Goal: Information Seeking & Learning: Learn about a topic

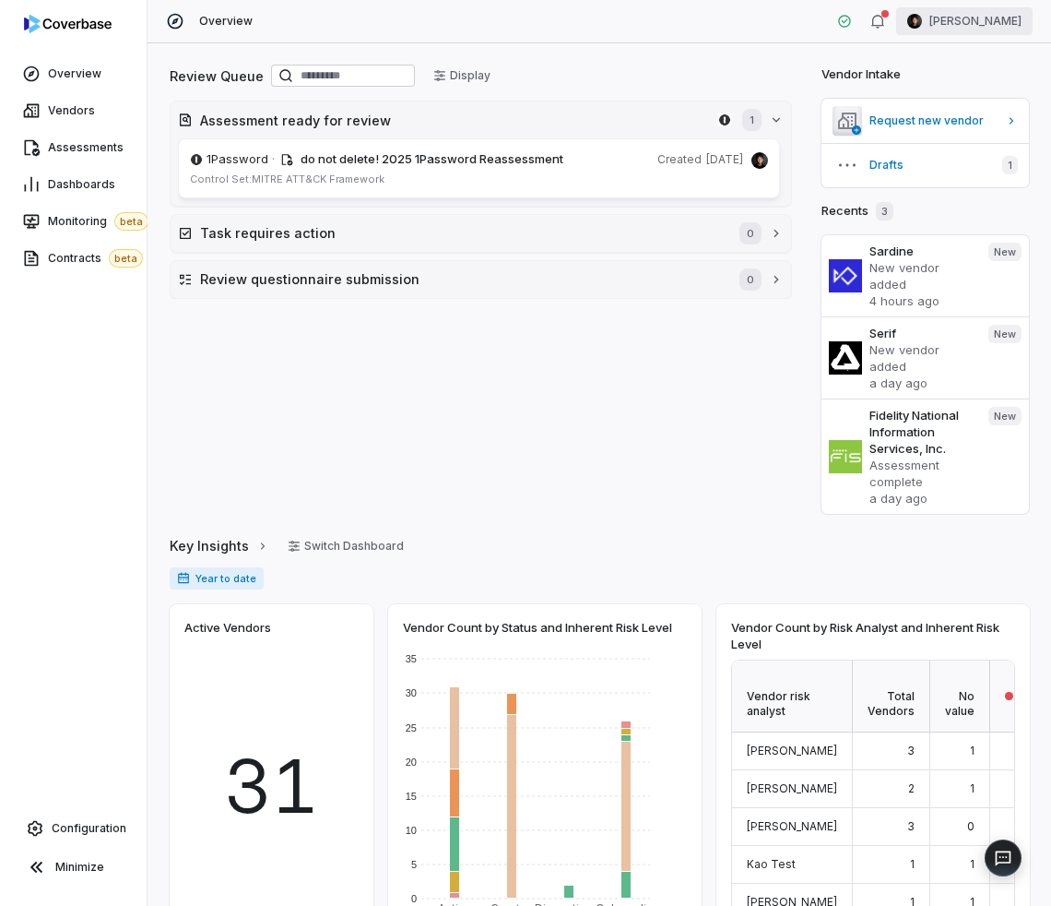
click at [966, 28] on html "Overview Vendors Assessments Dashboards Monitoring beta Contracts beta Configur…" at bounding box center [525, 453] width 1051 height 906
click at [693, 63] on html "Overview Vendors Assessments Dashboards Monitoring beta Contracts beta Configur…" at bounding box center [525, 453] width 1051 height 906
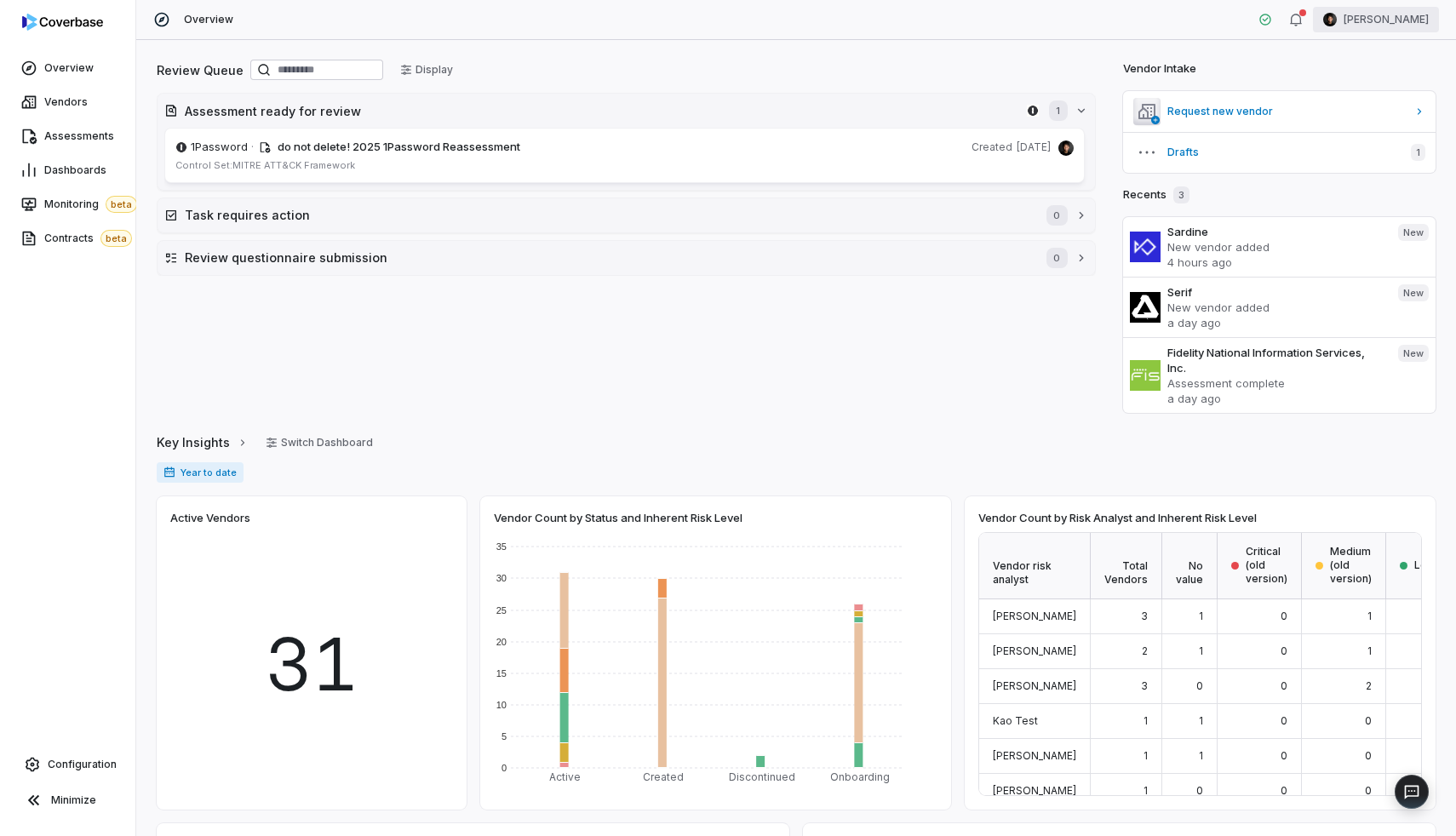
click at [969, 24] on html "Overview Vendors Assessments Dashboards Monitoring beta Contracts beta Configur…" at bounding box center [728, 418] width 1456 height 836
click at [969, 219] on html "Overview Vendors Assessments Dashboards Monitoring beta Contracts beta Configur…" at bounding box center [728, 418] width 1456 height 836
click at [969, 218] on button "Task requires action 0" at bounding box center [626, 215] width 937 height 34
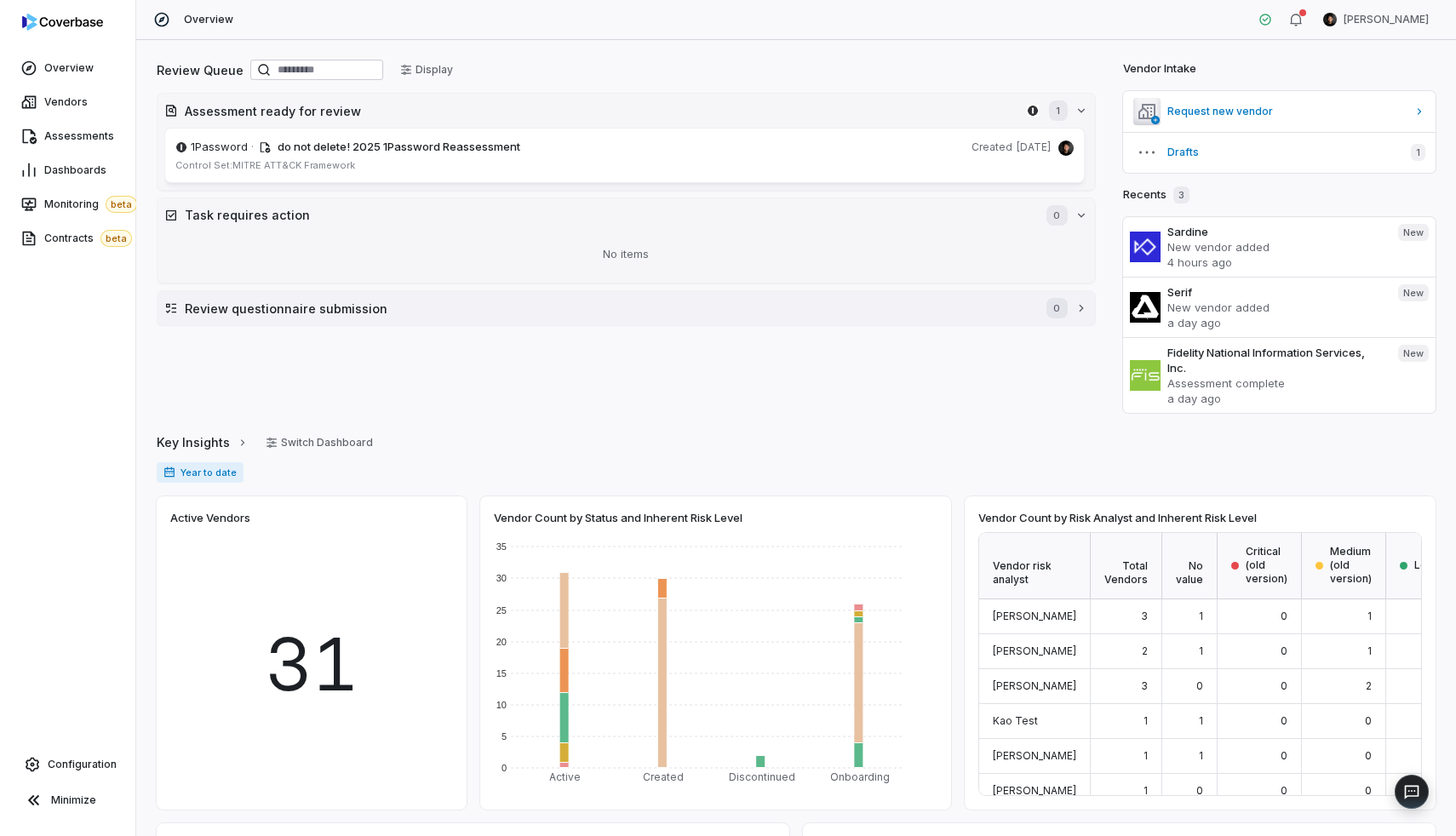
click at [969, 316] on h2 "Review questionnaire submission" at bounding box center [607, 308] width 845 height 18
click at [969, 15] on html "Overview Vendors Assessments Dashboards Monitoring beta Contracts beta Configur…" at bounding box center [728, 418] width 1456 height 836
click at [969, 42] on html "Overview Vendors Assessments Dashboards Monitoring beta Contracts beta Configur…" at bounding box center [728, 418] width 1456 height 836
click at [969, 33] on div "Overview Clarence Chio" at bounding box center [796, 19] width 1319 height 40
click at [969, 18] on html "Overview Vendors Assessments Dashboards Monitoring beta Contracts beta Configur…" at bounding box center [728, 418] width 1456 height 836
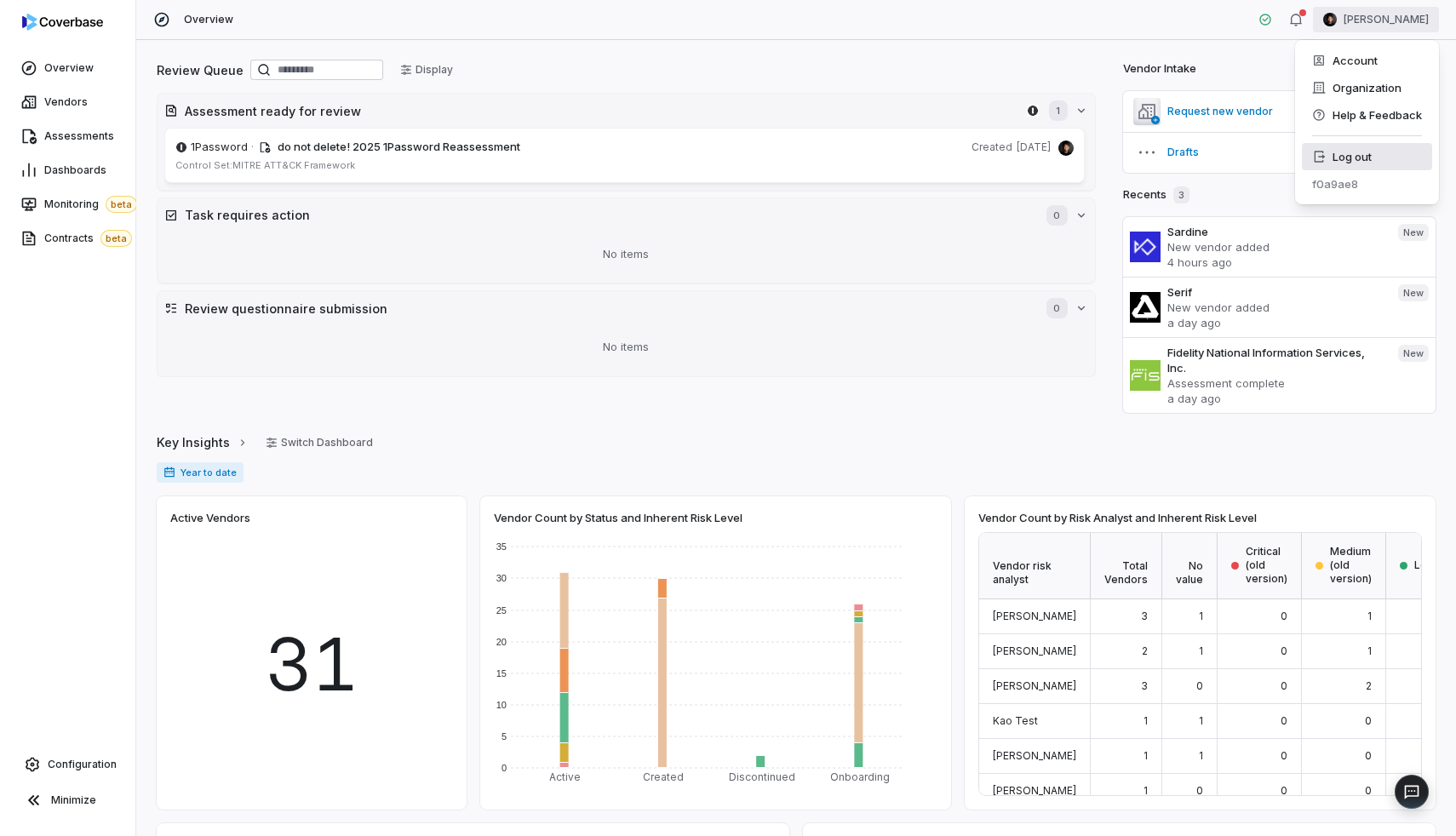
click at [969, 161] on div "Log out" at bounding box center [1366, 157] width 130 height 28
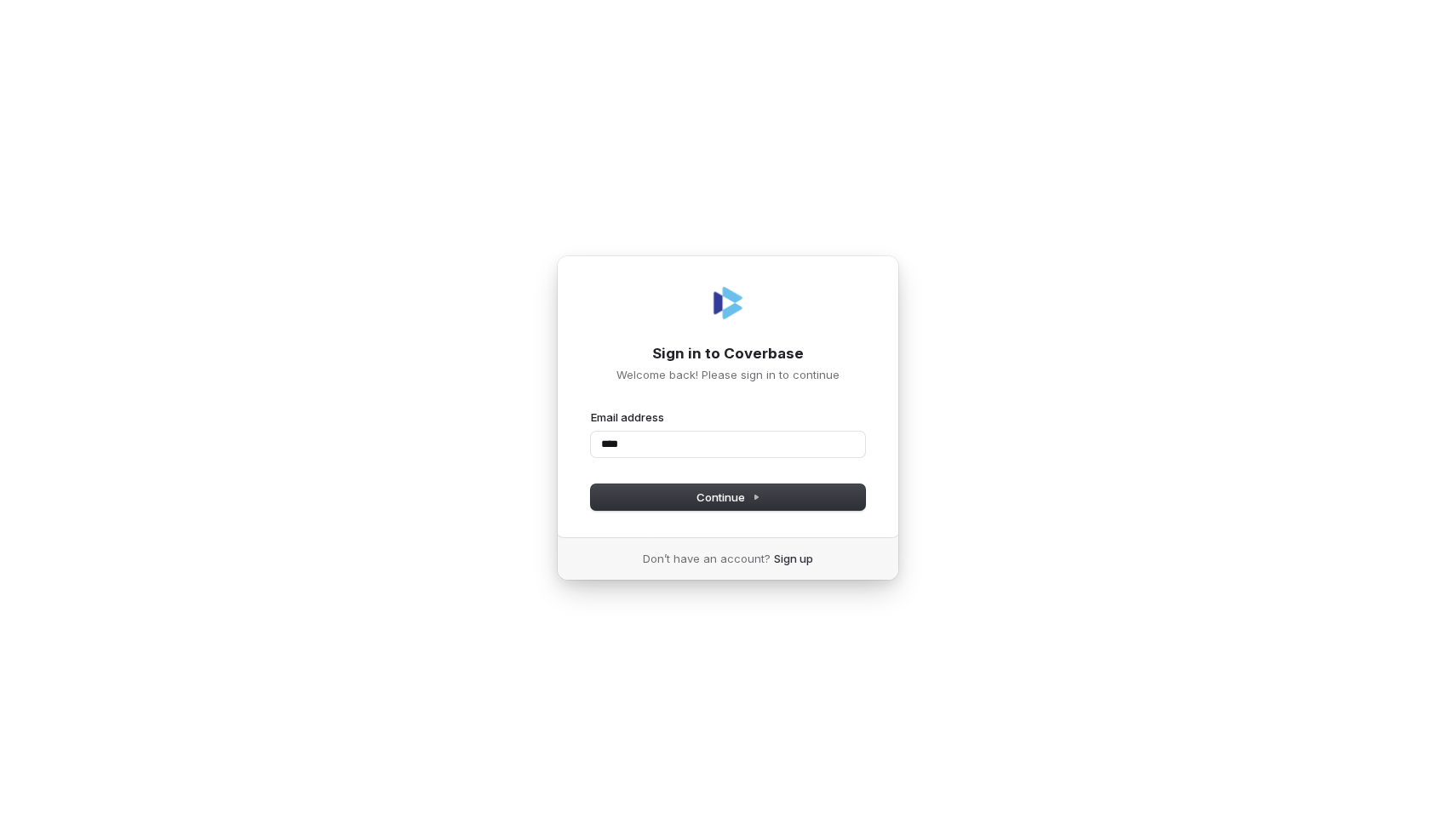
type input "*****"
click at [0, 835] on com-1password-button at bounding box center [0, 836] width 0 height 0
type input "****"
type input "**********"
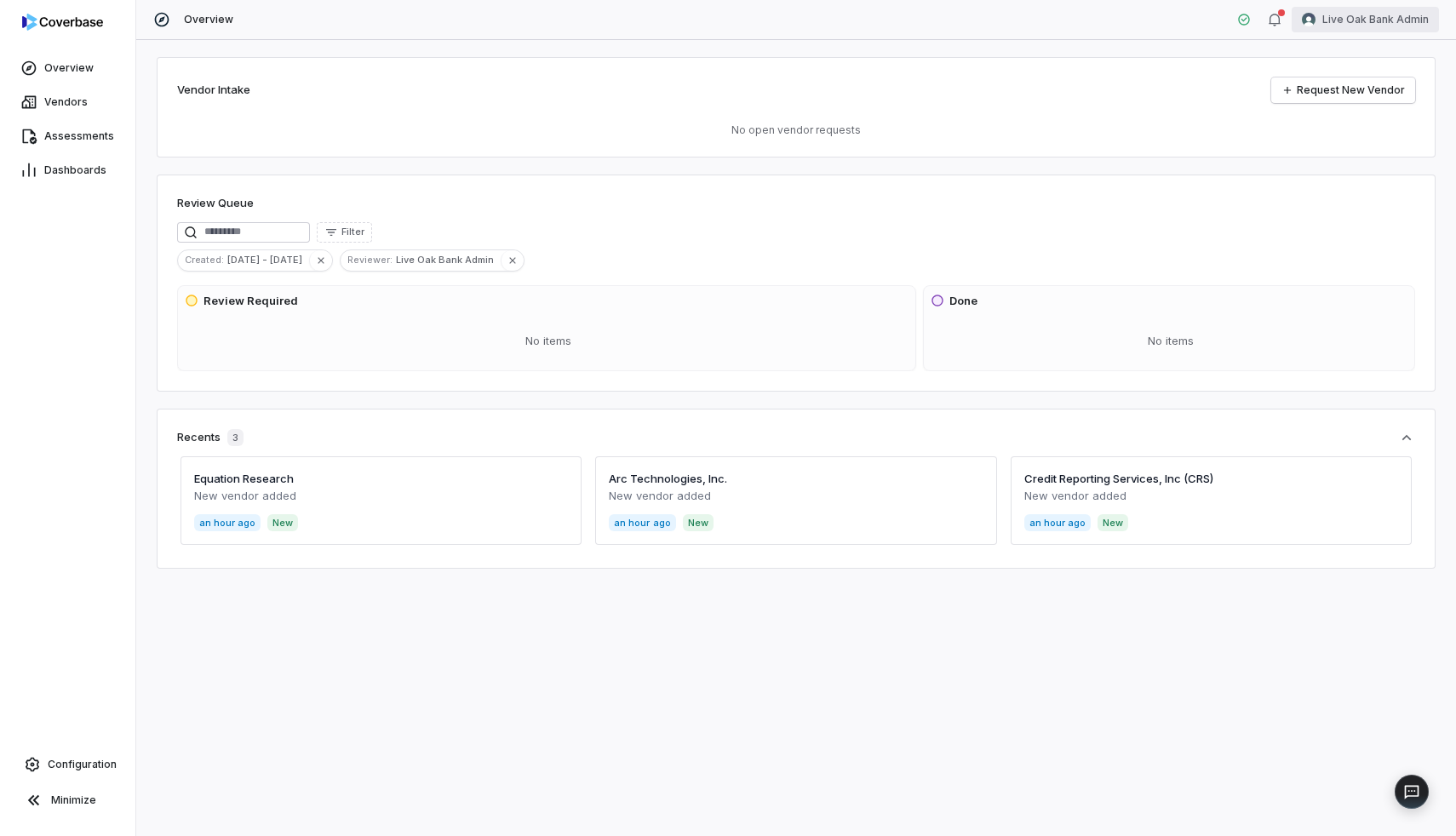
click at [1327, 20] on html "Overview Vendors Assessments Dashboards Configuration Minimize Overview Live Oa…" at bounding box center [728, 418] width 1456 height 836
click at [1332, 77] on div "Organization" at bounding box center [1366, 88] width 130 height 28
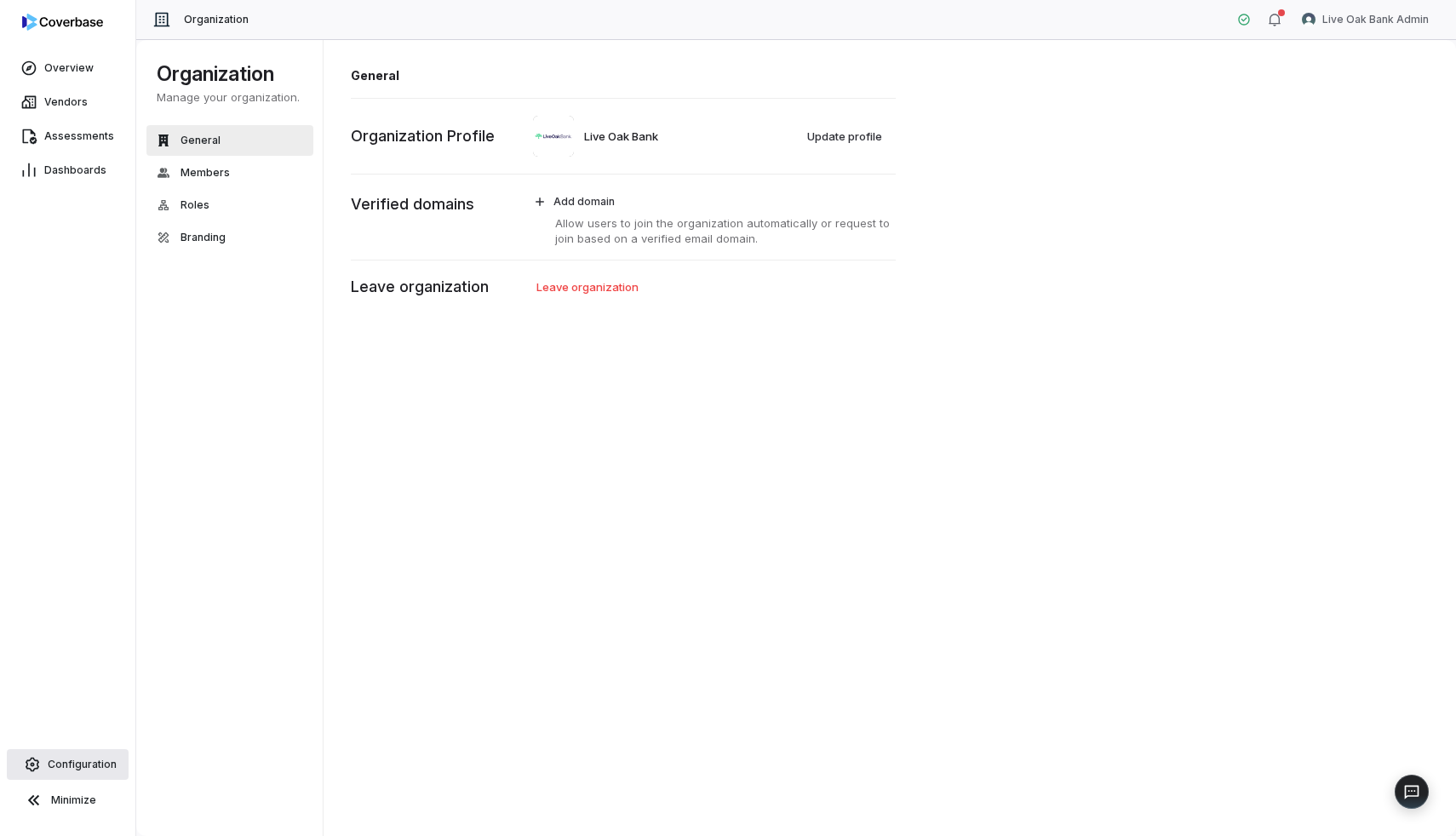
click at [86, 773] on link "Configuration" at bounding box center [67, 764] width 122 height 30
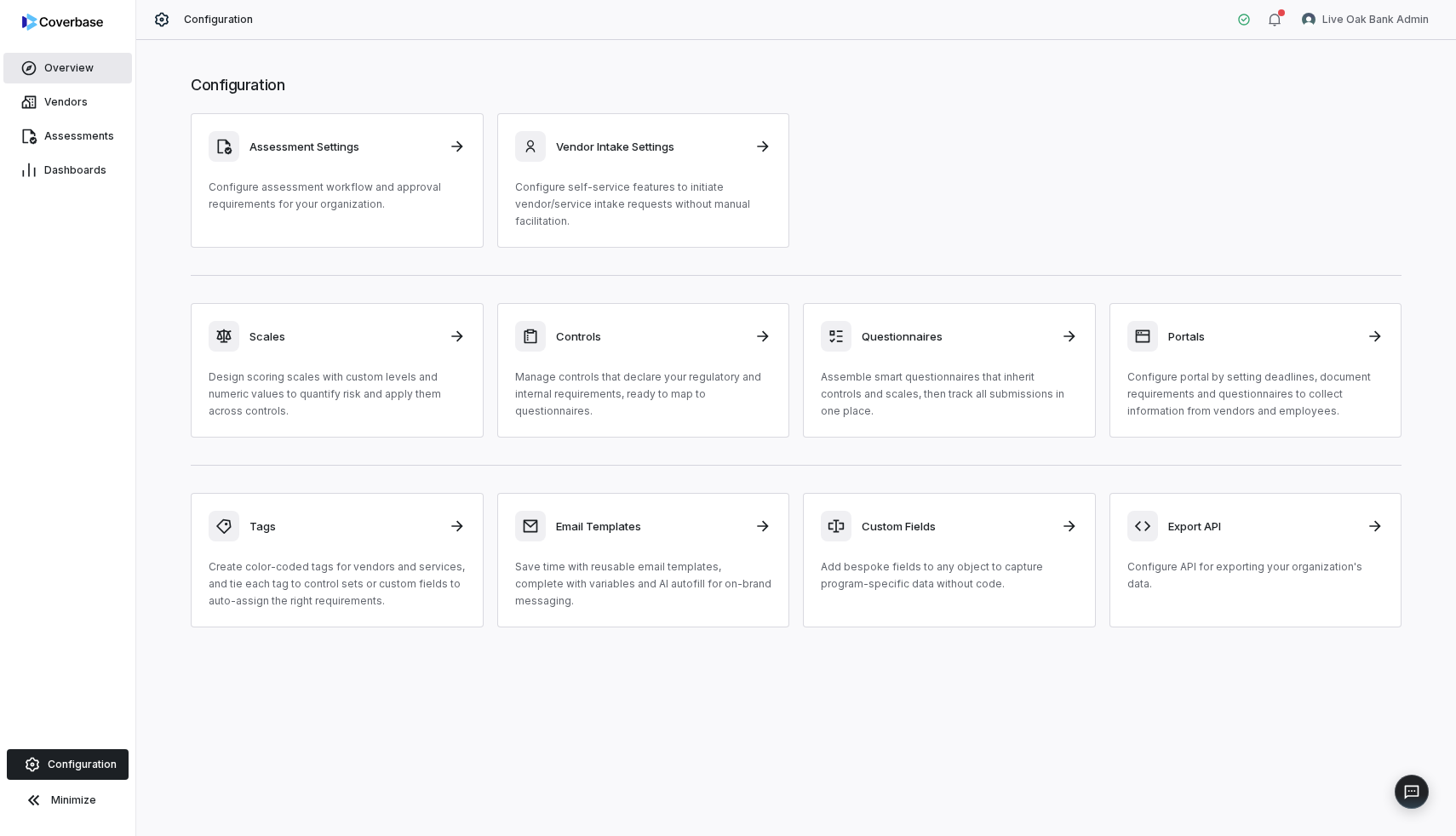
click at [56, 63] on span "Overview" at bounding box center [68, 67] width 49 height 14
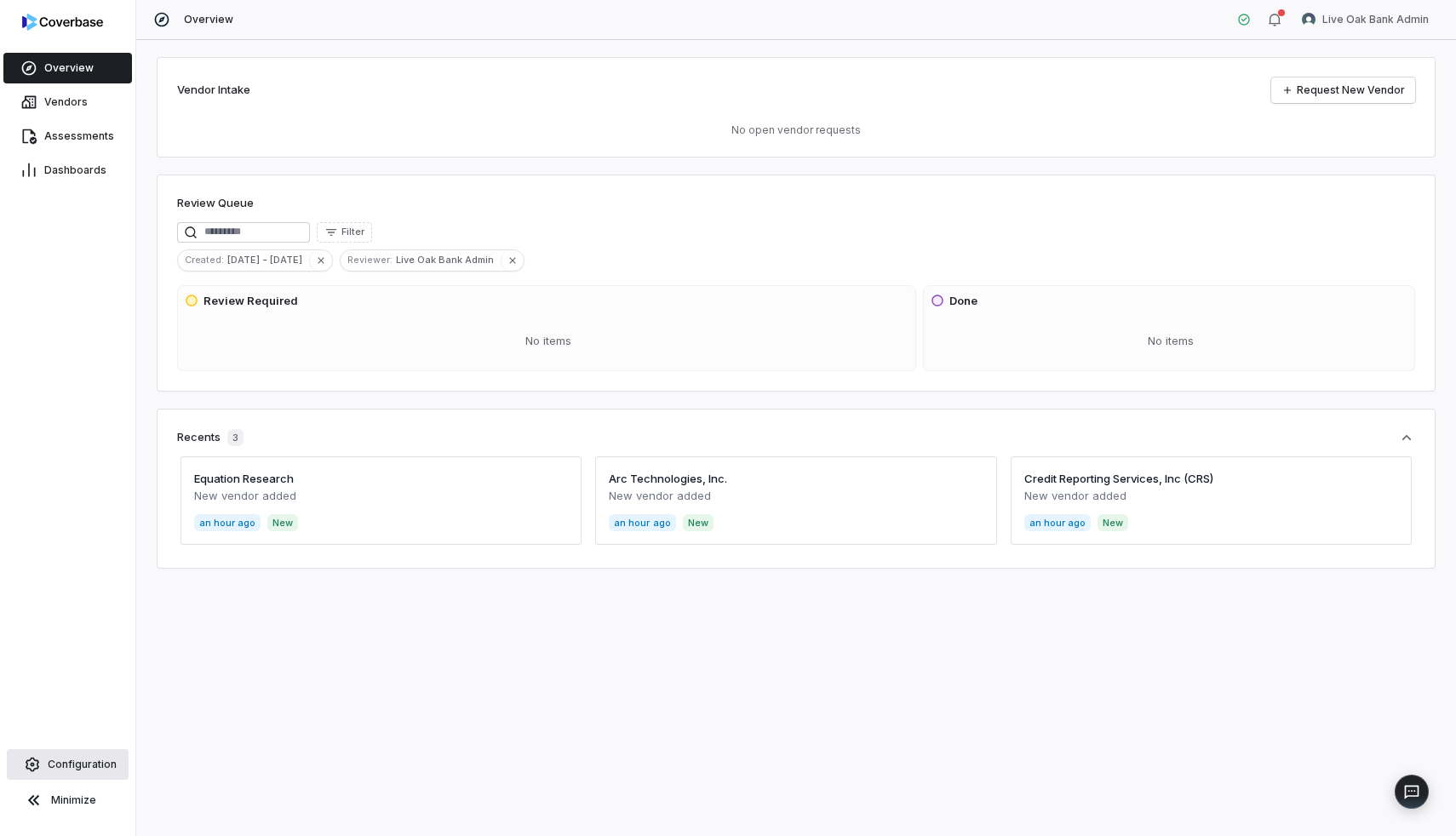
click at [38, 770] on icon at bounding box center [32, 764] width 17 height 17
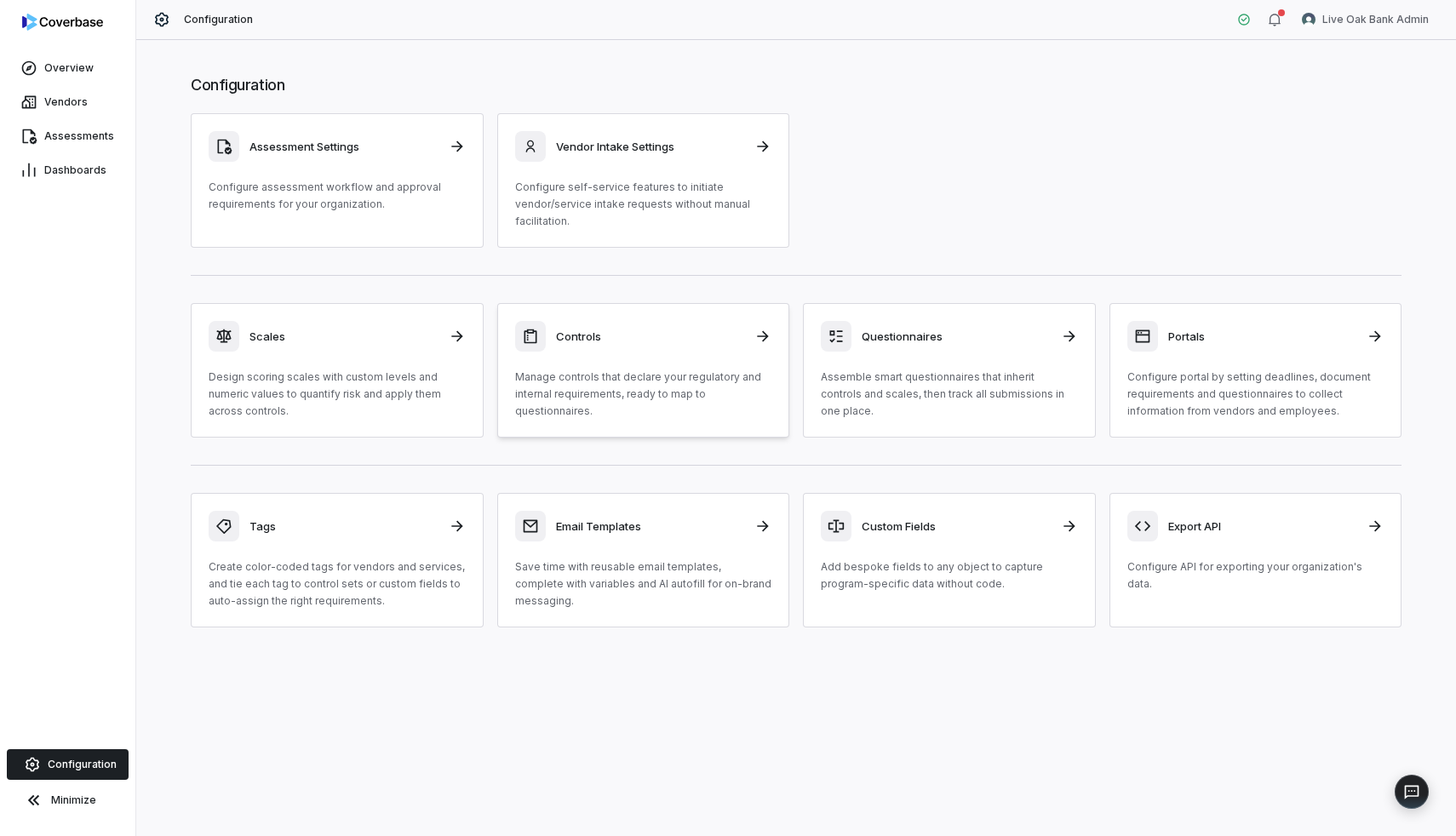
click at [565, 413] on p "Manage controls that declare your regulatory and internal requirements, ready t…" at bounding box center [644, 393] width 258 height 51
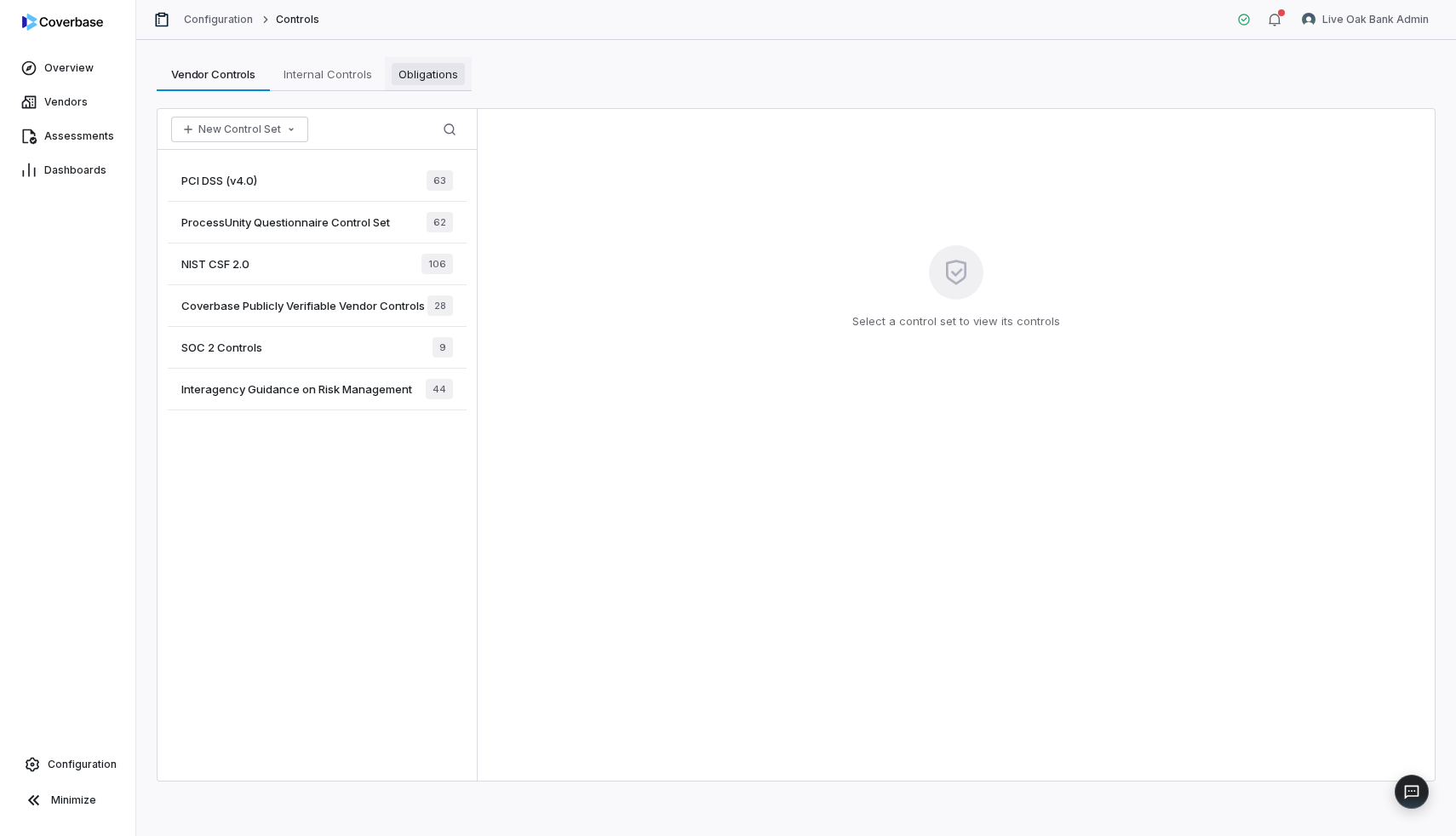
click at [413, 75] on span "Obligations" at bounding box center [427, 74] width 73 height 22
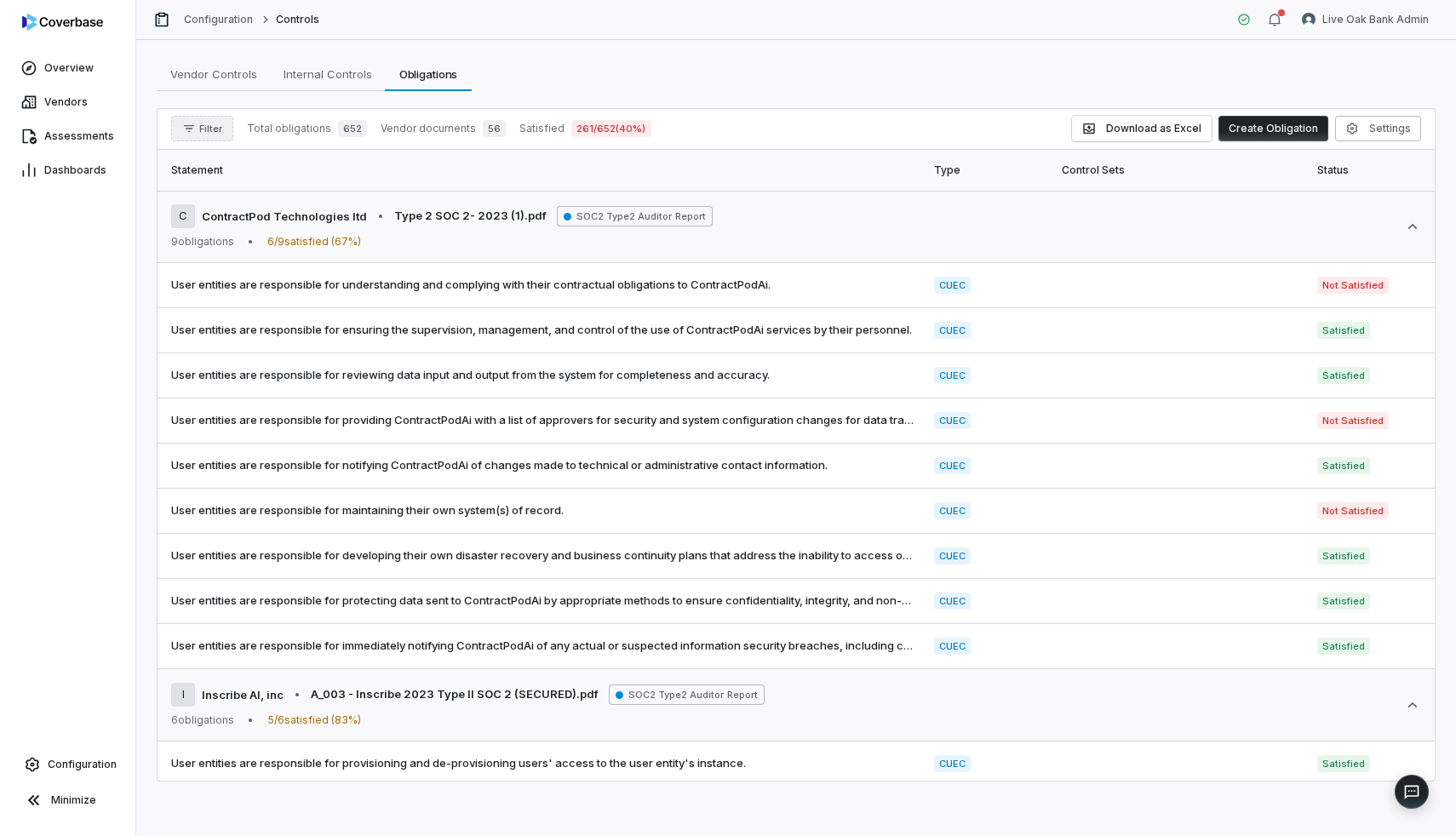
click at [210, 136] on button "Filter" at bounding box center [201, 128] width 62 height 26
click at [268, 204] on div "Vendors" at bounding box center [259, 207] width 163 height 28
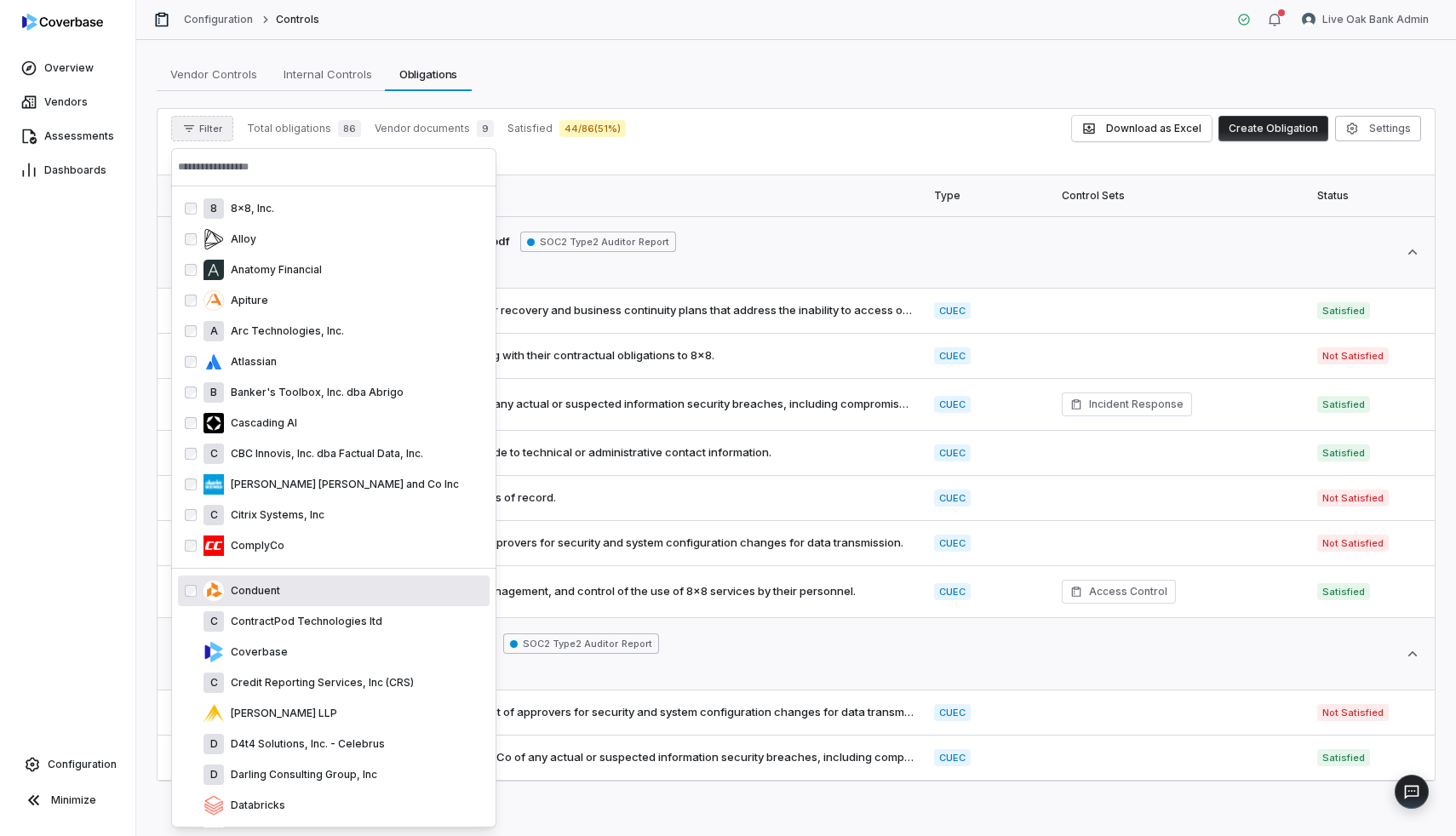
click at [190, 576] on div "Conduent" at bounding box center [334, 590] width 312 height 30
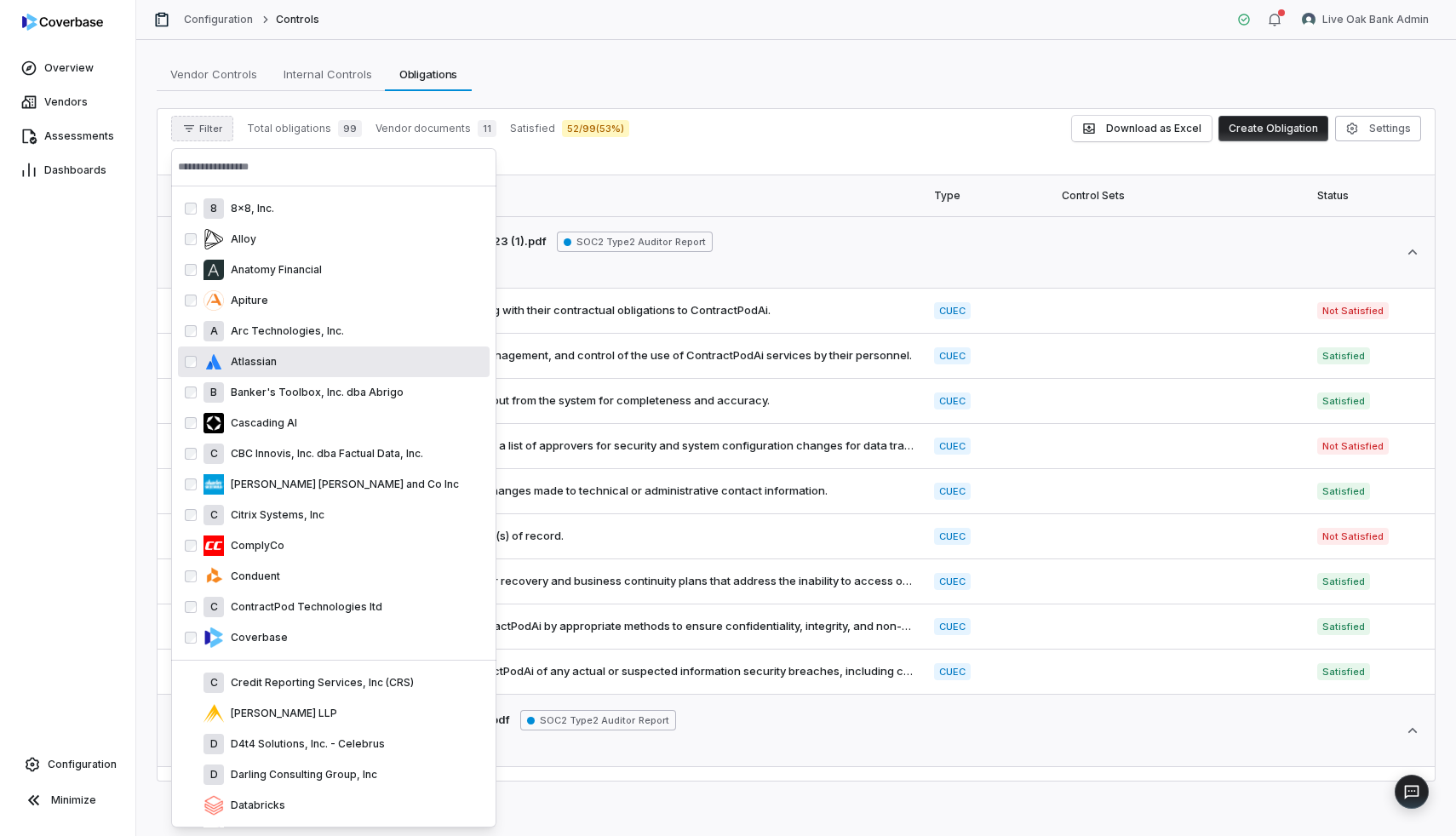
click at [660, 143] on div "Filter Total obligations 99 Vendor documents 11 Satisfied 52 / 99 ( 53 %) Downl…" at bounding box center [796, 142] width 1277 height 66
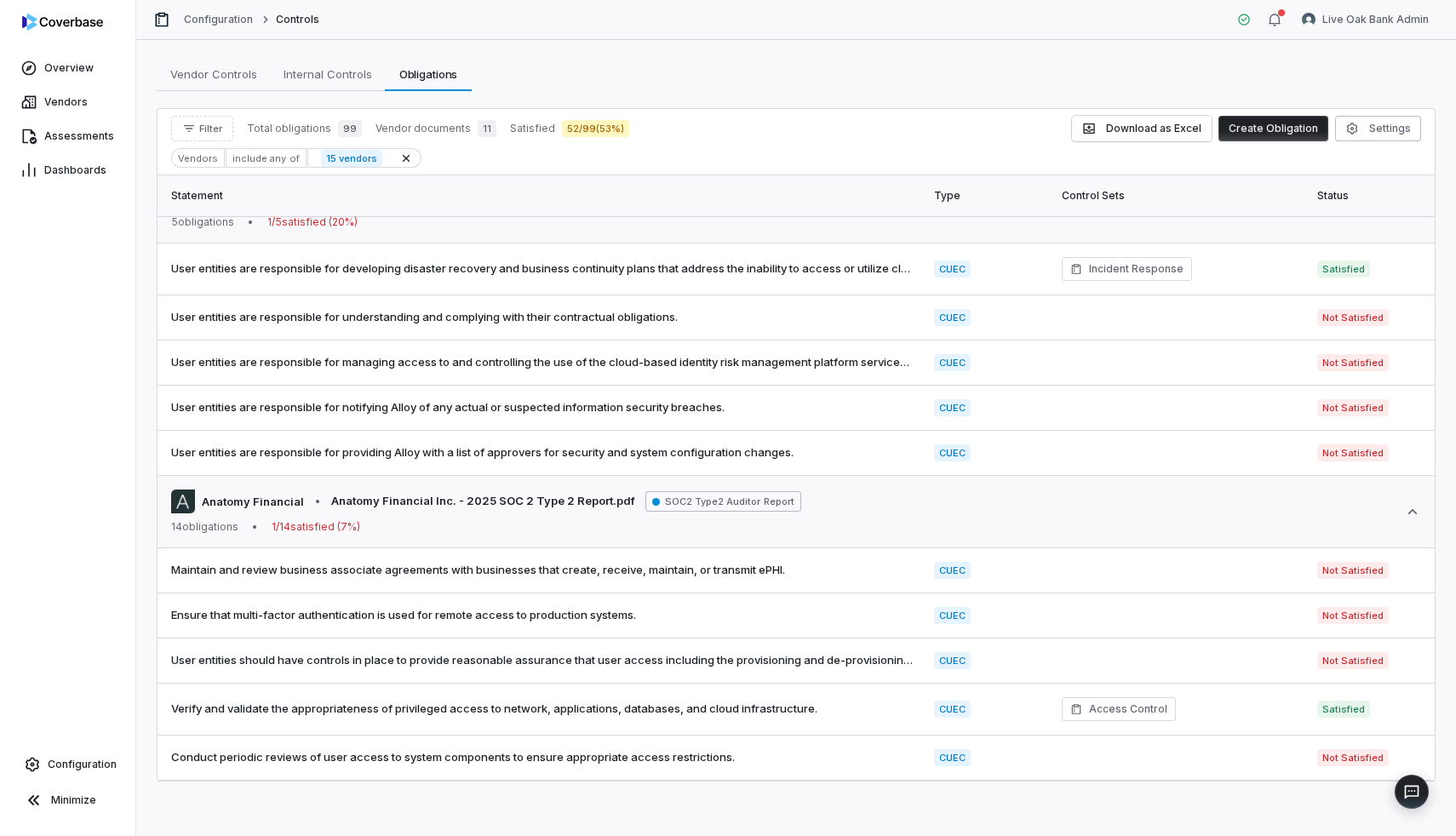
scroll to position [4852, 0]
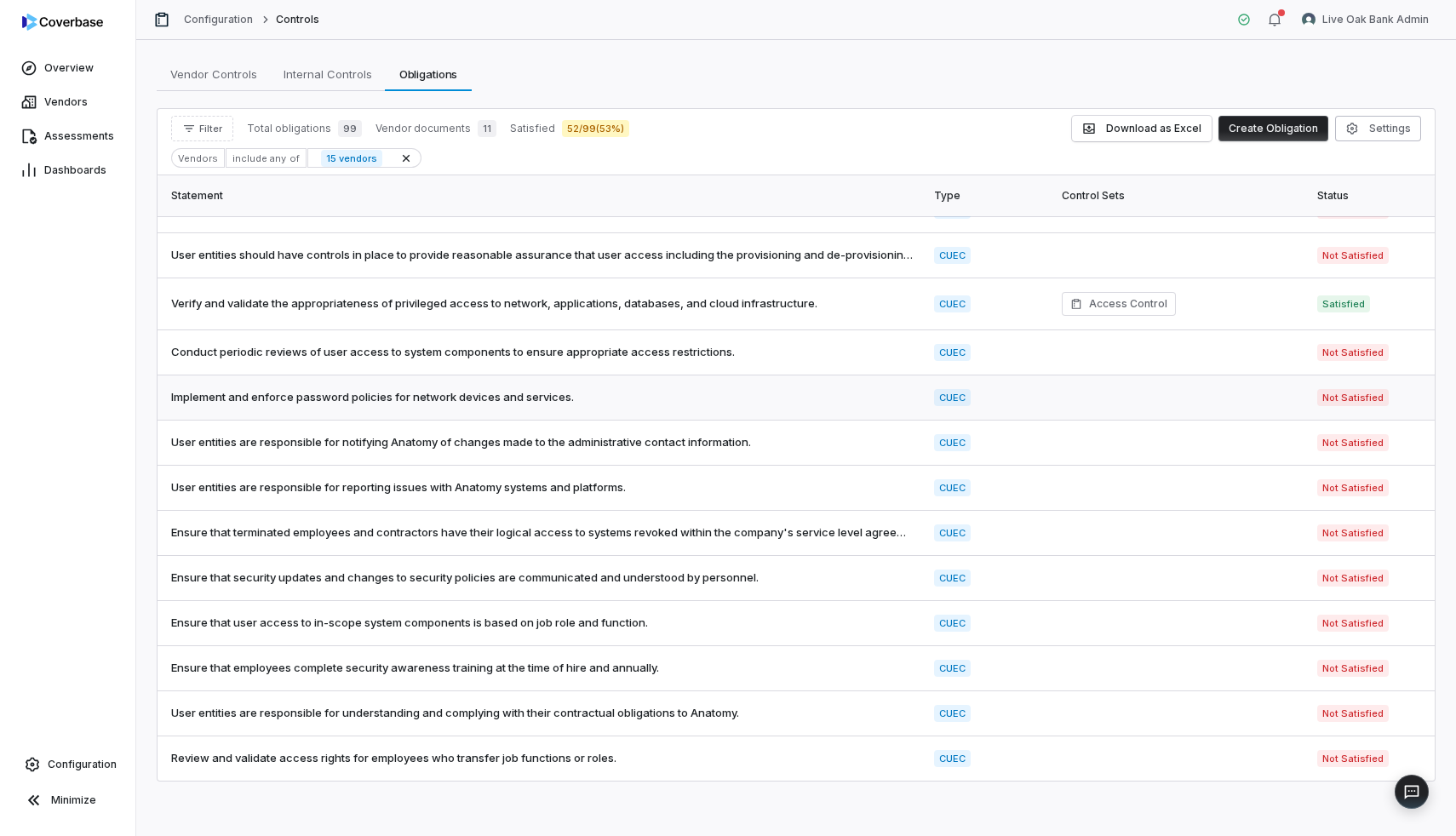
click at [424, 411] on td "Implement and enforce password policies for network devices and services." at bounding box center [541, 398] width 766 height 45
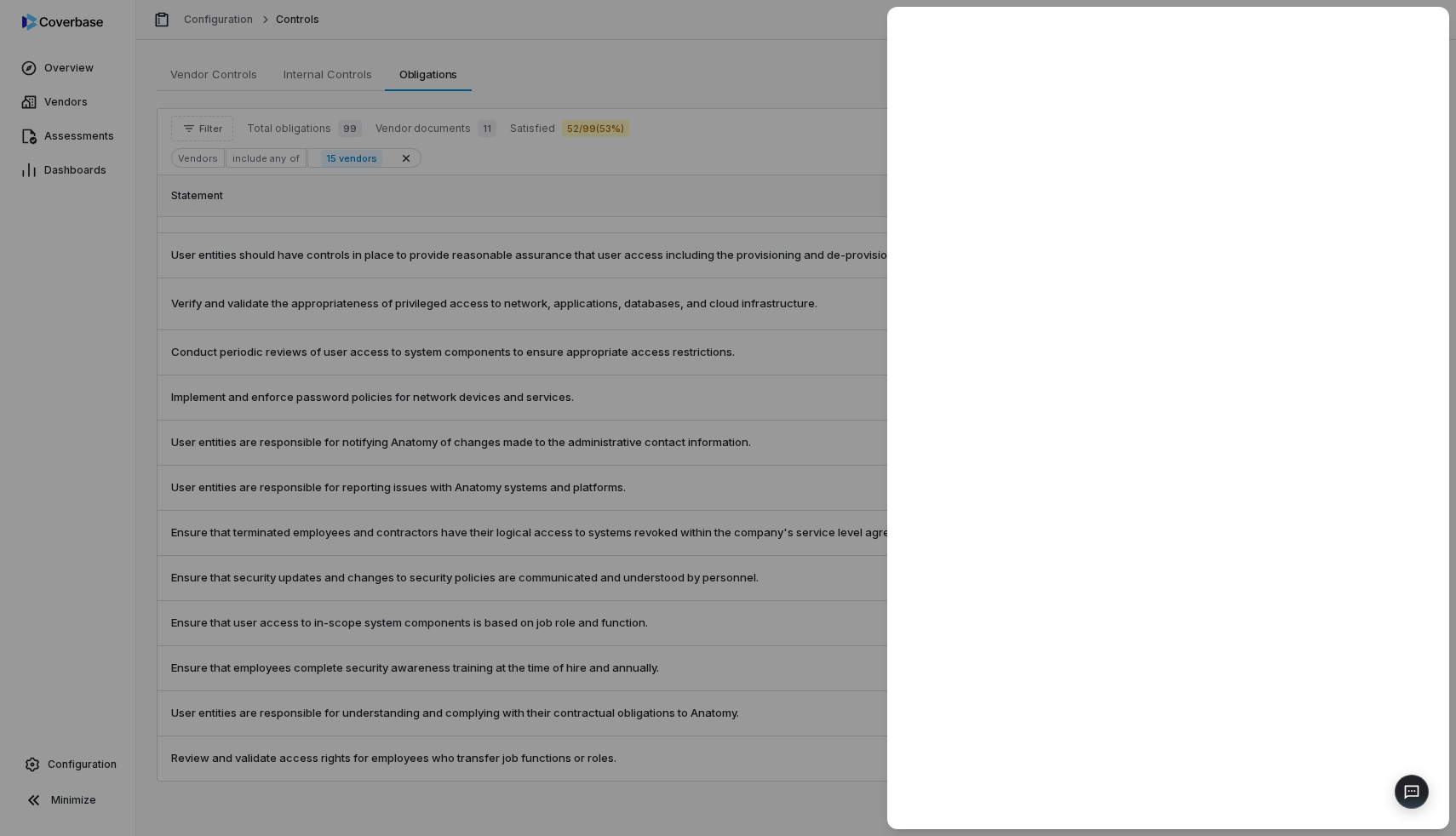
click at [458, 536] on div at bounding box center [728, 418] width 1456 height 836
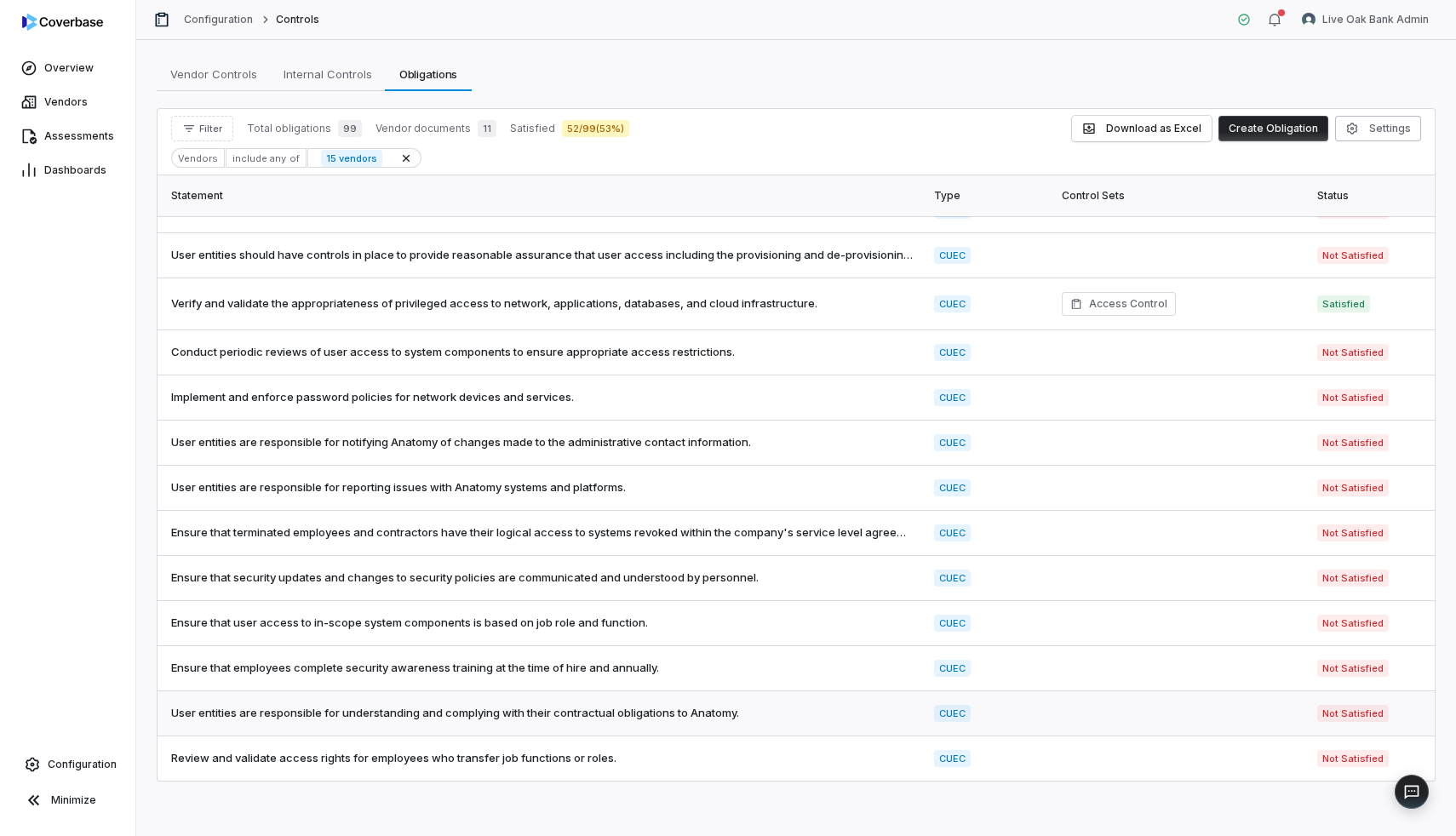
click at [467, 712] on span "User entities are responsible for understanding and complying with their contra…" at bounding box center [542, 713] width 742 height 17
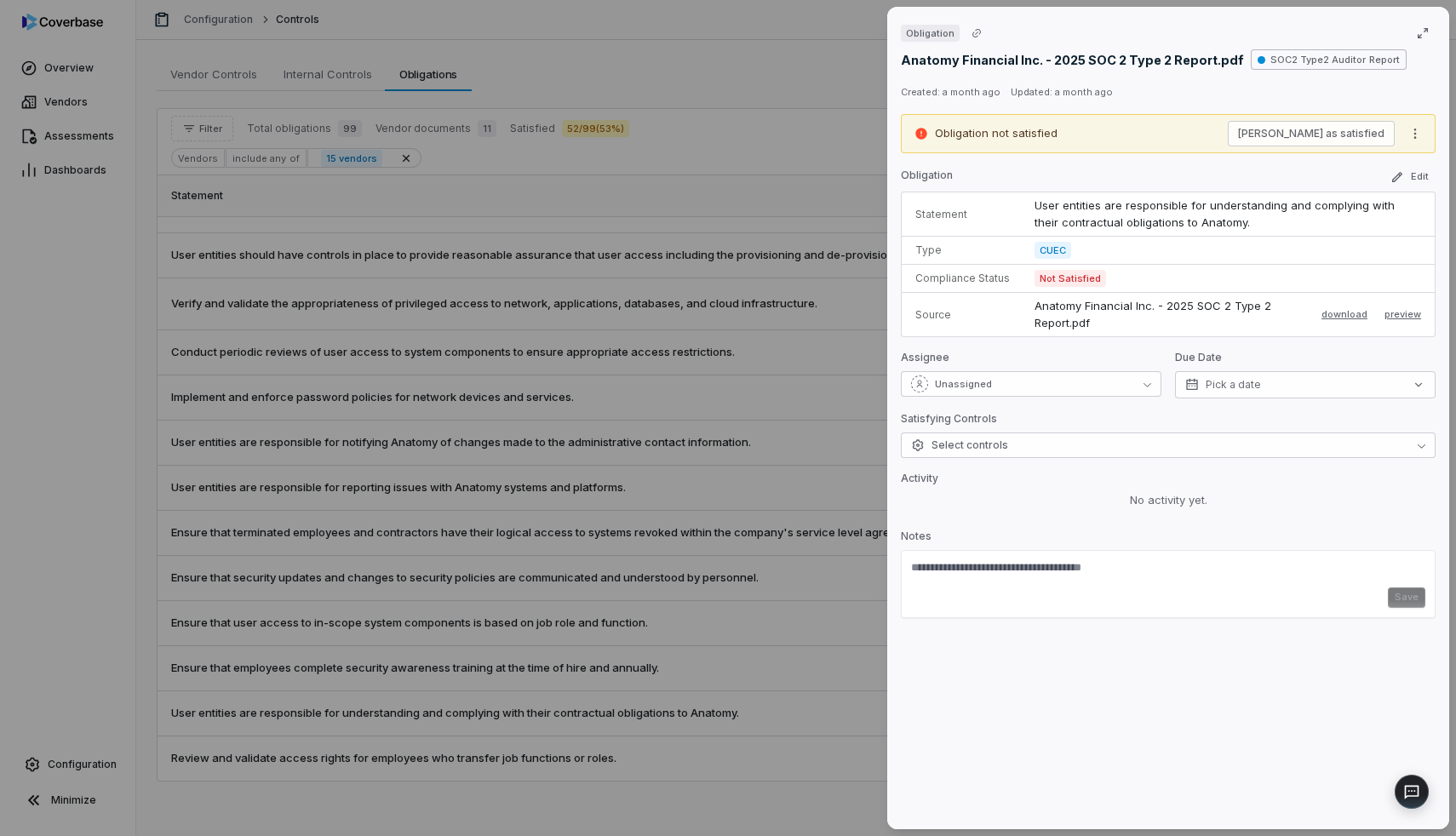
click at [475, 620] on div "Obligation Anatomy Financial Inc. - 2025 SOC 2 Type 2 Report.pdf SOC2 Type2 Aud…" at bounding box center [728, 418] width 1456 height 836
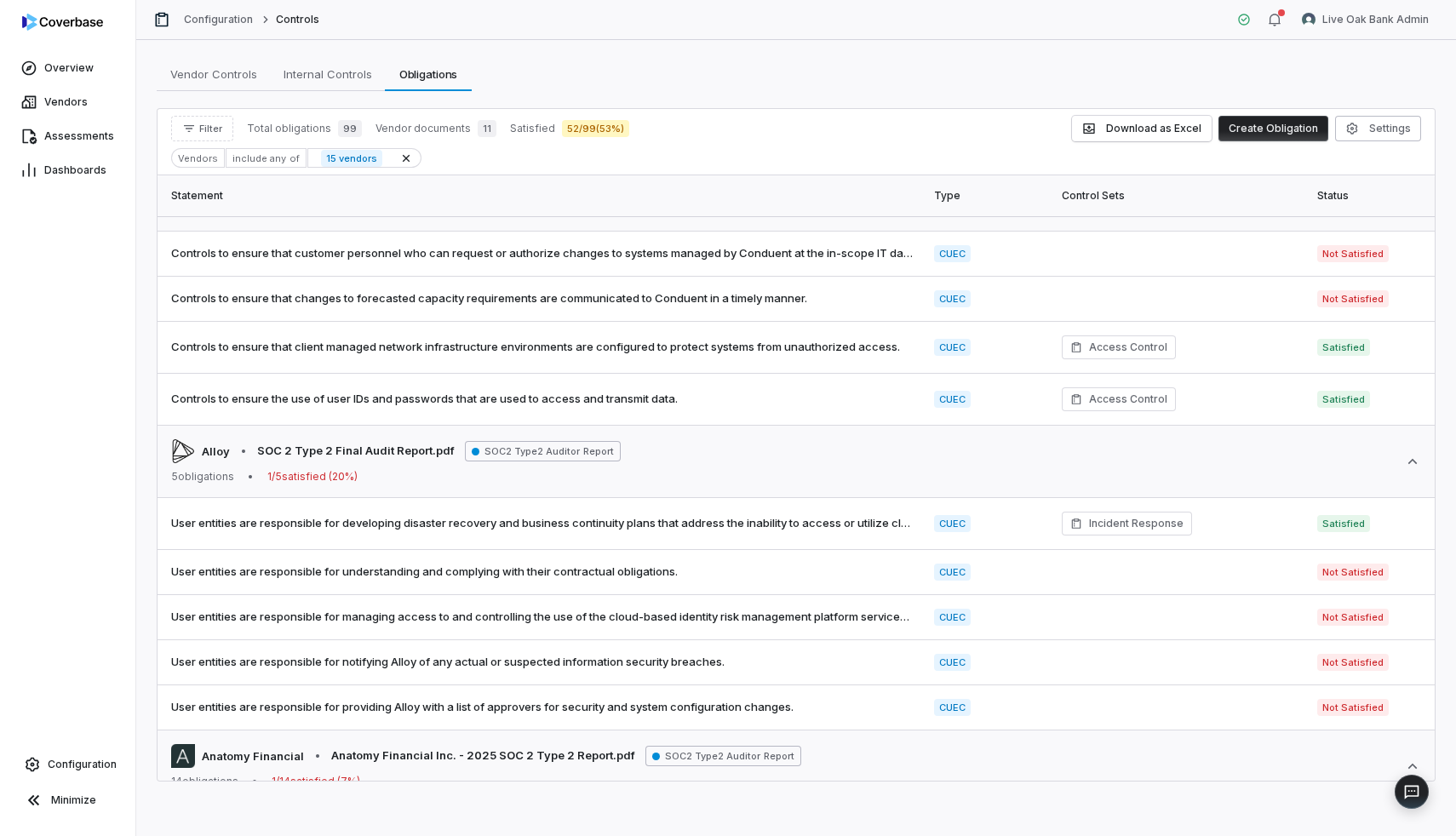
scroll to position [4852, 0]
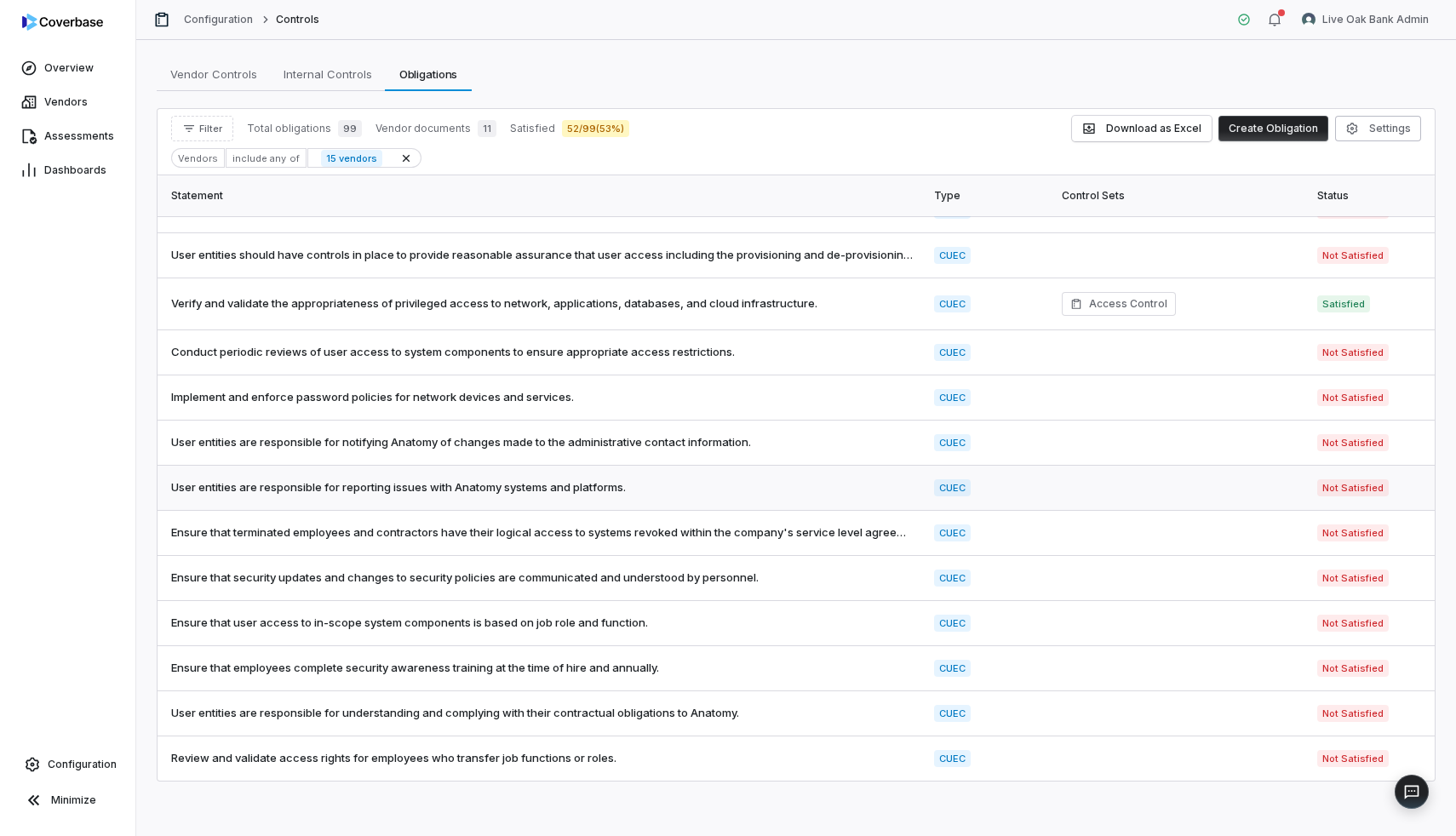
click at [546, 471] on td "User entities are responsible for reporting issues with Anatomy systems and pla…" at bounding box center [541, 487] width 766 height 45
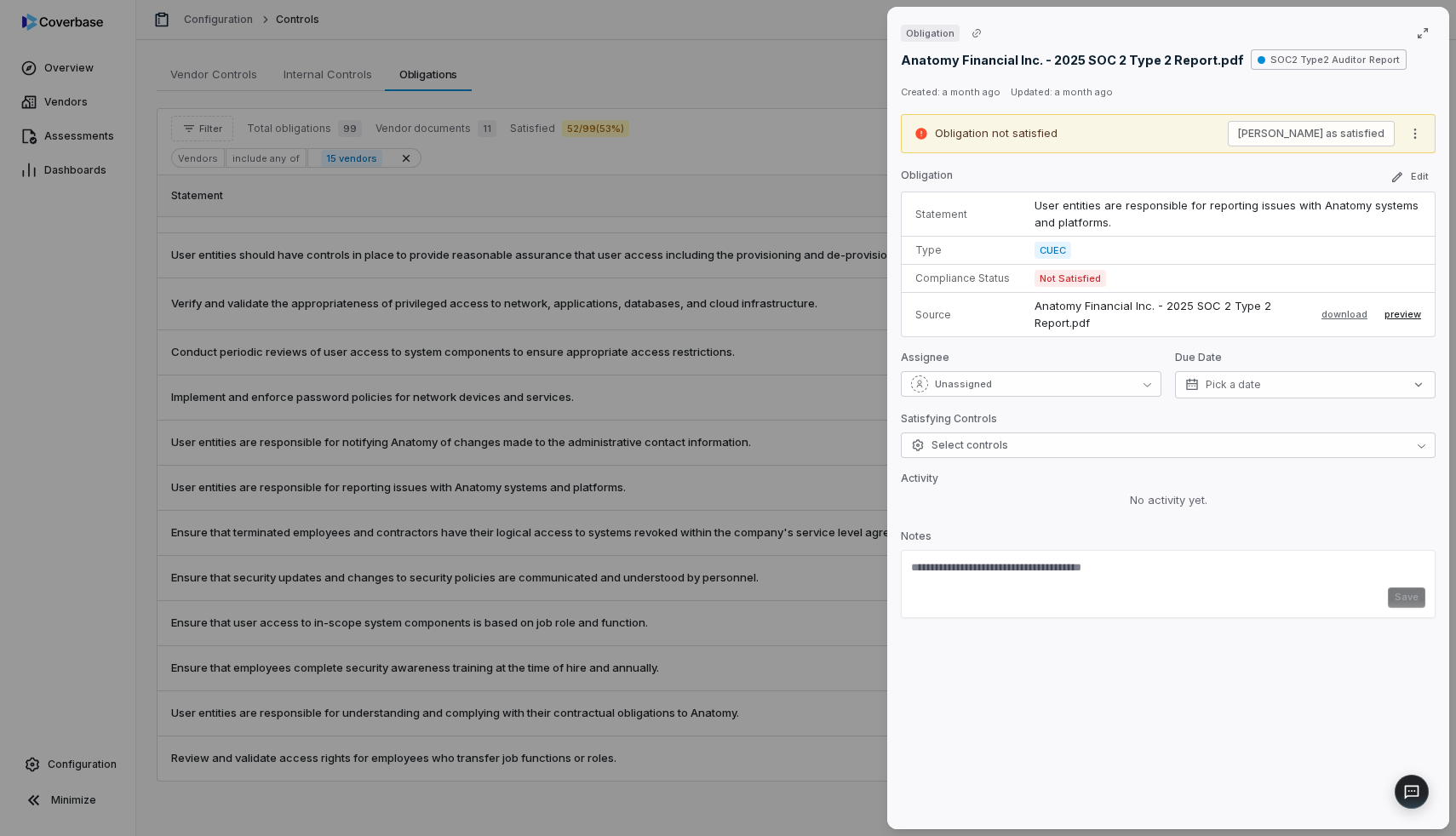
click at [1404, 312] on button "preview" at bounding box center [1403, 315] width 37 height 20
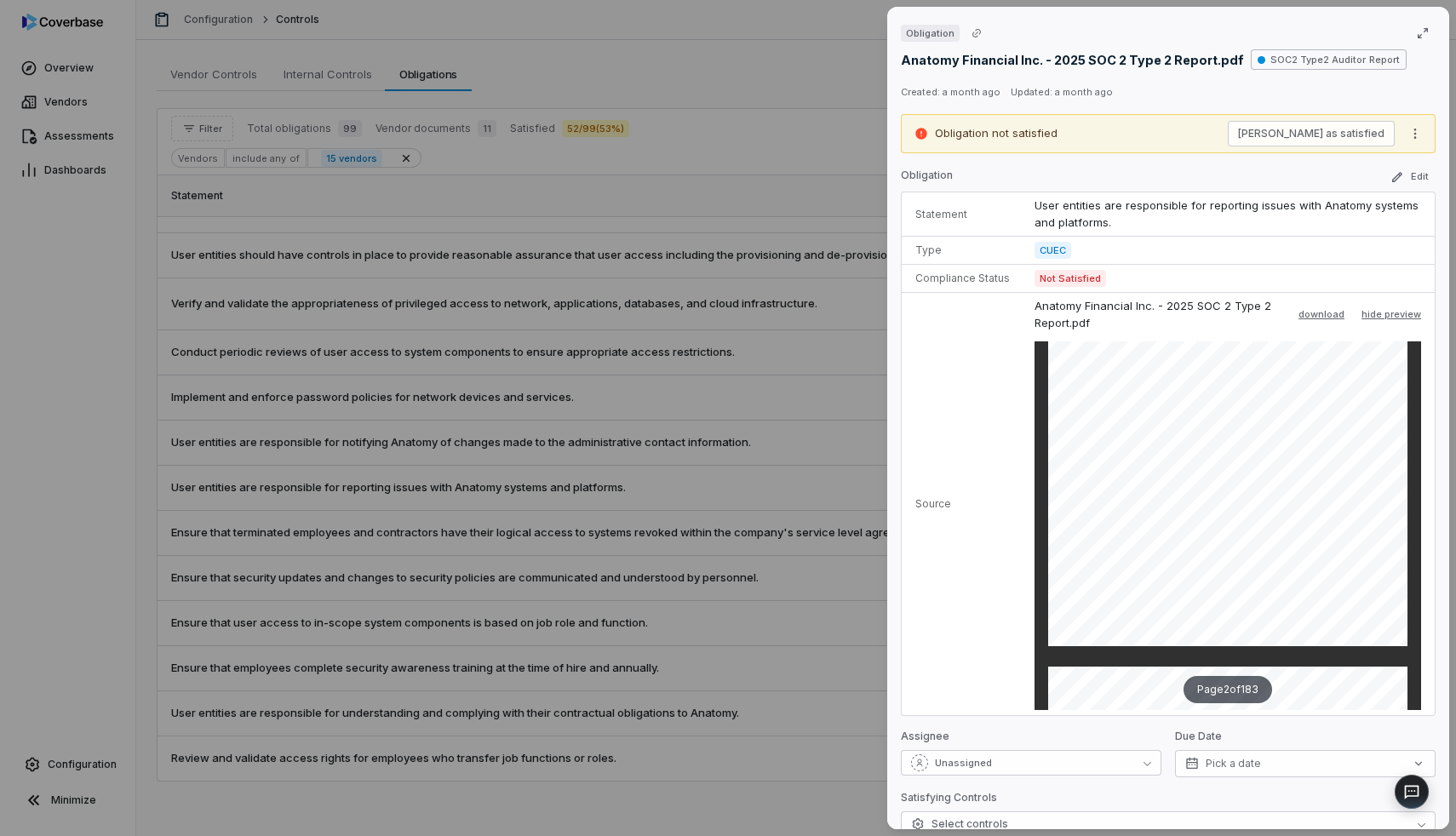
scroll to position [188, 0]
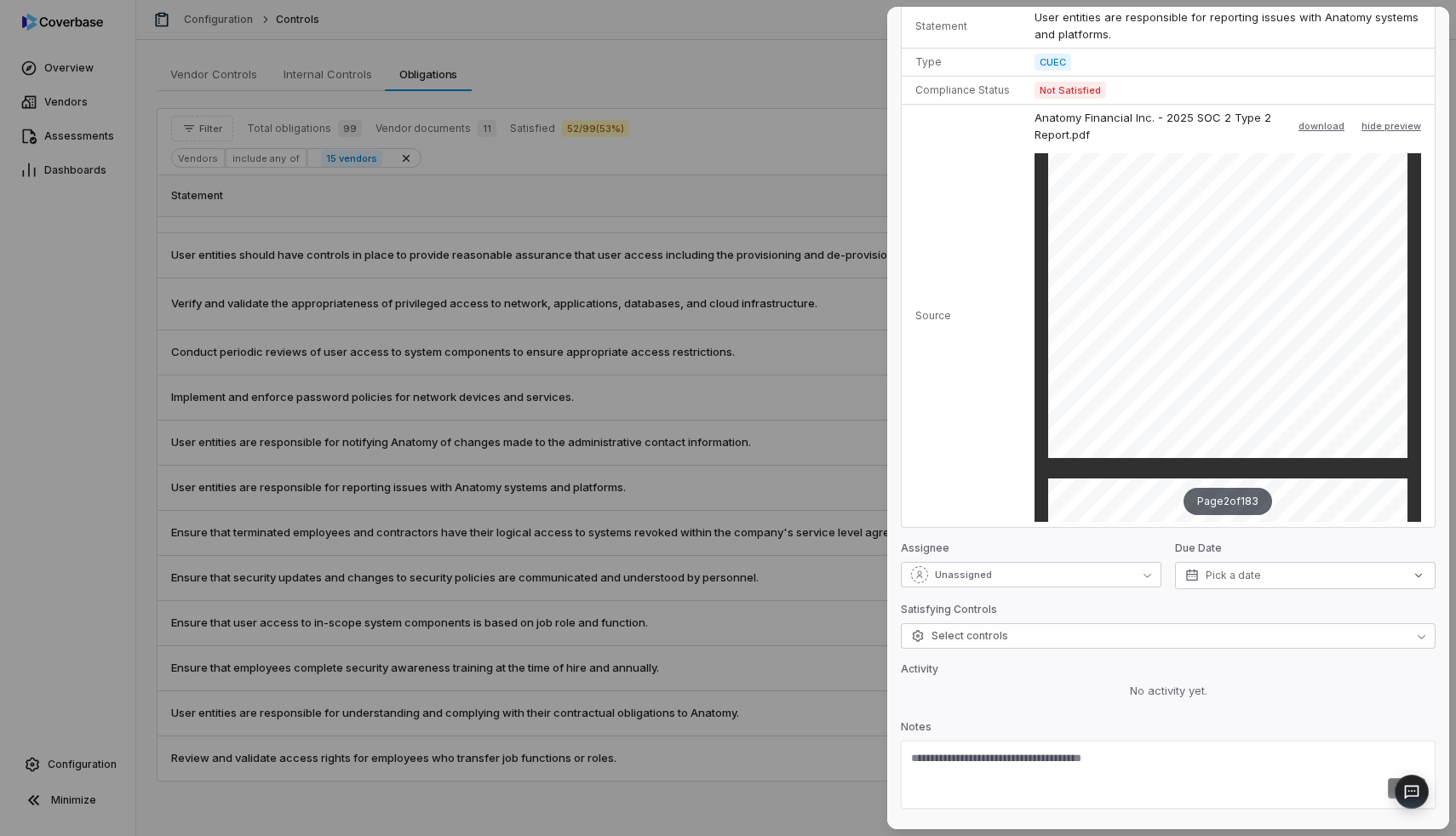
click at [610, 493] on div "Obligation Anatomy Financial Inc. - 2025 SOC 2 Type 2 Report.pdf SOC2 Type2 Aud…" at bounding box center [728, 418] width 1456 height 836
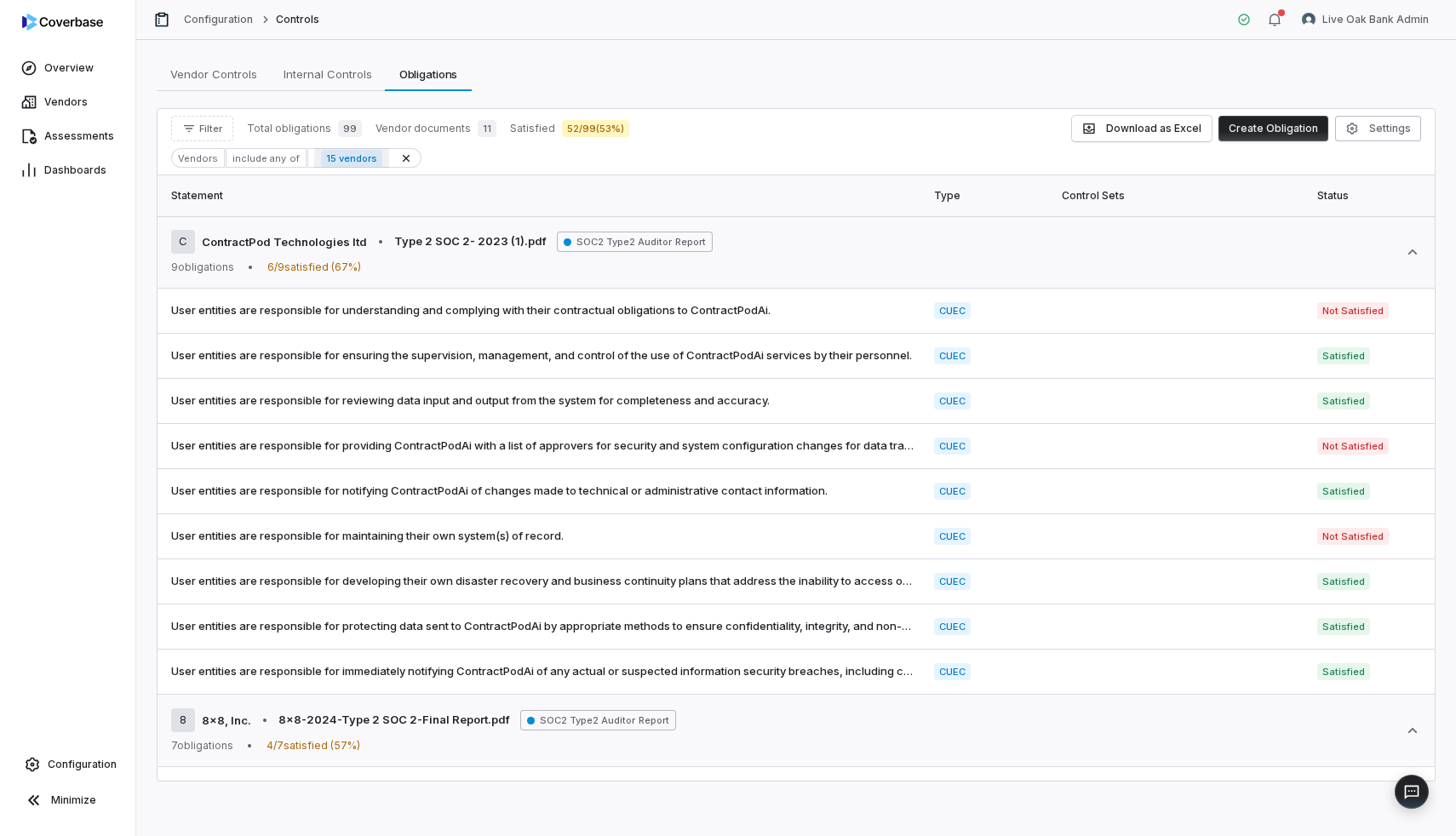
click at [376, 160] on div "15 vendors" at bounding box center [351, 159] width 75 height 24
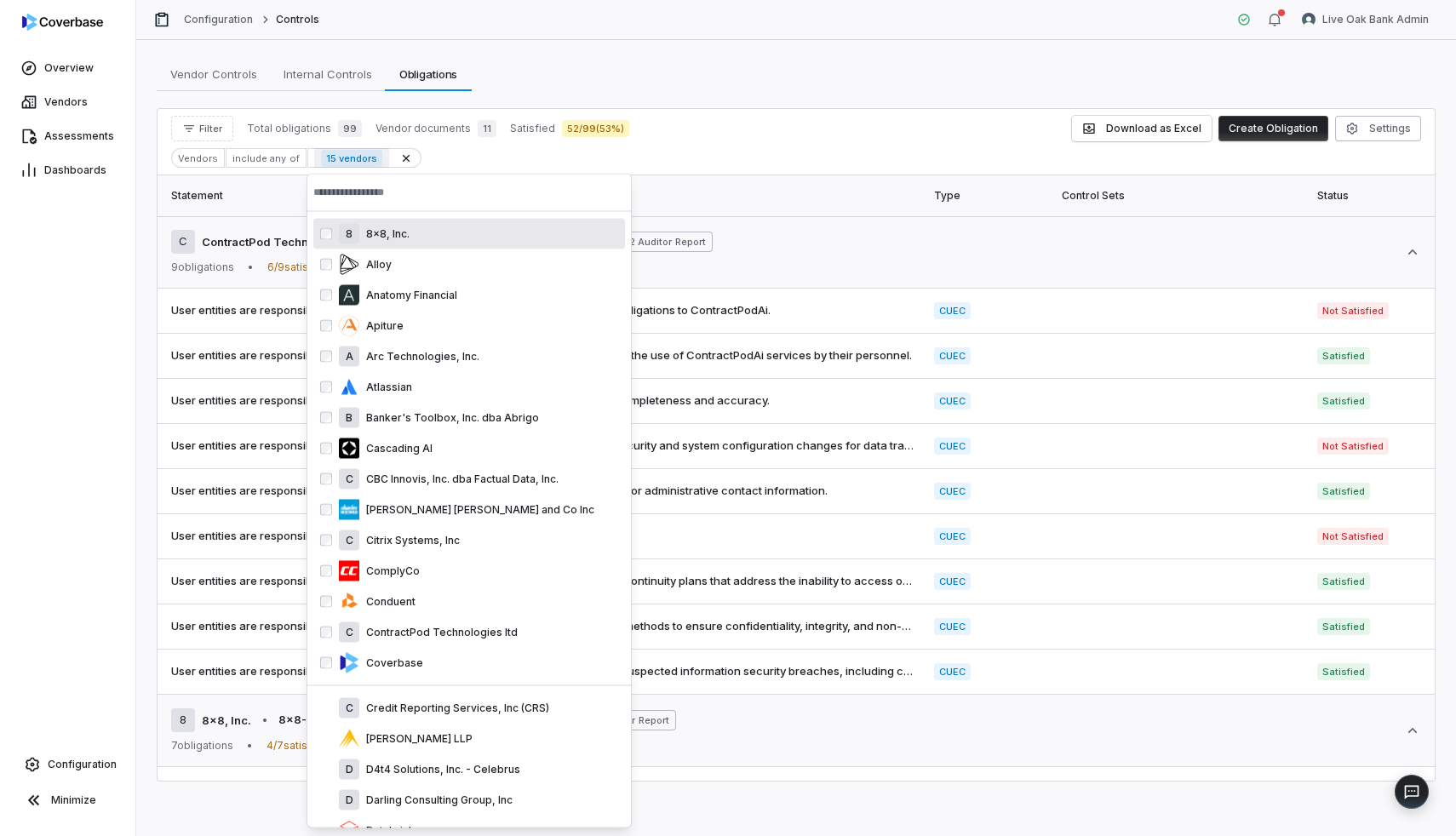
click at [352, 159] on span "15 vendors" at bounding box center [352, 158] width 61 height 17
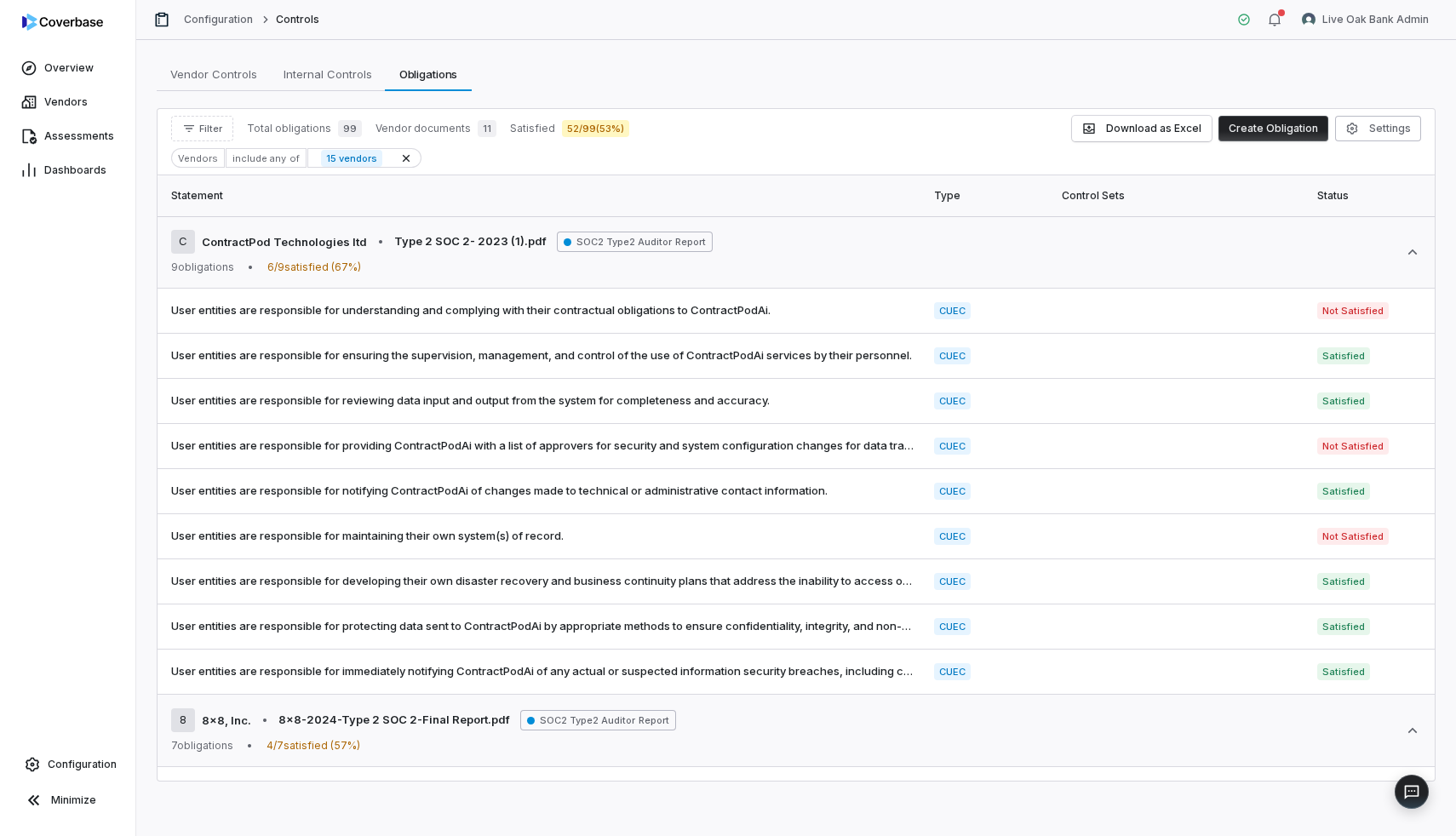
click at [447, 159] on div "Vendors include any of 15 vendors" at bounding box center [796, 157] width 1250 height 19
click at [1380, 126] on button "Settings" at bounding box center [1378, 128] width 86 height 26
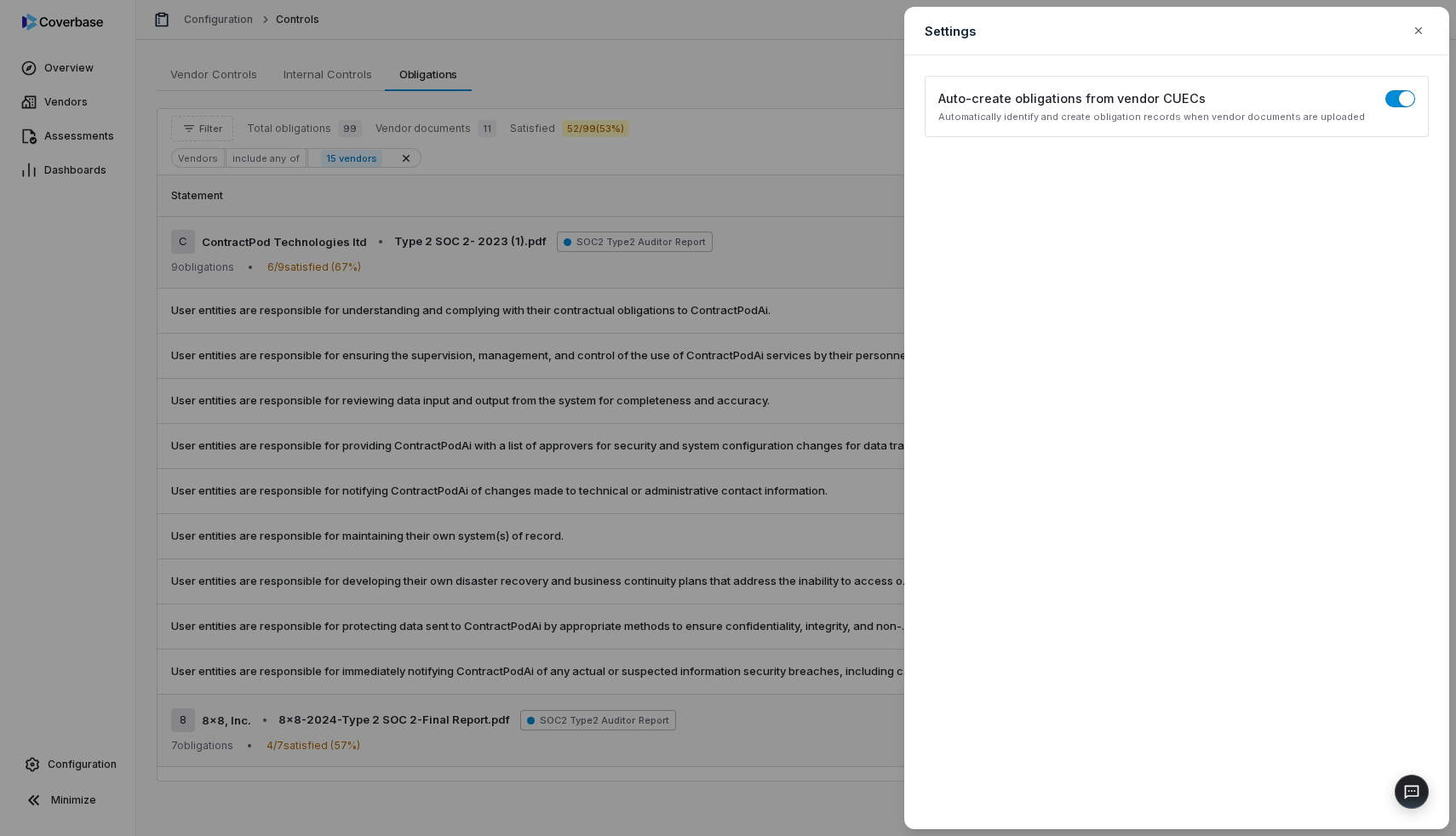
click at [744, 109] on div "Settings Configure obligations display and filtering options Auto-create obliga…" at bounding box center [728, 418] width 1456 height 836
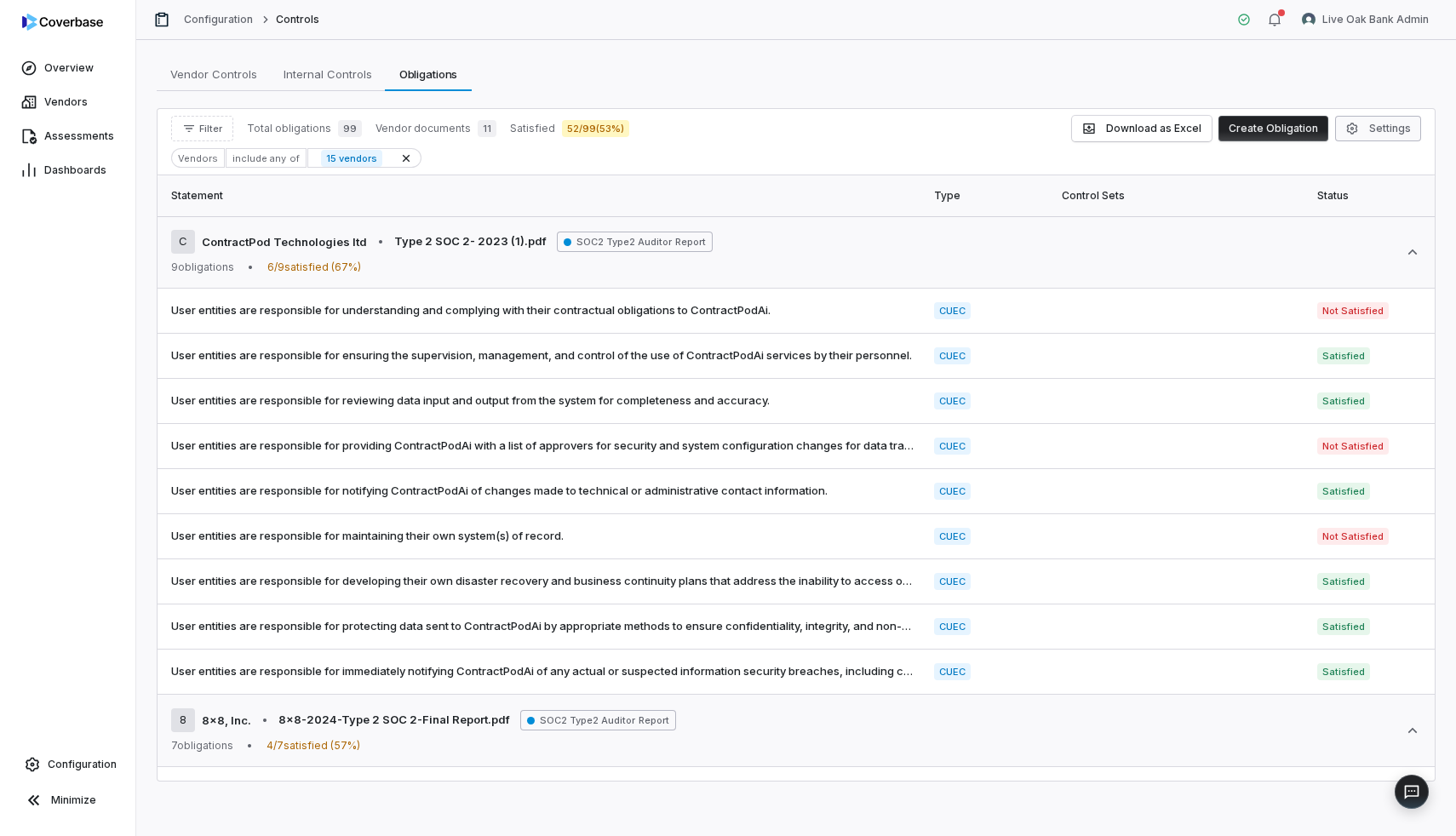
click at [1374, 125] on button "Settings" at bounding box center [1378, 128] width 86 height 26
click at [1308, 133] on button "Create Obligation" at bounding box center [1273, 128] width 110 height 26
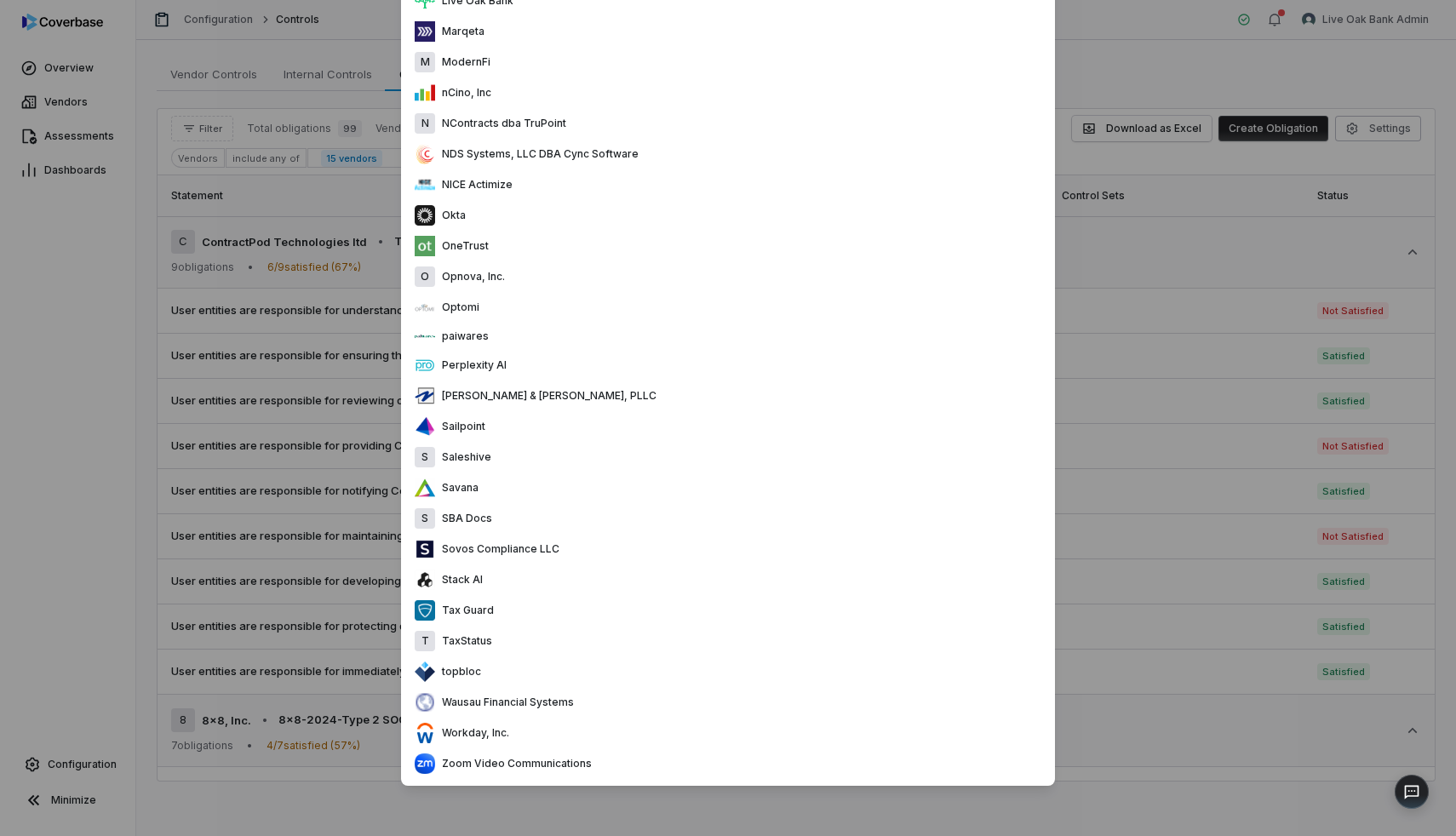
scroll to position [1456, 0]
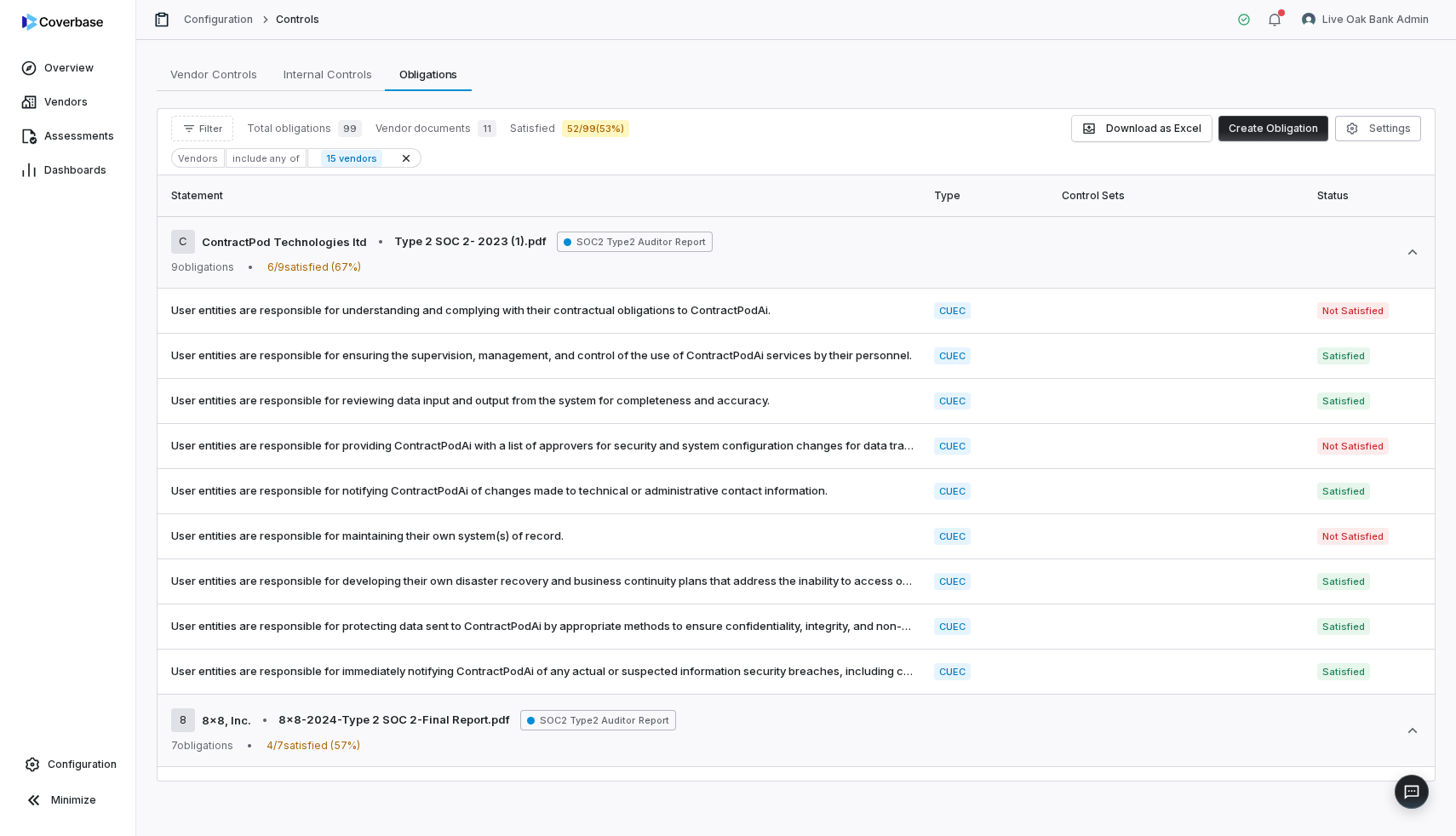
click at [569, 127] on span "52 / 99 ( 53 %)" at bounding box center [596, 128] width 67 height 17
click at [581, 147] on div "Filter Total obligations 99 Vendor documents 11 Satisfied 52 / 99 ( 53 %) Downl…" at bounding box center [796, 142] width 1277 height 66
click at [400, 155] on icon at bounding box center [406, 158] width 14 height 14
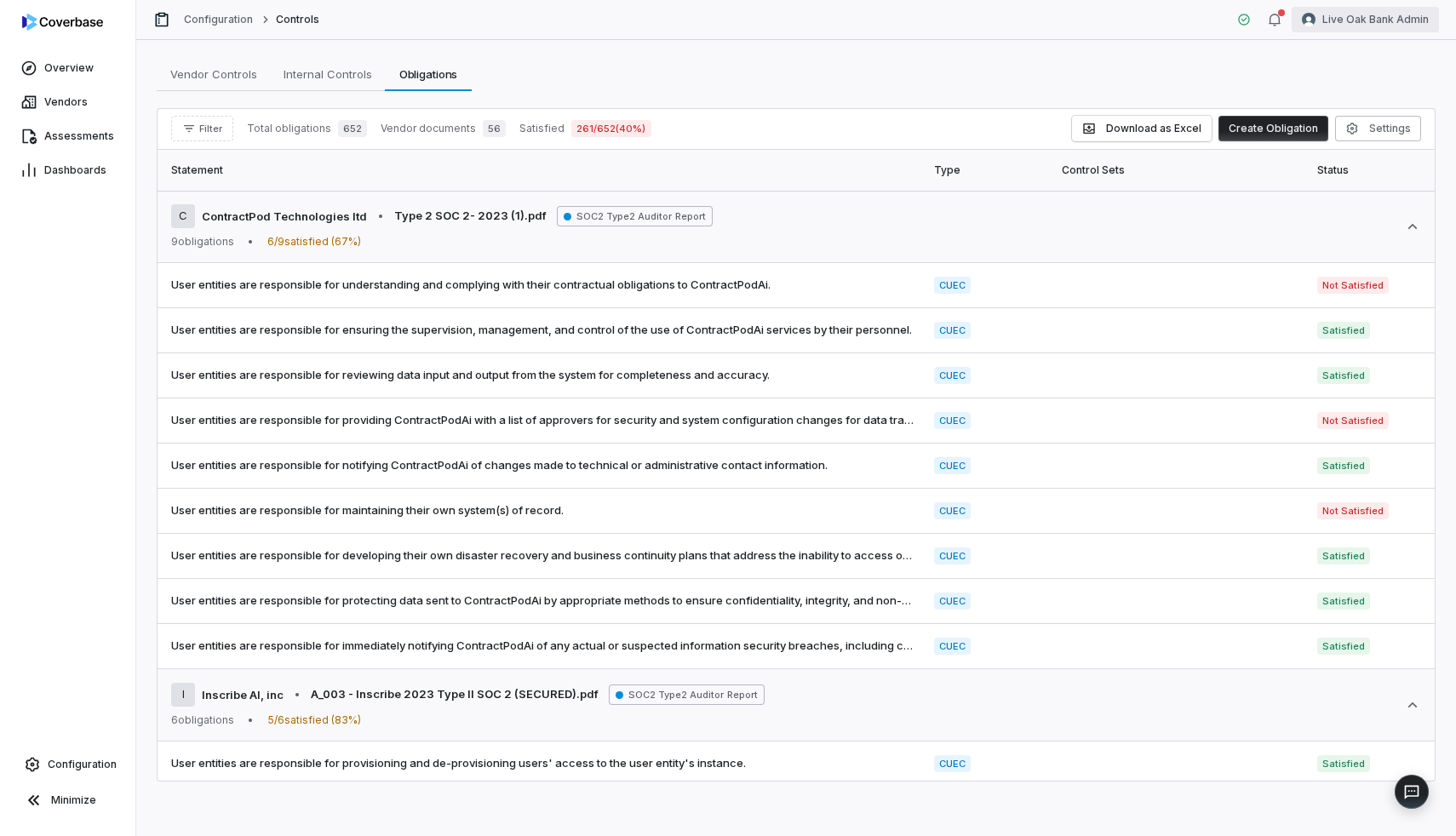
click at [1389, 21] on html "Overview Vendors Assessments Dashboards Configuration Minimize Configuration Co…" at bounding box center [728, 418] width 1456 height 836
click at [1323, 165] on div "Log out" at bounding box center [1366, 157] width 130 height 28
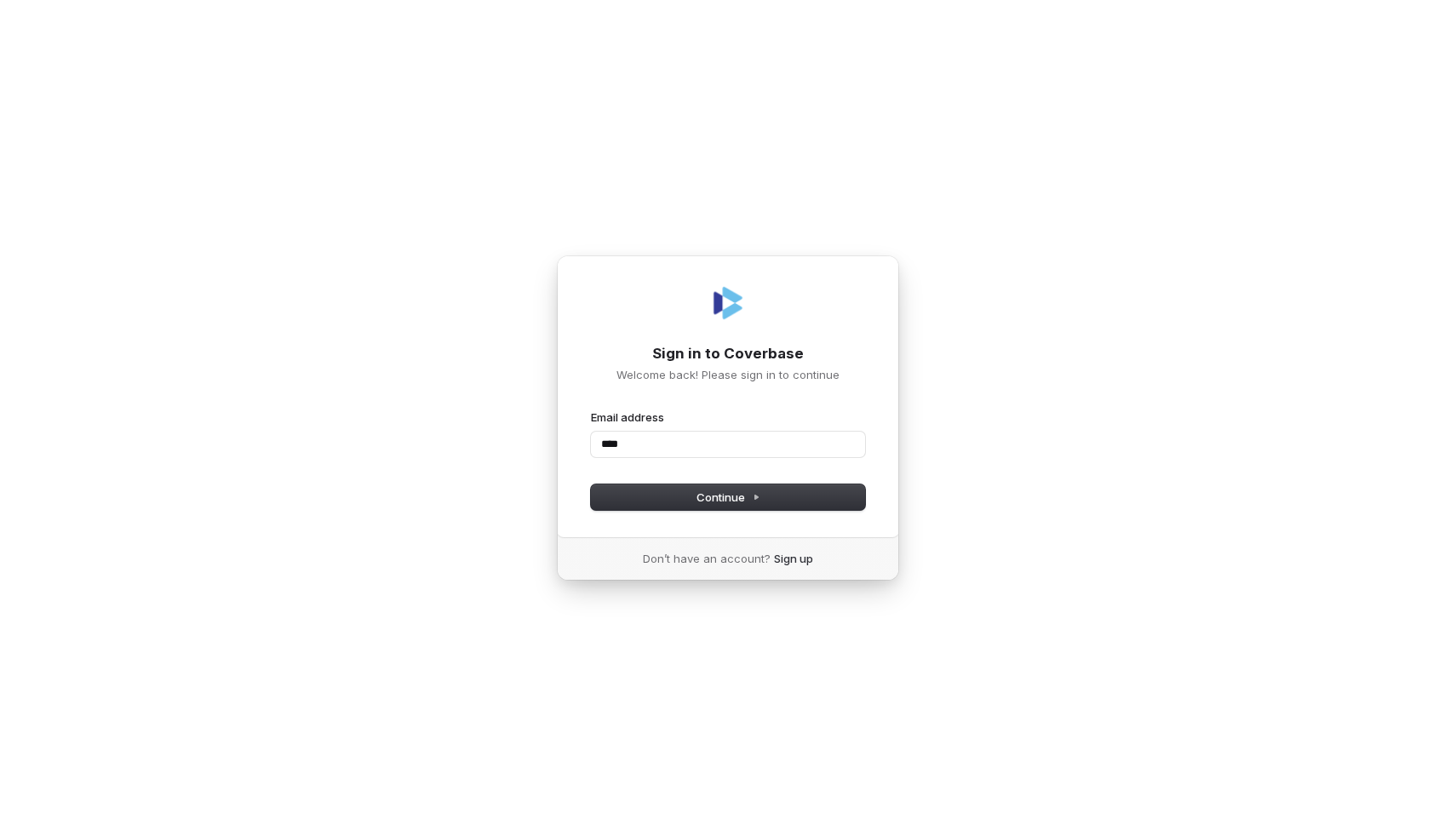
type input "****"
type input "**********"
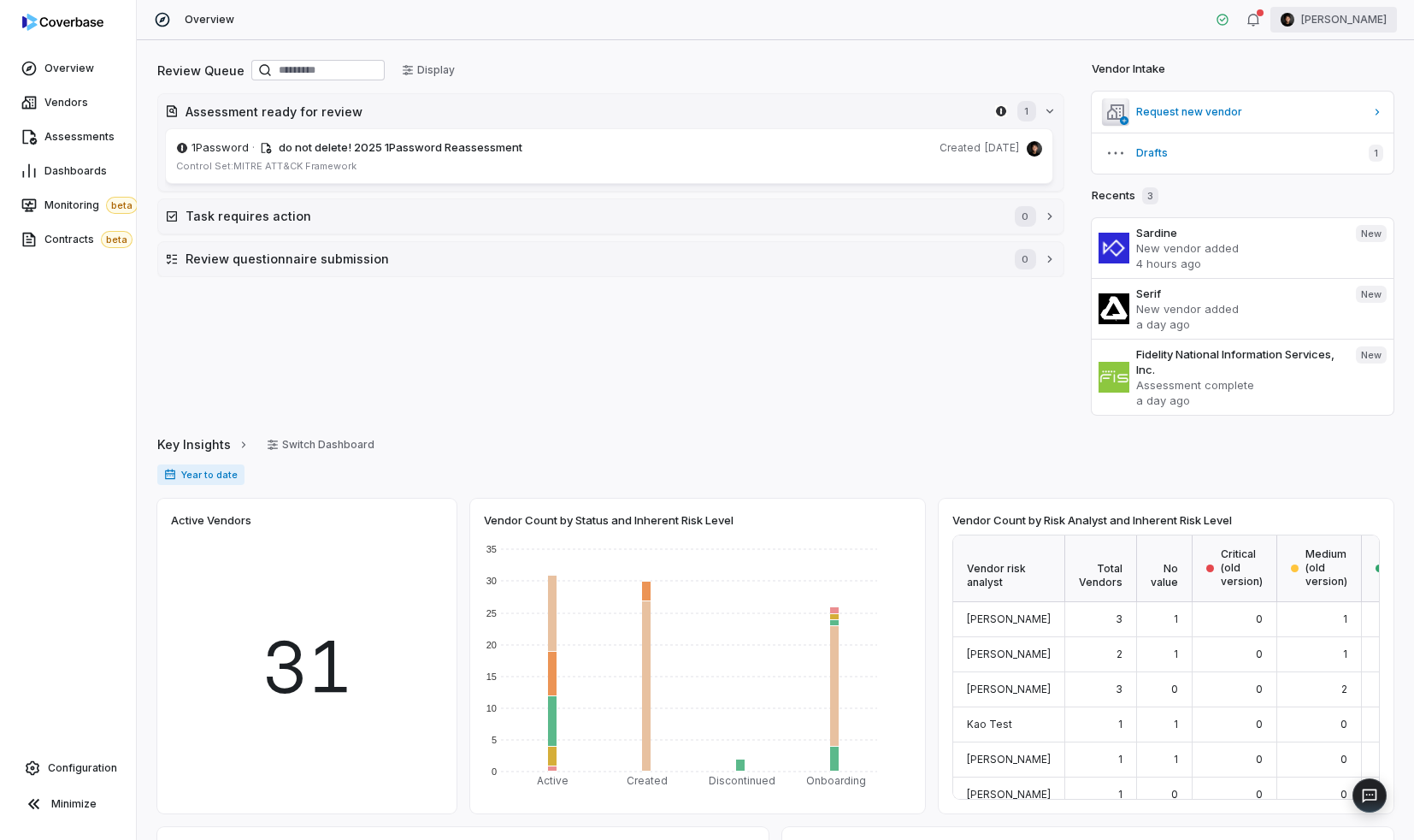
click at [1315, 17] on html "Overview Vendors Assessments Dashboards Monitoring beta Contracts beta Configur…" at bounding box center [707, 420] width 1414 height 840
click at [1305, 84] on div "Organization" at bounding box center [1324, 88] width 131 height 28
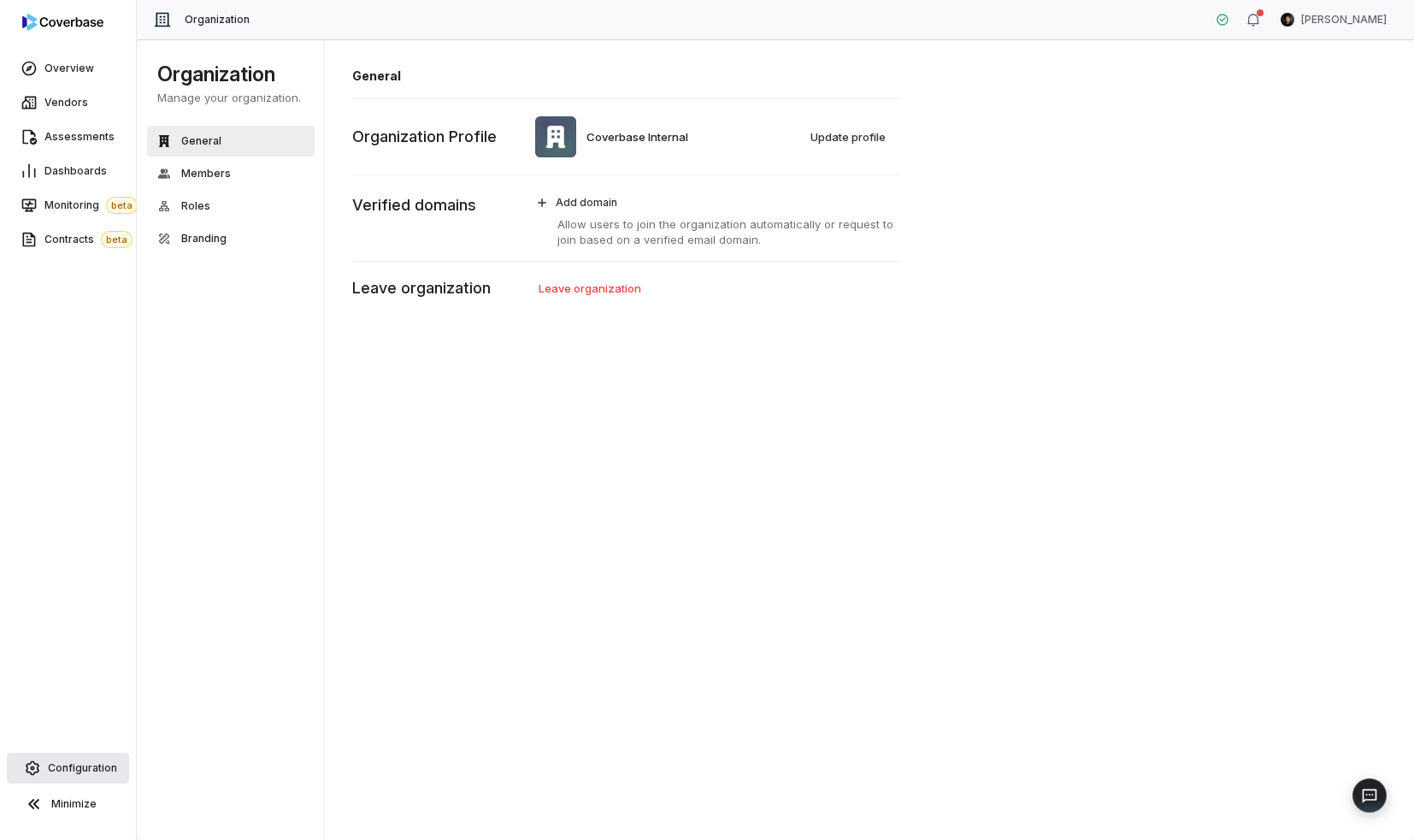
click at [96, 774] on span "Configuration" at bounding box center [83, 768] width 70 height 14
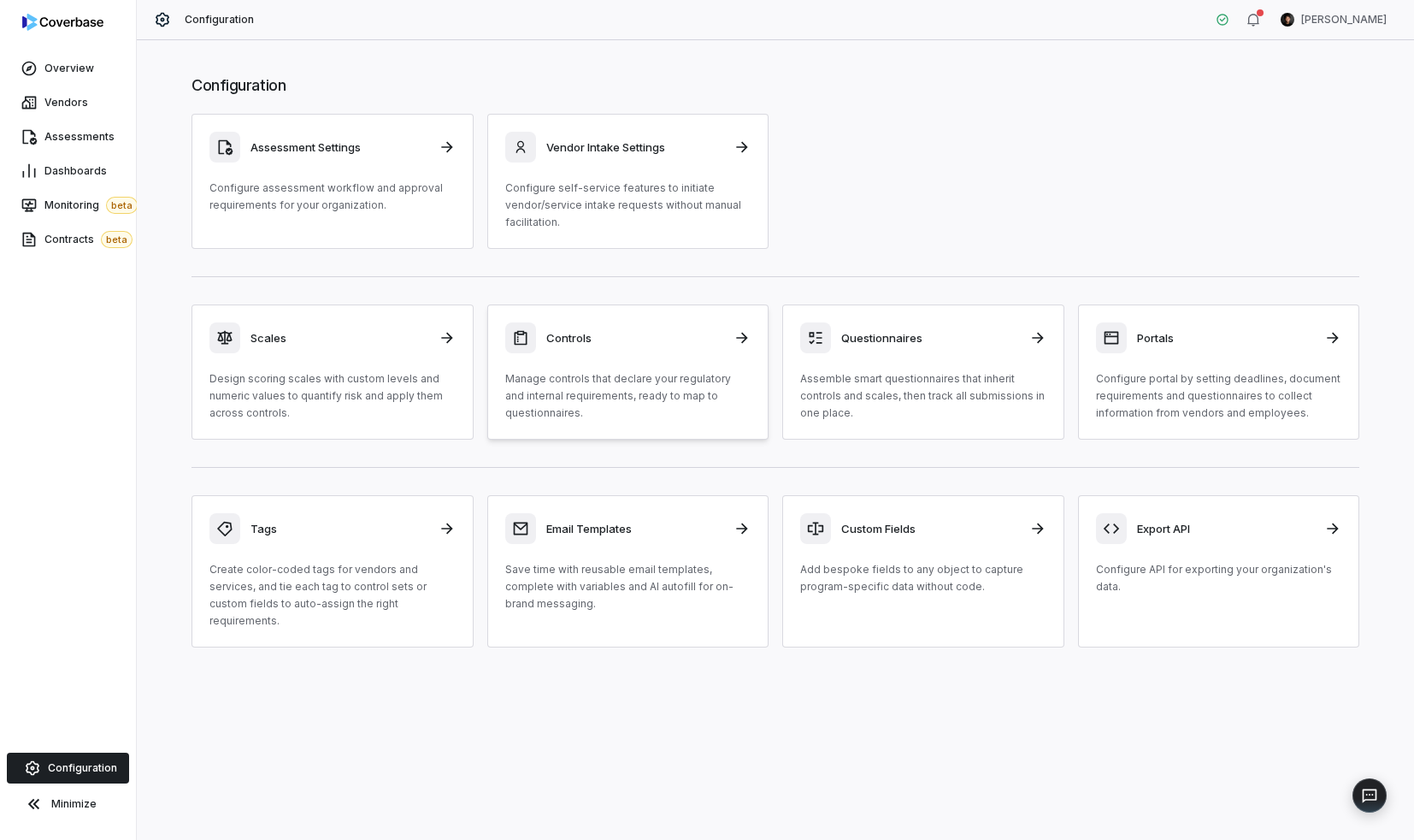
click at [671, 359] on div "Controls Manage controls that declare your regulatory and internal requirements…" at bounding box center [629, 372] width 247 height 99
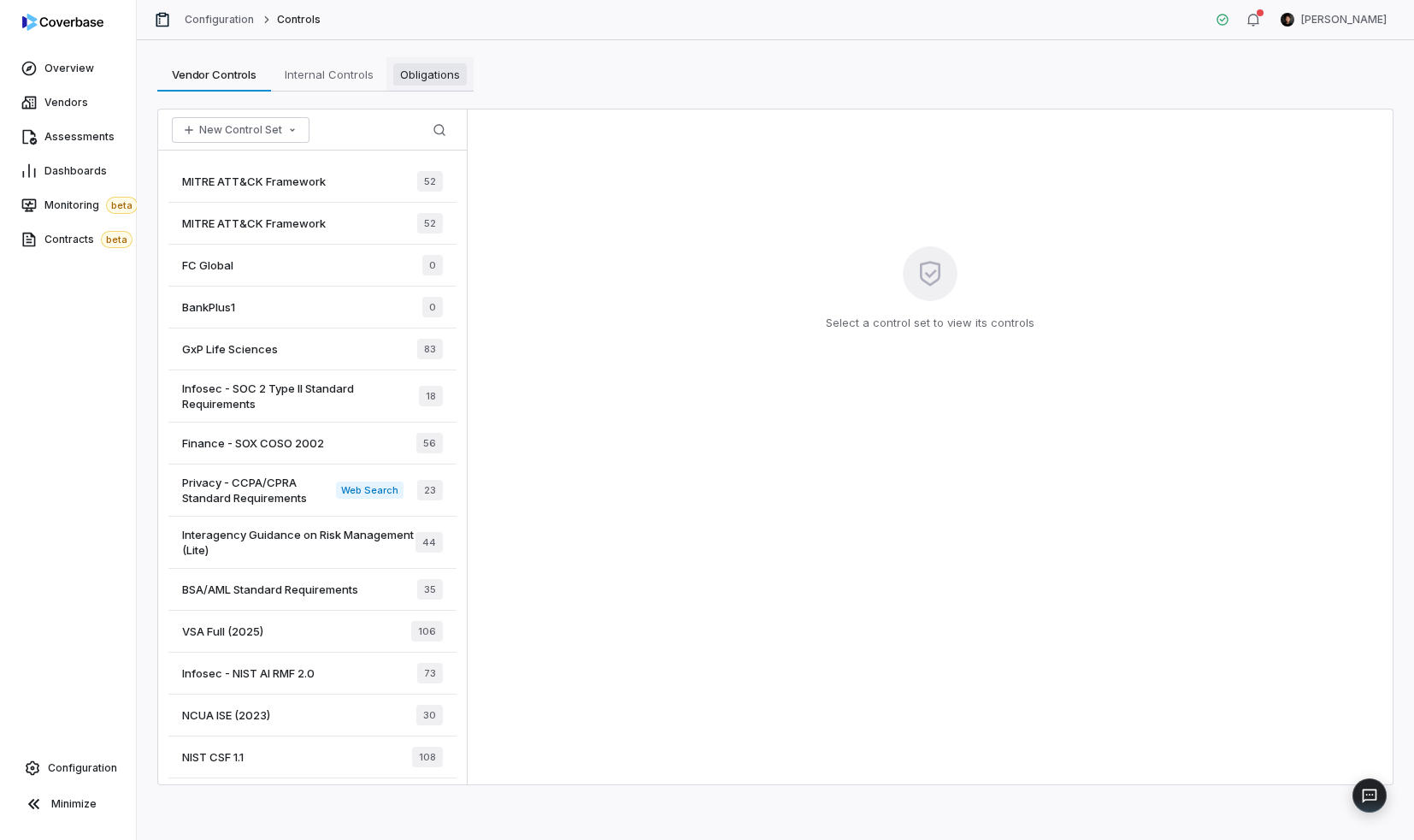
click at [437, 80] on span "Obligations" at bounding box center [429, 74] width 73 height 22
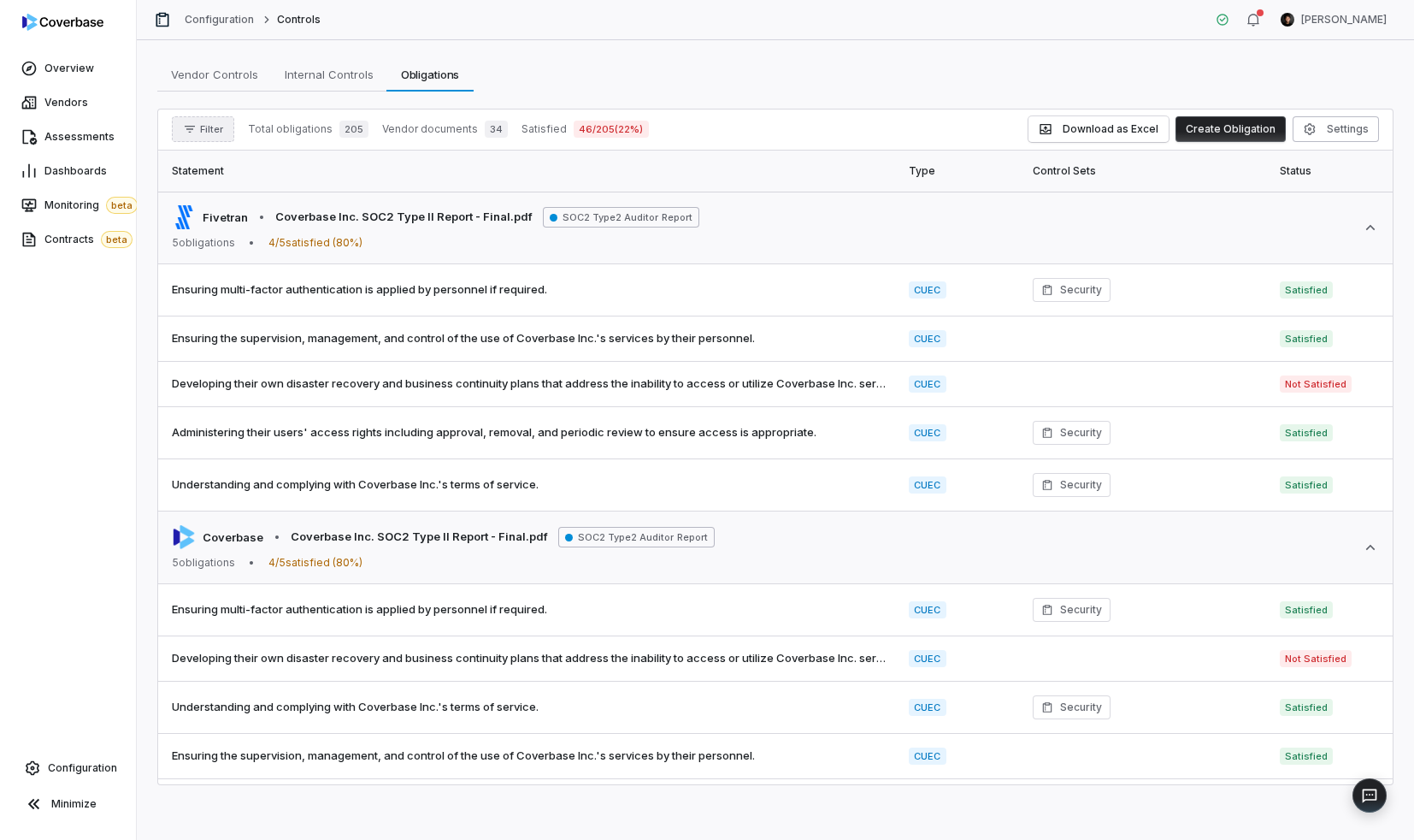
click at [202, 134] on span "Filter" at bounding box center [211, 130] width 23 height 13
click at [234, 206] on div "Vendors" at bounding box center [261, 208] width 164 height 28
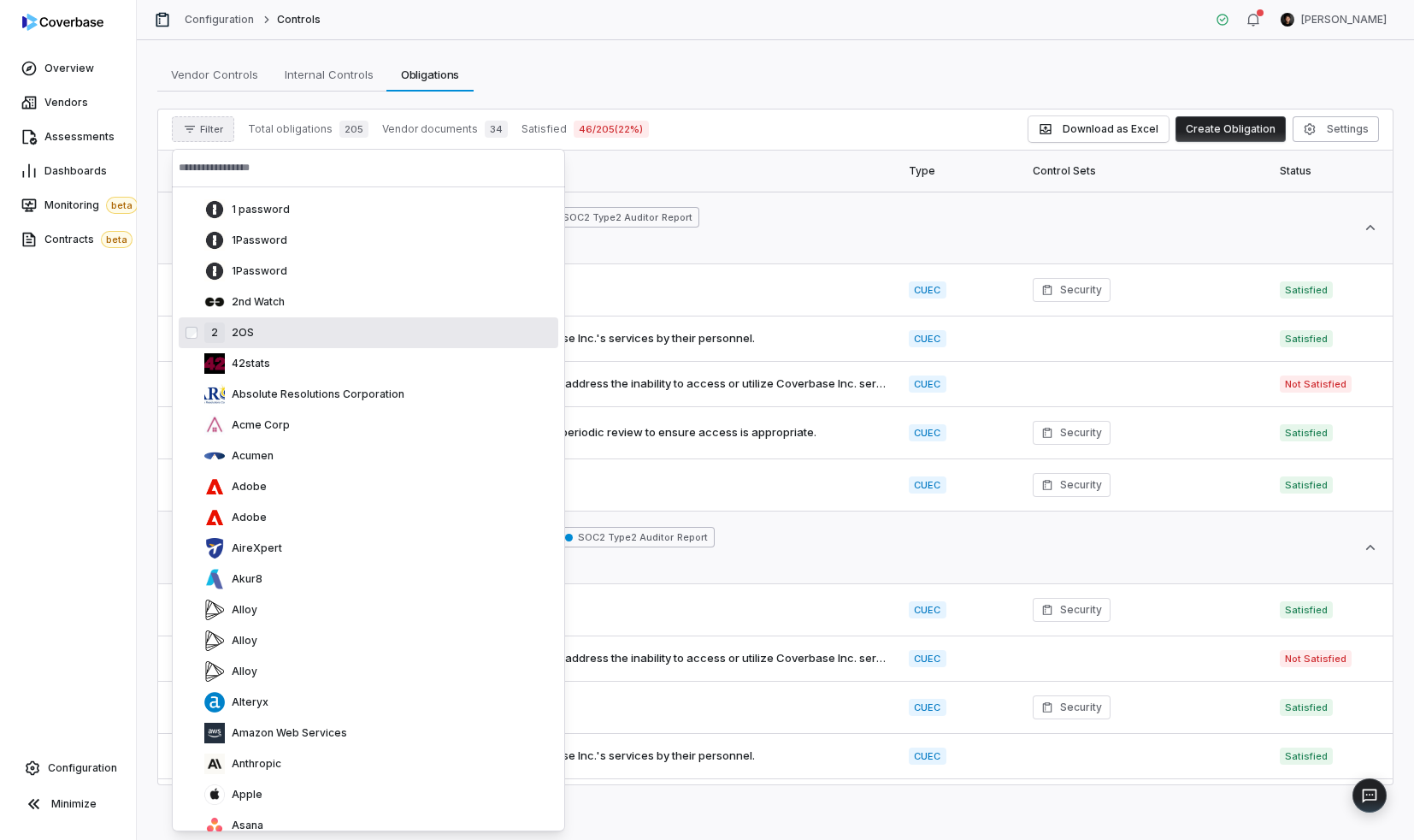
click at [210, 324] on div "2 2OS" at bounding box center [377, 333] width 347 height 20
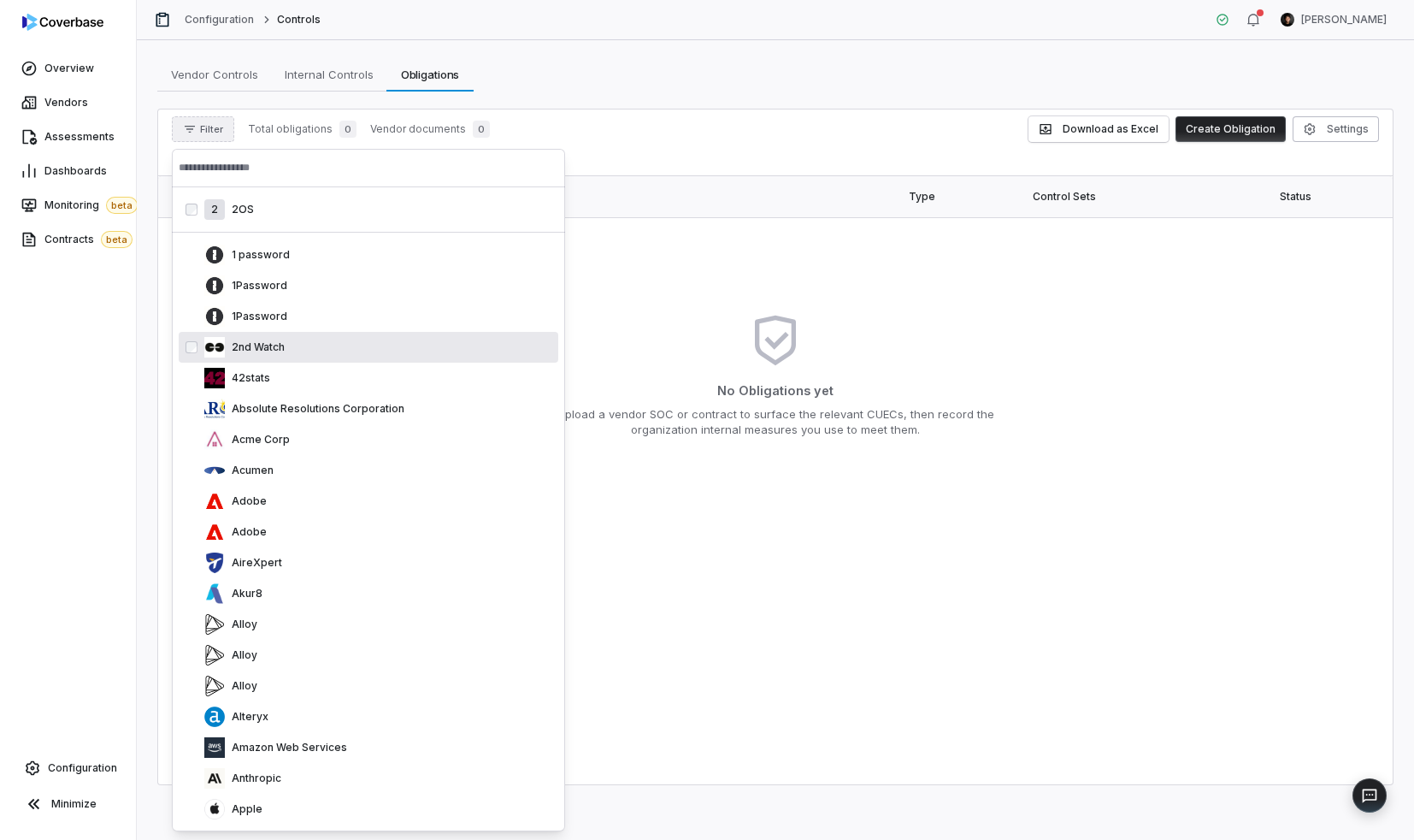
click at [255, 333] on div "2nd Watch" at bounding box center [368, 347] width 379 height 31
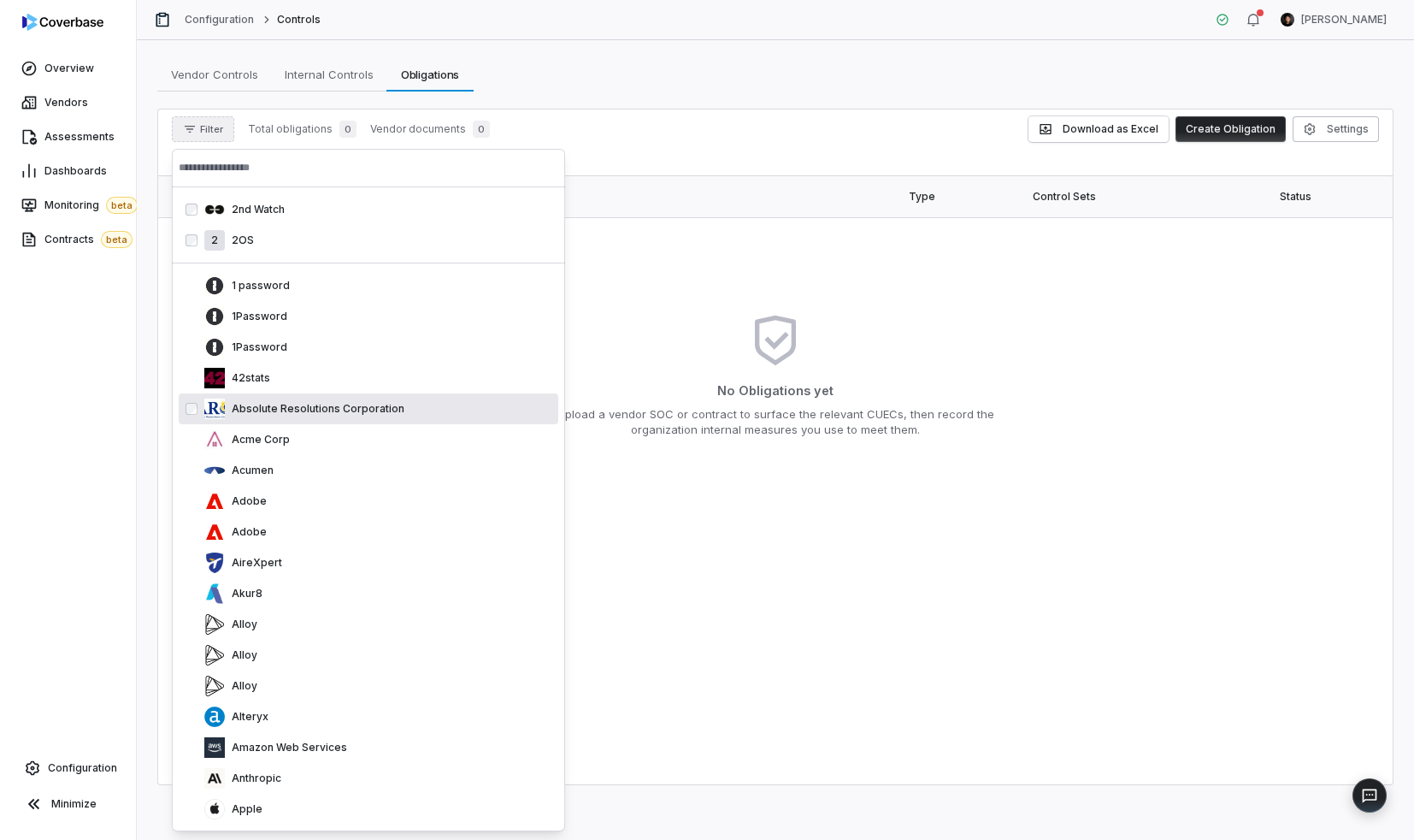
click at [265, 409] on p "Absolute Resolutions Corporation" at bounding box center [315, 408] width 180 height 14
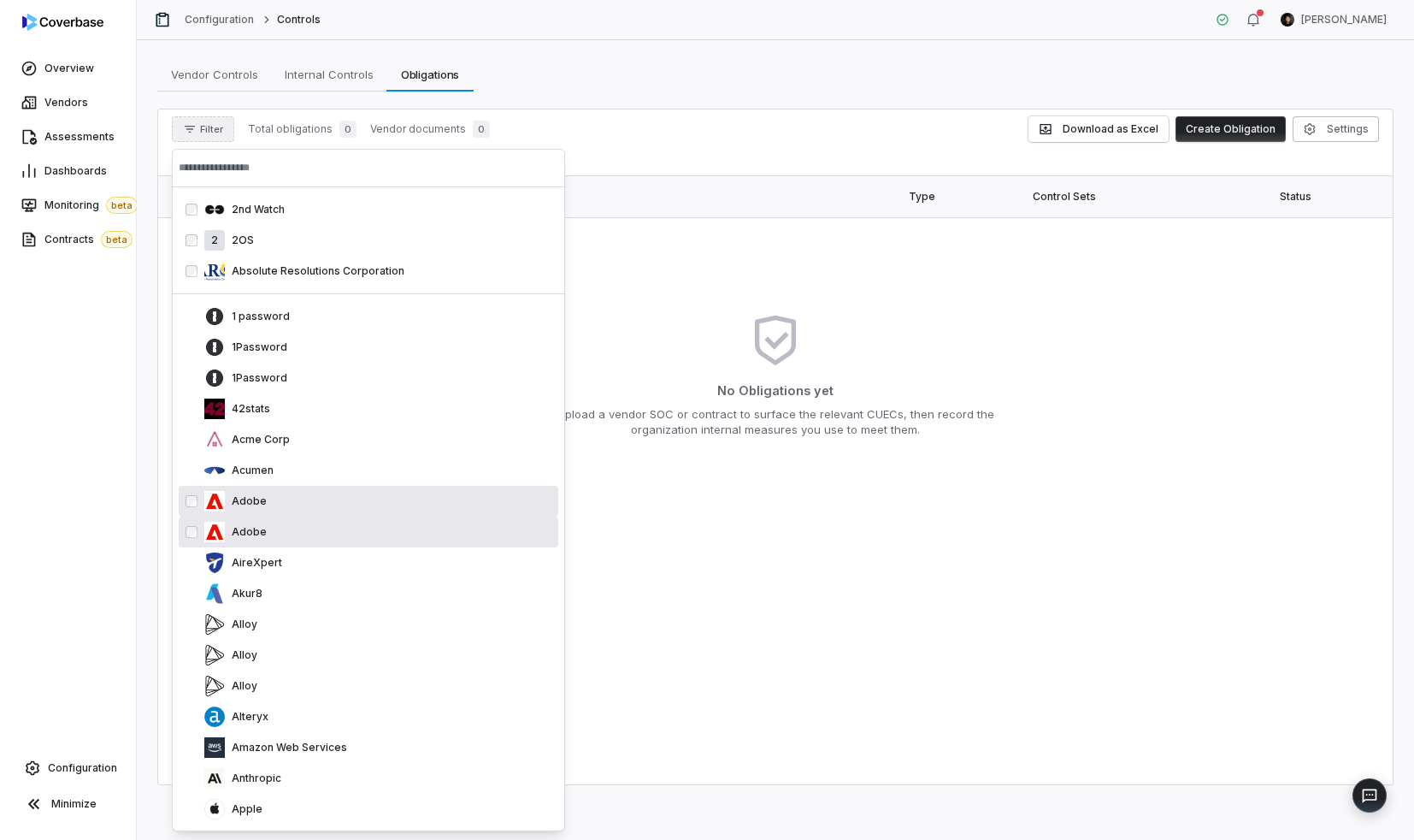
click at [264, 527] on div "Adobe" at bounding box center [377, 532] width 347 height 20
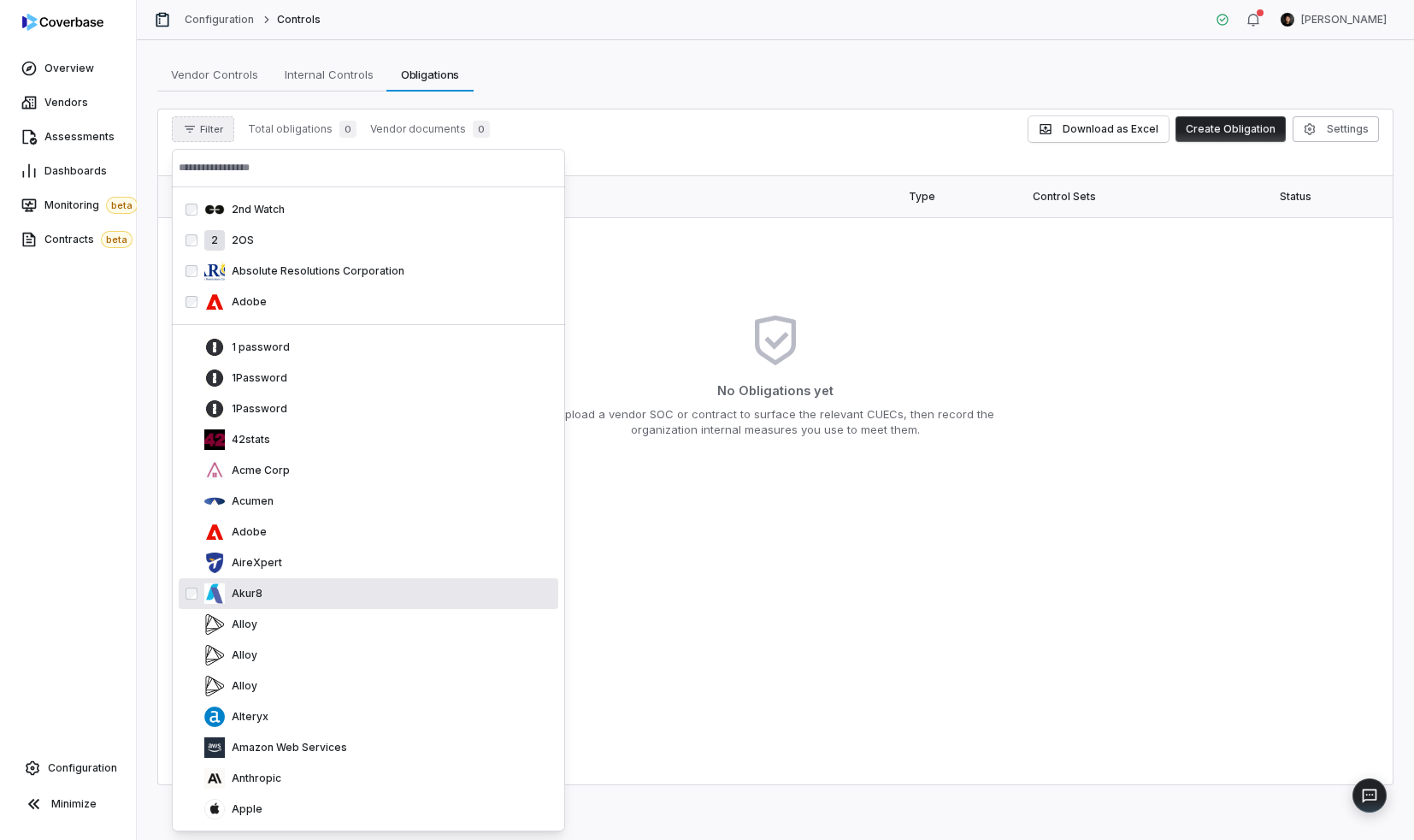
click at [284, 603] on div "Akur8" at bounding box center [377, 593] width 347 height 20
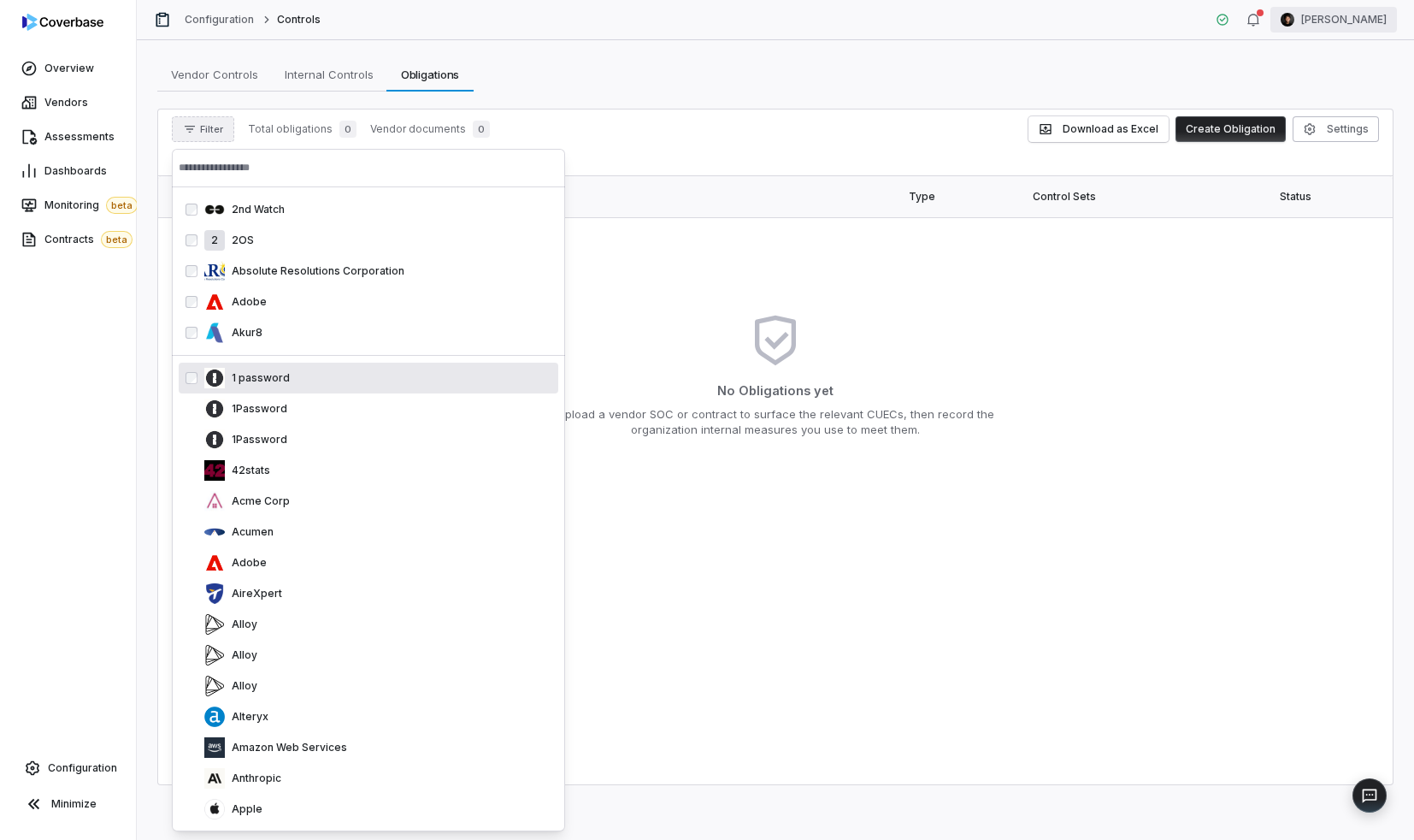
click at [1359, 26] on html "Overview Vendors Assessments Dashboards Monitoring beta Contracts beta Configur…" at bounding box center [707, 420] width 1414 height 840
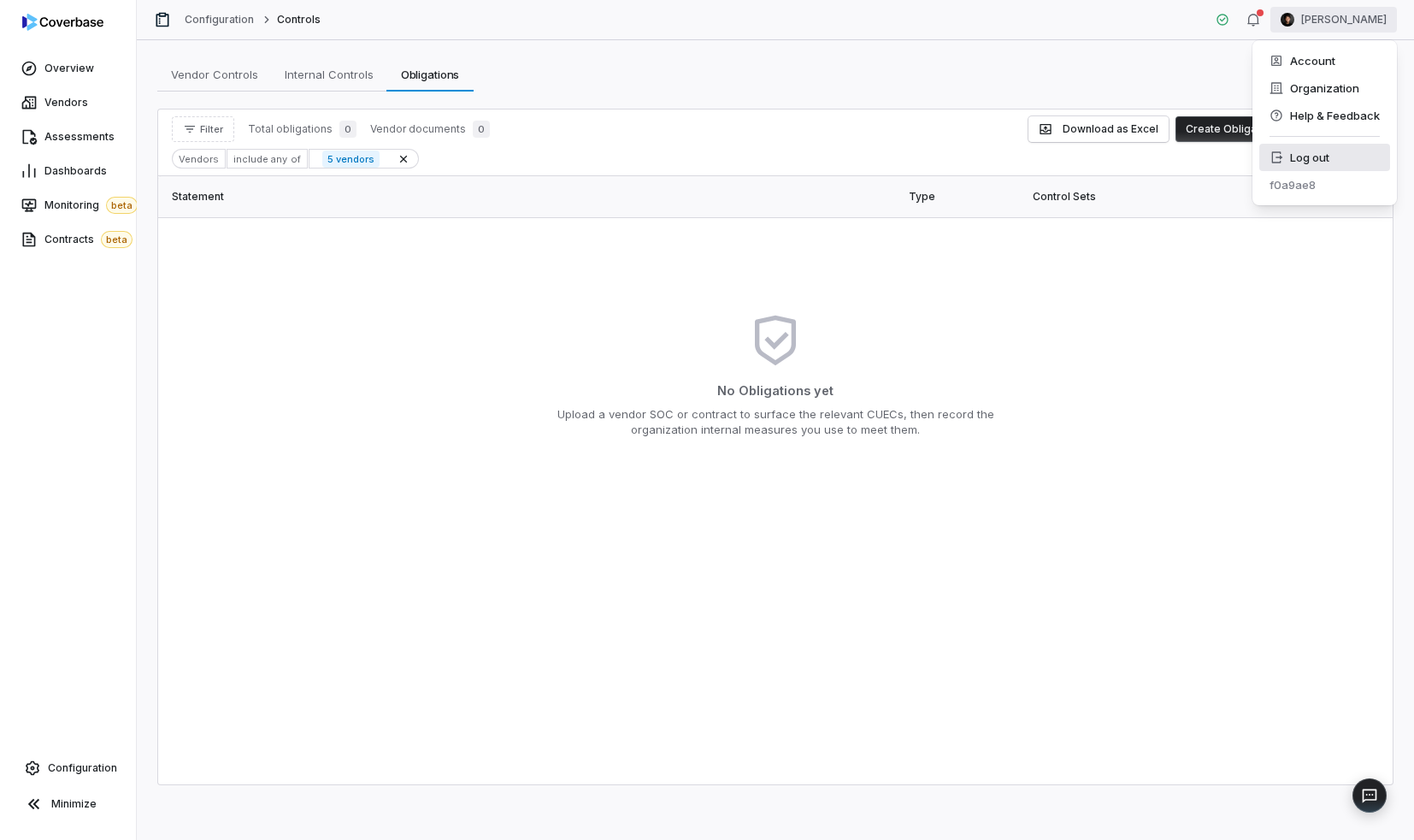
click at [1292, 149] on div "Log out" at bounding box center [1324, 158] width 131 height 28
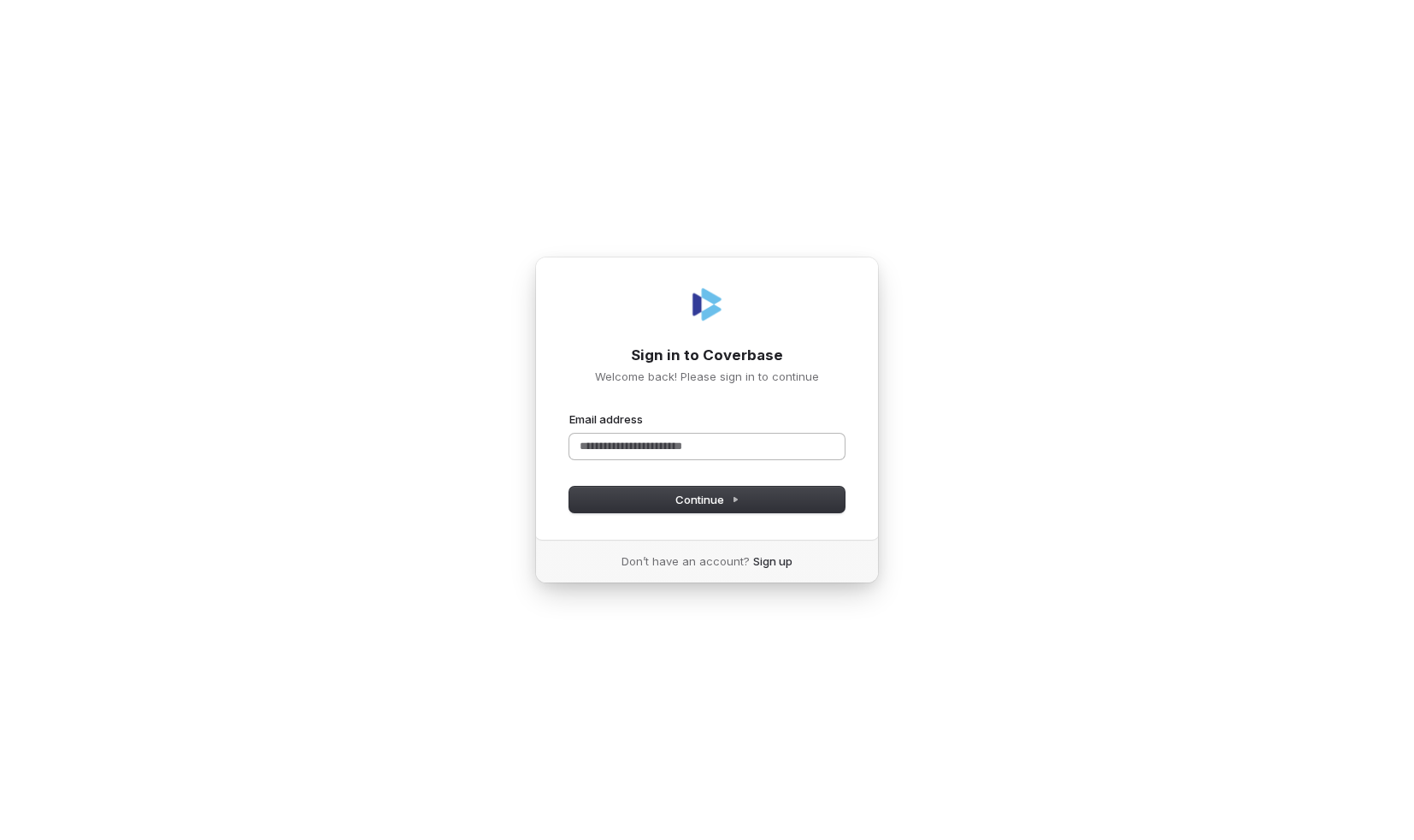
click at [669, 441] on input "Email address" at bounding box center [707, 447] width 275 height 26
type input "*****"
type input "**********"
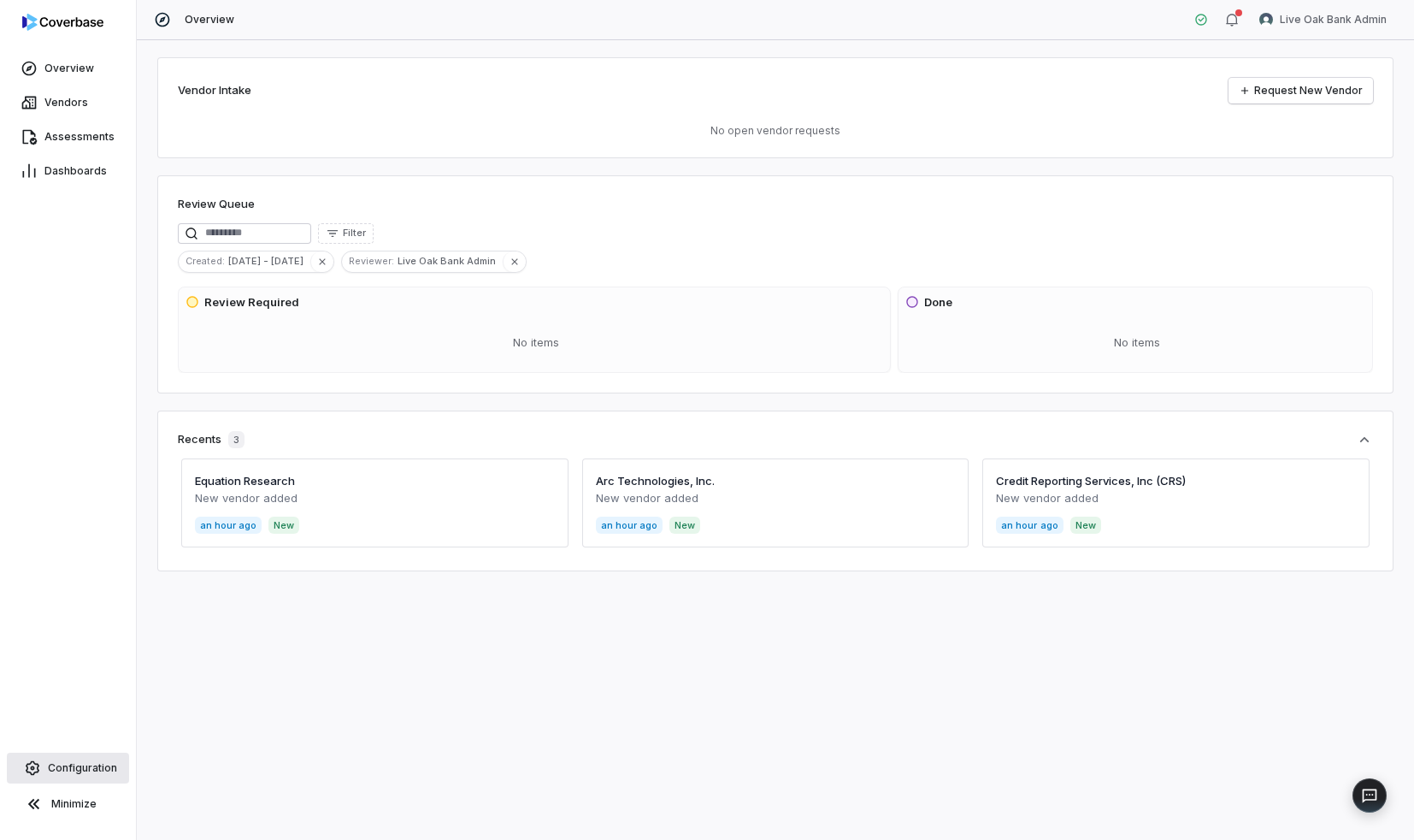
click at [50, 757] on link "Configuration" at bounding box center [68, 768] width 122 height 31
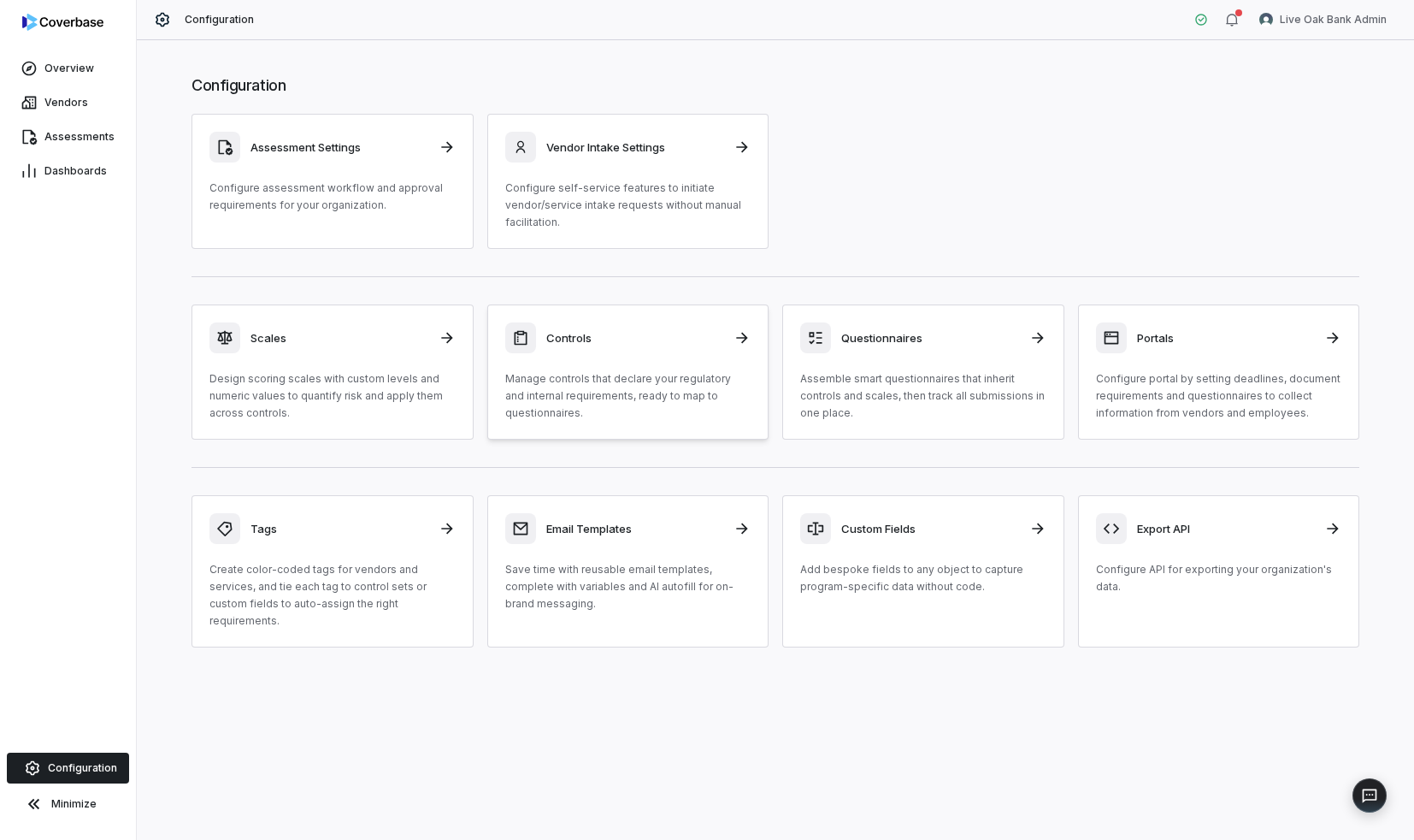
click at [620, 349] on div "Controls" at bounding box center [629, 337] width 247 height 31
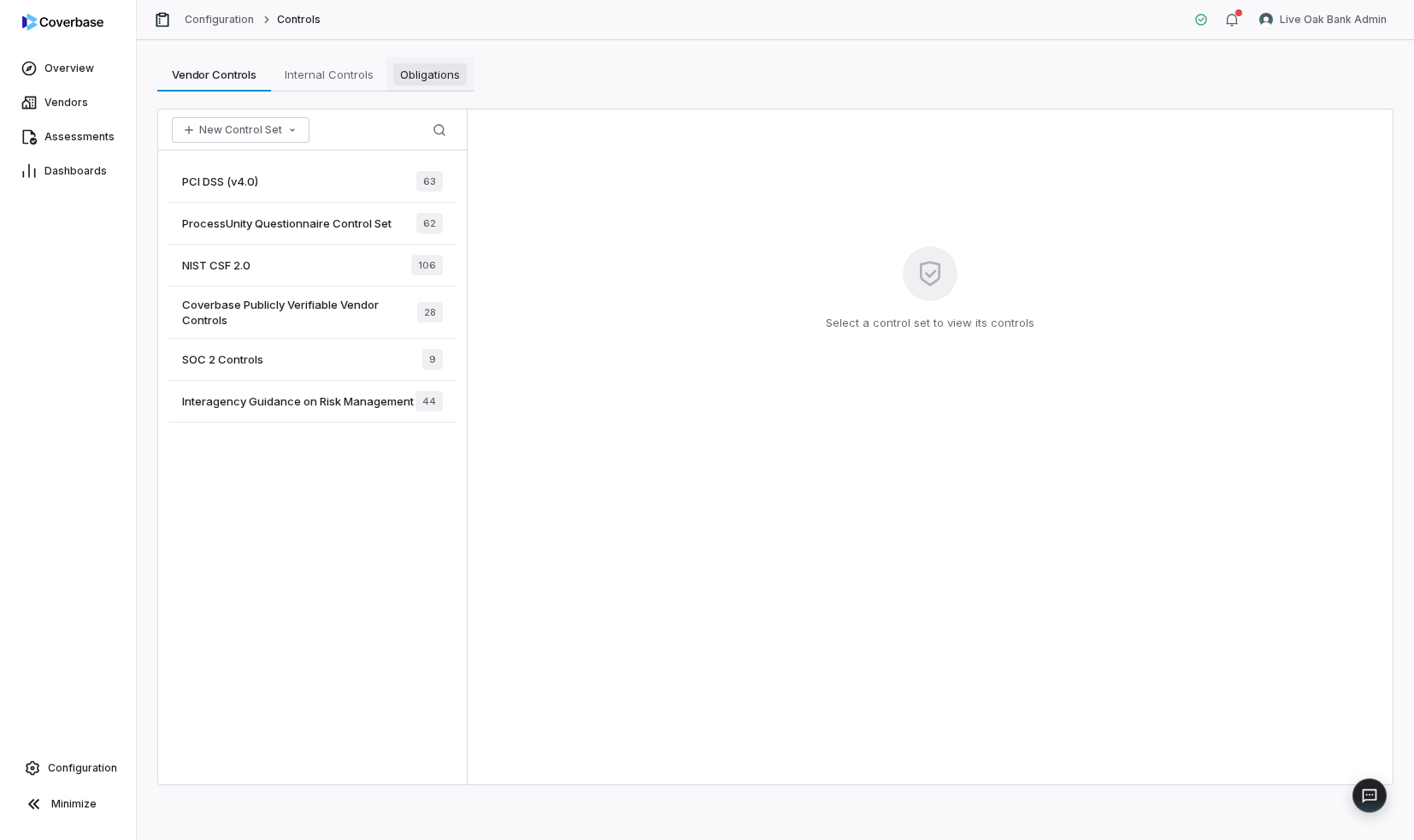
click at [424, 70] on span "Obligations" at bounding box center [429, 74] width 73 height 22
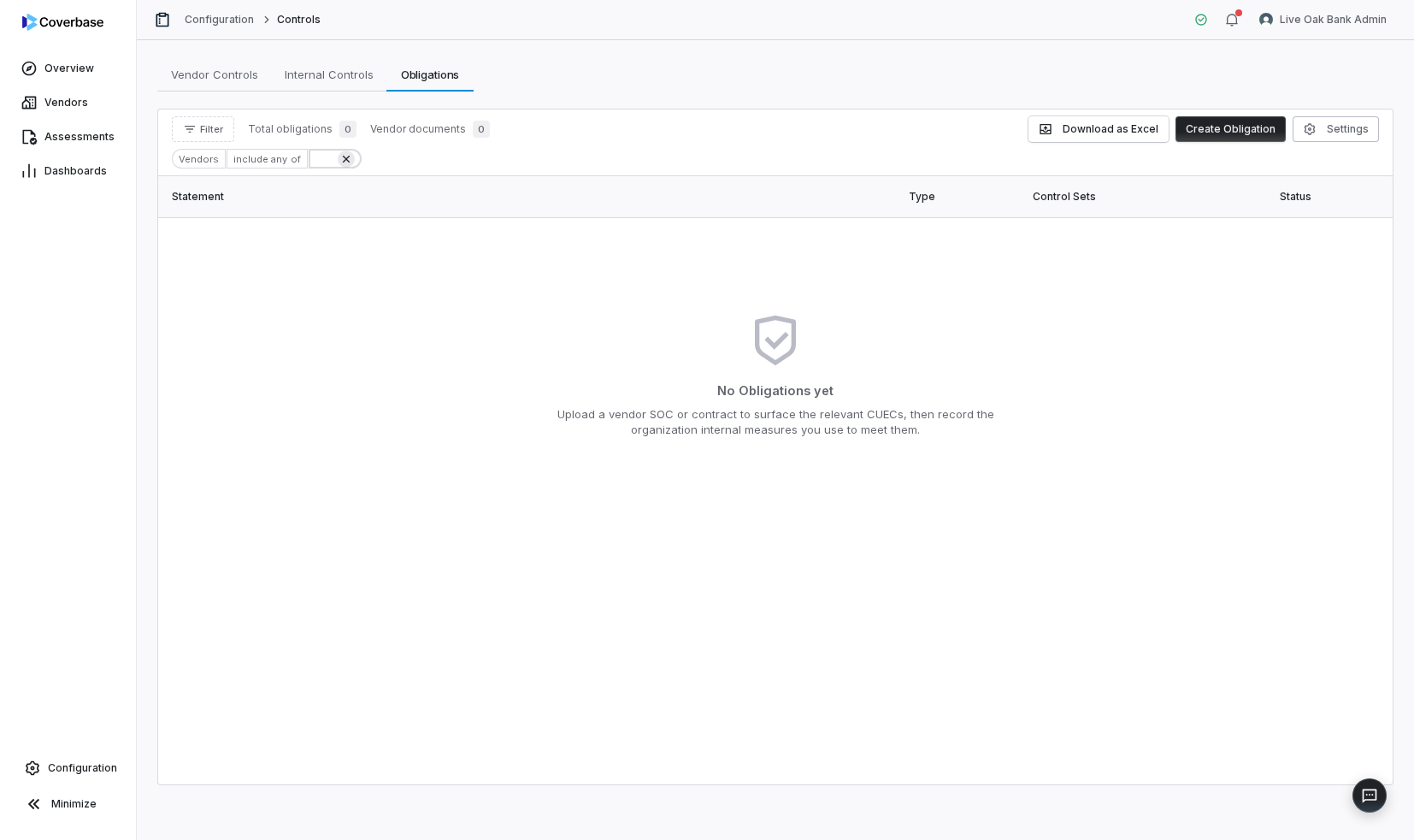
click at [342, 159] on icon at bounding box center [345, 158] width 6 height 6
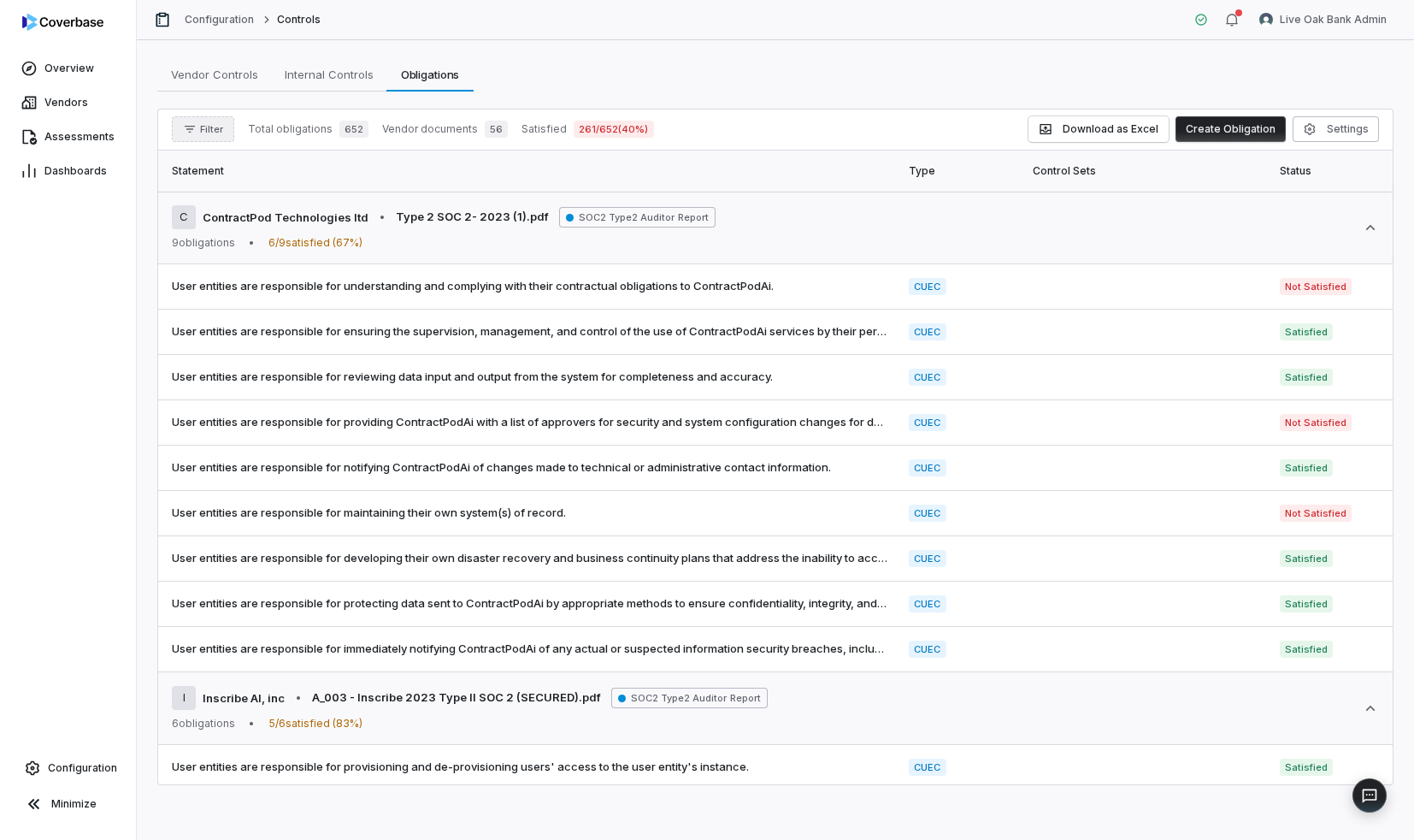
click at [199, 130] on button "Filter" at bounding box center [202, 129] width 62 height 26
click at [269, 216] on div "Vendors" at bounding box center [261, 208] width 164 height 28
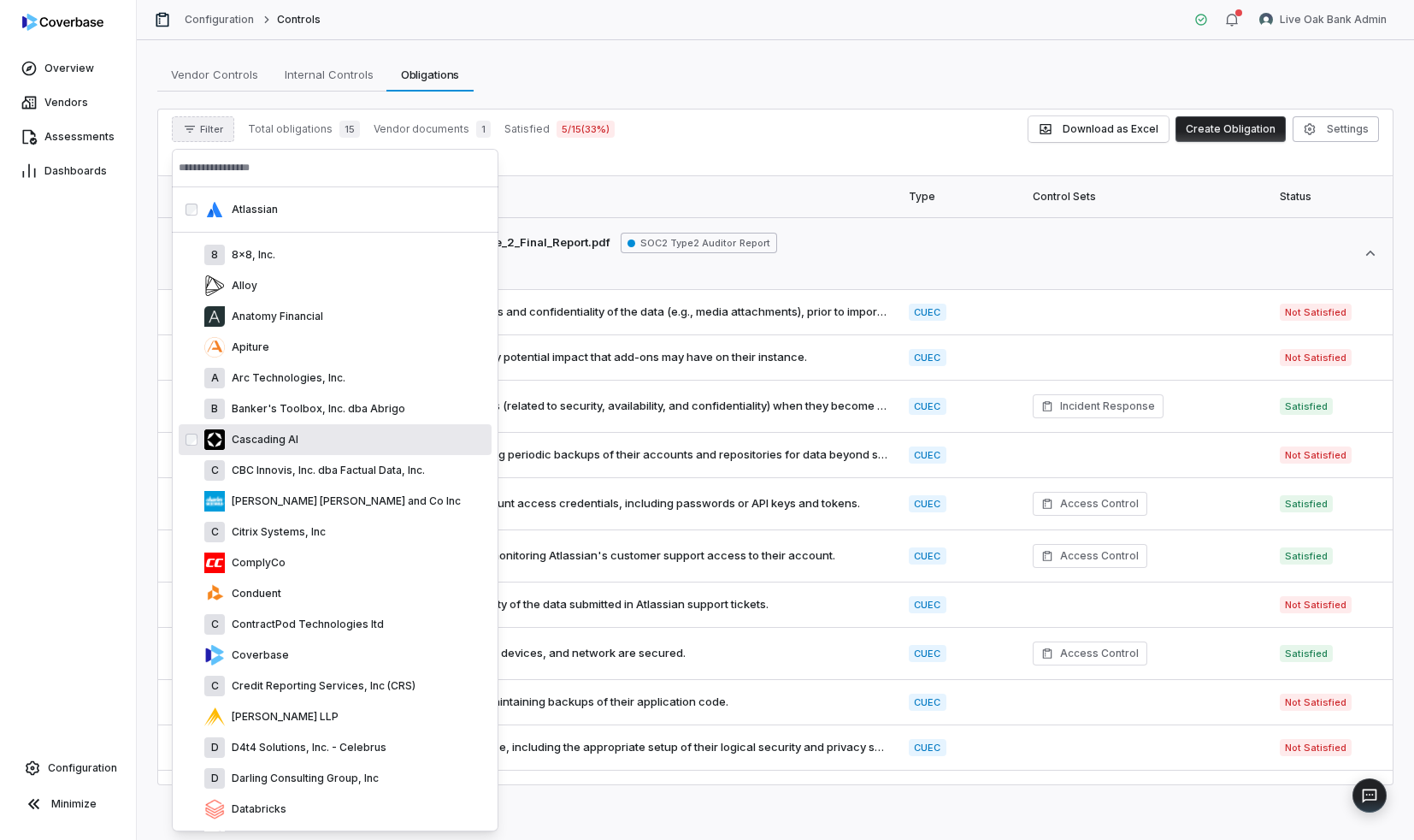
click at [195, 452] on div "Cascading AI" at bounding box center [336, 439] width 313 height 31
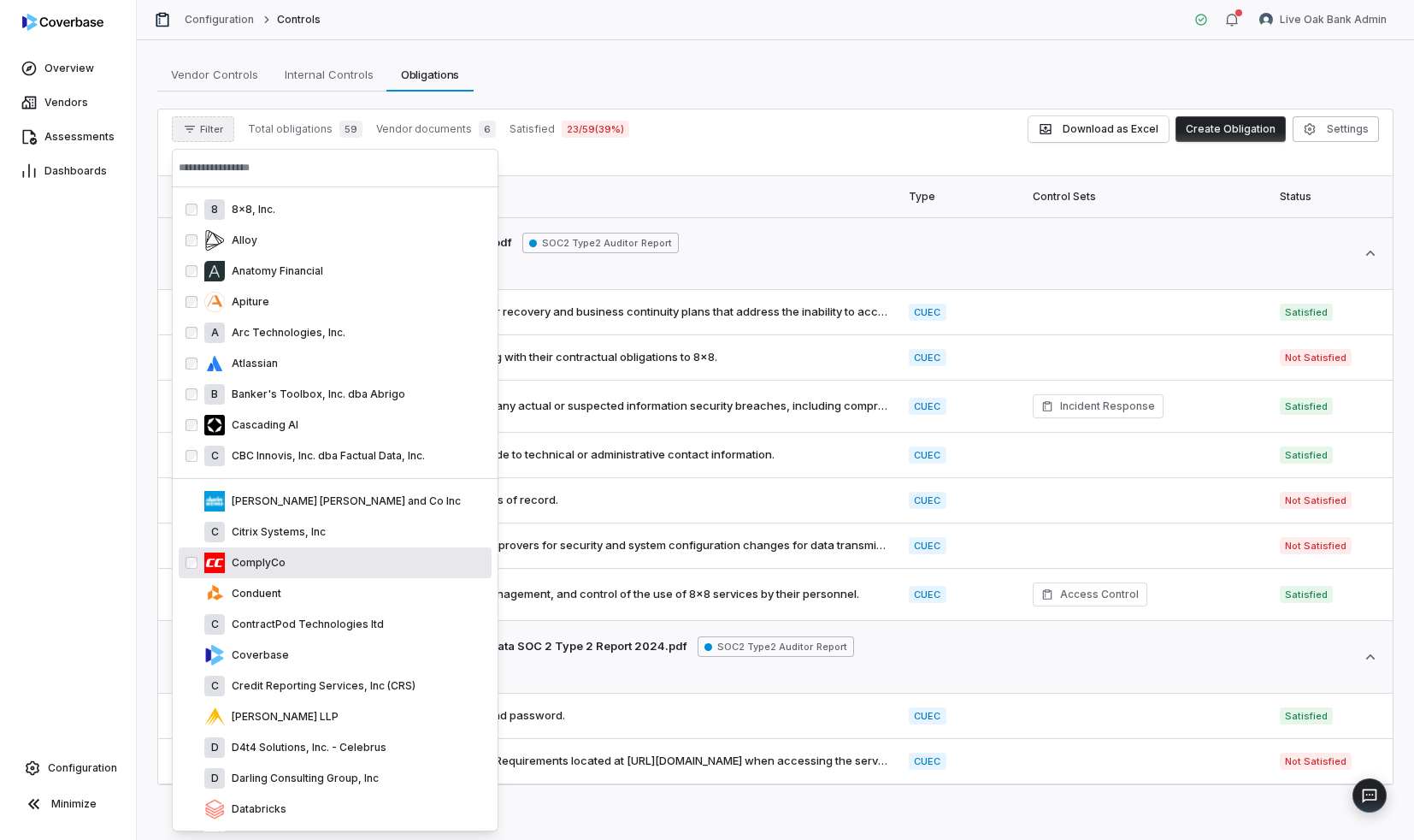
click at [269, 553] on div "ComplyCo" at bounding box center [344, 563] width 280 height 20
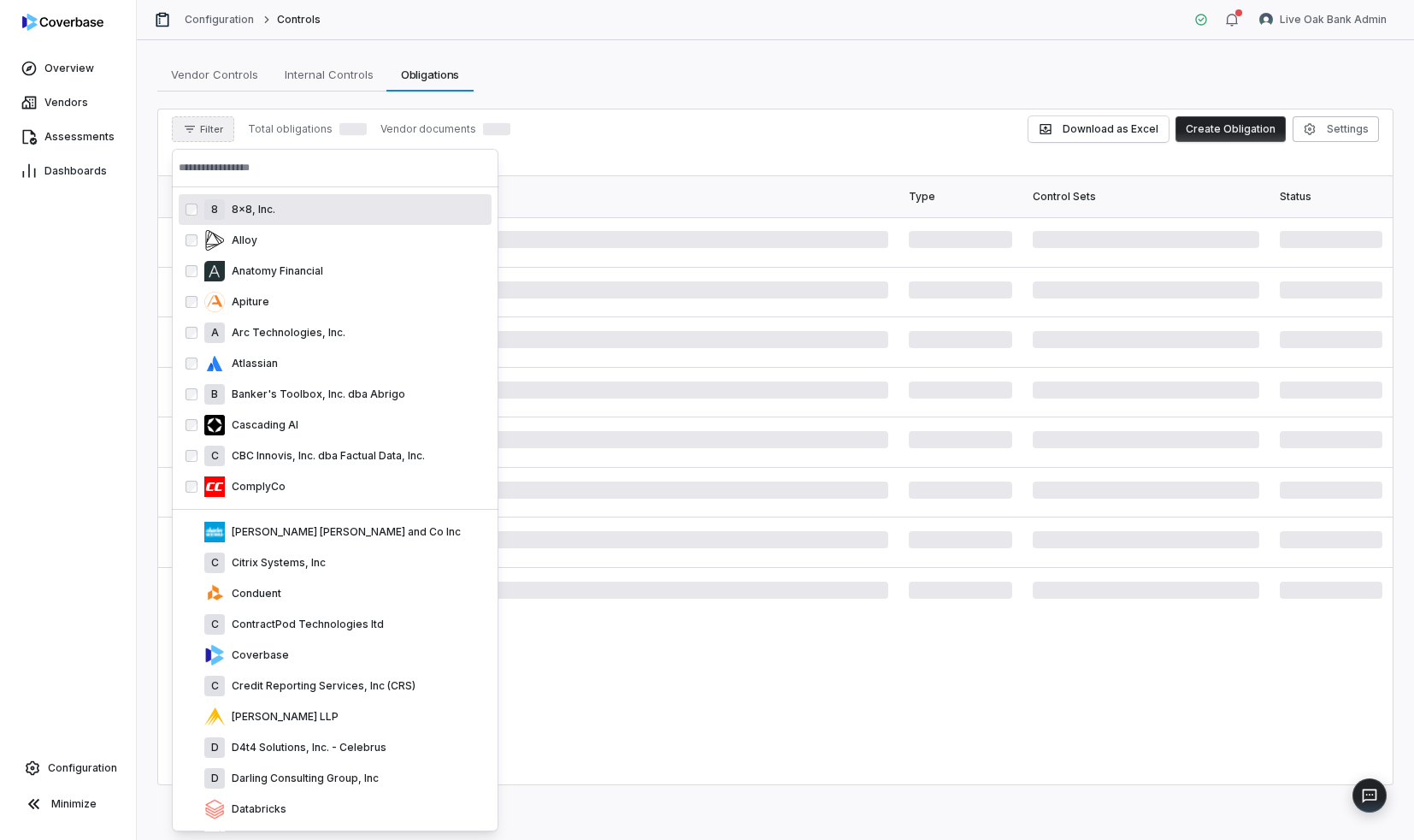
click at [269, 553] on div "C Citrix Systems, Inc" at bounding box center [344, 563] width 280 height 20
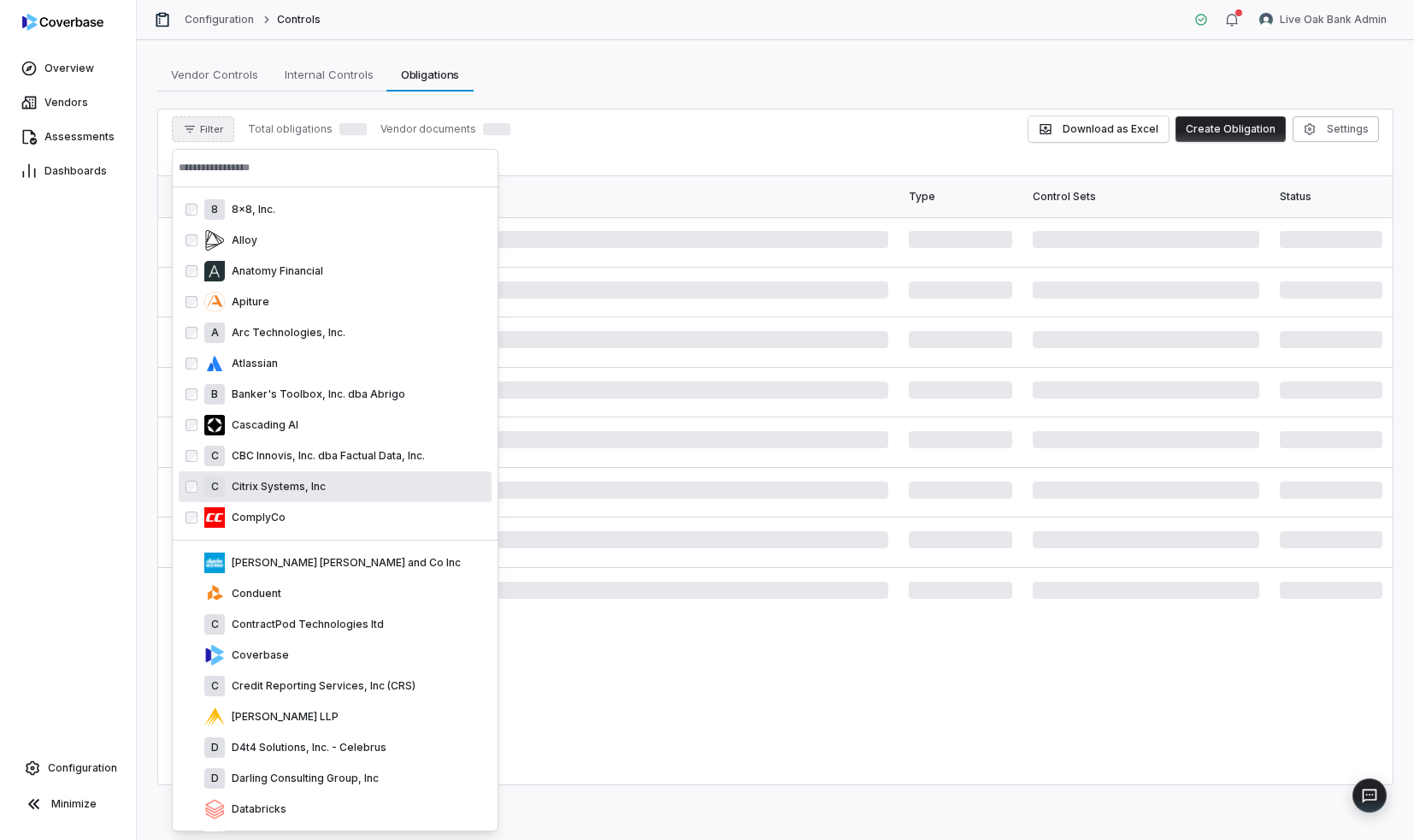
click at [269, 553] on div "Charles Schwab and Co Inc" at bounding box center [344, 563] width 280 height 20
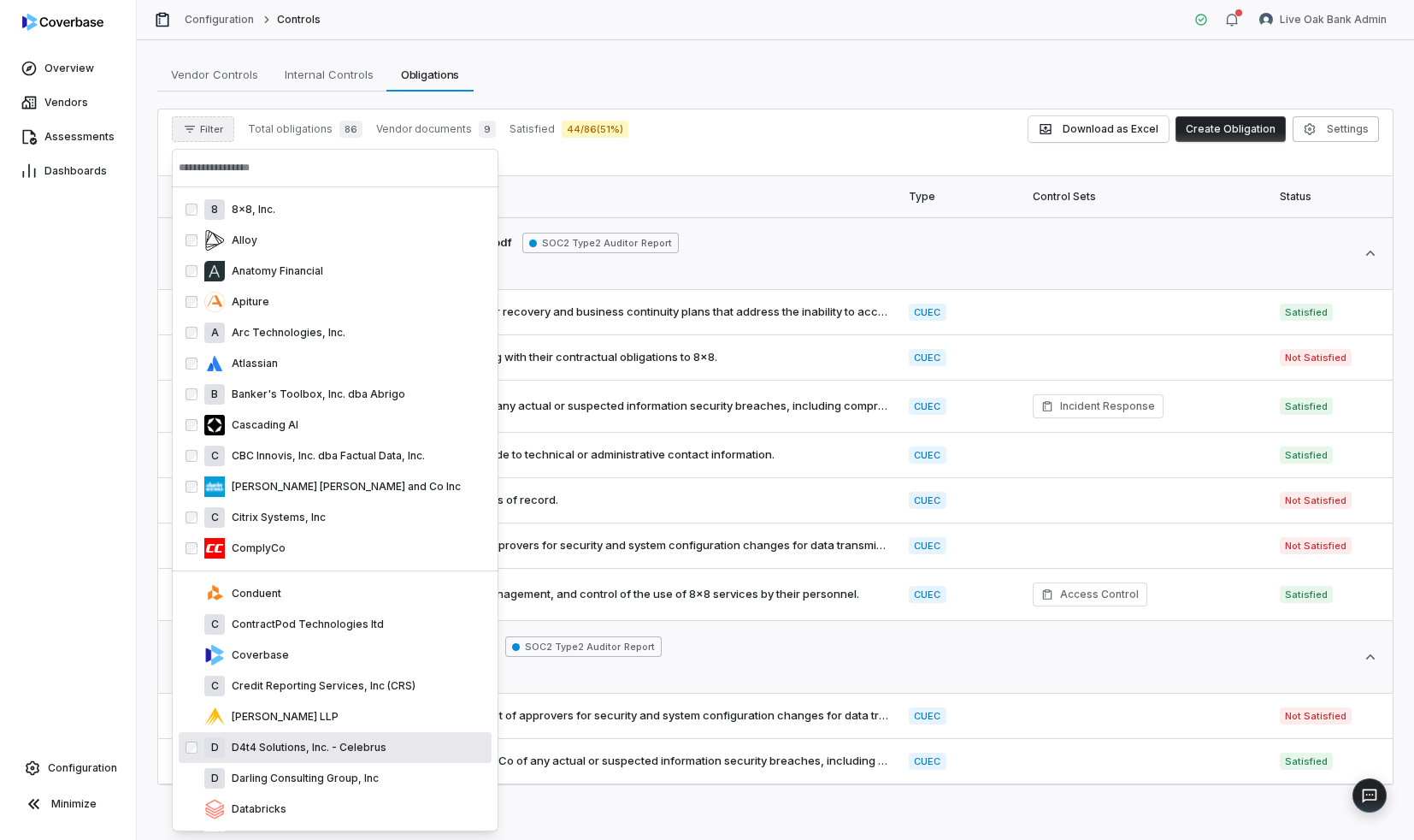
click at [260, 738] on div "D D4t4 Solutions, Inc. - Celebrus" at bounding box center [344, 747] width 280 height 20
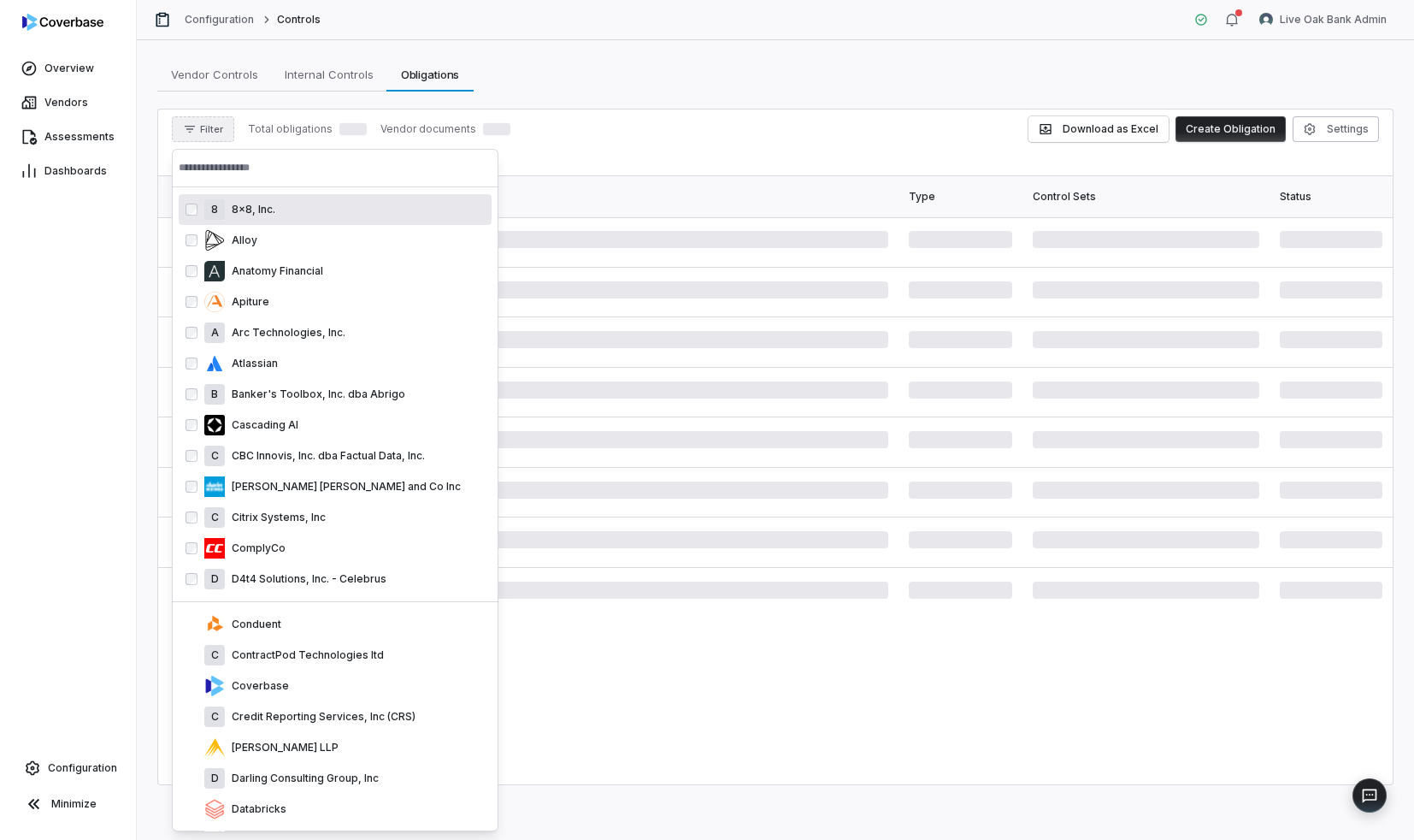
click at [260, 738] on div "Crowe LLP" at bounding box center [344, 747] width 280 height 20
click at [260, 727] on div "C Credit Reporting Services, Inc (CRS)" at bounding box center [344, 717] width 280 height 20
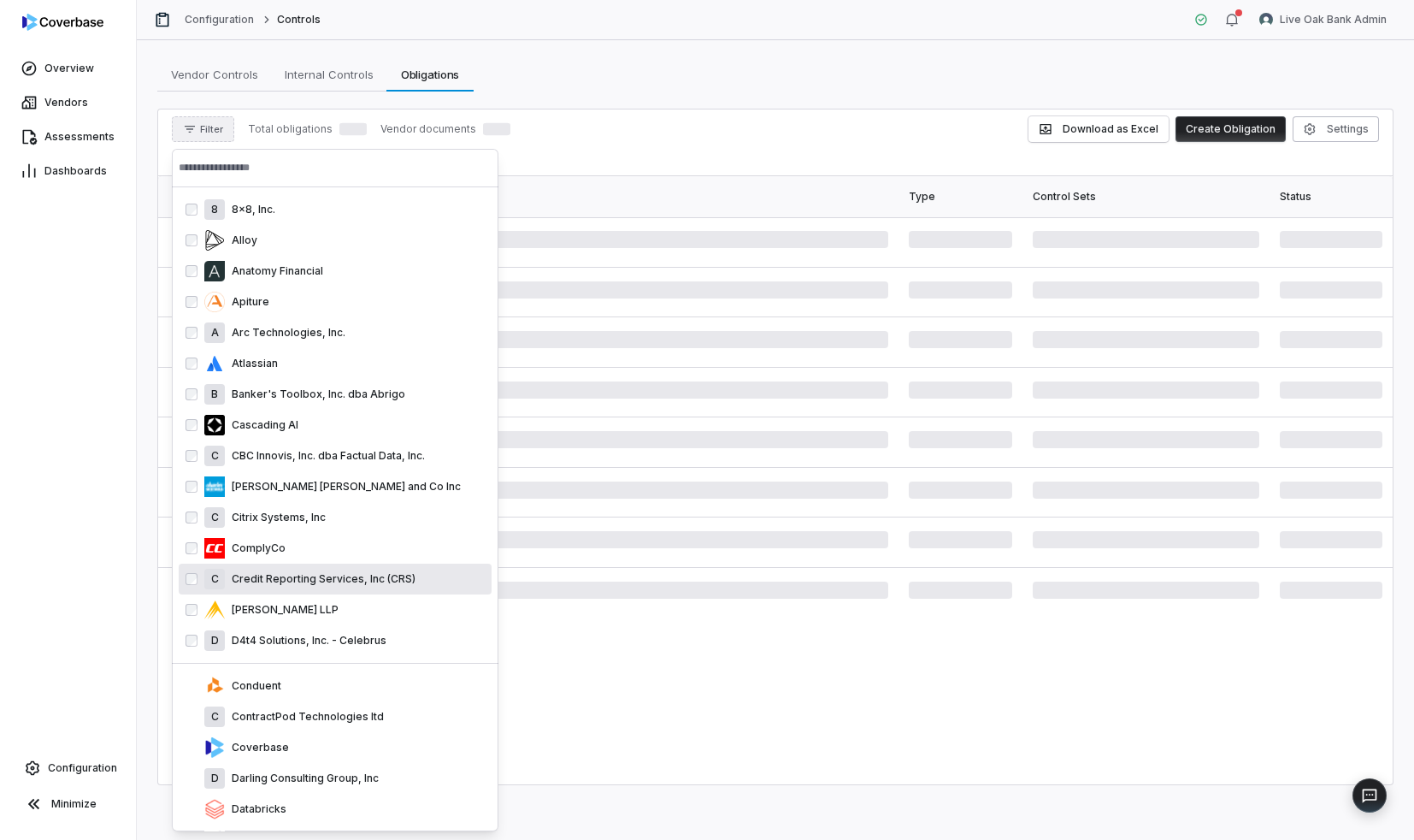
click at [260, 738] on div "Coverbase" at bounding box center [344, 747] width 280 height 20
click at [260, 738] on div "C ContractPod Technologies ltd" at bounding box center [344, 747] width 280 height 20
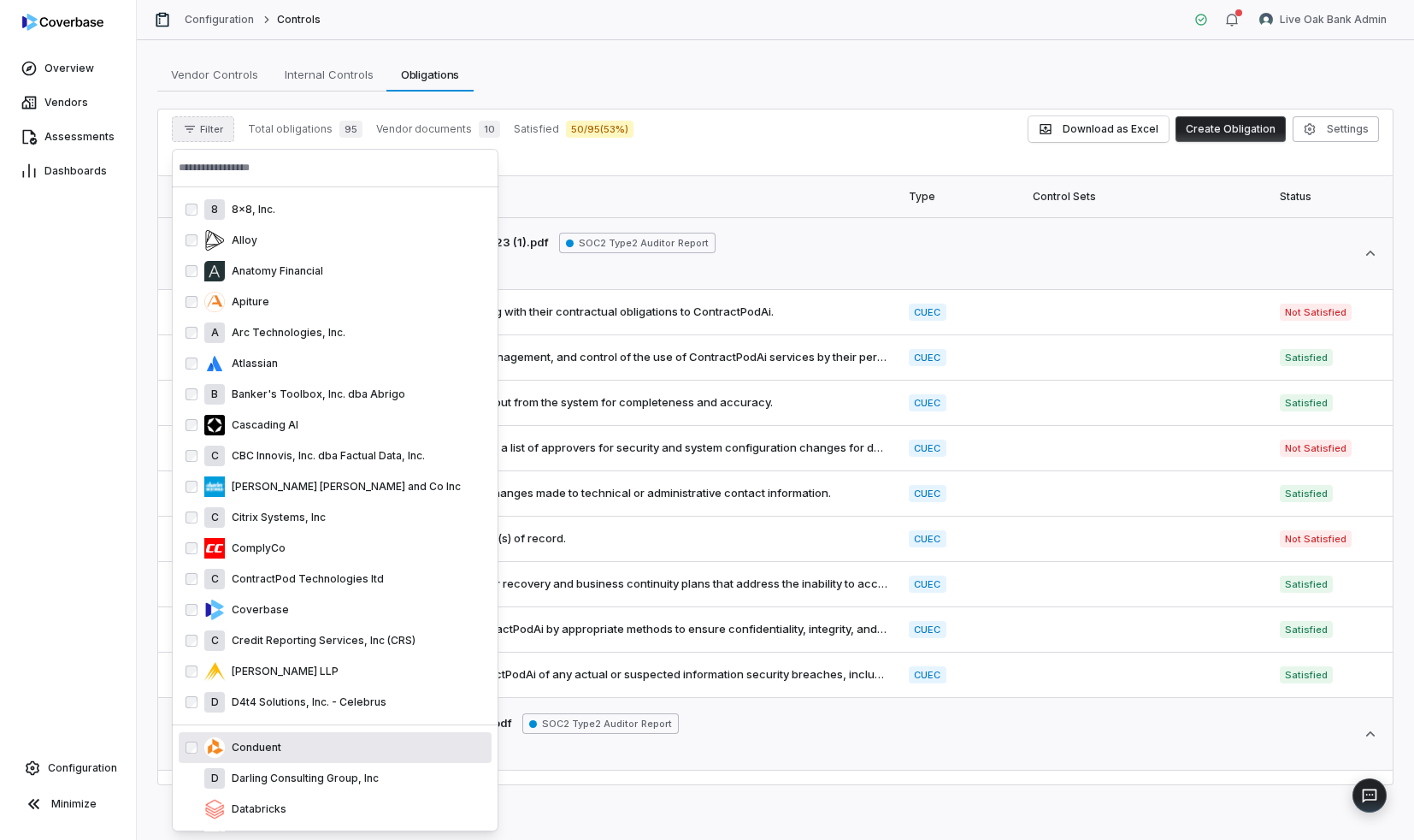
click at [255, 753] on p "Conduent" at bounding box center [253, 747] width 57 height 14
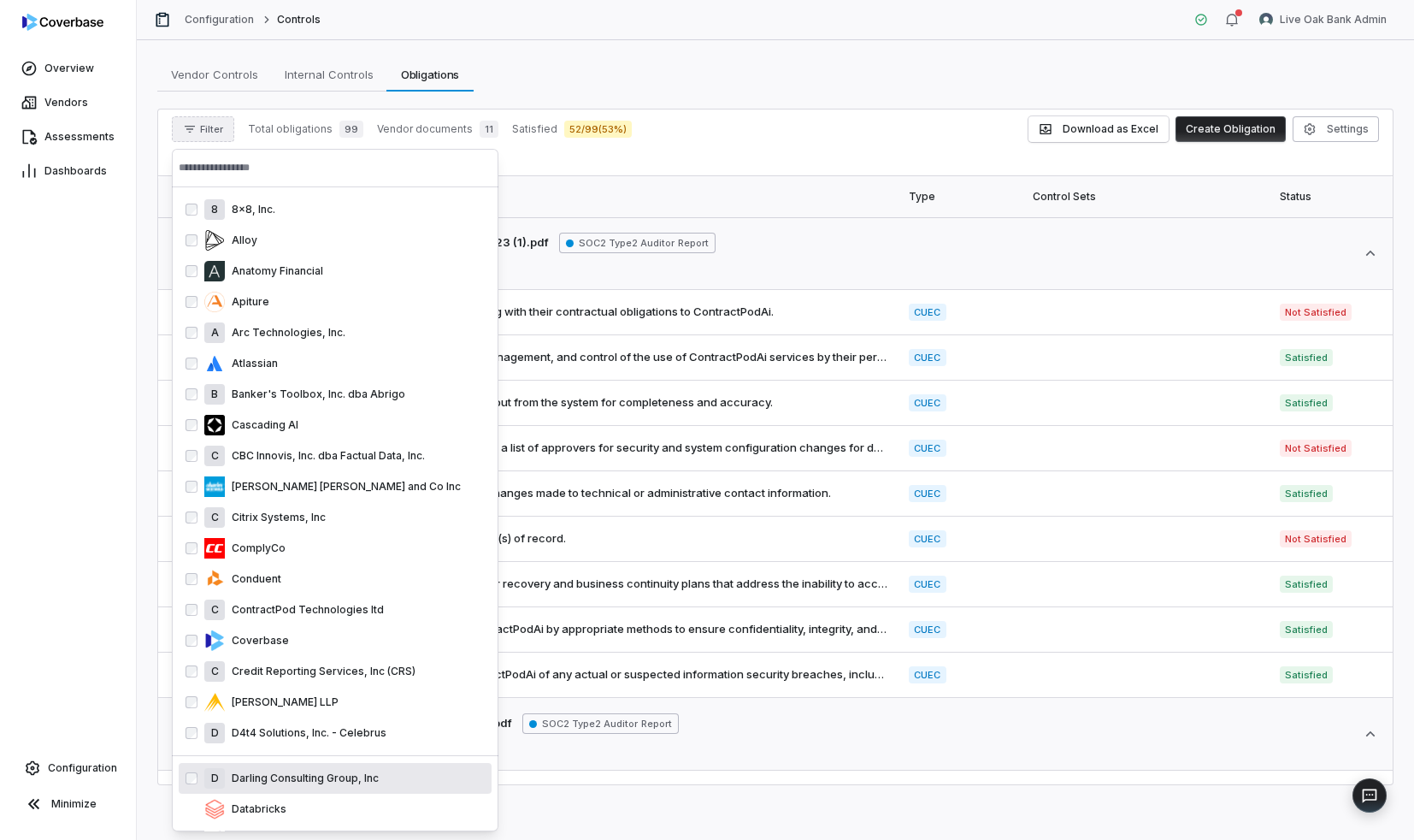
click at [261, 780] on p "Darling Consulting Group, Inc" at bounding box center [302, 778] width 154 height 14
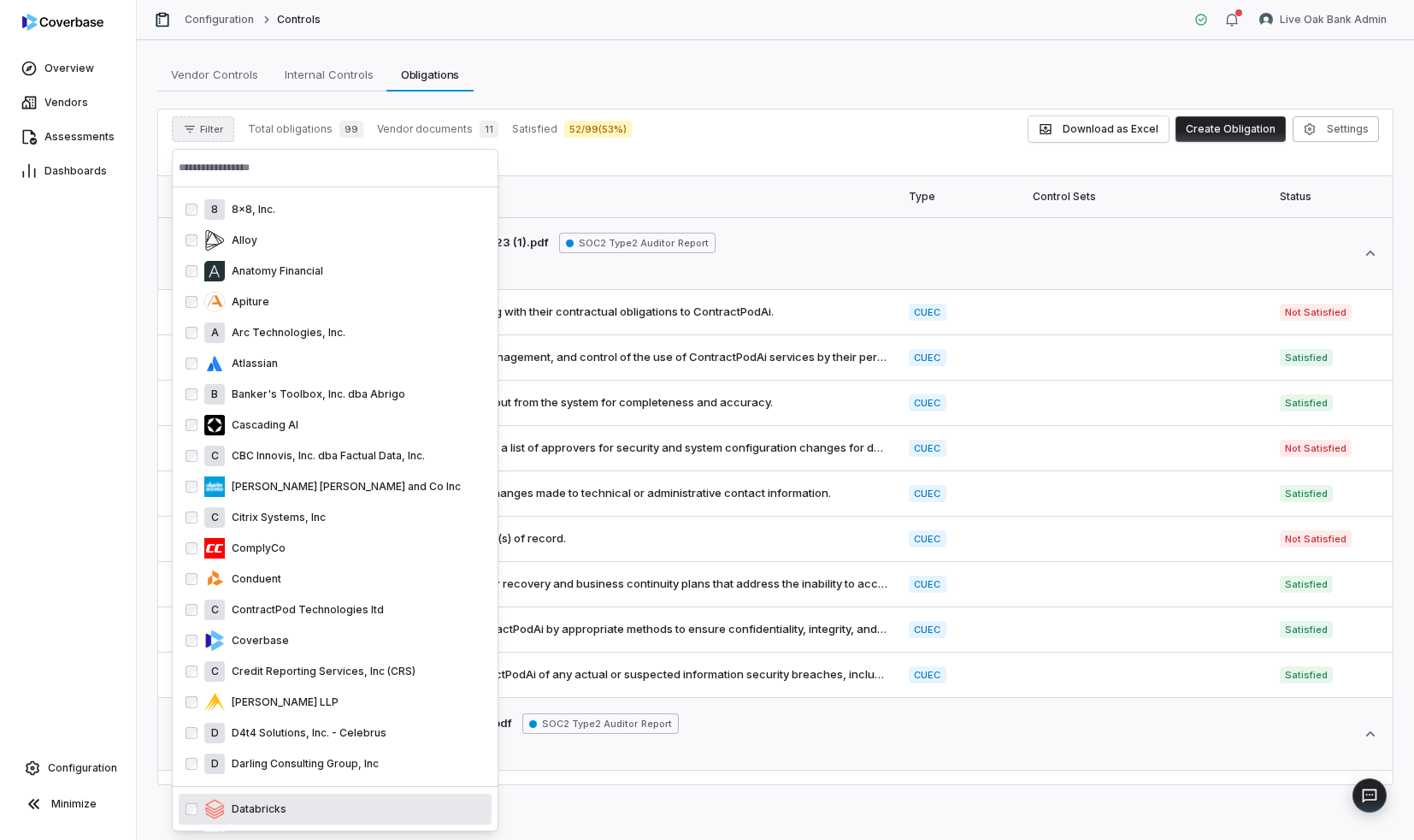
click at [266, 802] on p "Databricks" at bounding box center [256, 808] width 61 height 14
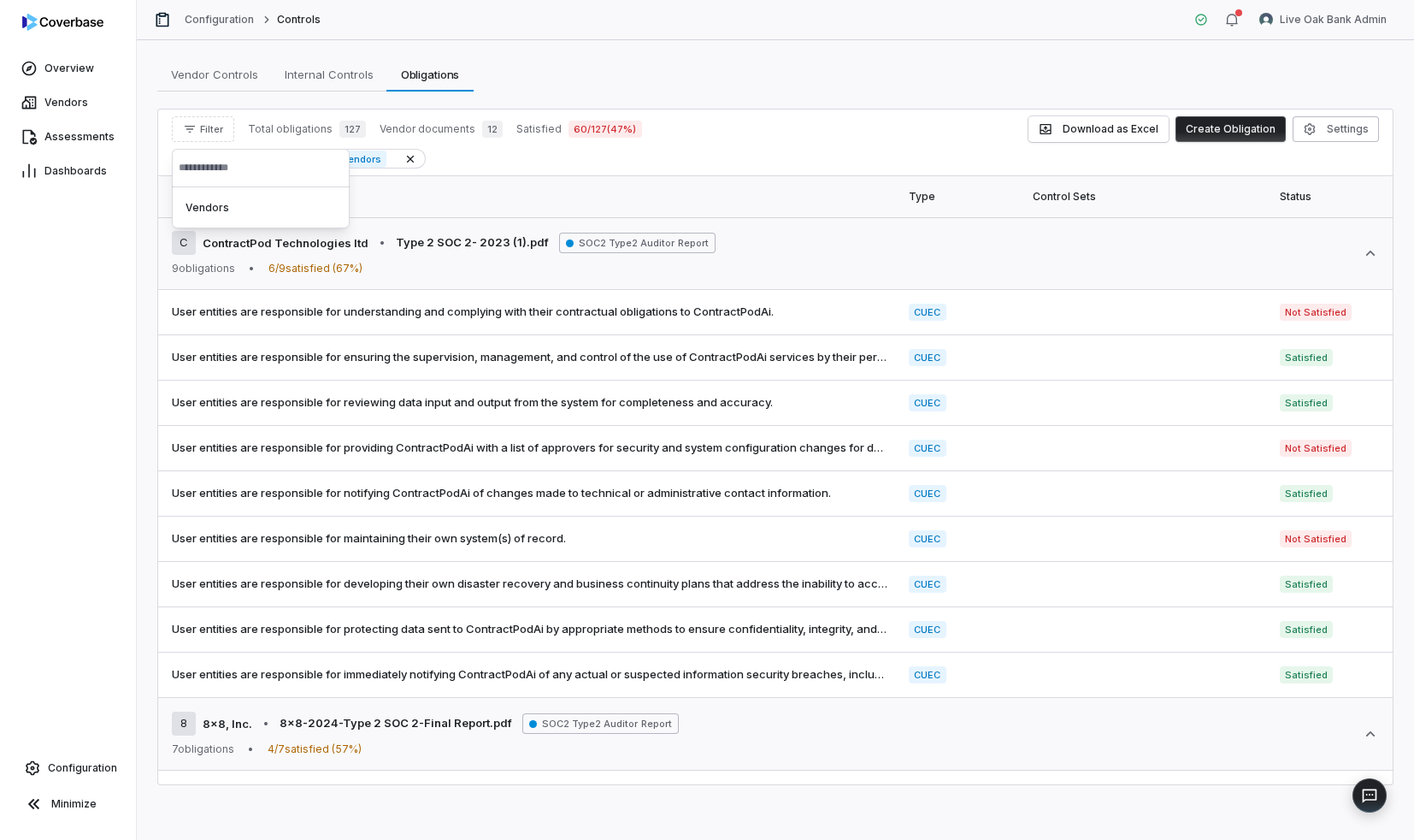
click at [604, 185] on th "Statement" at bounding box center [529, 197] width 741 height 41
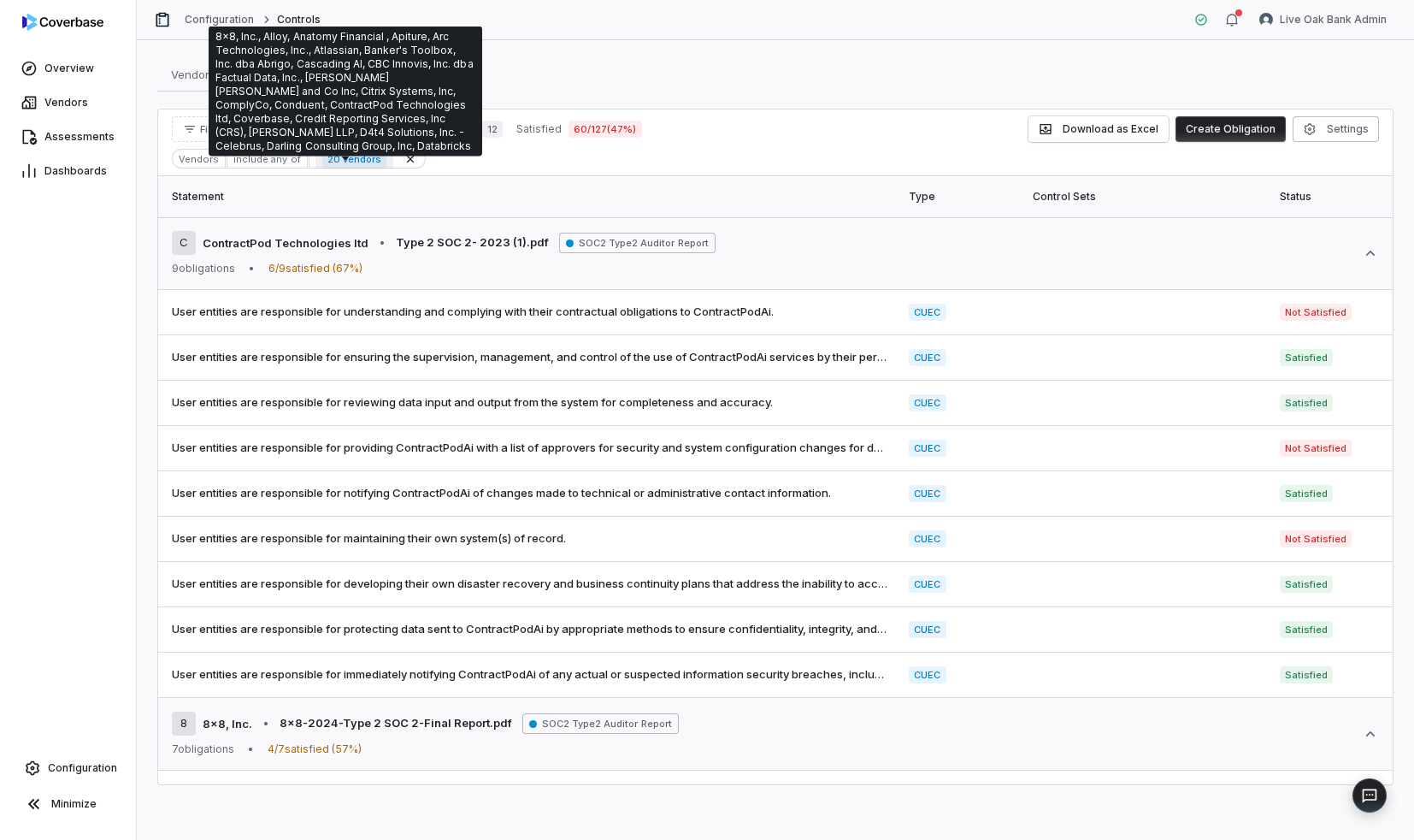
click at [369, 159] on span "20 vendors" at bounding box center [354, 159] width 64 height 17
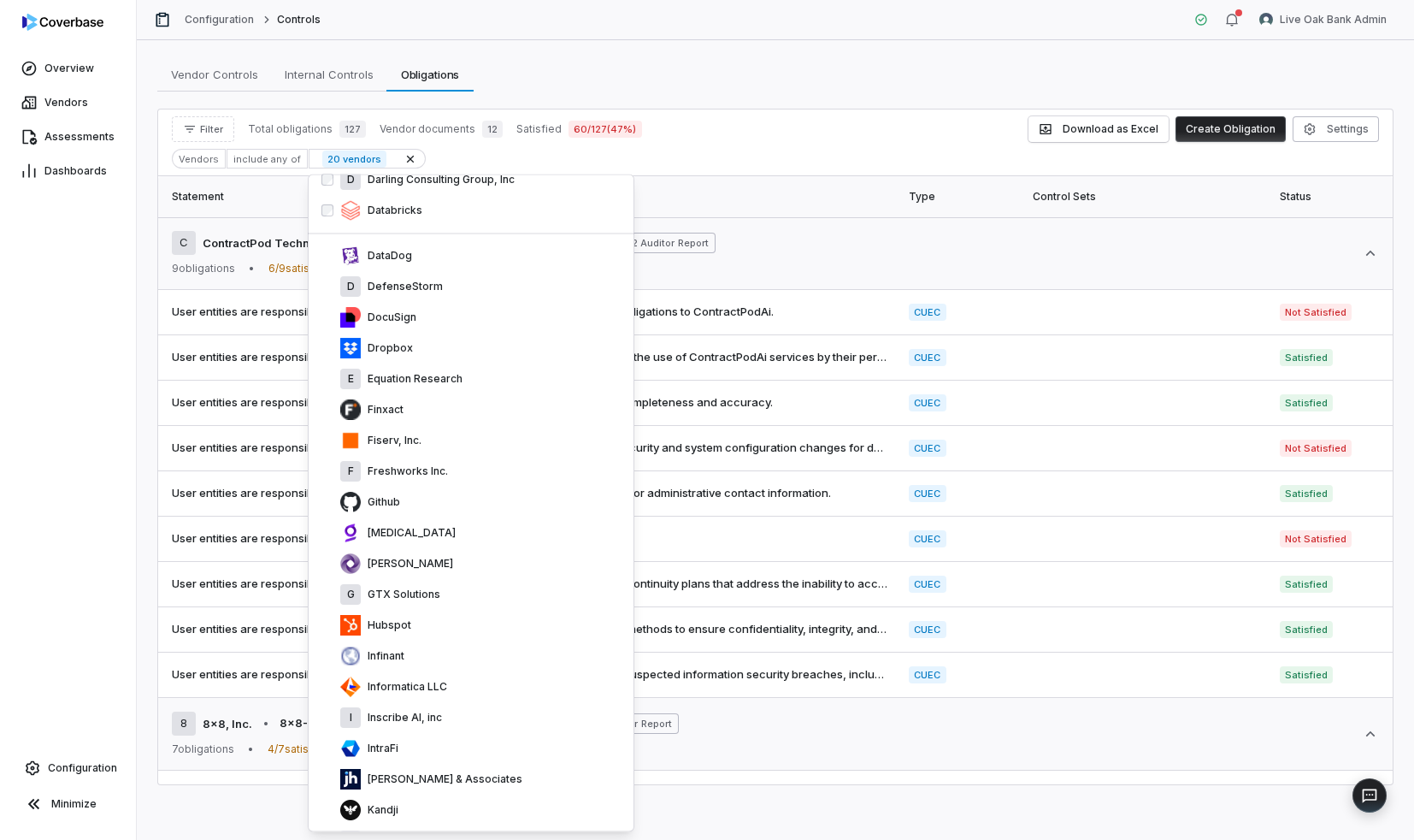
scroll to position [565, 0]
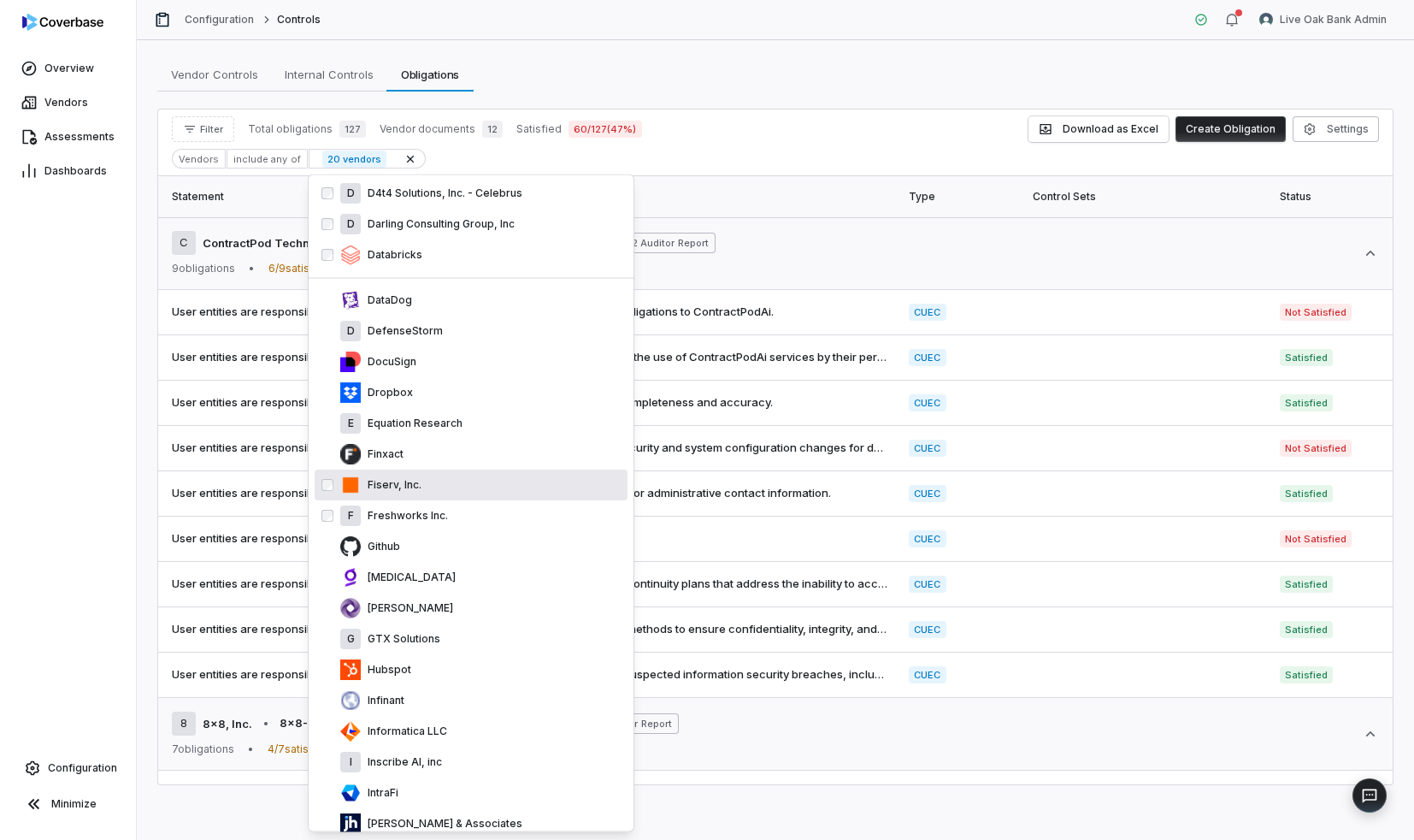
click at [471, 501] on div "F Freshworks Inc." at bounding box center [471, 515] width 313 height 31
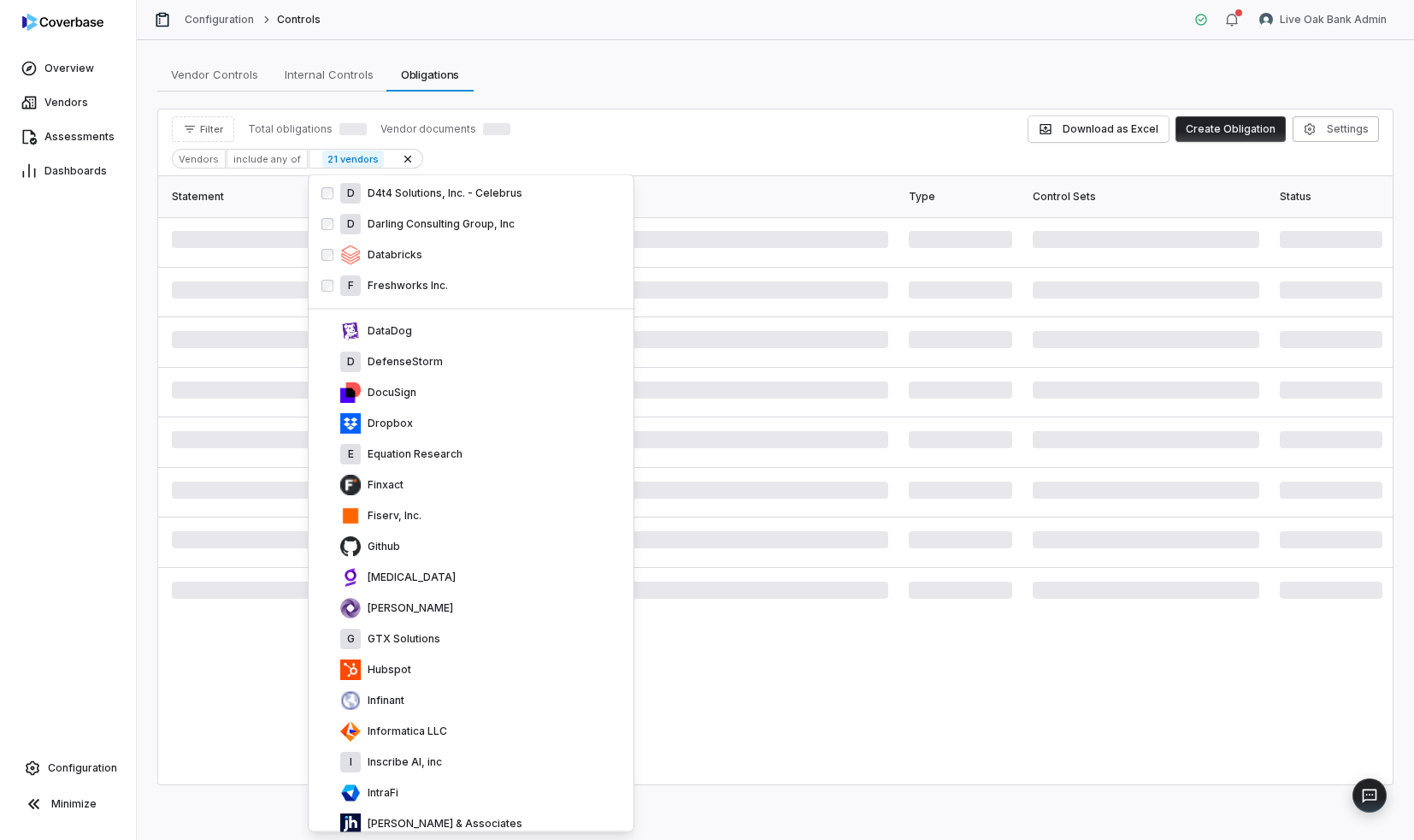
click at [471, 501] on div "Fiserv, Inc." at bounding box center [471, 515] width 313 height 31
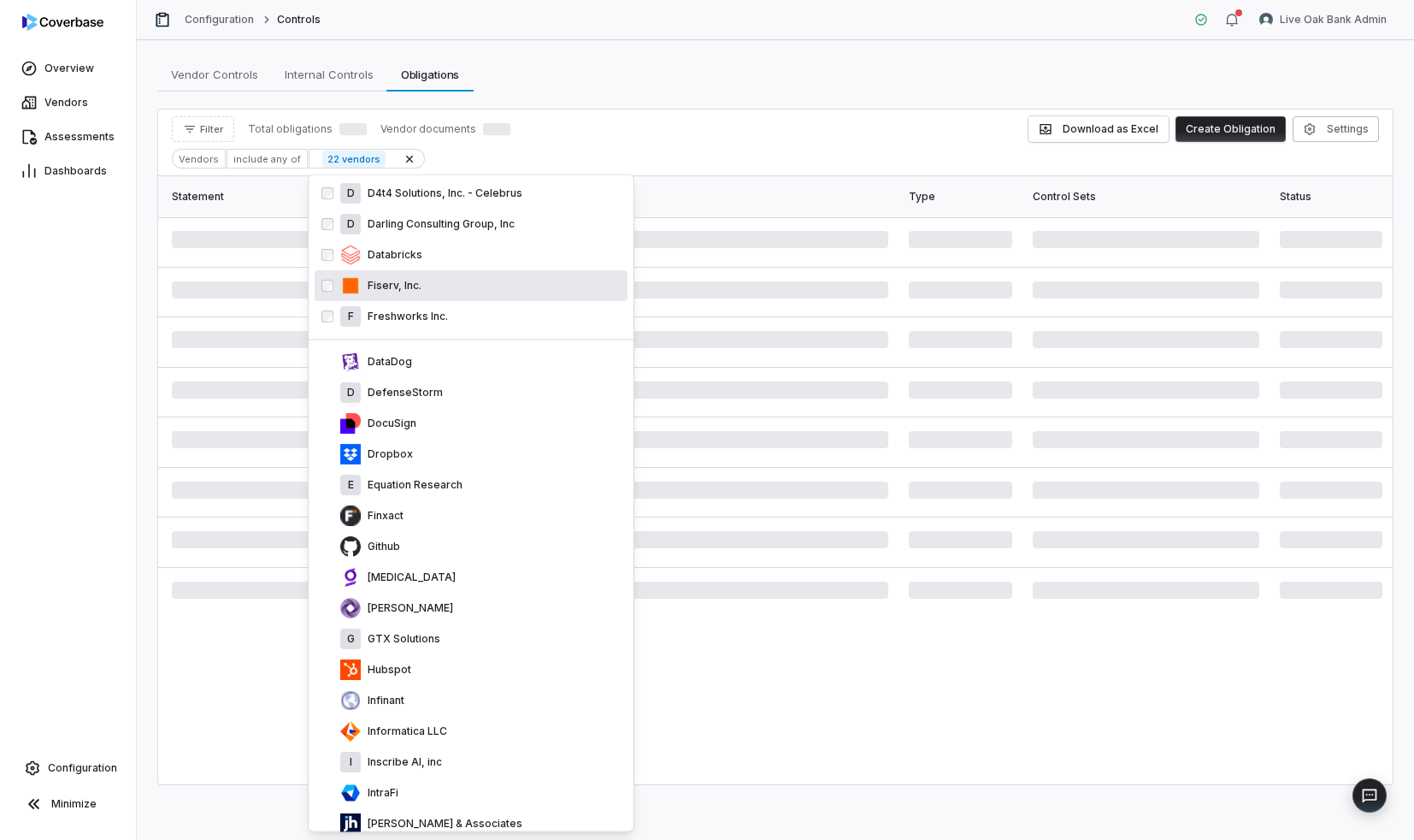
click at [471, 501] on div "Finxact" at bounding box center [471, 515] width 313 height 31
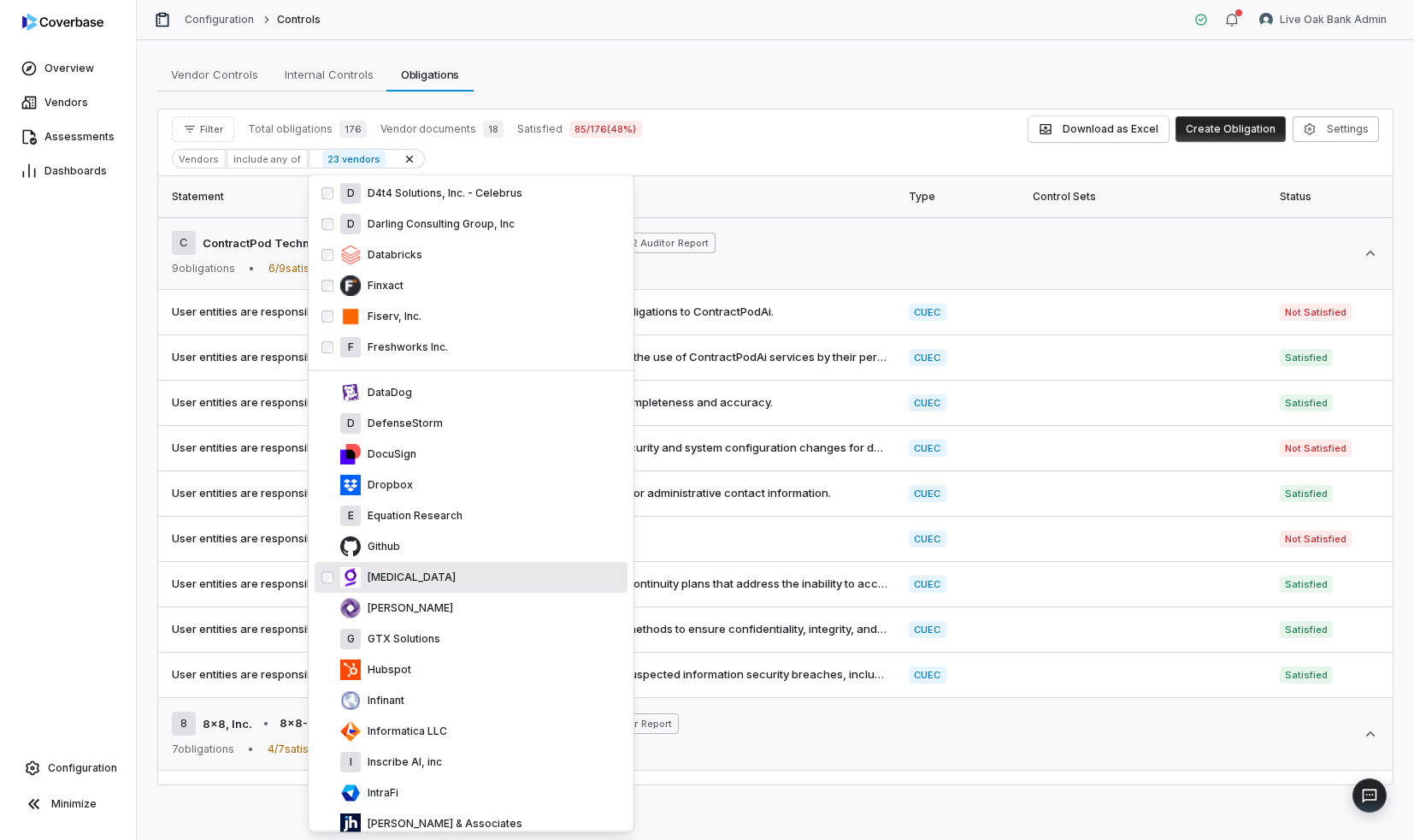
click at [456, 581] on div "Glia" at bounding box center [480, 578] width 280 height 20
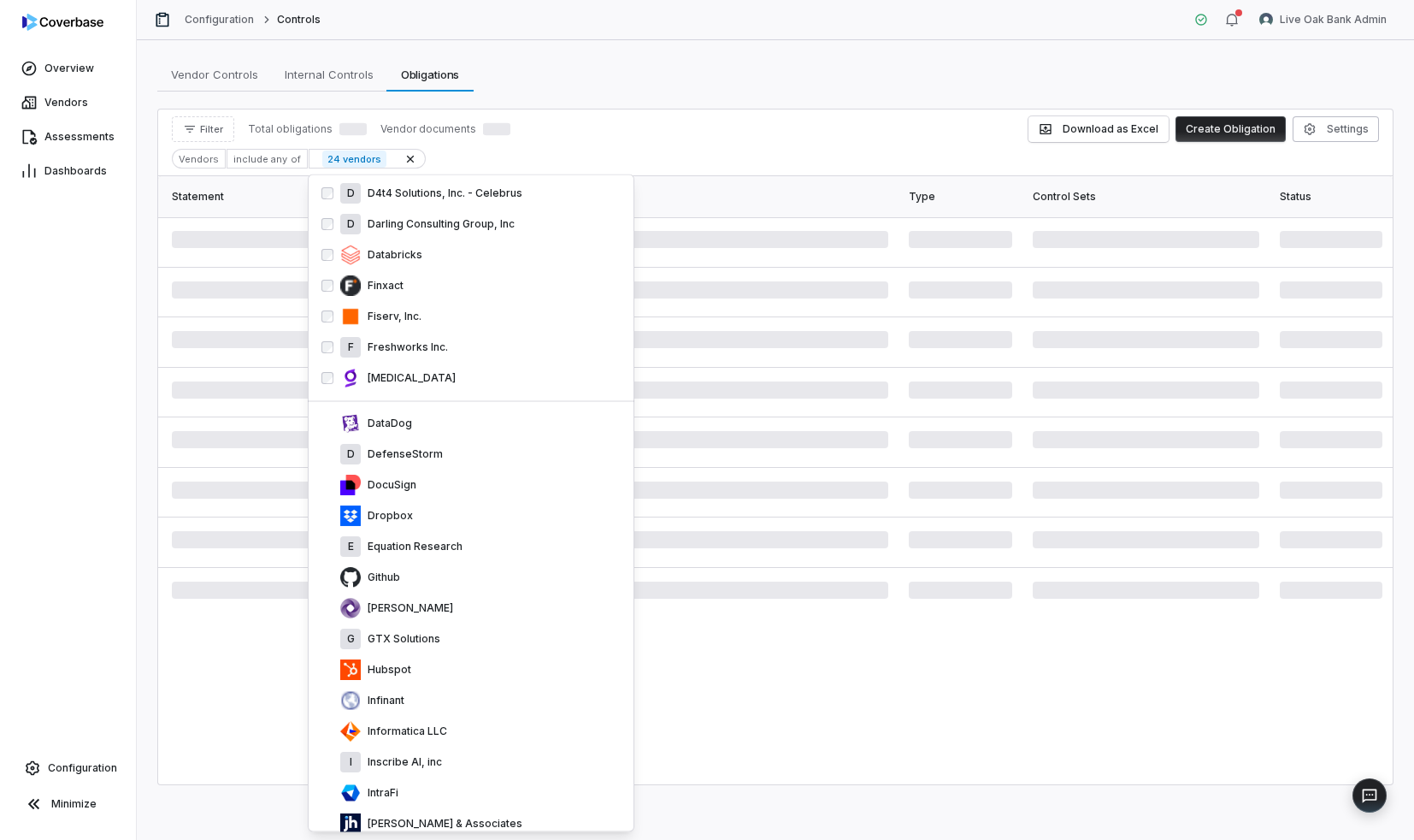
click at [456, 581] on div "Github" at bounding box center [480, 578] width 280 height 20
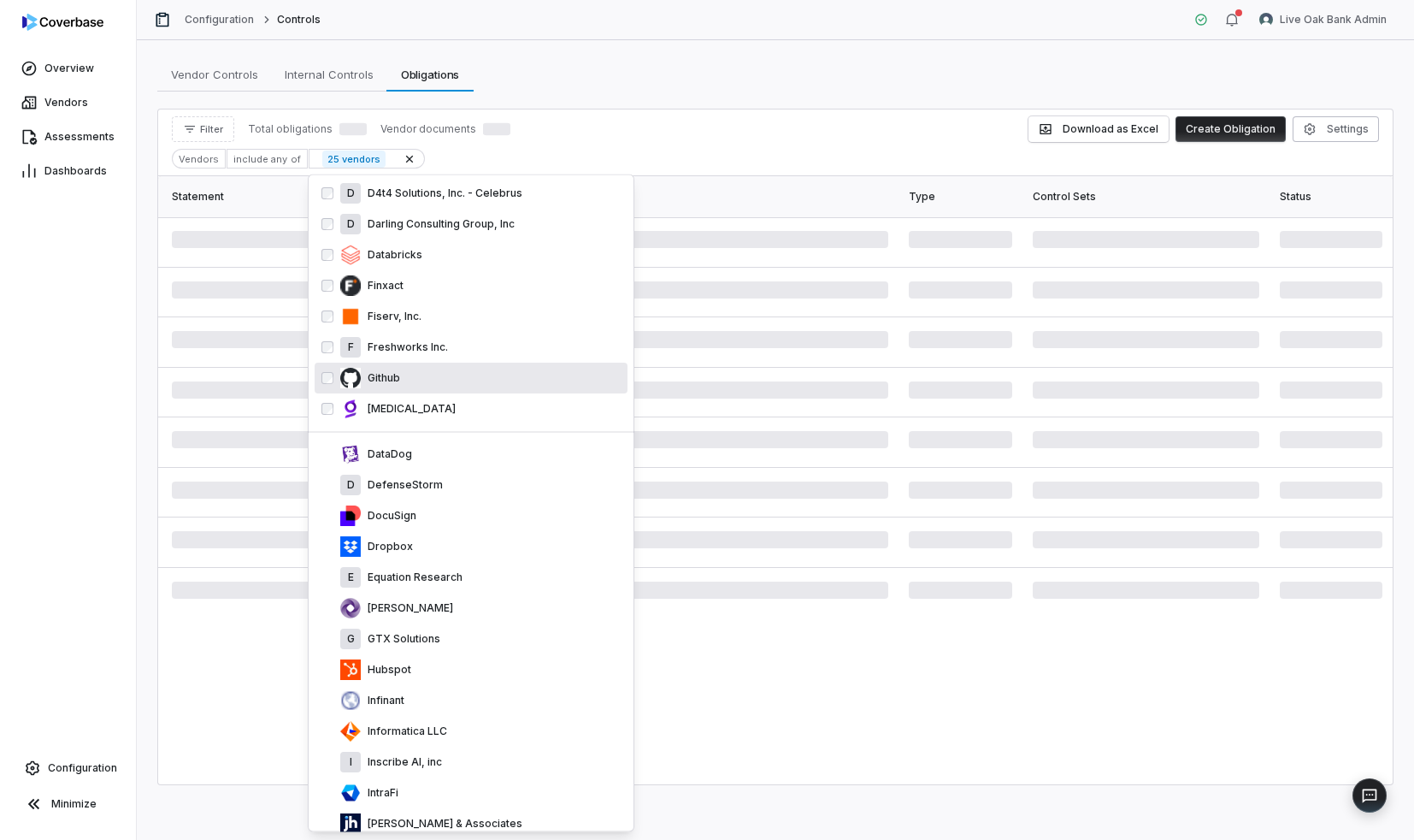
click at [456, 581] on p "Equation Research" at bounding box center [412, 578] width 102 height 14
click at [456, 557] on div "Dropbox" at bounding box center [480, 547] width 280 height 20
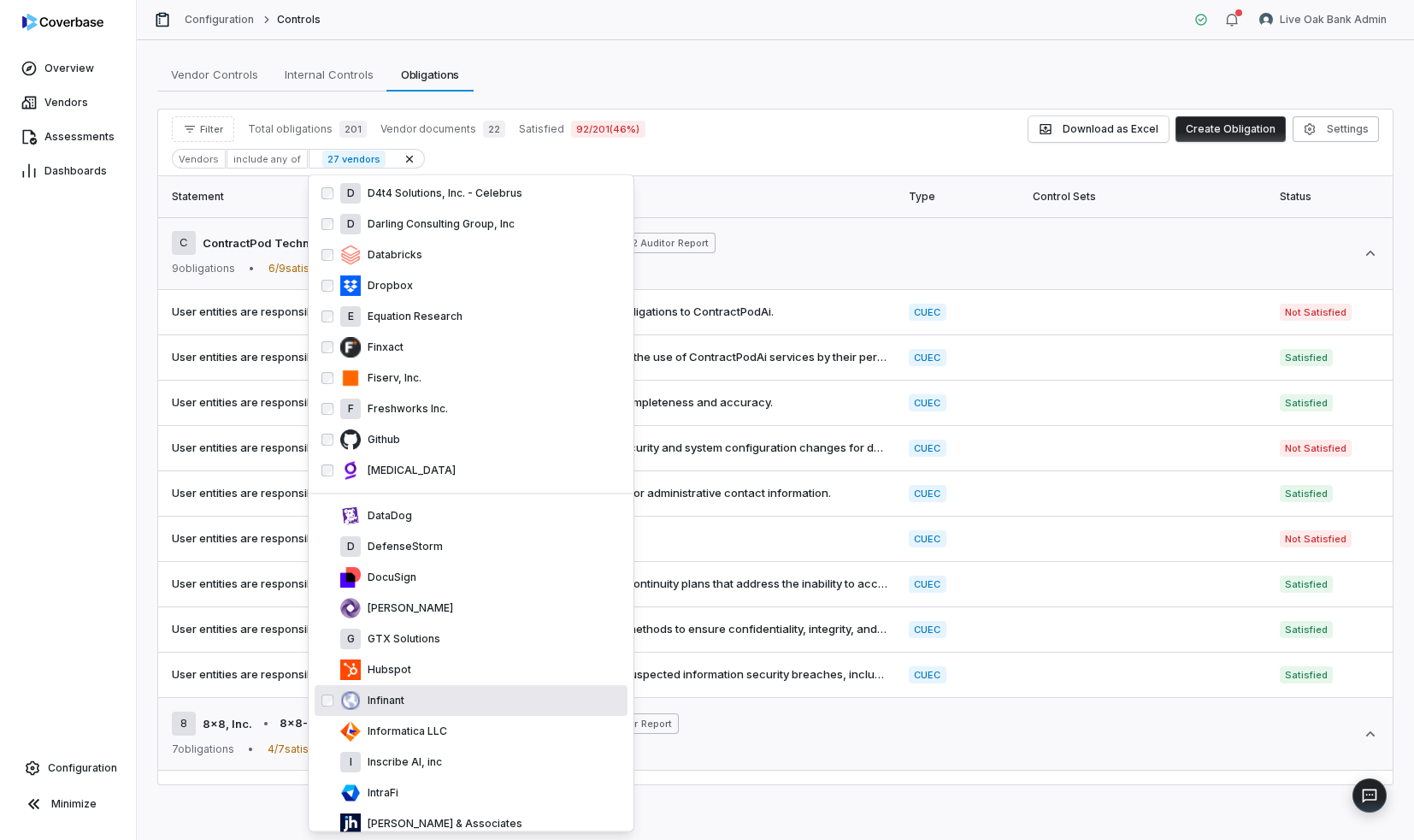
click at [465, 711] on div "Infinant" at bounding box center [471, 701] width 313 height 31
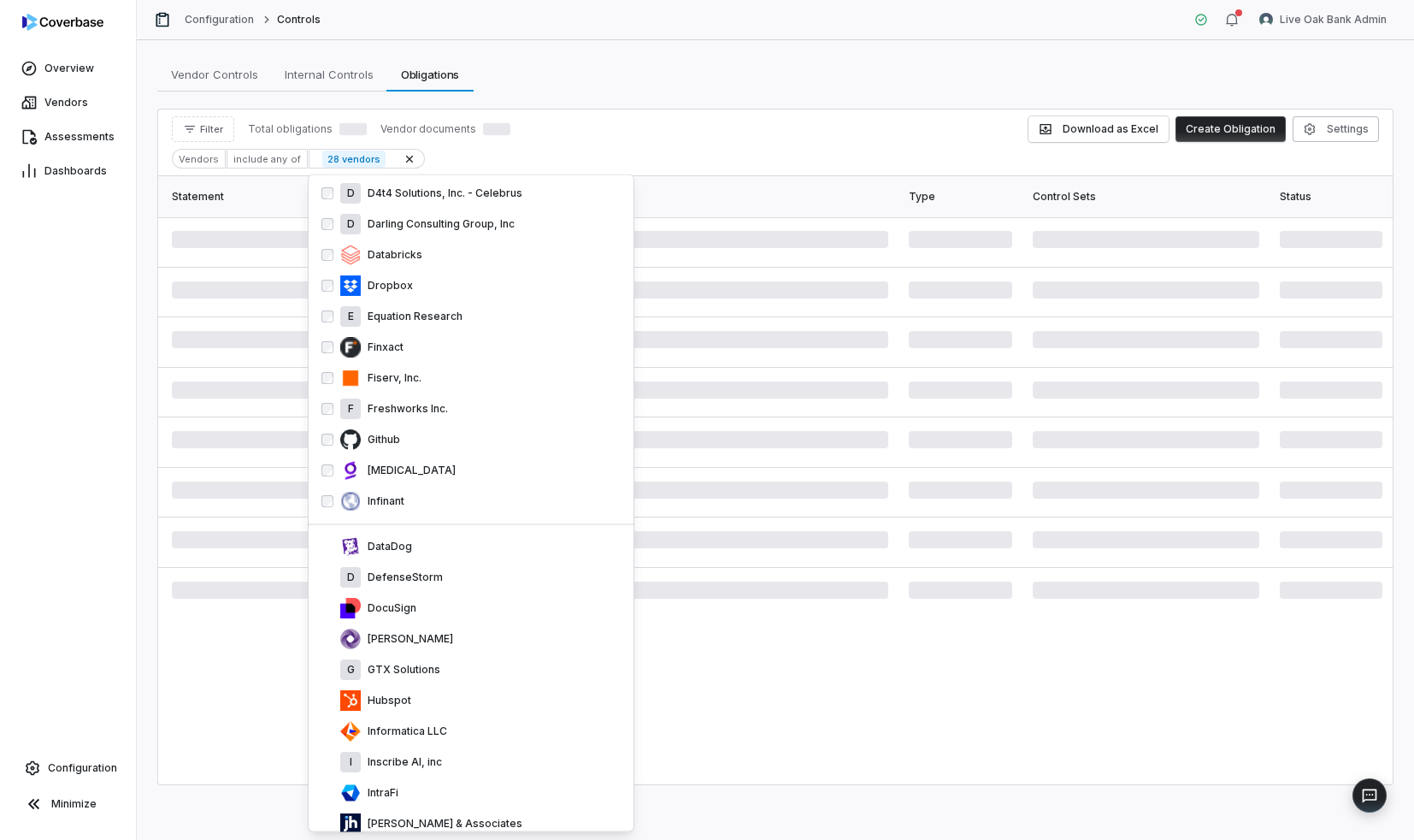
click at [465, 711] on div "Hubspot" at bounding box center [471, 701] width 313 height 31
click at [465, 686] on div "G GTX Solutions" at bounding box center [471, 669] width 313 height 31
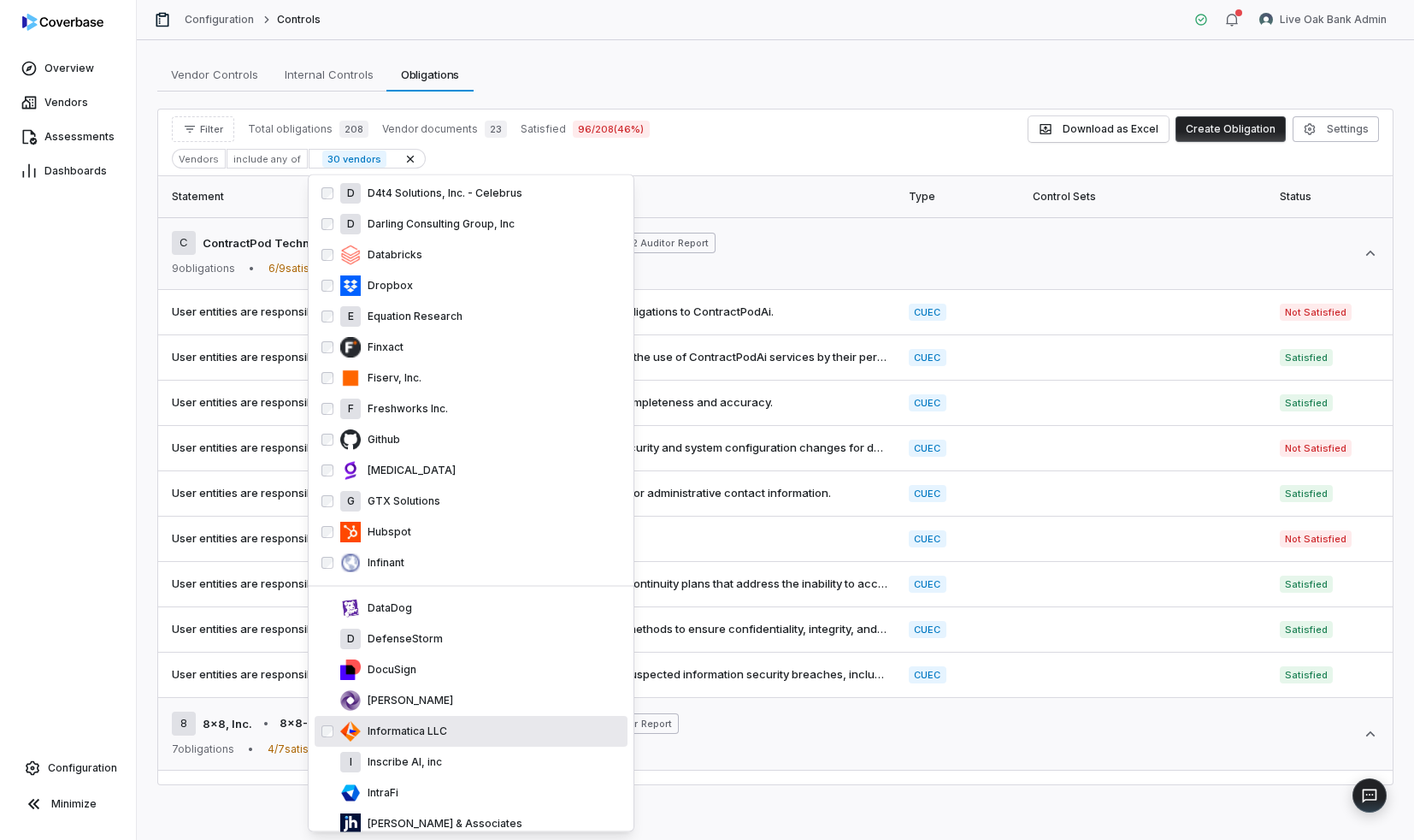
scroll to position [788, 0]
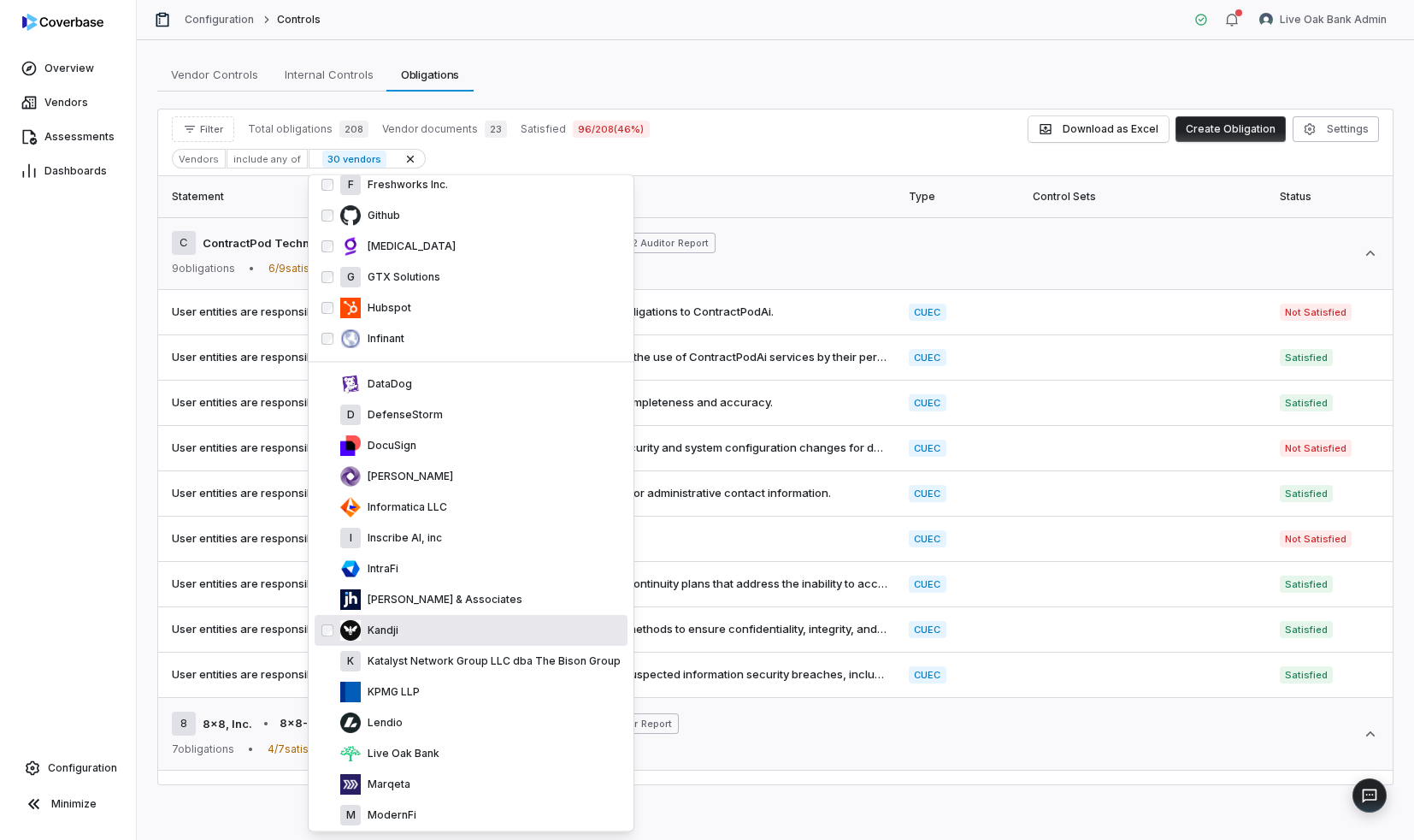
click at [439, 629] on div "Kandji" at bounding box center [480, 631] width 280 height 20
click at [439, 607] on p "Jack Henry & Associates" at bounding box center [441, 600] width 161 height 14
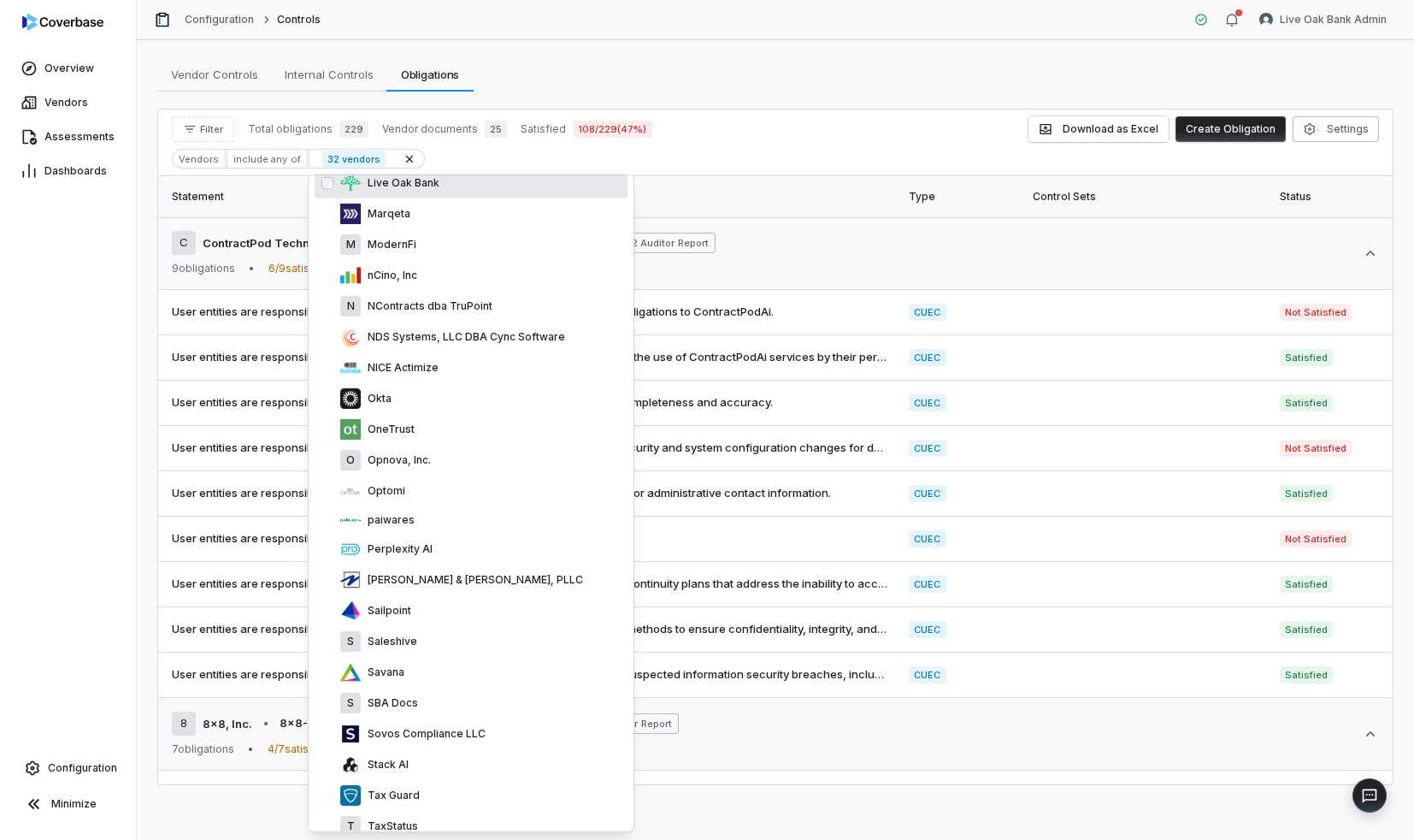
scroll to position [1499, 0]
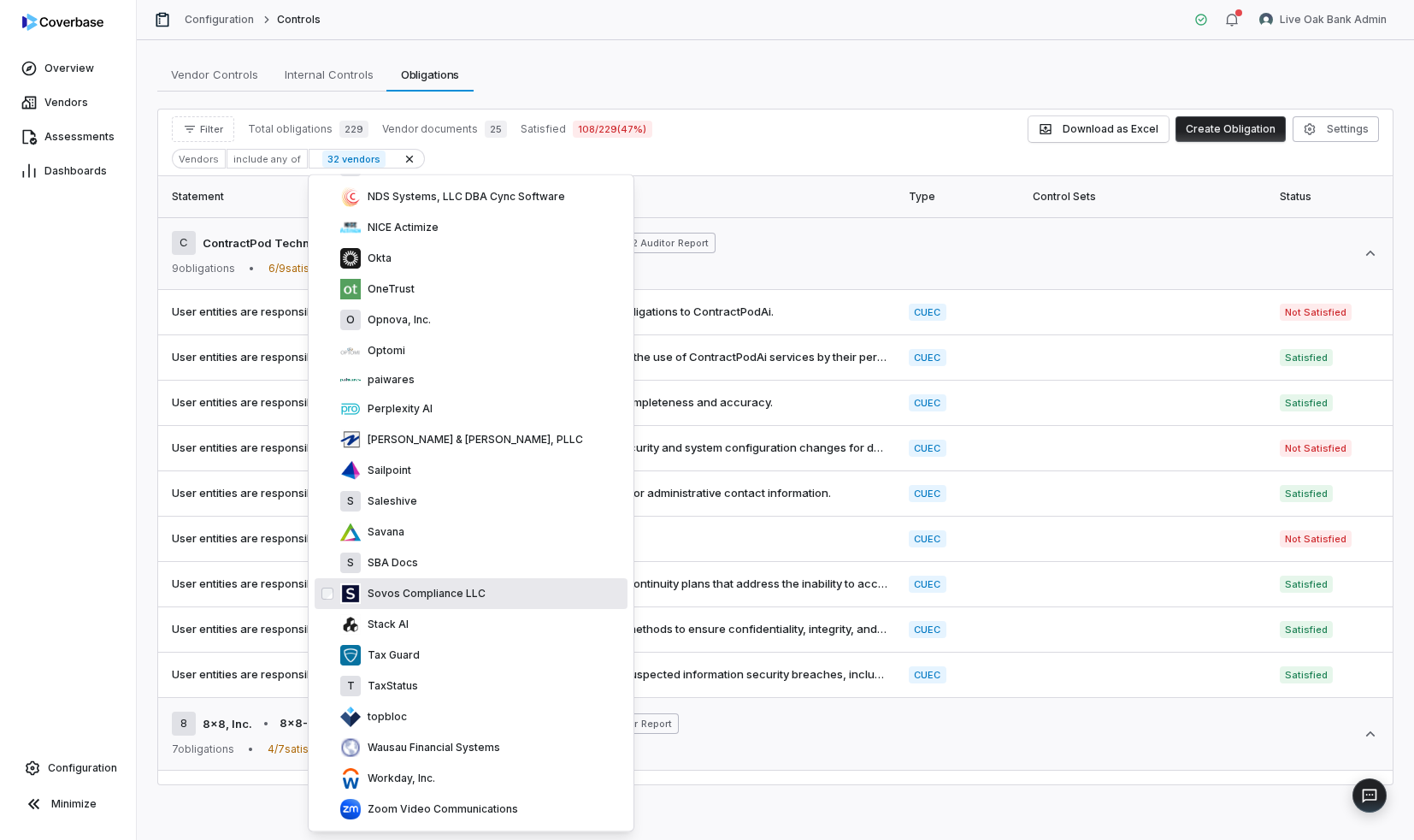
click at [465, 581] on div "Sovos Compliance LLC" at bounding box center [471, 593] width 313 height 31
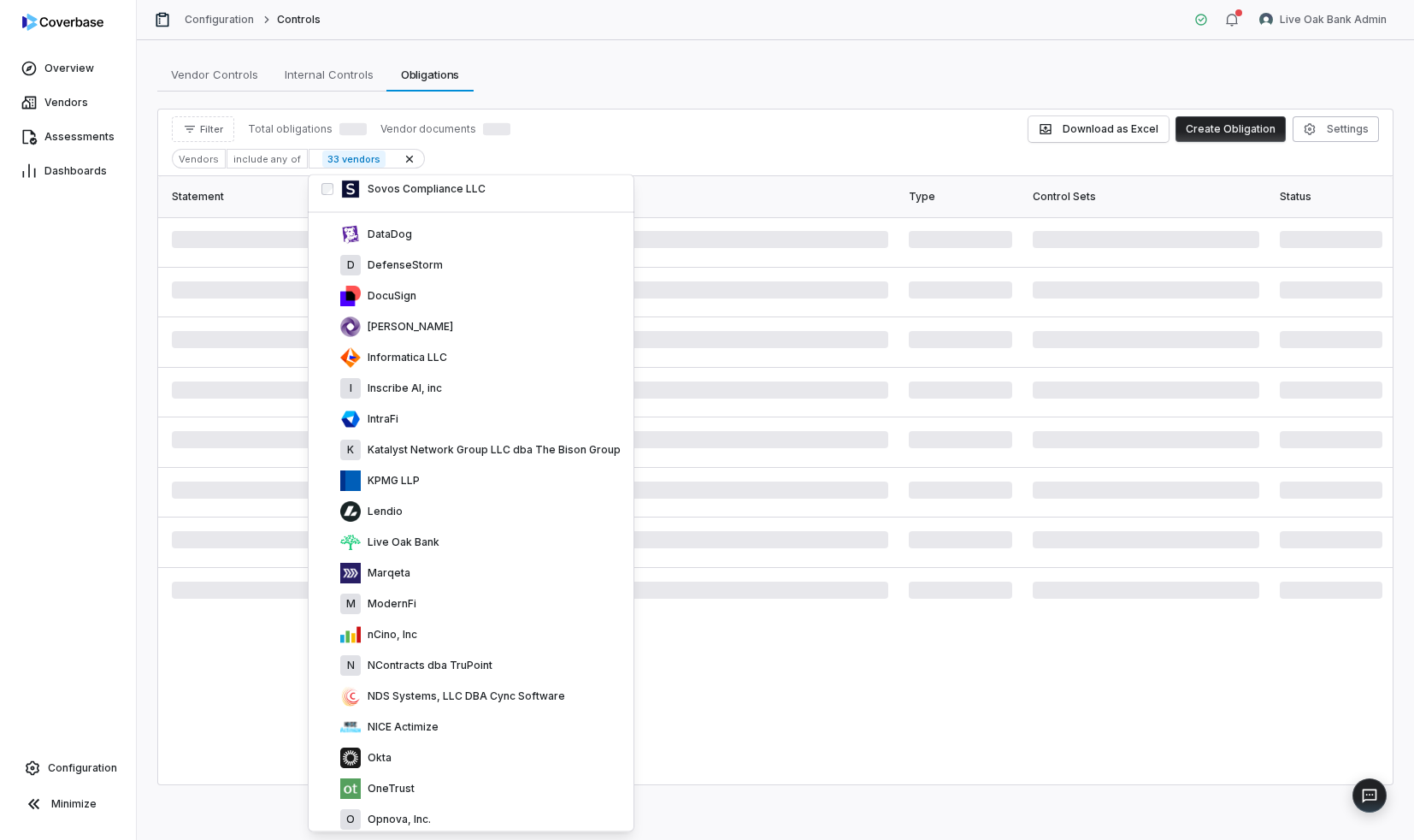
click at [465, 581] on div "Marqeta" at bounding box center [480, 574] width 280 height 20
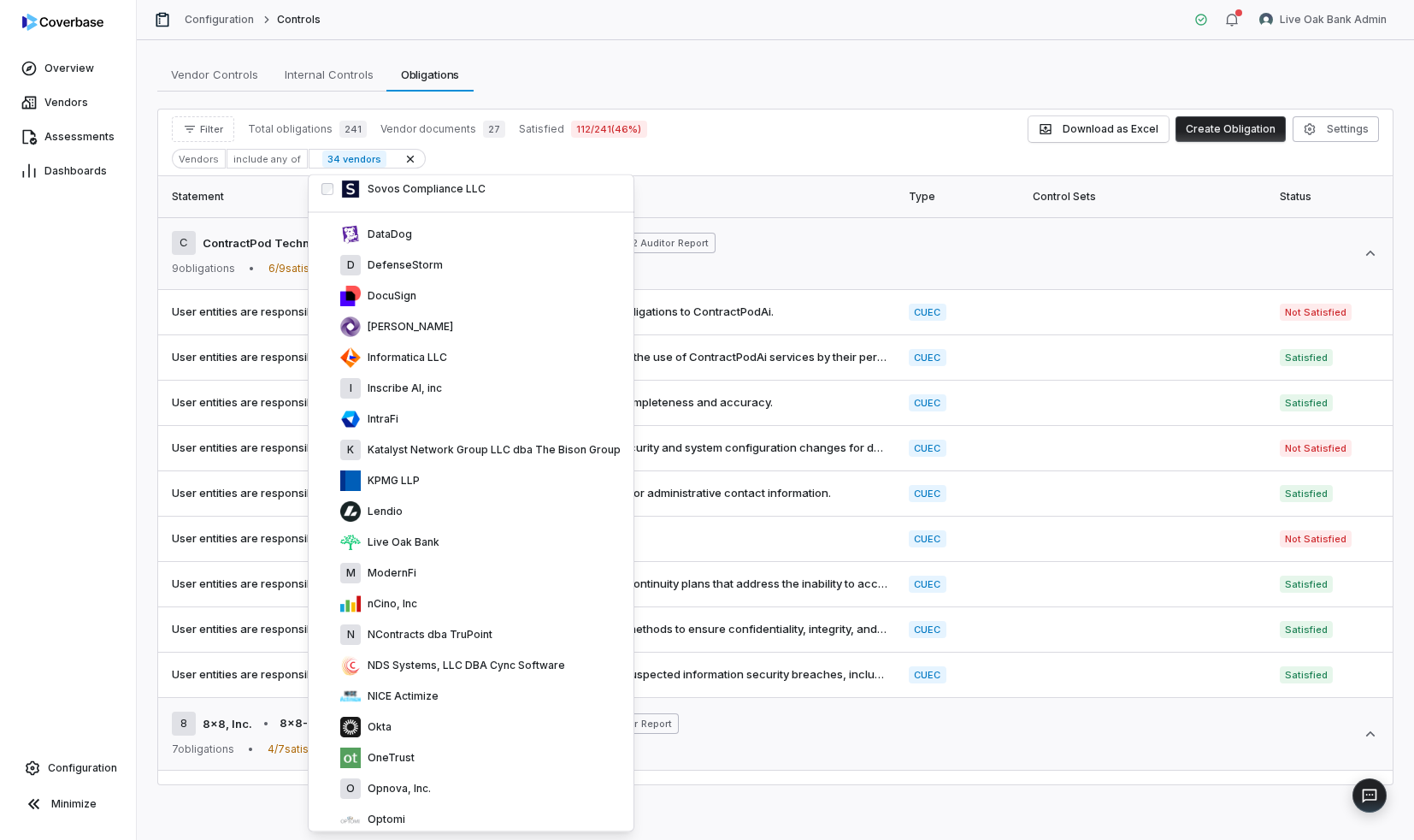
click at [465, 581] on div "M ModernFi" at bounding box center [480, 574] width 280 height 20
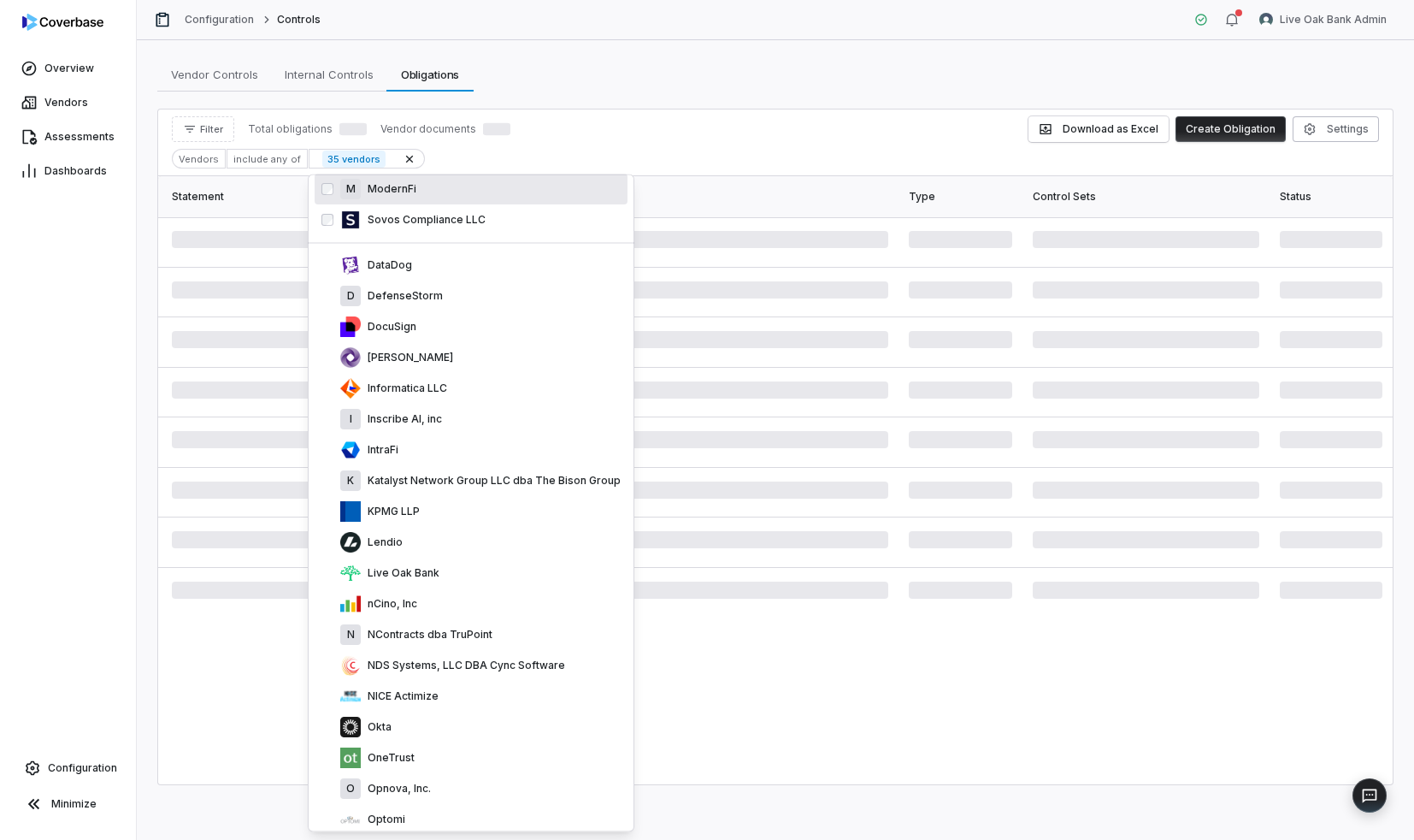
click at [465, 594] on div "nCino, Inc" at bounding box center [480, 605] width 280 height 20
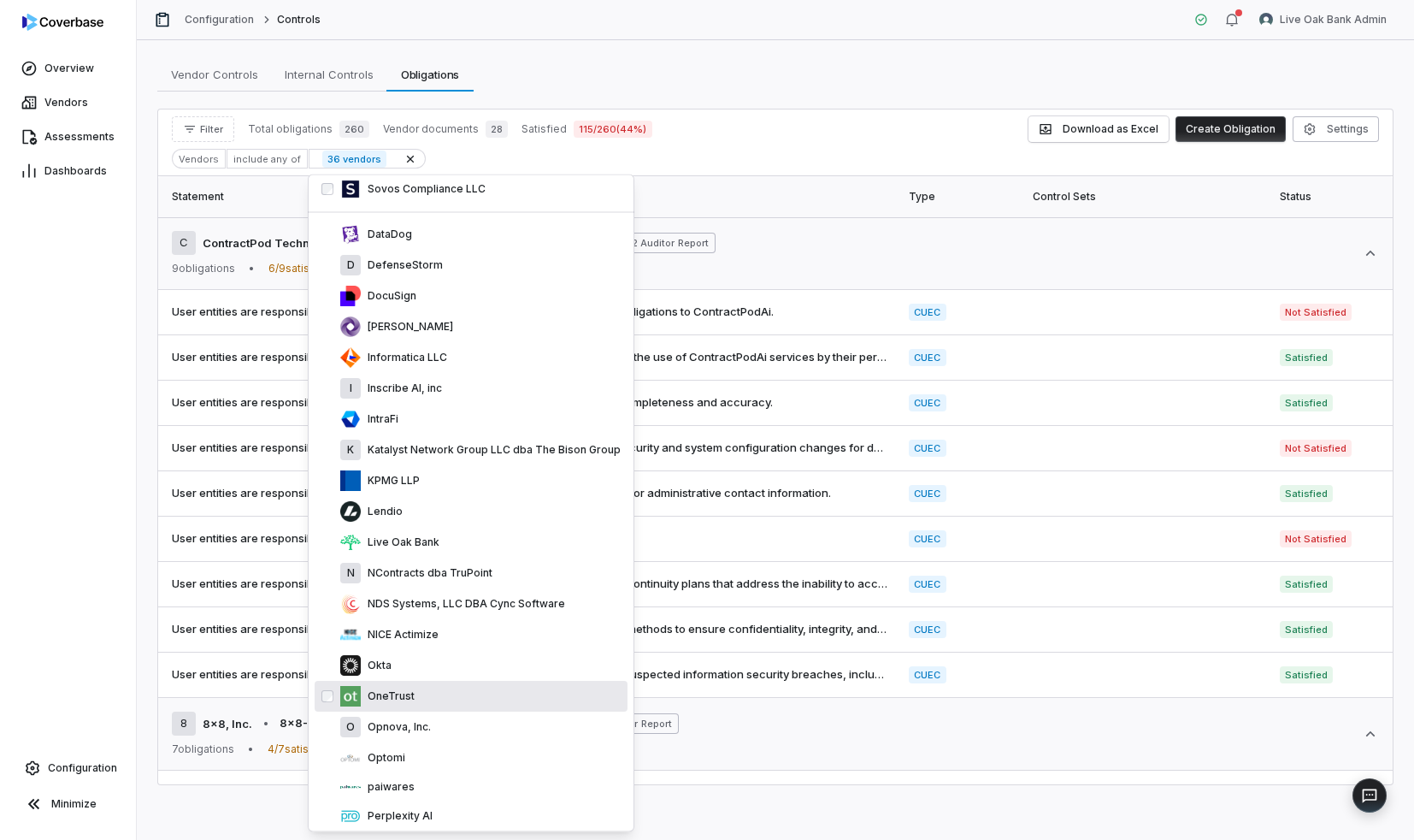
click at [465, 682] on div "OneTrust" at bounding box center [471, 696] width 313 height 31
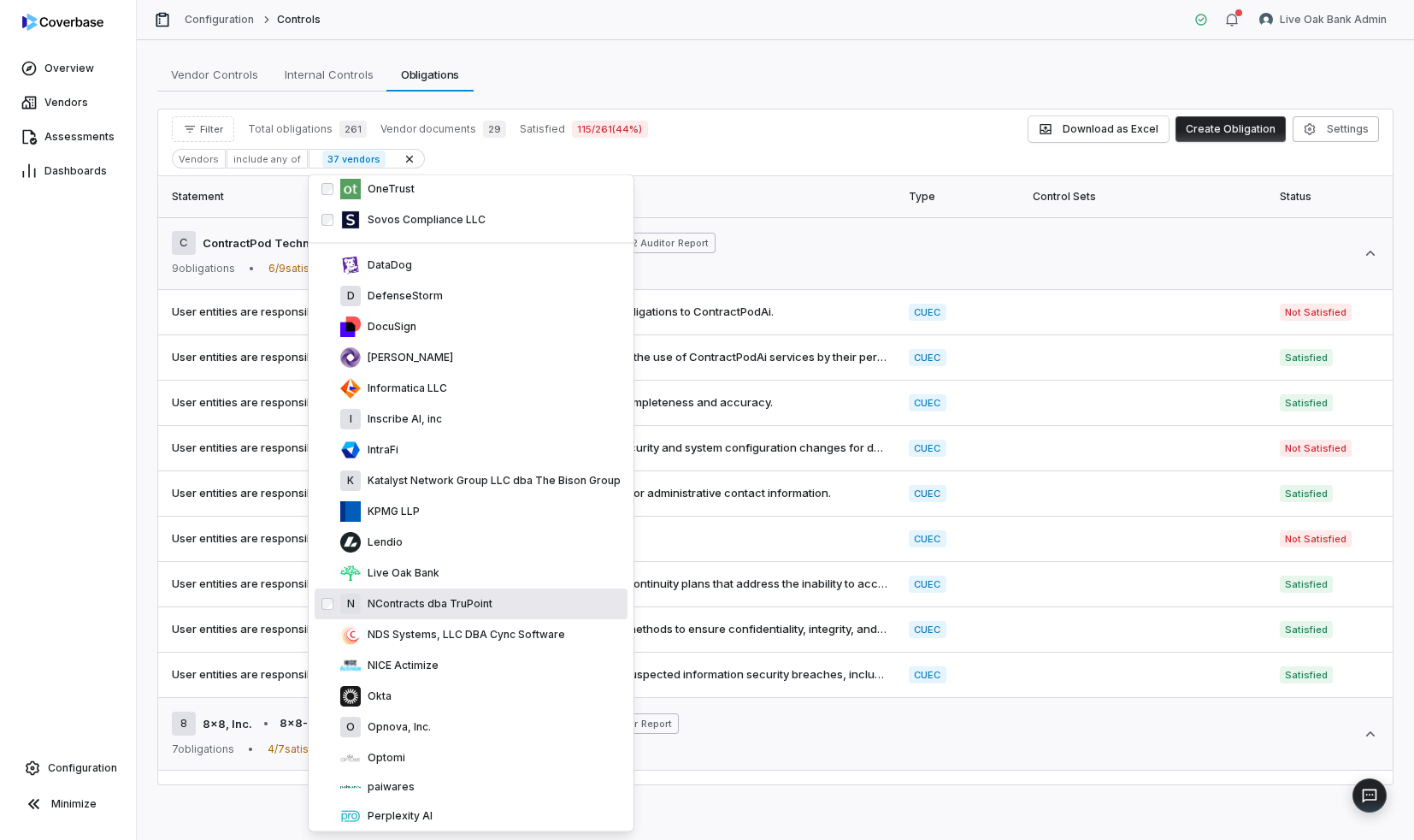
click at [472, 594] on div "N NContracts dba TruPoint" at bounding box center [480, 605] width 280 height 20
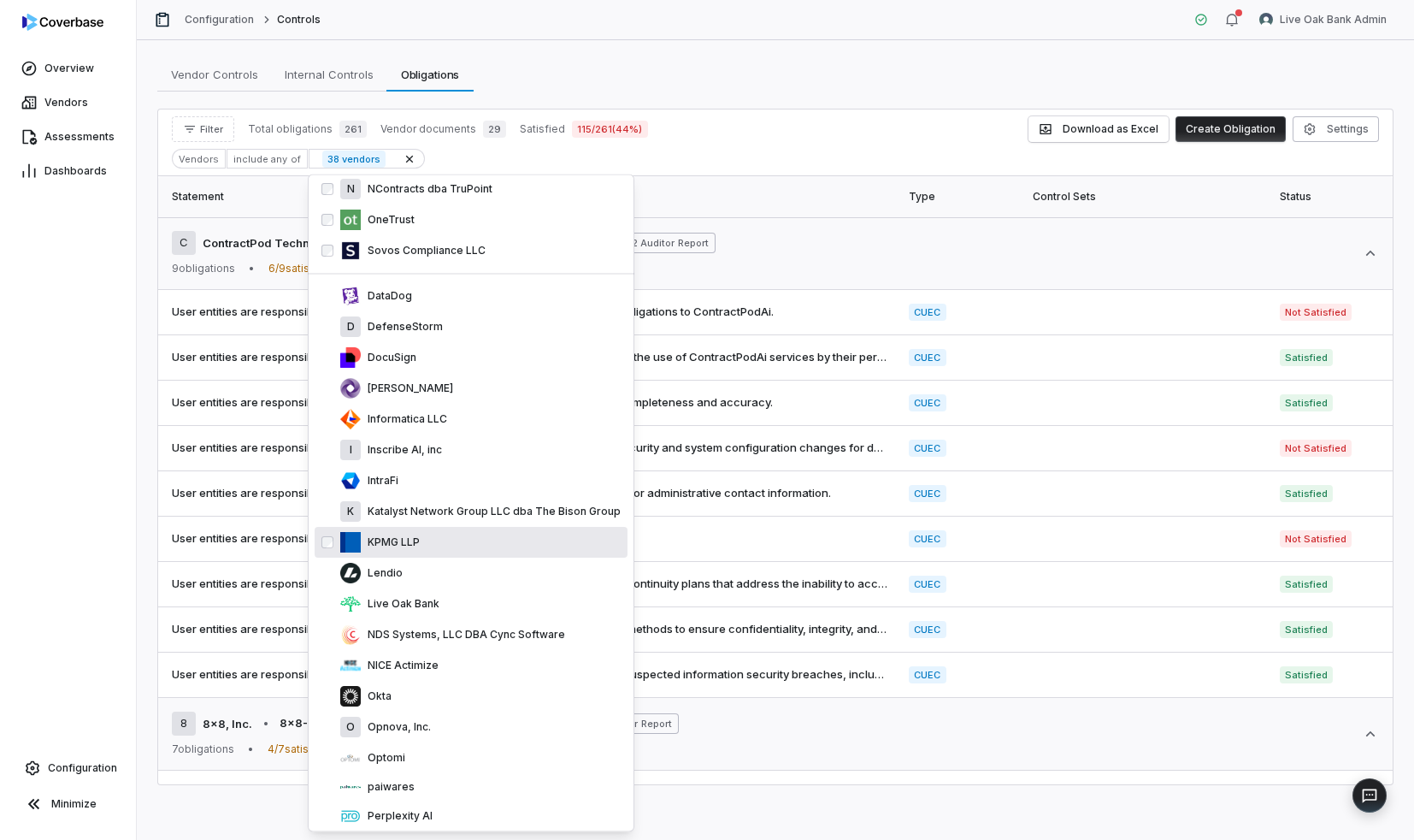
click at [427, 536] on div "KPMG LLP" at bounding box center [480, 543] width 280 height 20
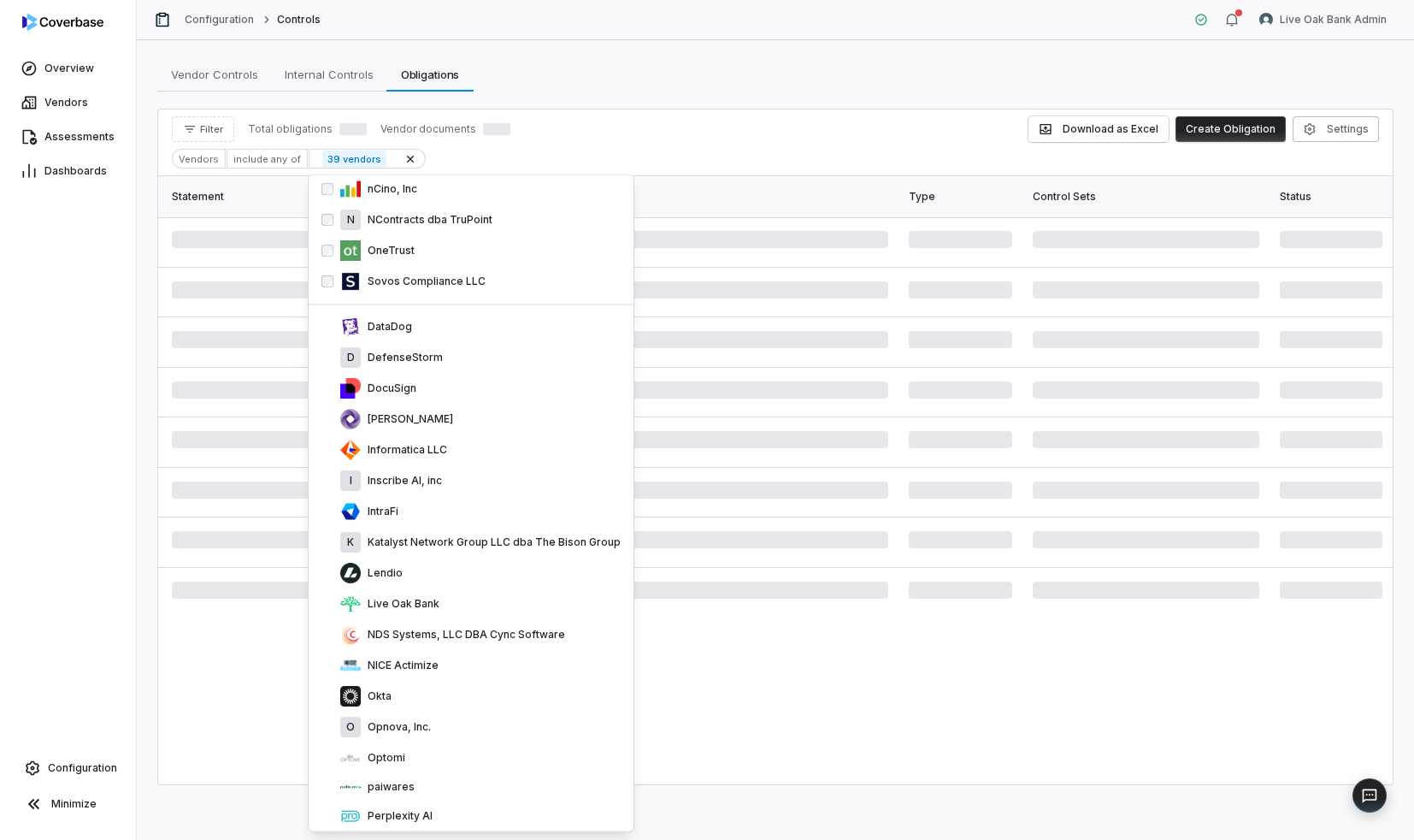
scroll to position [1030, 0]
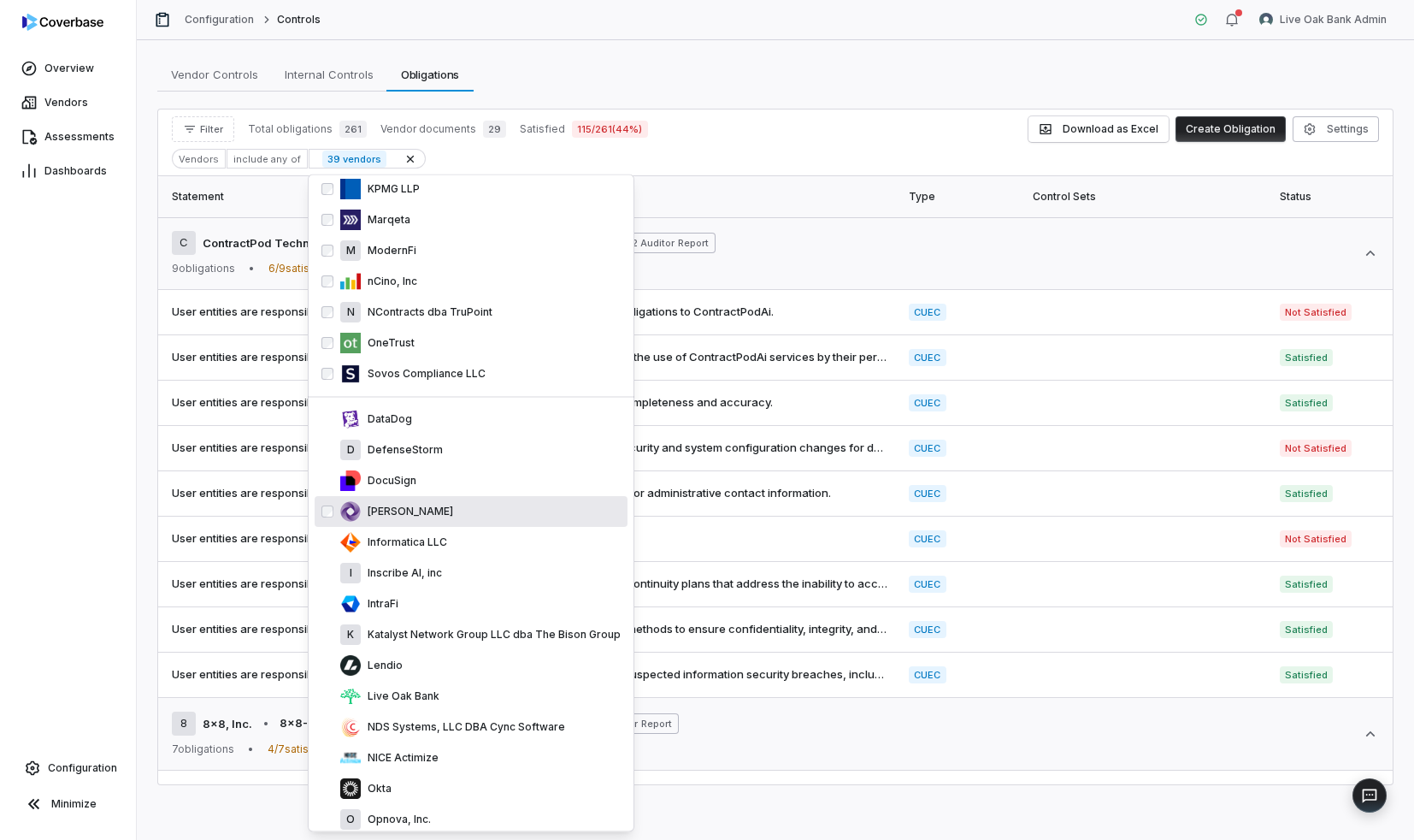
click at [462, 499] on div "[PERSON_NAME]" at bounding box center [471, 512] width 313 height 31
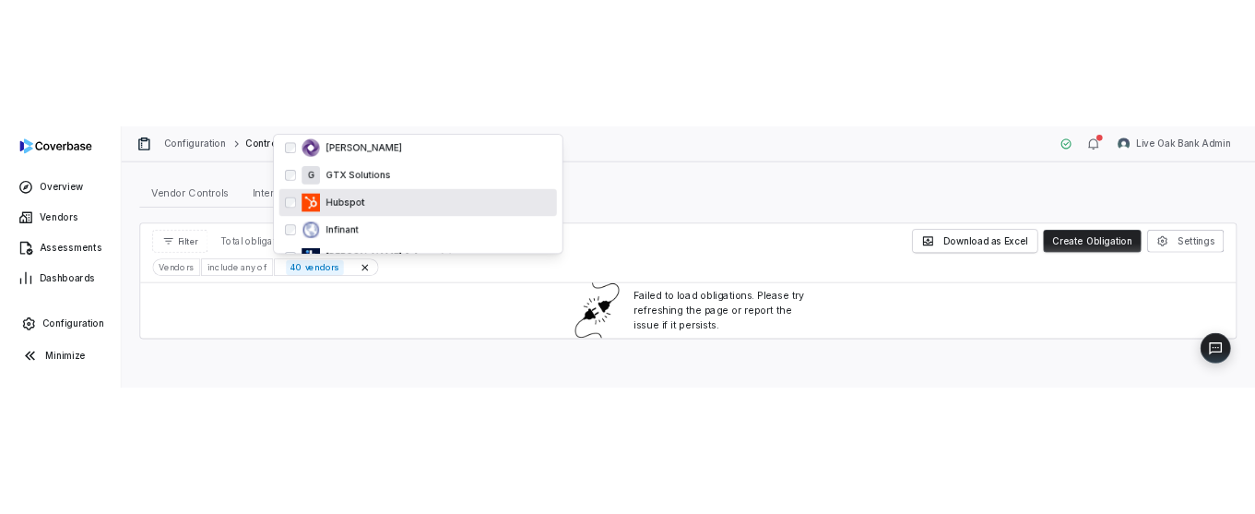
scroll to position [1346, 0]
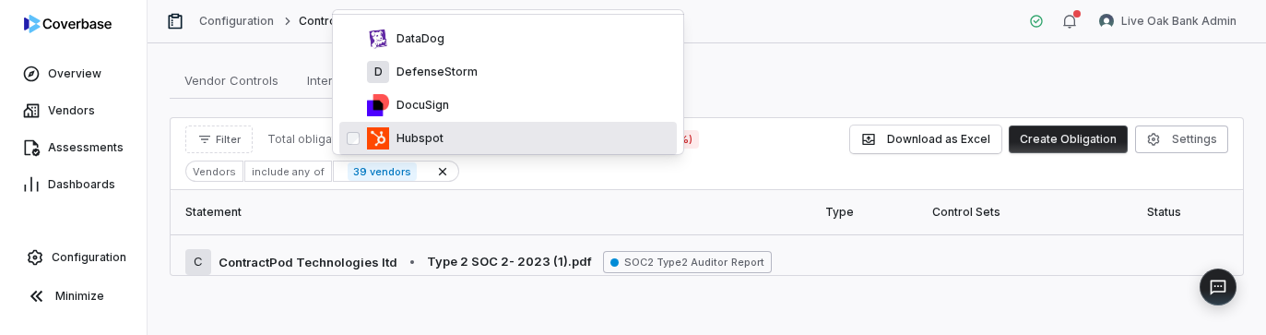
click at [746, 82] on div "Vendor Controls Vendor Controls Internal Controls Internal Controls Obligations…" at bounding box center [707, 80] width 1074 height 37
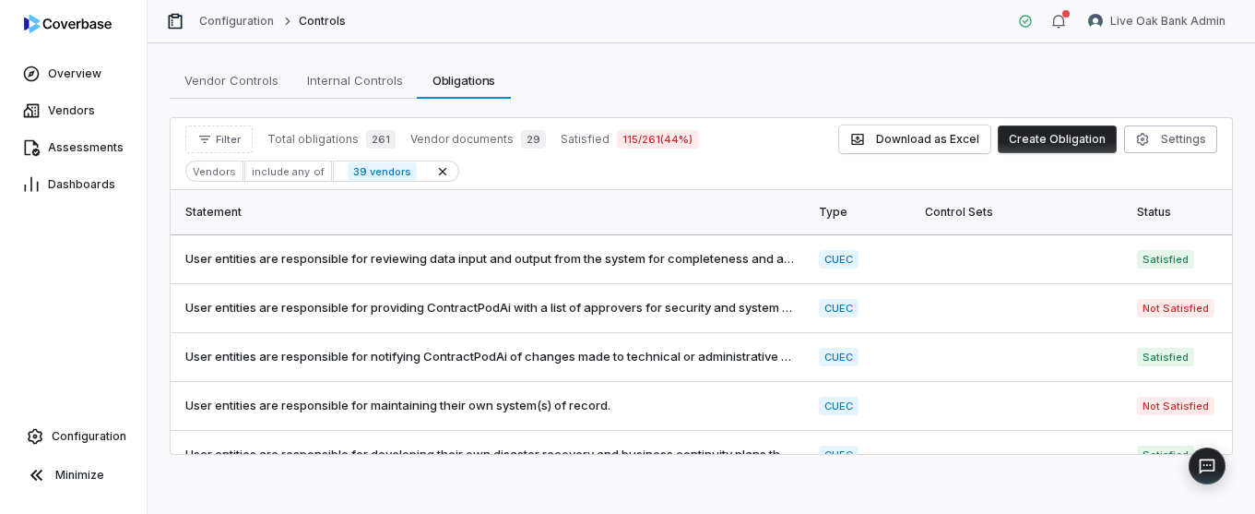
scroll to position [172, 0]
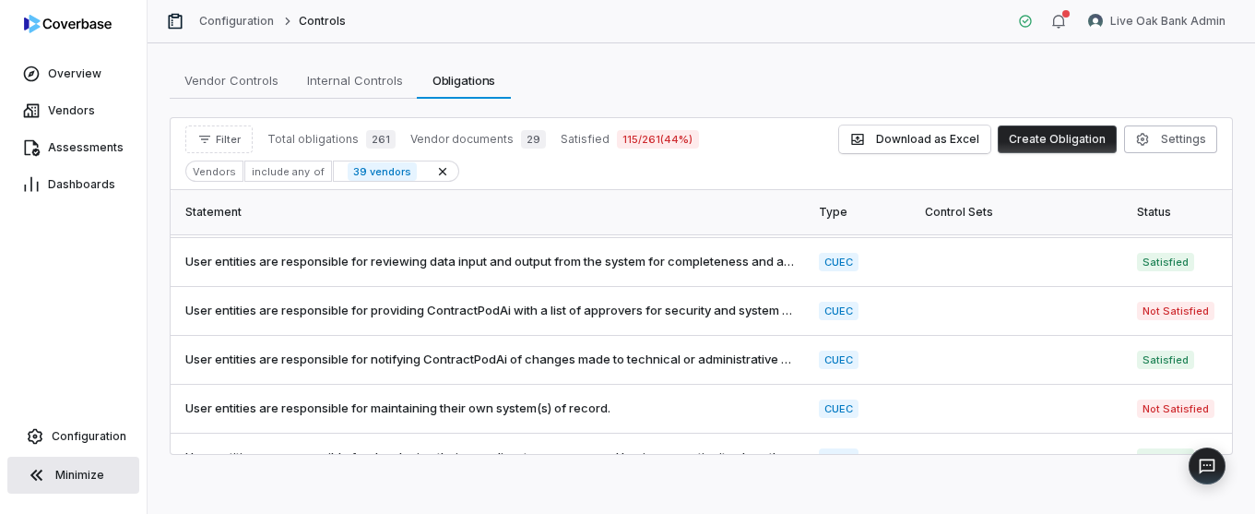
click at [66, 472] on span "Minimize" at bounding box center [79, 475] width 49 height 15
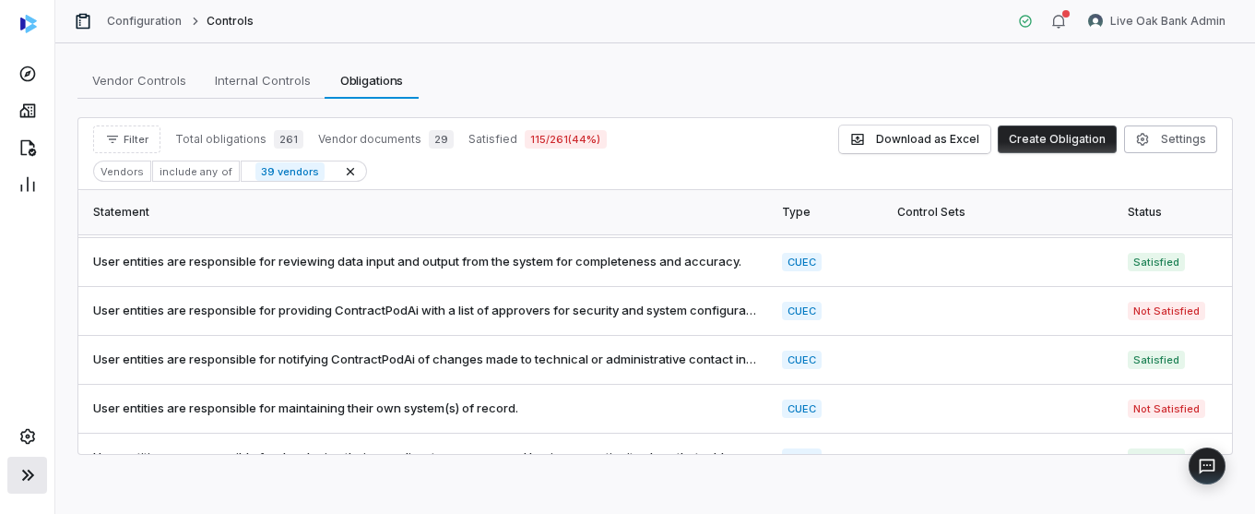
click at [323, 174] on div "39 vendors" at bounding box center [304, 170] width 126 height 21
click at [292, 172] on span "39 vendors" at bounding box center [289, 171] width 69 height 18
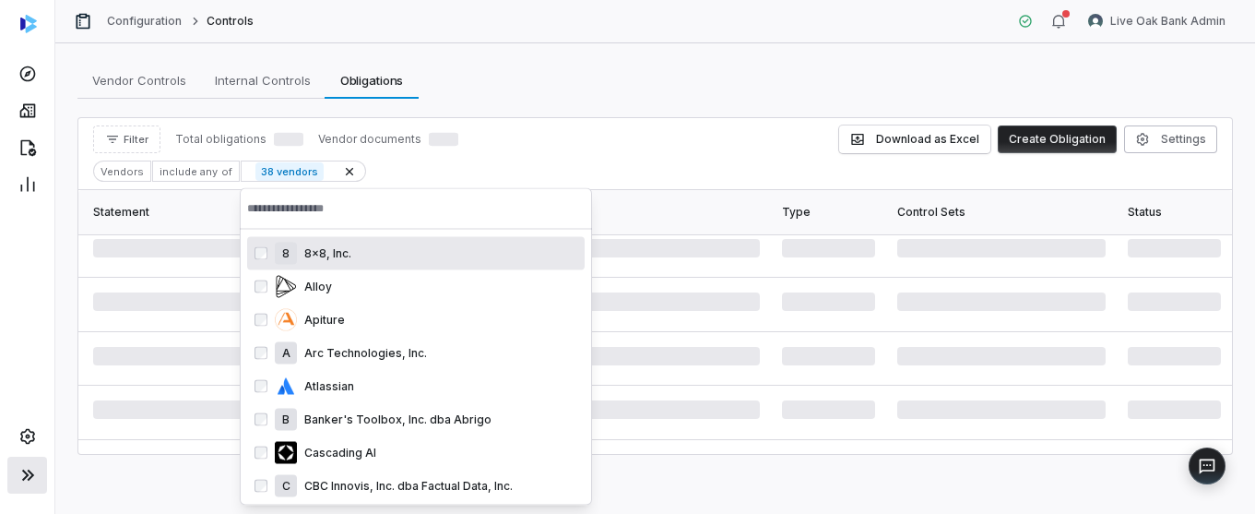
scroll to position [1042, 0]
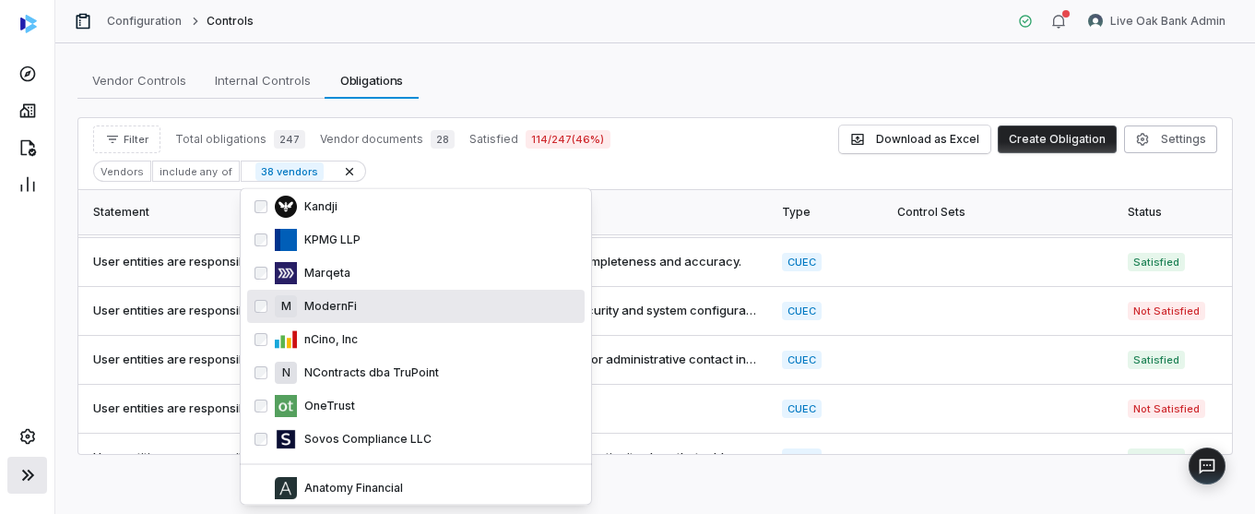
click at [508, 159] on div "Filter Total obligations 247 Vendor documents 28 Satisfied 114 / 247 ( 46 %) Do…" at bounding box center [655, 154] width 1154 height 72
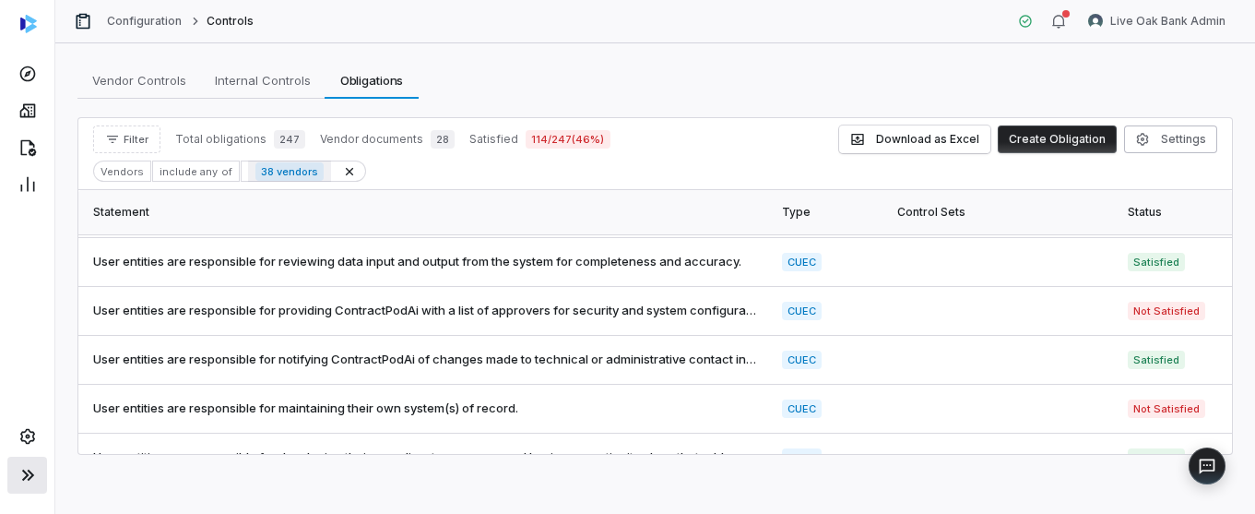
click at [274, 170] on span "38 vendors" at bounding box center [289, 171] width 68 height 18
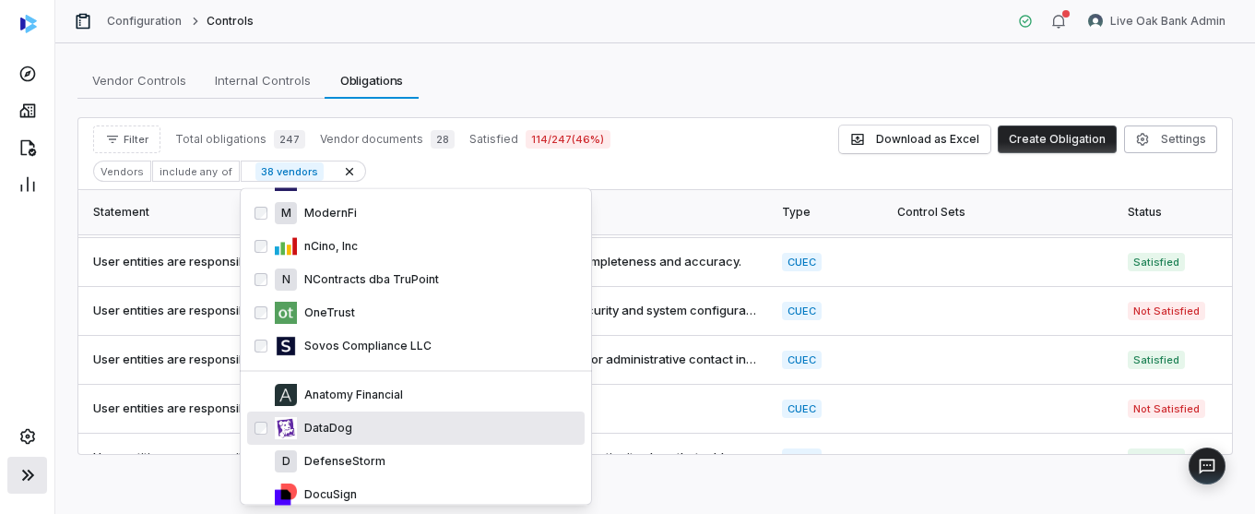
click at [314, 421] on p "DataDog" at bounding box center [324, 428] width 55 height 15
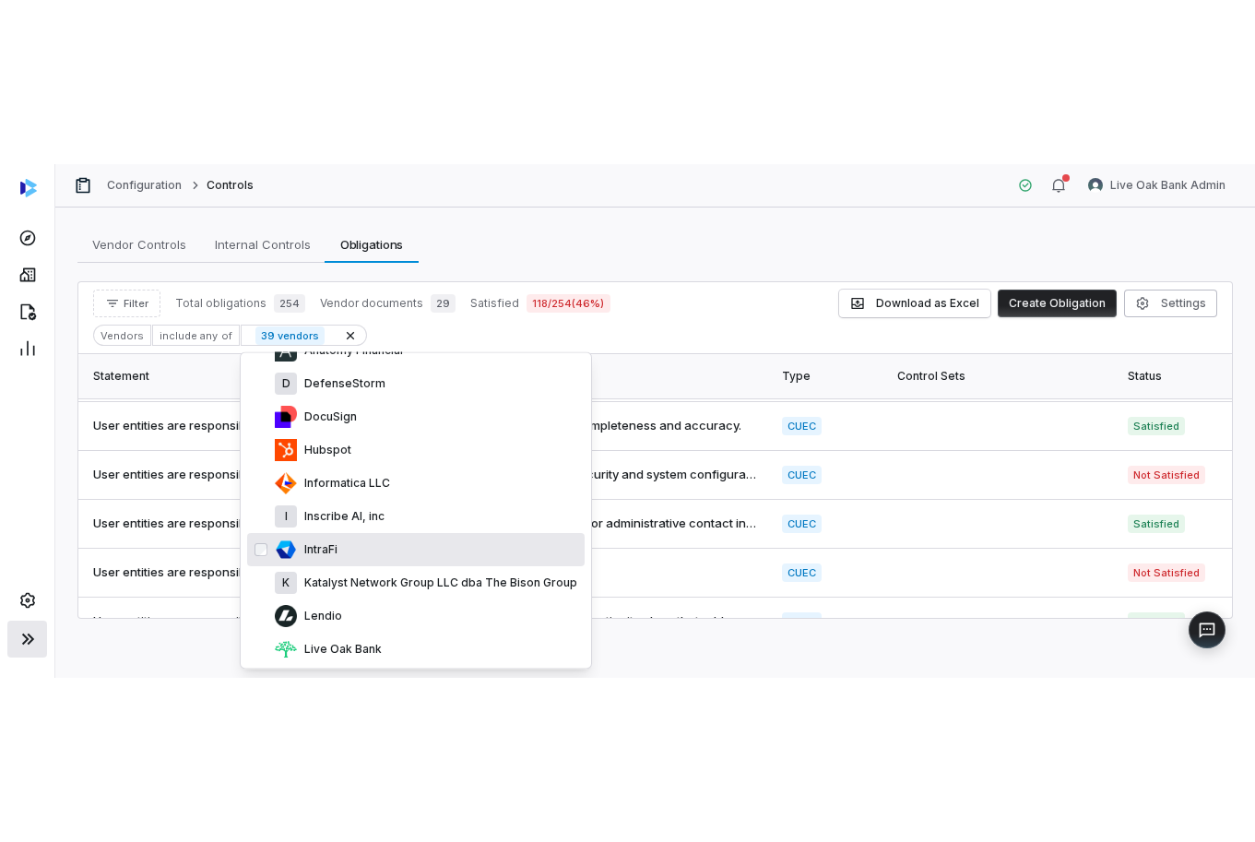
scroll to position [1045, 0]
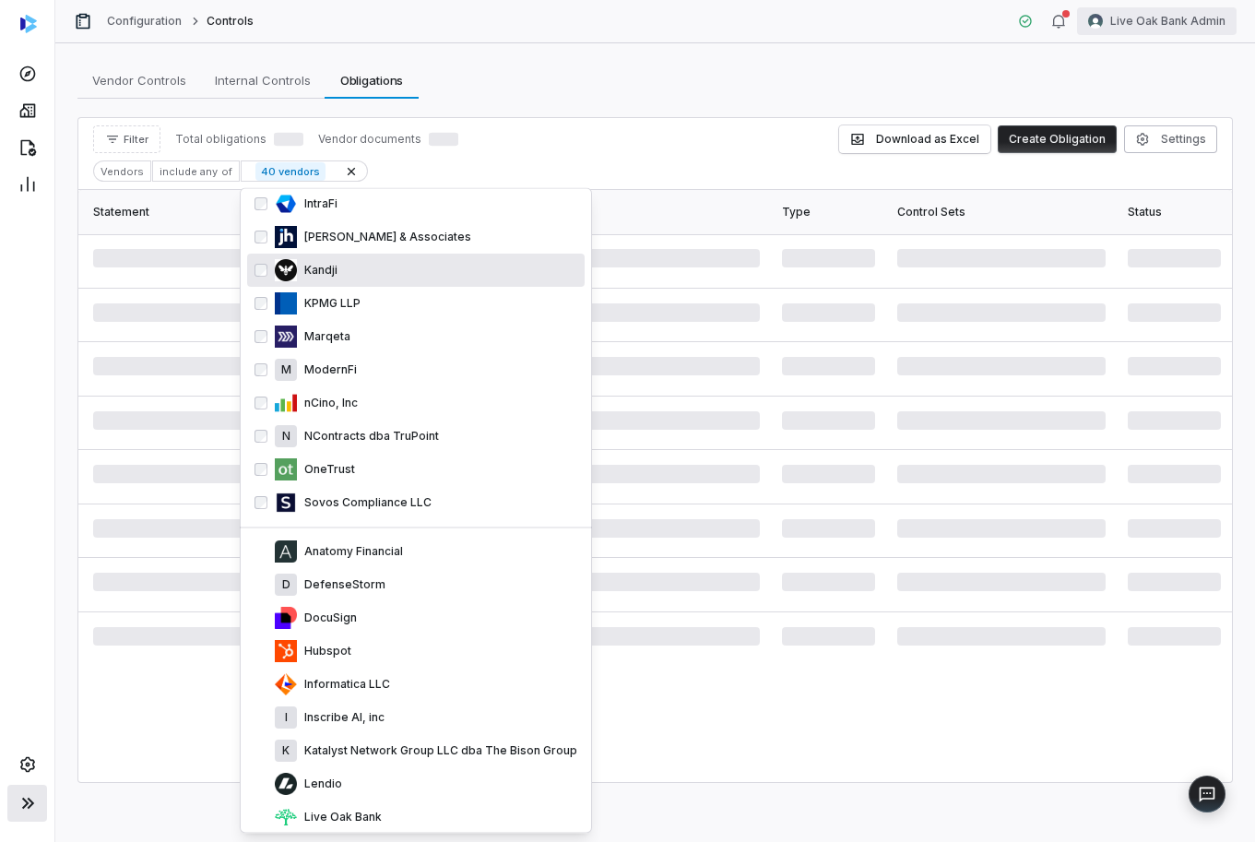
click at [1176, 19] on html "Configuration Controls Live Oak Bank Admin Vendor Controls Vendor Controls Inte…" at bounding box center [627, 421] width 1255 height 842
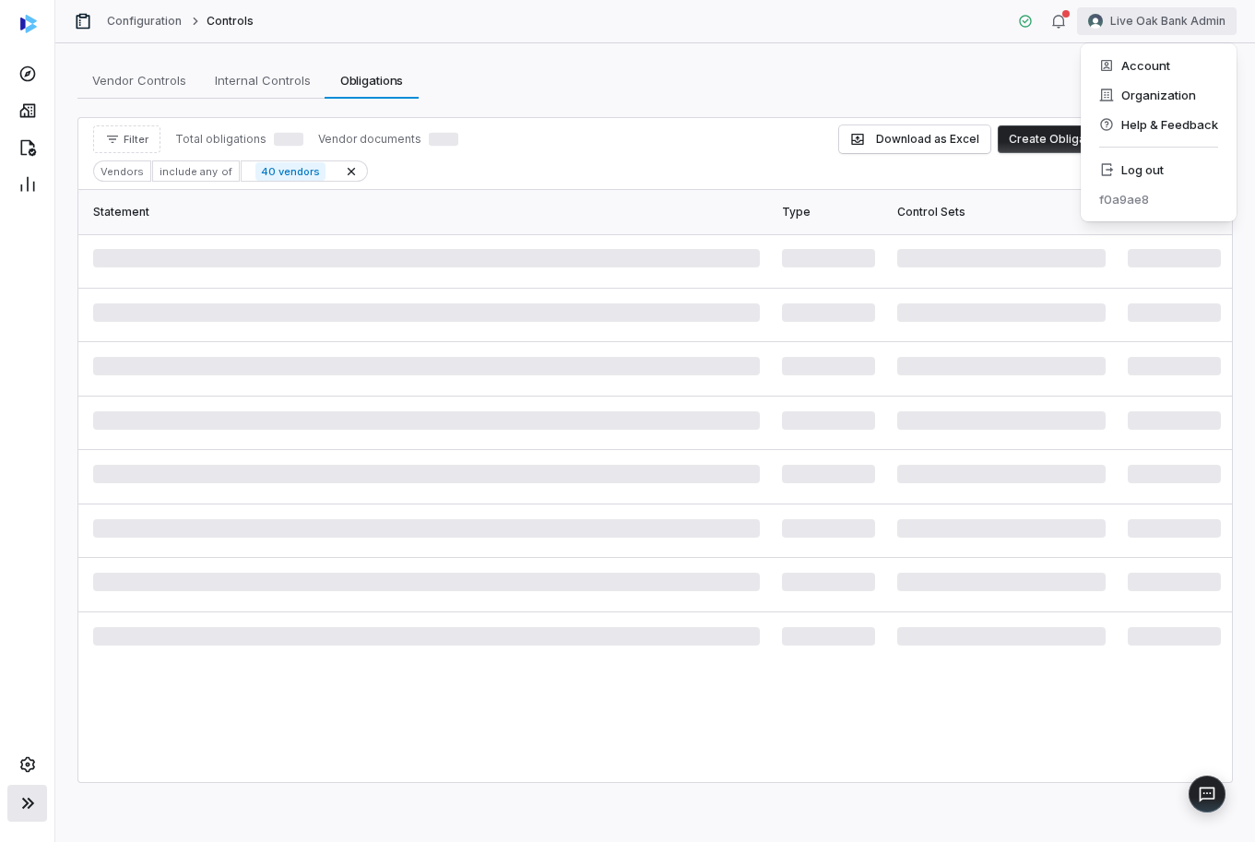
click at [1167, 185] on div "f0a9ae8" at bounding box center [1158, 199] width 141 height 30
click at [1144, 168] on div "Log out" at bounding box center [1158, 170] width 141 height 30
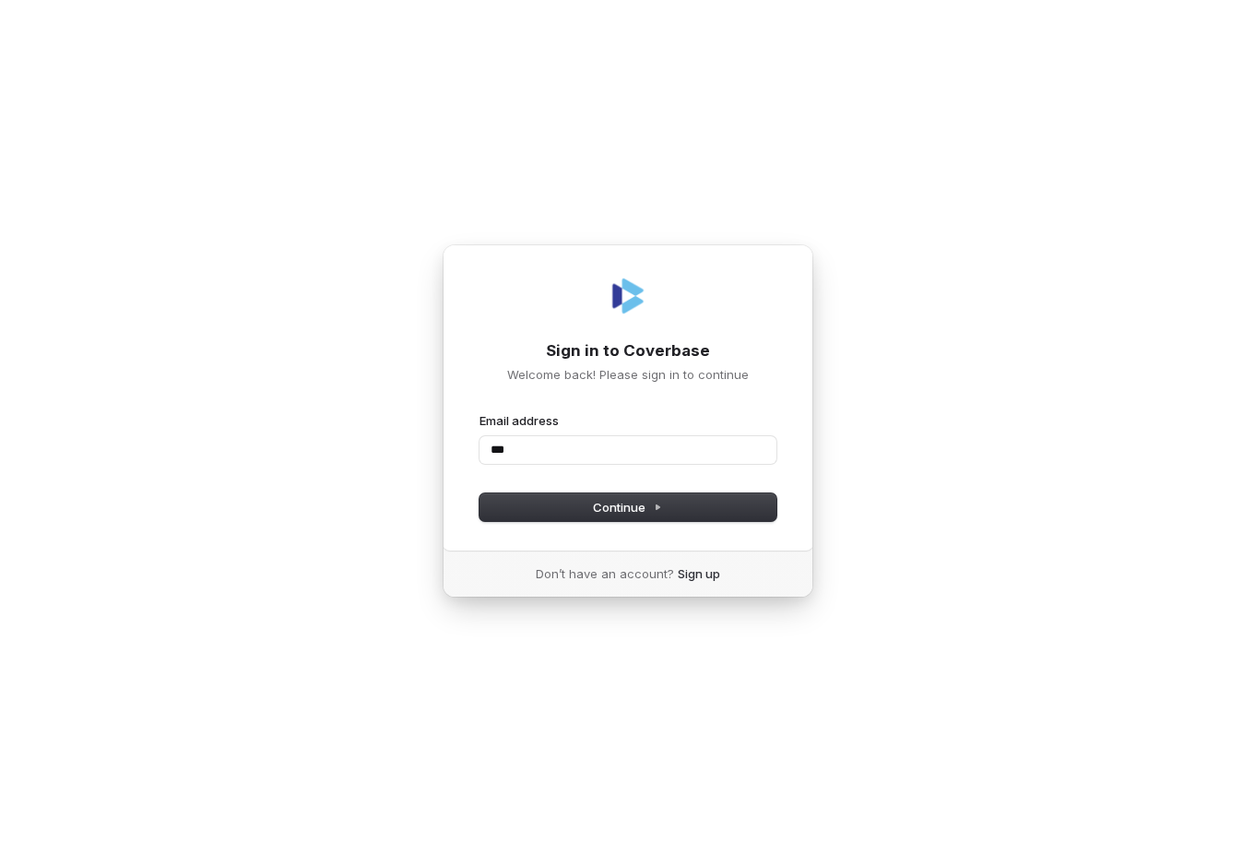
type input "****"
type input "***"
type input "**********"
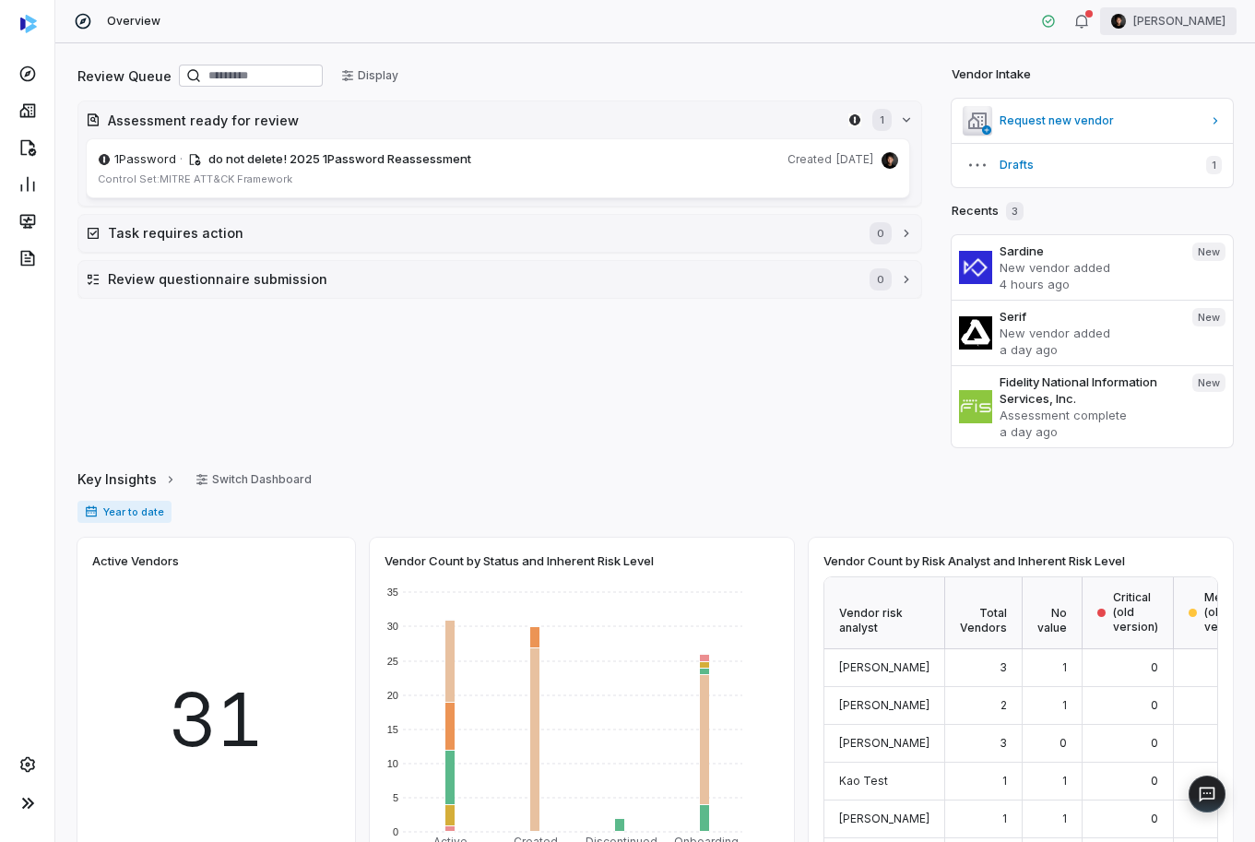
click at [1182, 8] on html "Overview [PERSON_NAME] Review Queue Display Assessment ready for review 1 1Pass…" at bounding box center [627, 421] width 1255 height 842
click at [25, 801] on html "Overview [PERSON_NAME] Review Queue Display Assessment ready for review 1 1Pass…" at bounding box center [627, 421] width 1255 height 842
click at [25, 801] on icon at bounding box center [27, 803] width 12 height 11
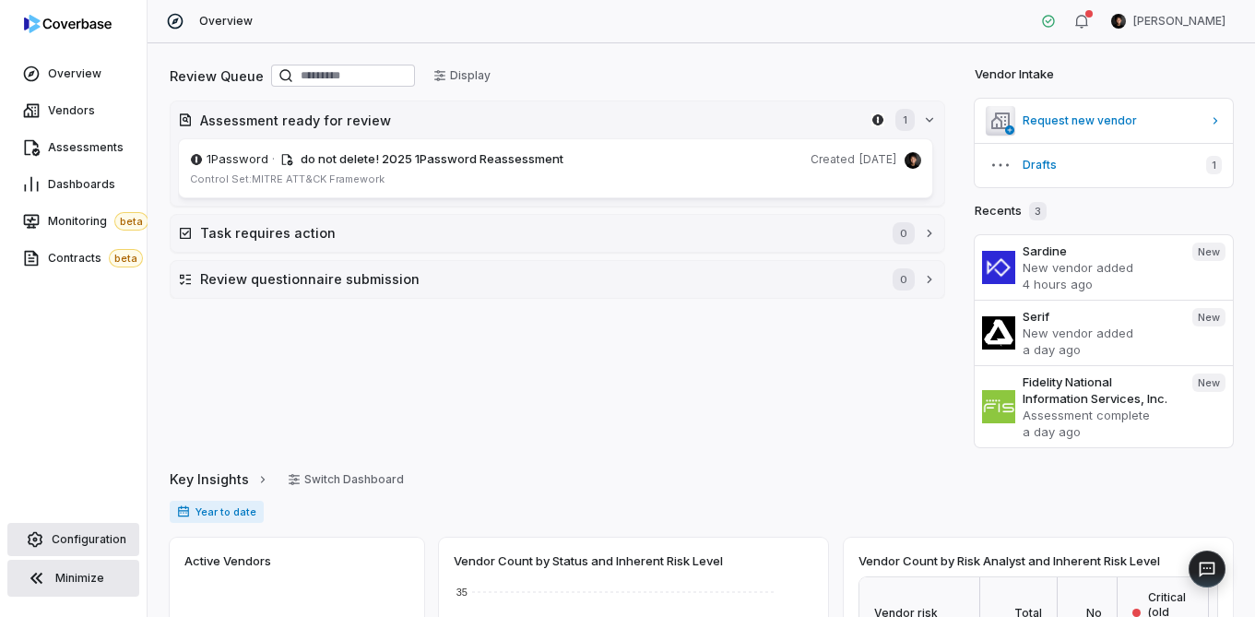
click at [82, 537] on span "Configuration" at bounding box center [89, 539] width 75 height 15
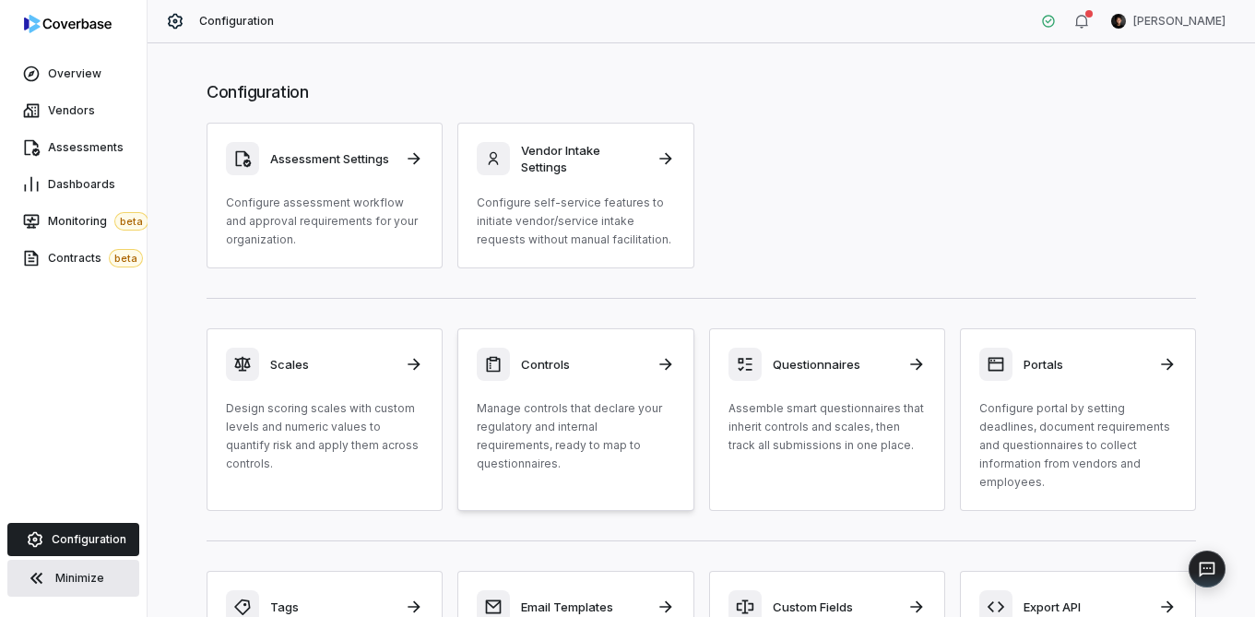
click at [611, 358] on h3 "Controls" at bounding box center [583, 364] width 124 height 17
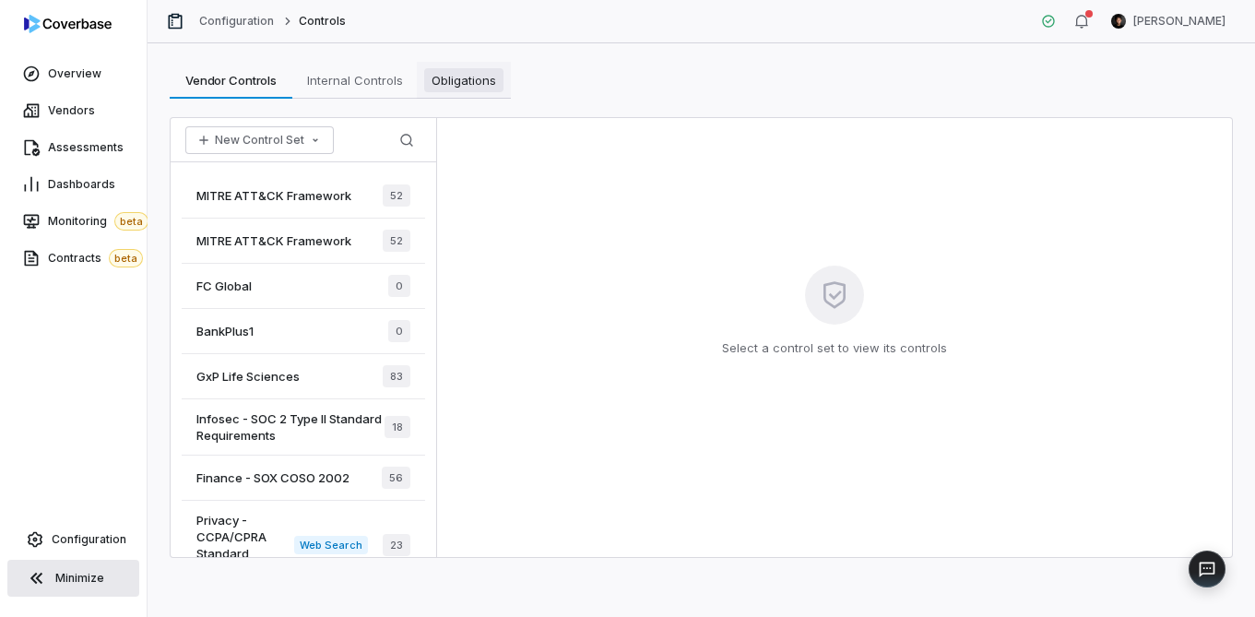
click at [436, 84] on span "Obligations" at bounding box center [463, 80] width 79 height 24
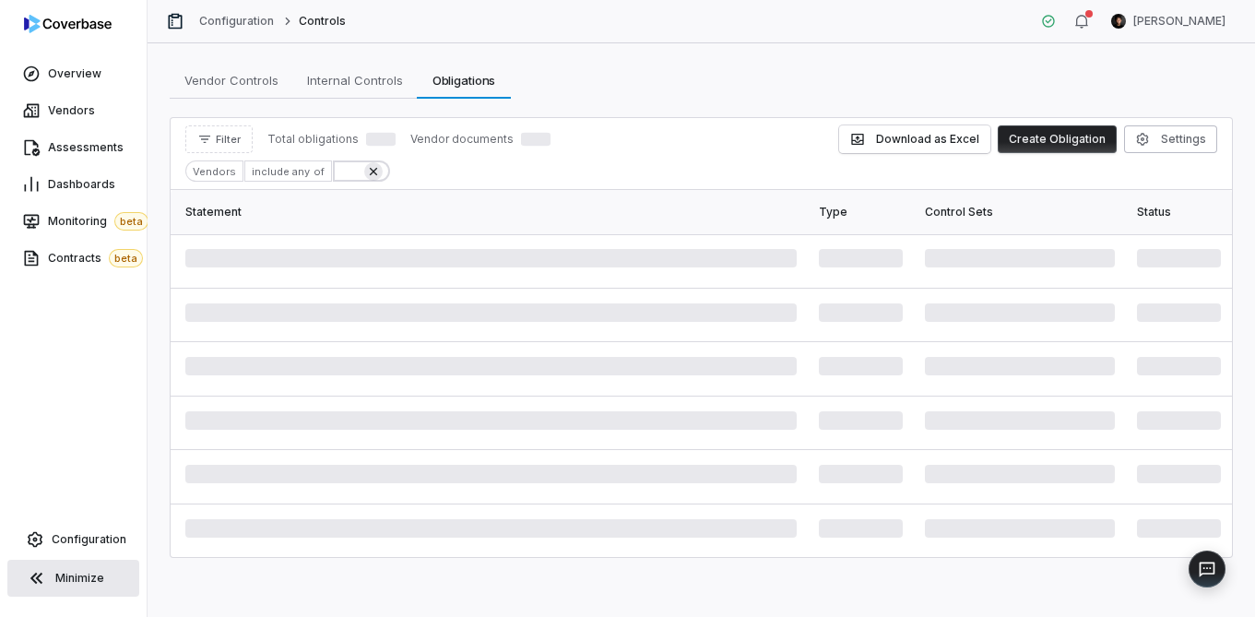
click at [369, 172] on icon at bounding box center [372, 170] width 7 height 7
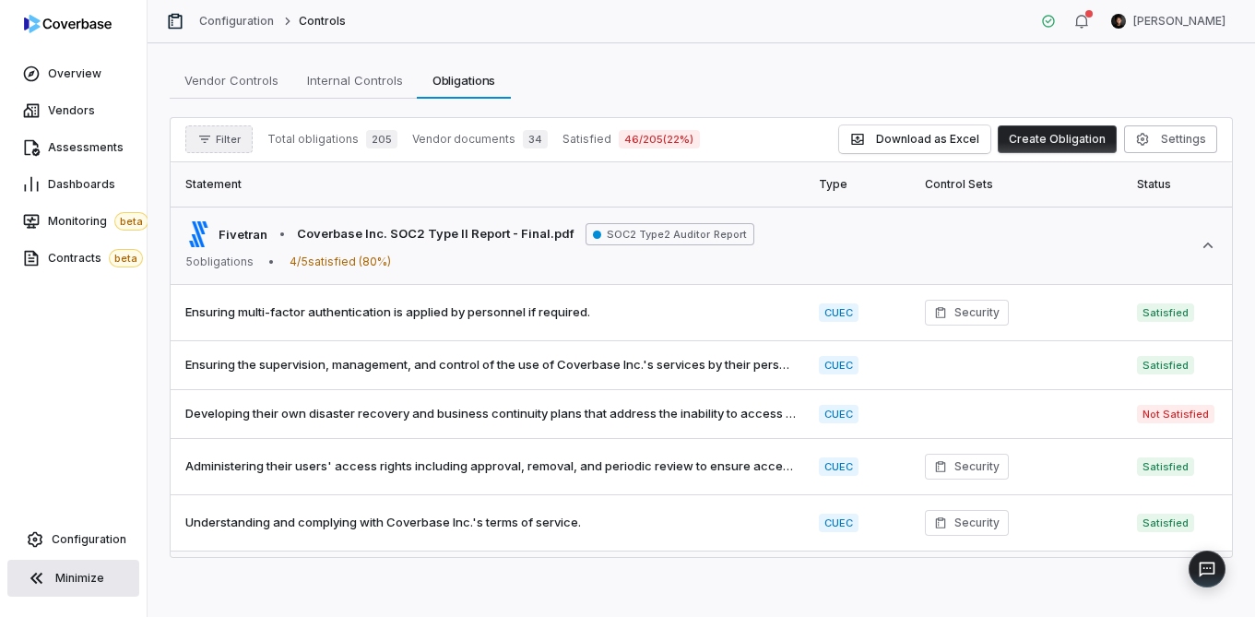
click at [223, 146] on button "Filter" at bounding box center [218, 139] width 67 height 28
click at [267, 229] on div "Vendors" at bounding box center [281, 224] width 177 height 30
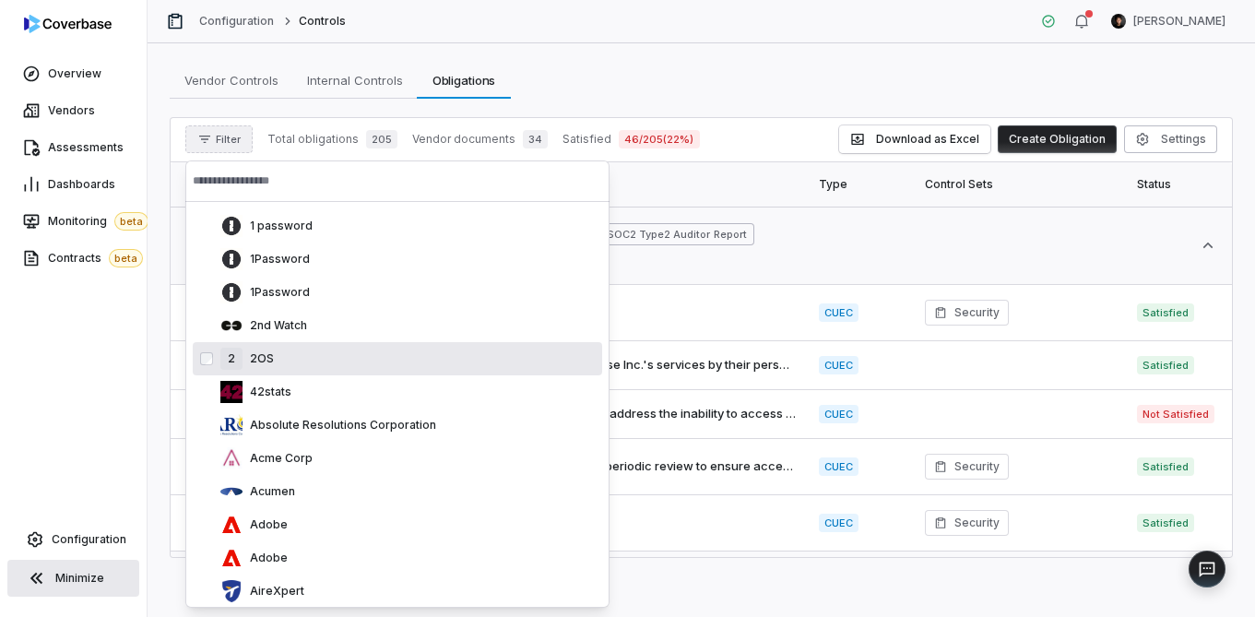
click at [370, 373] on div "2 2OS" at bounding box center [397, 358] width 409 height 33
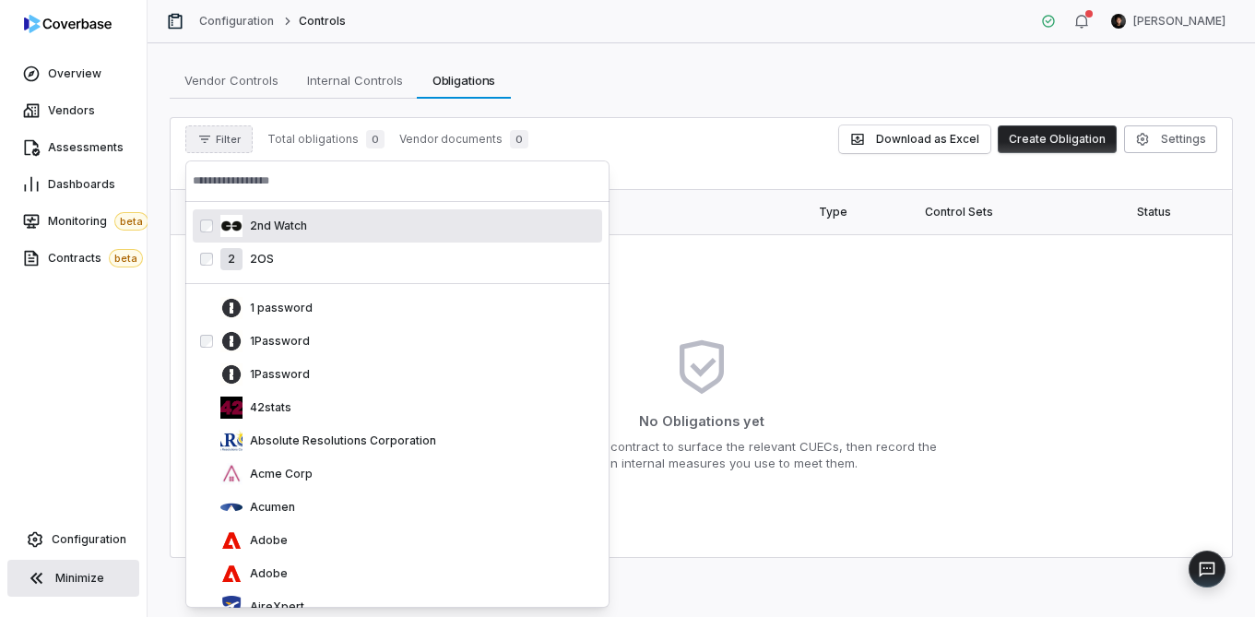
drag, startPoint x: 370, startPoint y: 373, endPoint x: 364, endPoint y: 365, distance: 10.0
click at [370, 373] on div "1Password" at bounding box center [407, 374] width 374 height 22
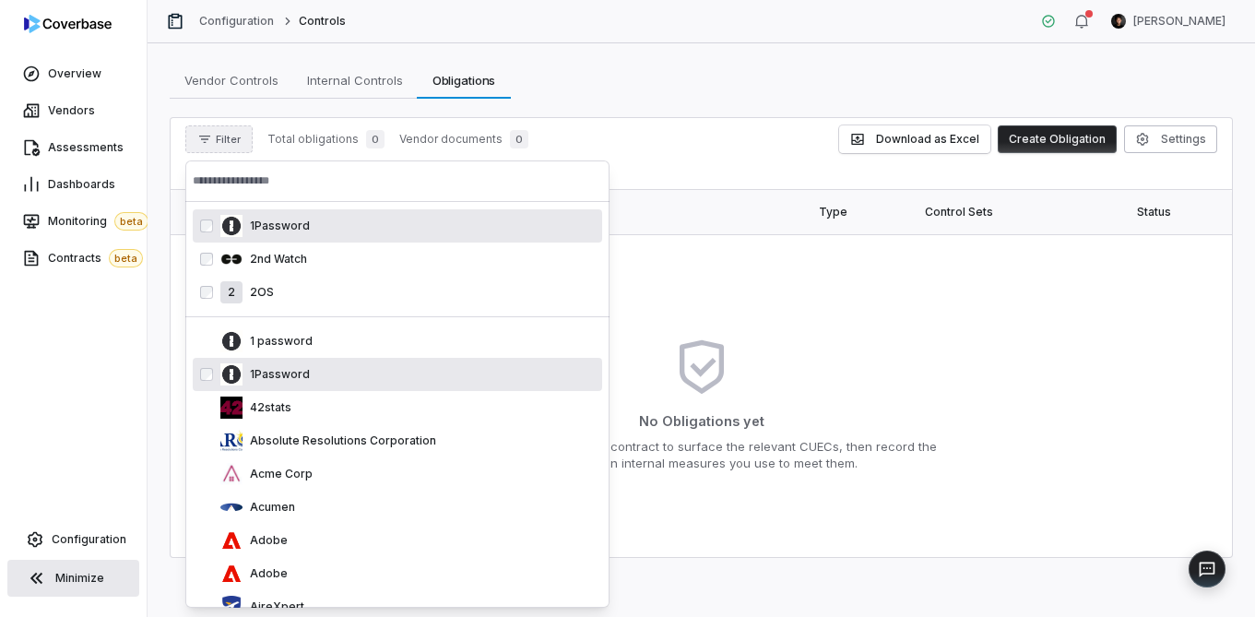
click at [578, 160] on input "text" at bounding box center [397, 180] width 409 height 41
click at [627, 196] on th "Statement" at bounding box center [489, 212] width 637 height 44
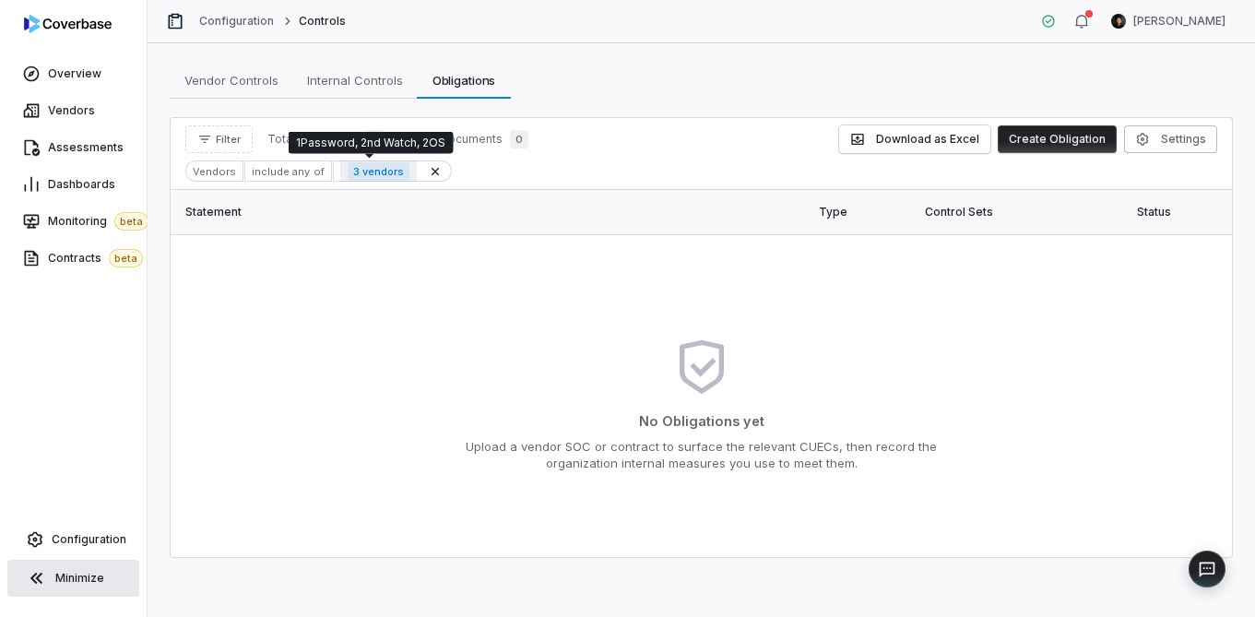
click at [352, 174] on span "3 vendors" at bounding box center [379, 171] width 62 height 18
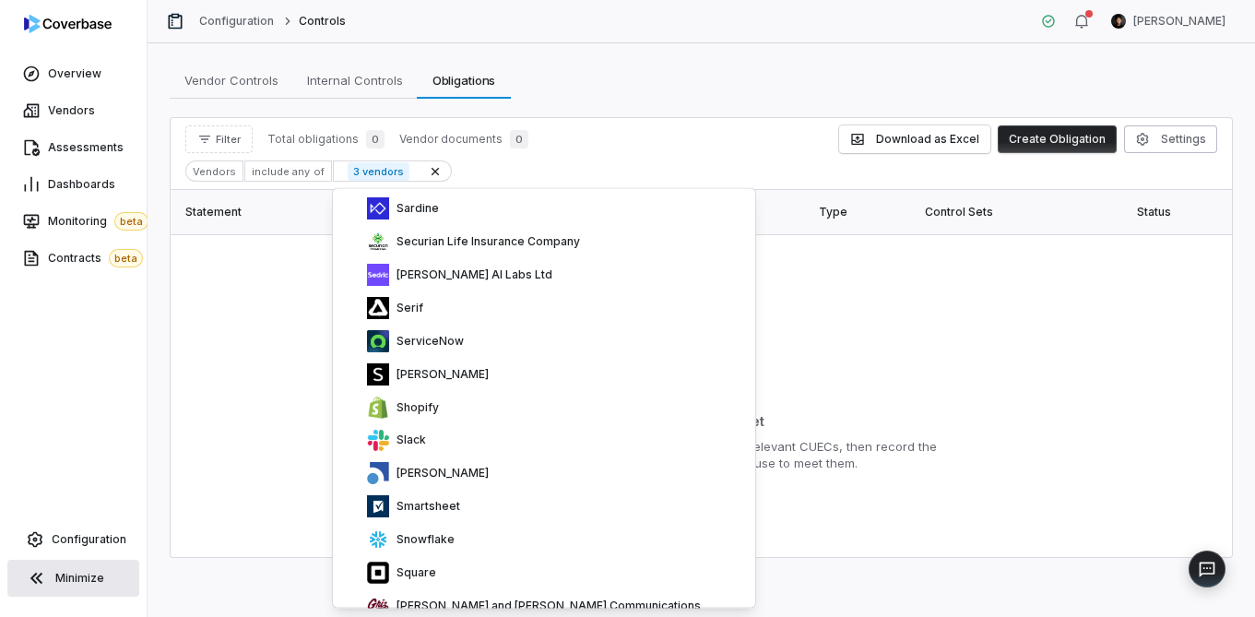
scroll to position [5827, 0]
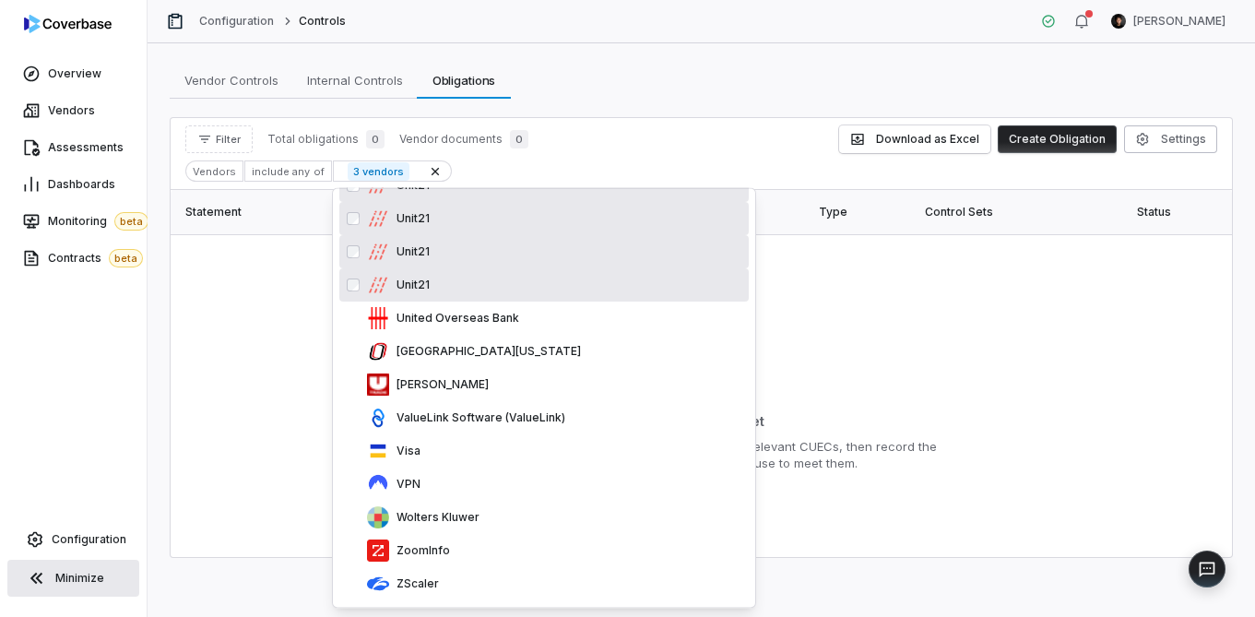
click at [432, 276] on div "Unit21" at bounding box center [554, 285] width 374 height 22
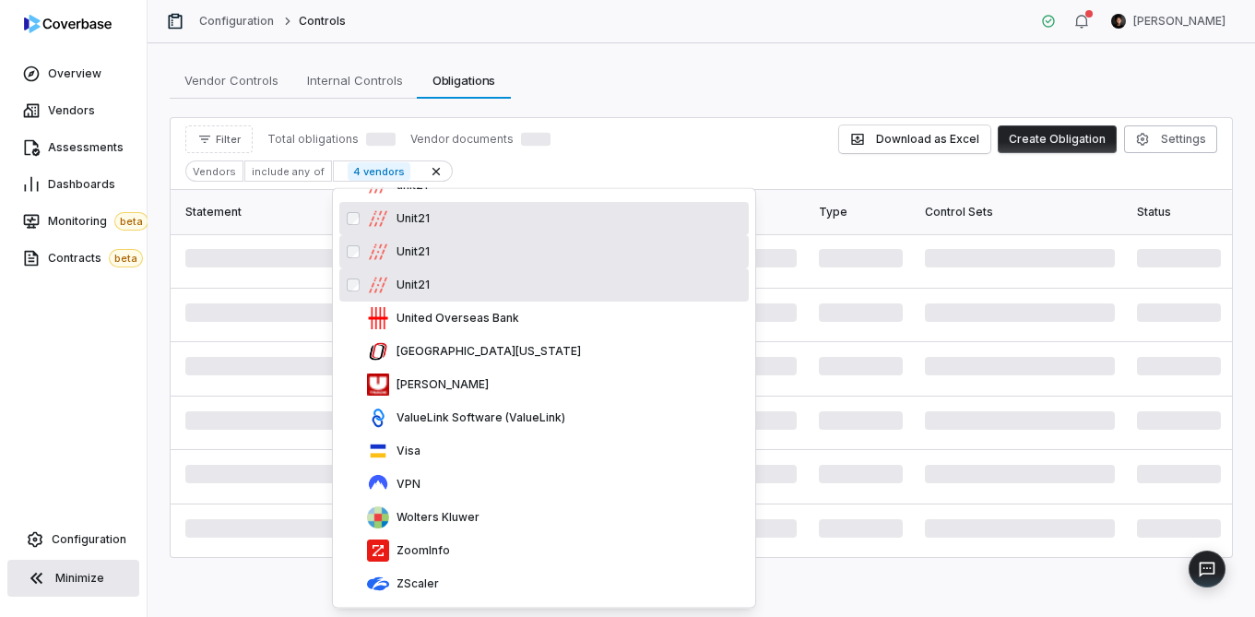
click at [432, 276] on div "Unit21" at bounding box center [554, 285] width 374 height 22
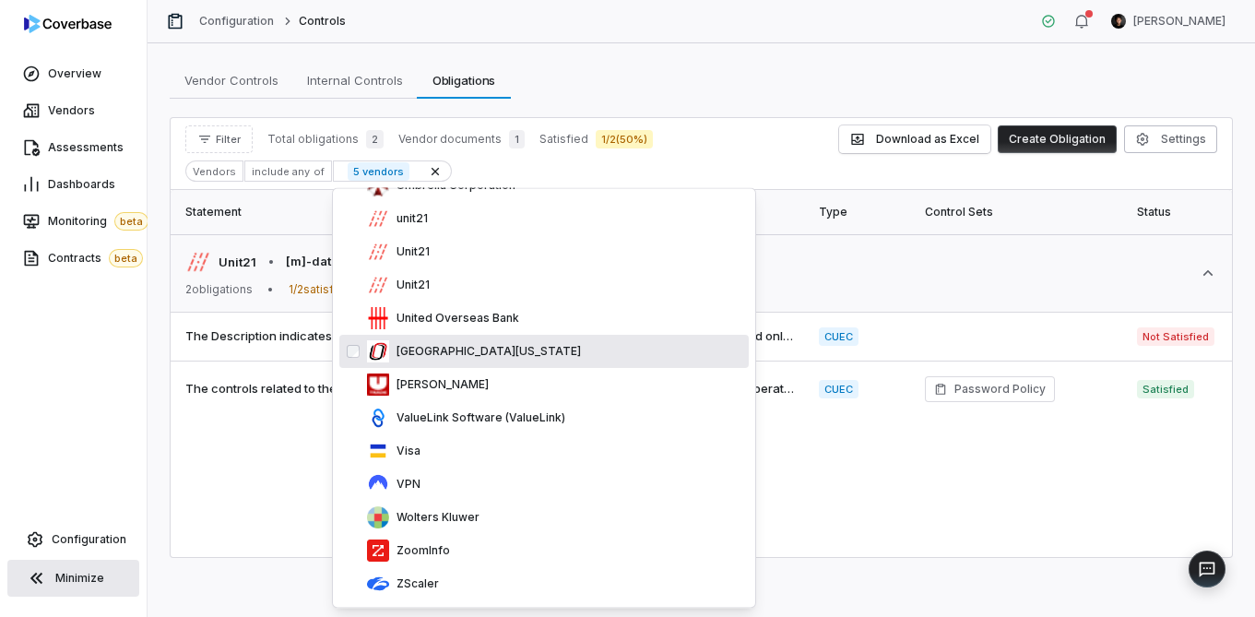
click at [439, 357] on p "University of Nebraska Omaha" at bounding box center [485, 351] width 192 height 15
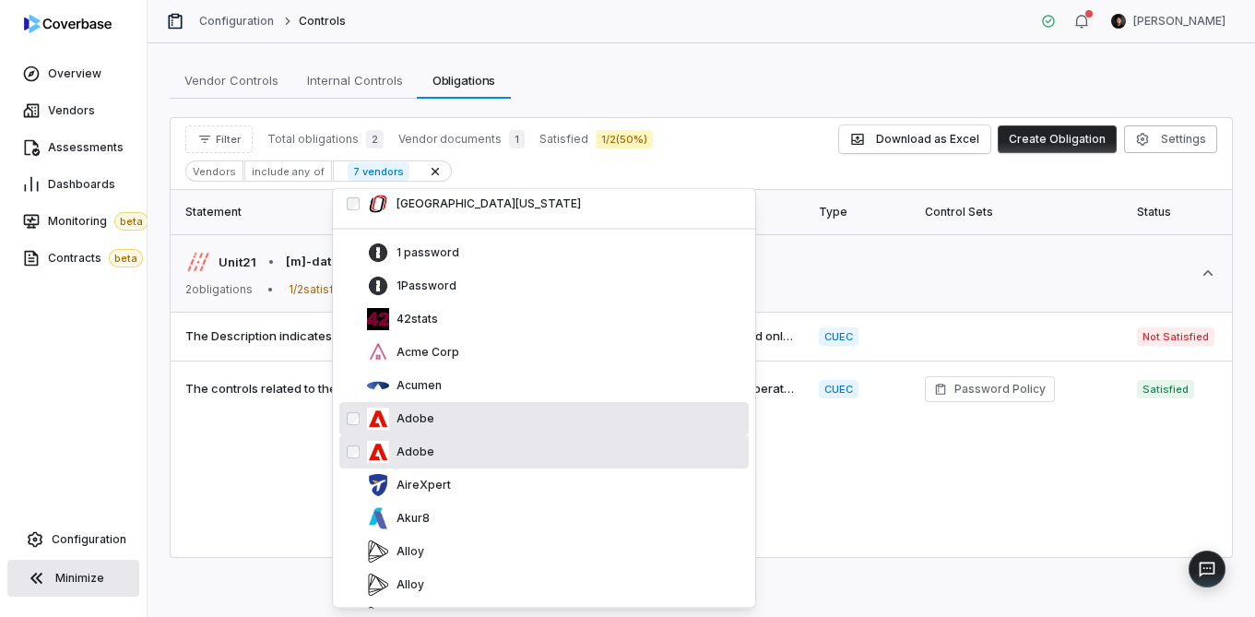
click at [449, 436] on div "Adobe" at bounding box center [543, 452] width 409 height 33
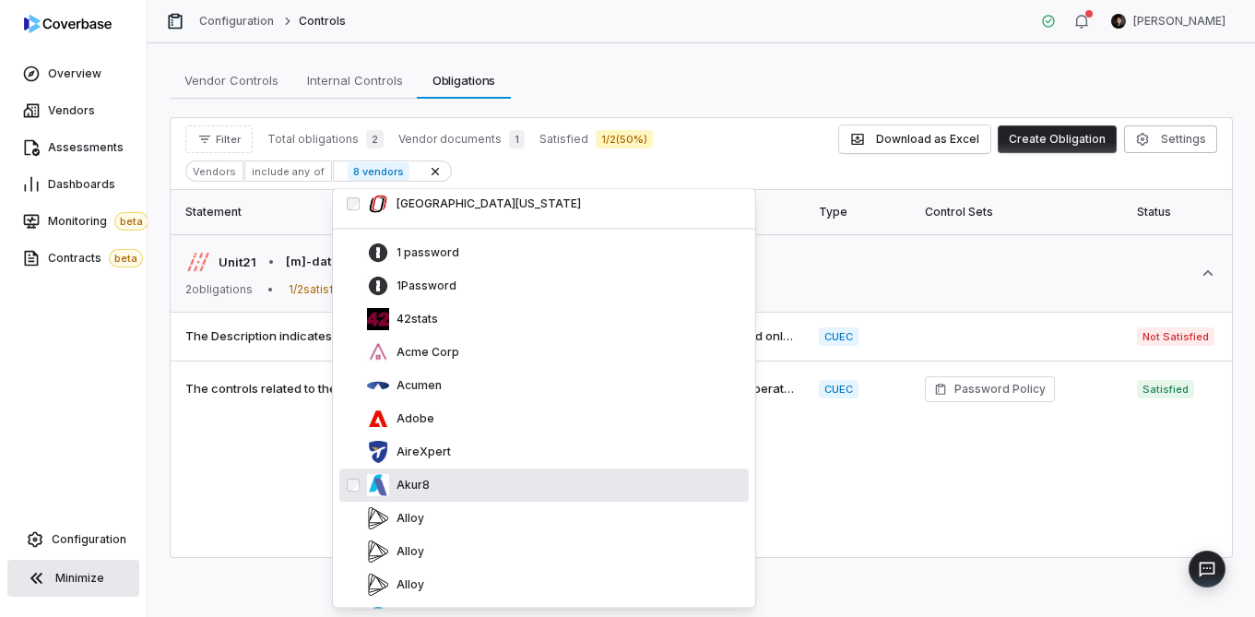
click at [455, 491] on div "Akur8" at bounding box center [554, 486] width 374 height 22
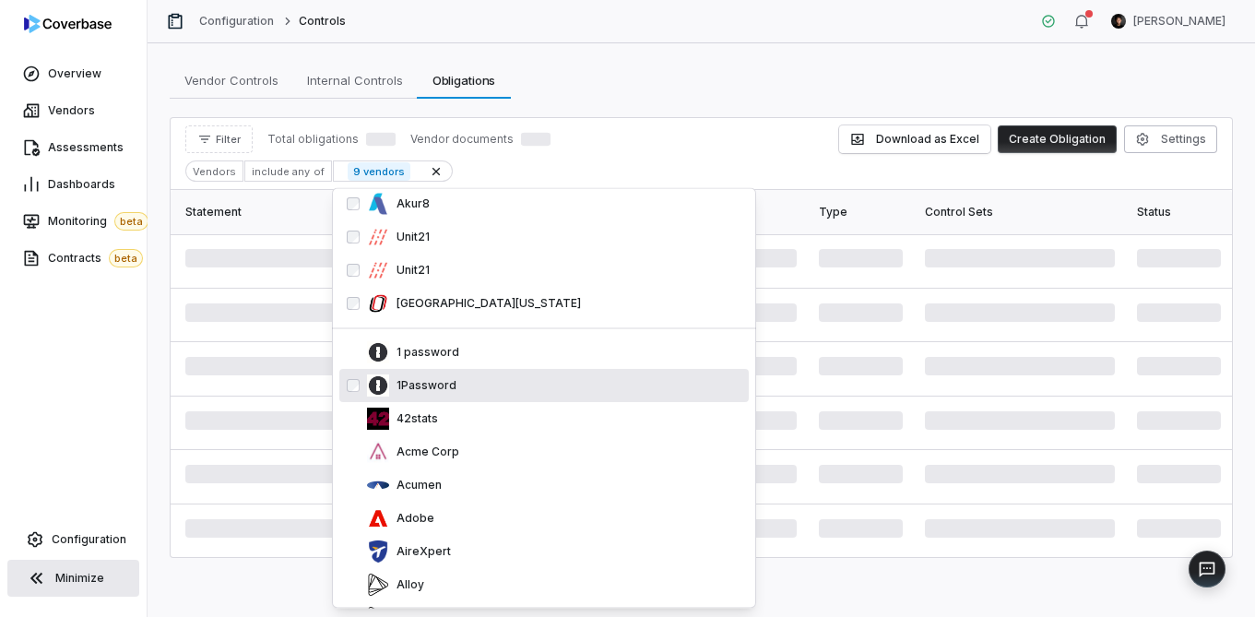
click at [455, 491] on div "Acumen" at bounding box center [554, 486] width 374 height 22
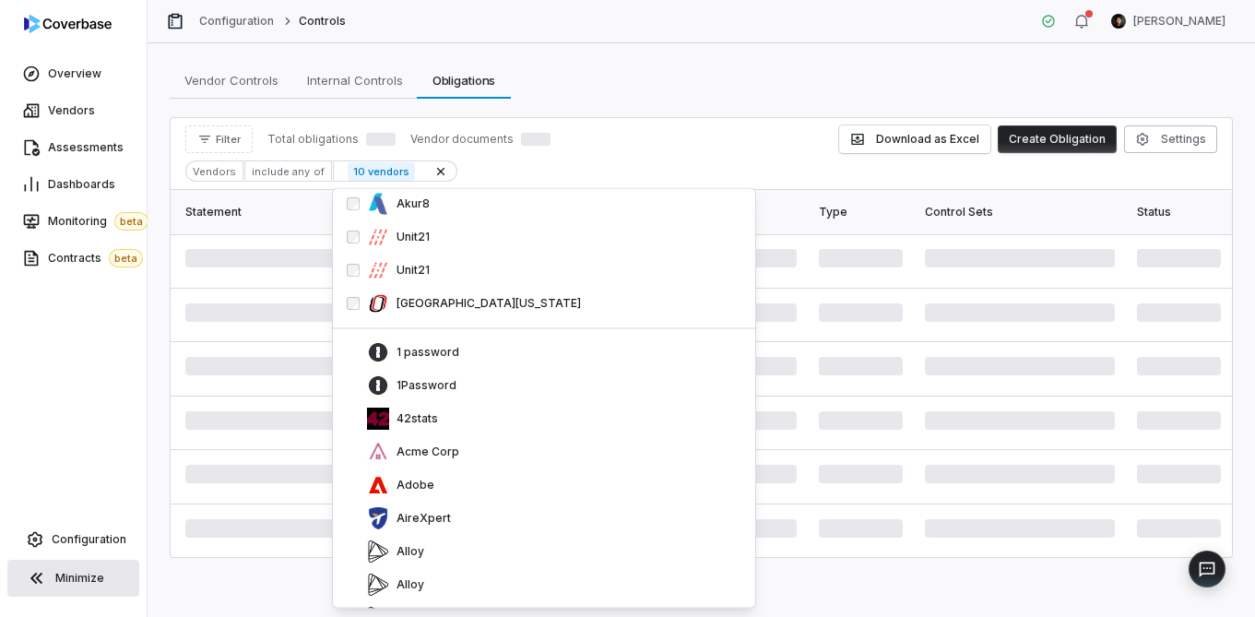
click at [455, 491] on div "Adobe" at bounding box center [554, 486] width 374 height 22
click at [455, 491] on div "AireXpert" at bounding box center [554, 486] width 374 height 22
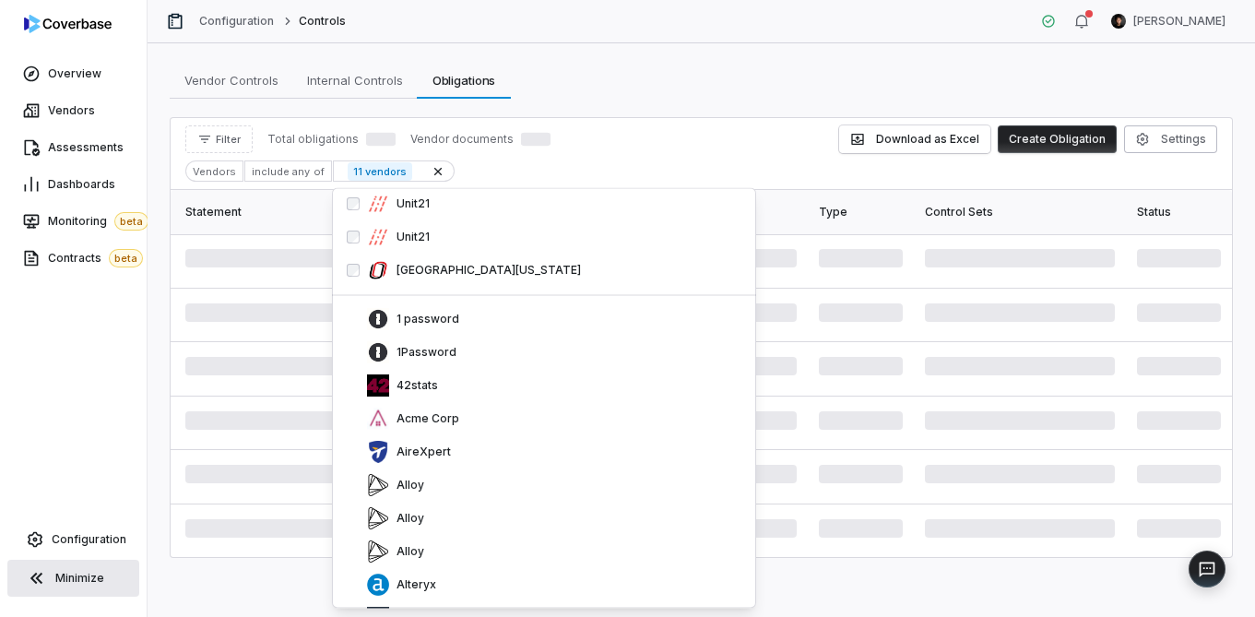
click at [455, 491] on div "Alloy" at bounding box center [554, 486] width 374 height 22
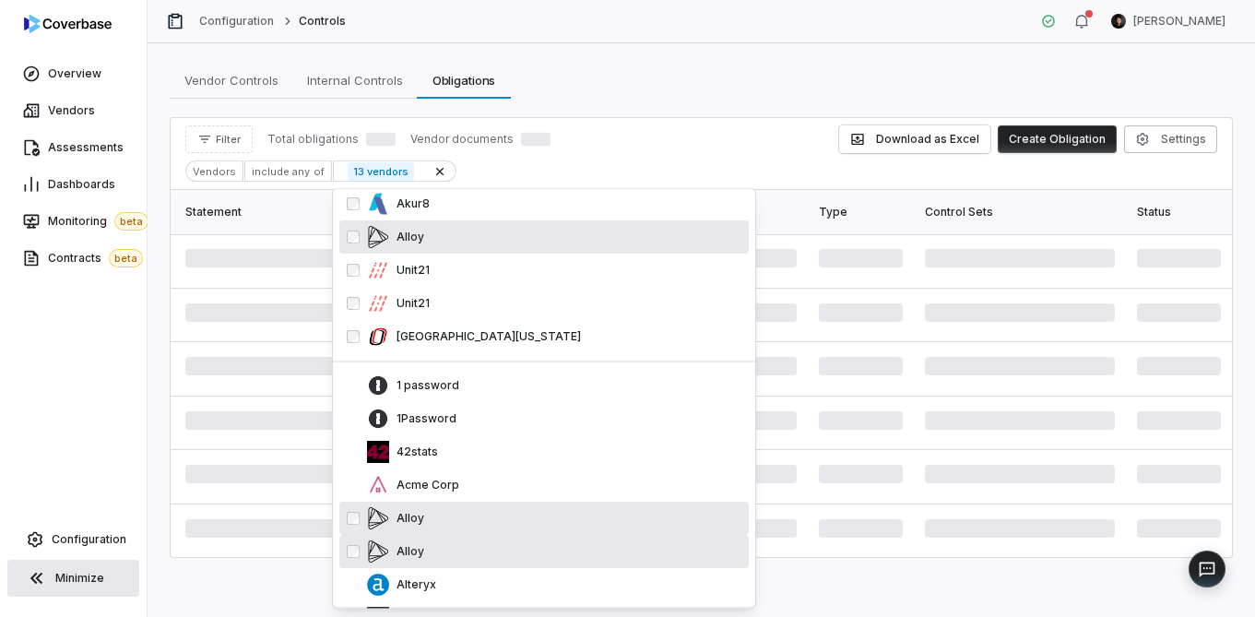
click at [455, 491] on p "Acme Corp" at bounding box center [424, 486] width 70 height 15
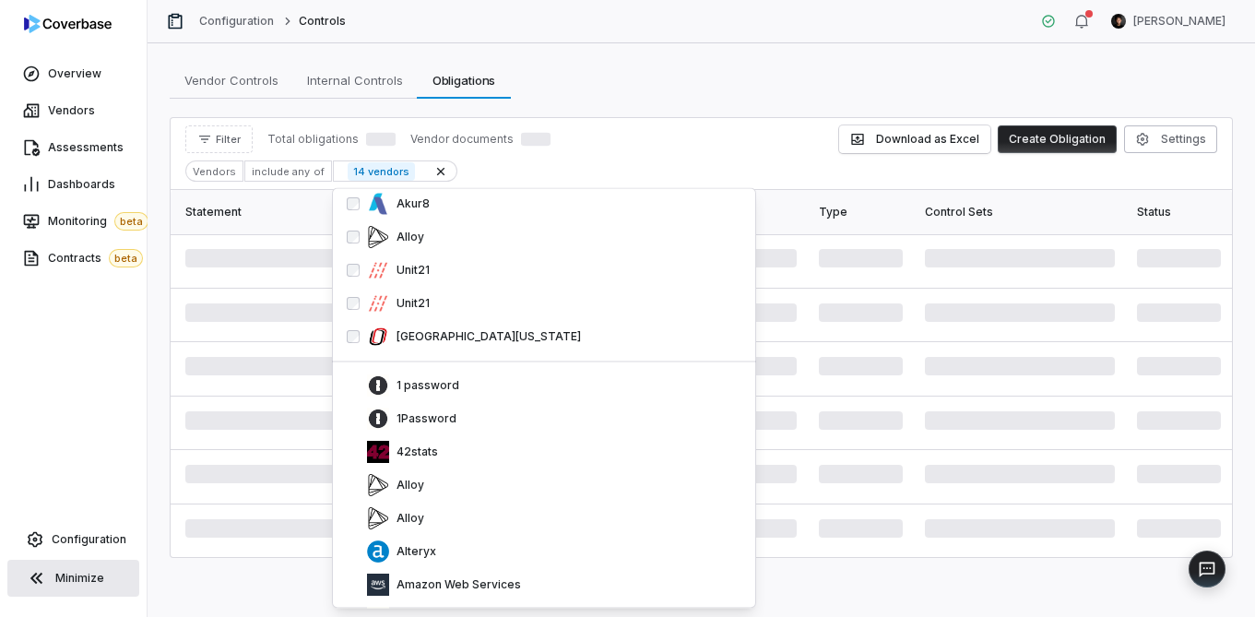
click at [455, 491] on div "Alloy" at bounding box center [554, 486] width 374 height 22
click at [455, 464] on div "42stats" at bounding box center [554, 453] width 374 height 22
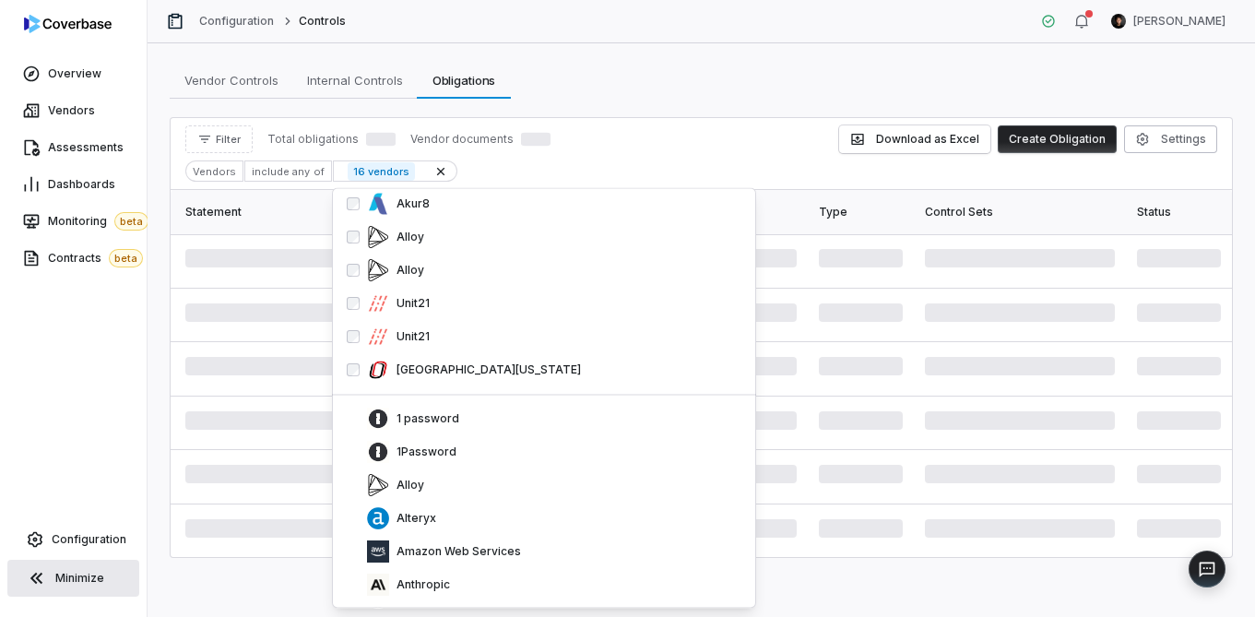
click at [455, 491] on div "Alloy" at bounding box center [554, 486] width 374 height 22
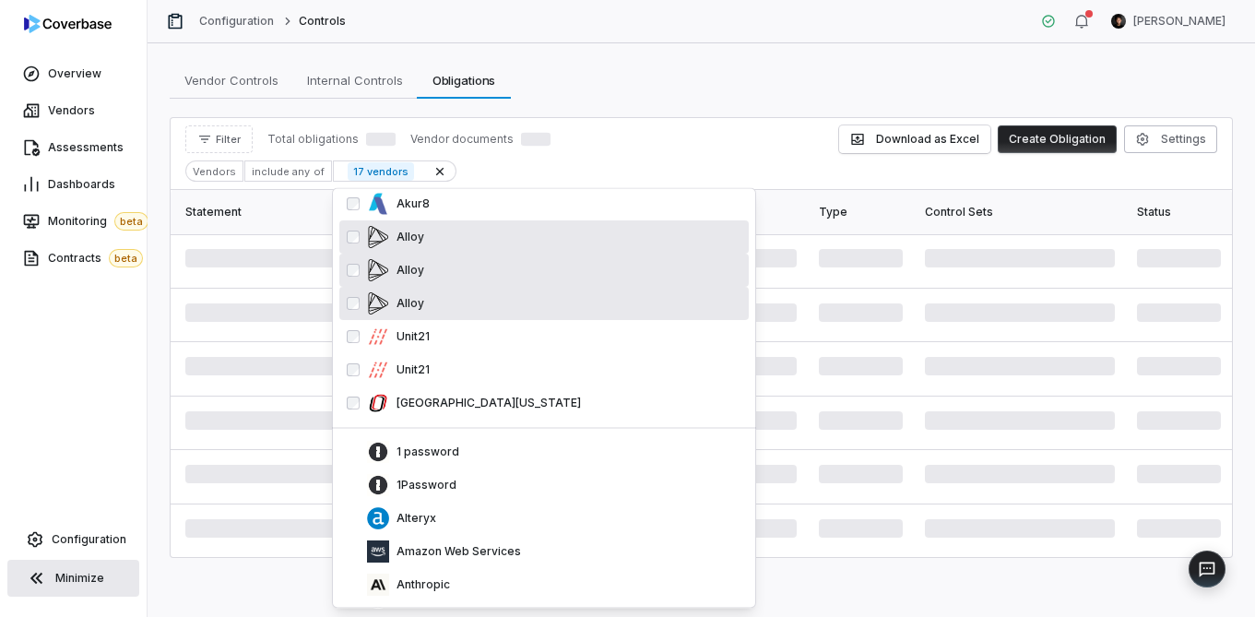
click at [455, 491] on div "1Password" at bounding box center [554, 486] width 374 height 22
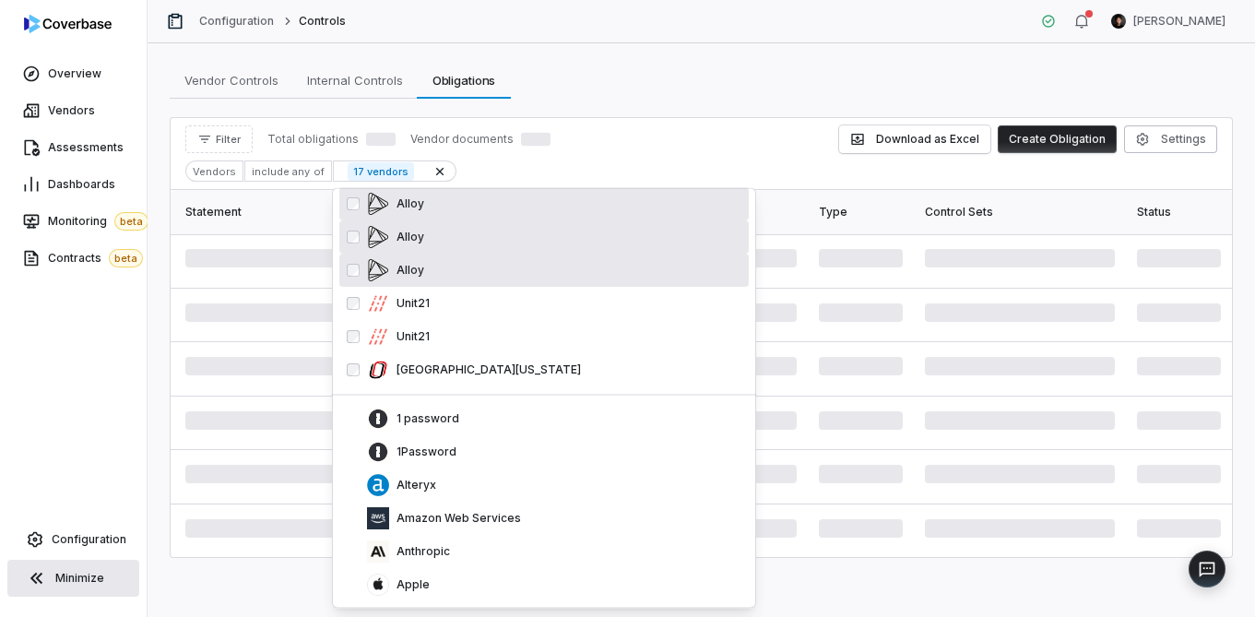
click at [455, 491] on div "Alteryx" at bounding box center [554, 486] width 374 height 22
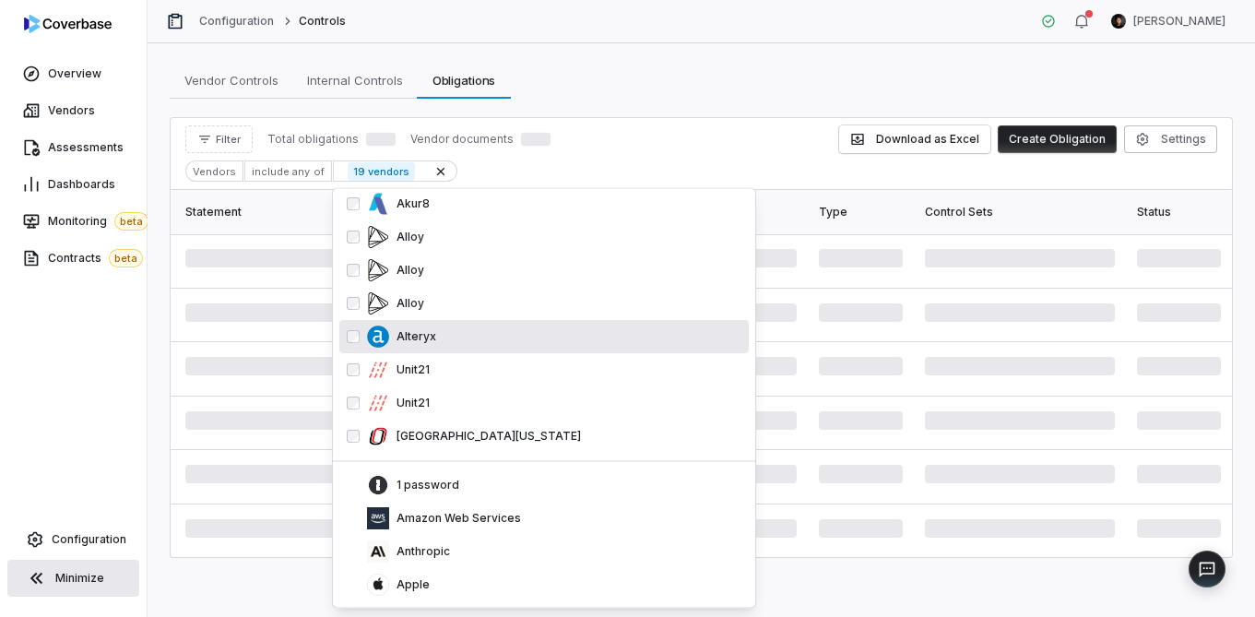
click at [455, 491] on p "1 password" at bounding box center [424, 486] width 70 height 15
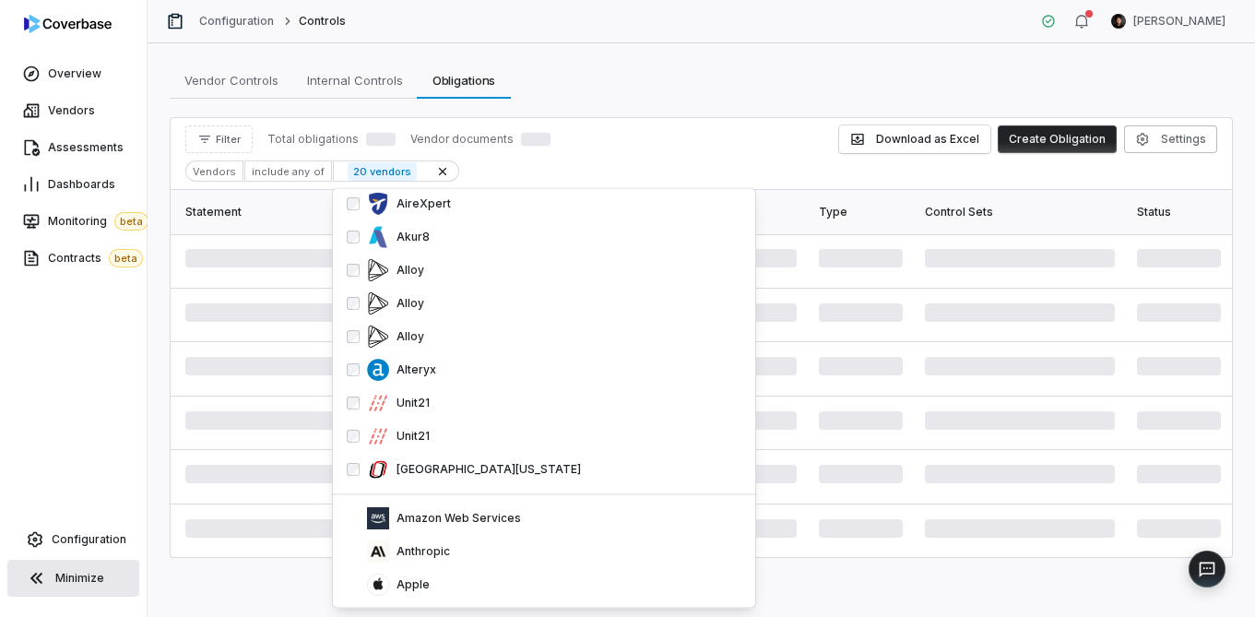
click at [455, 512] on p "Amazon Web Services" at bounding box center [455, 519] width 132 height 15
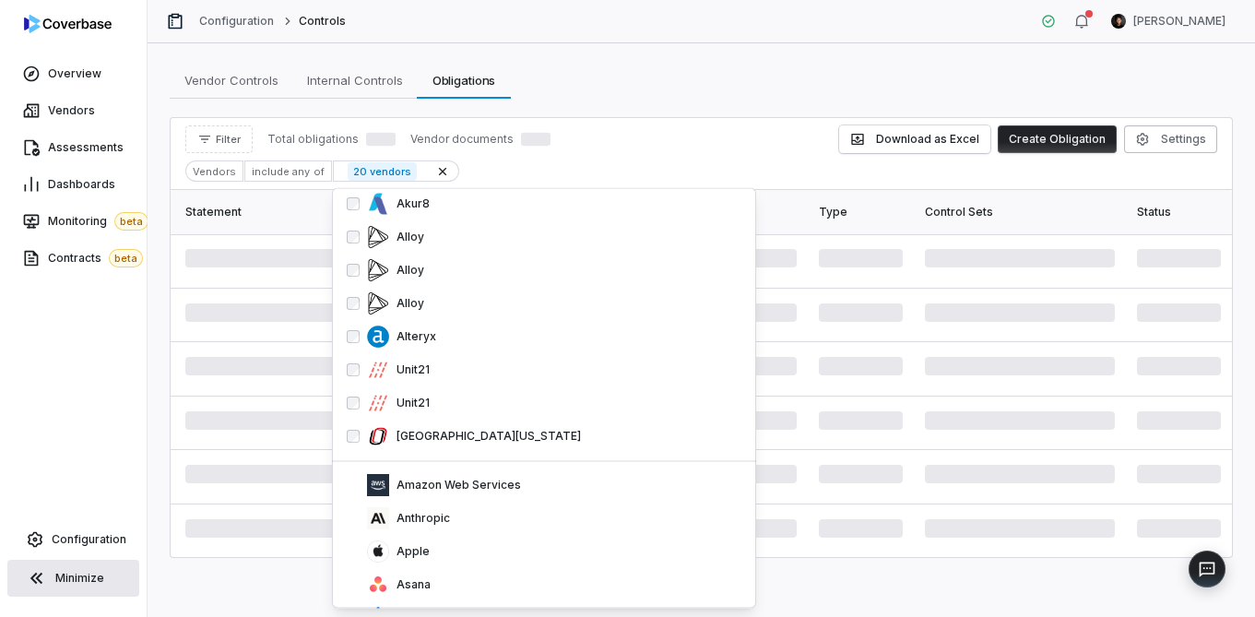
click at [455, 461] on div "1 password 1Password 1Password 2nd Watch 2 2OS 42stats Absolute Resolutions Cor…" at bounding box center [544, 121] width 424 height 679
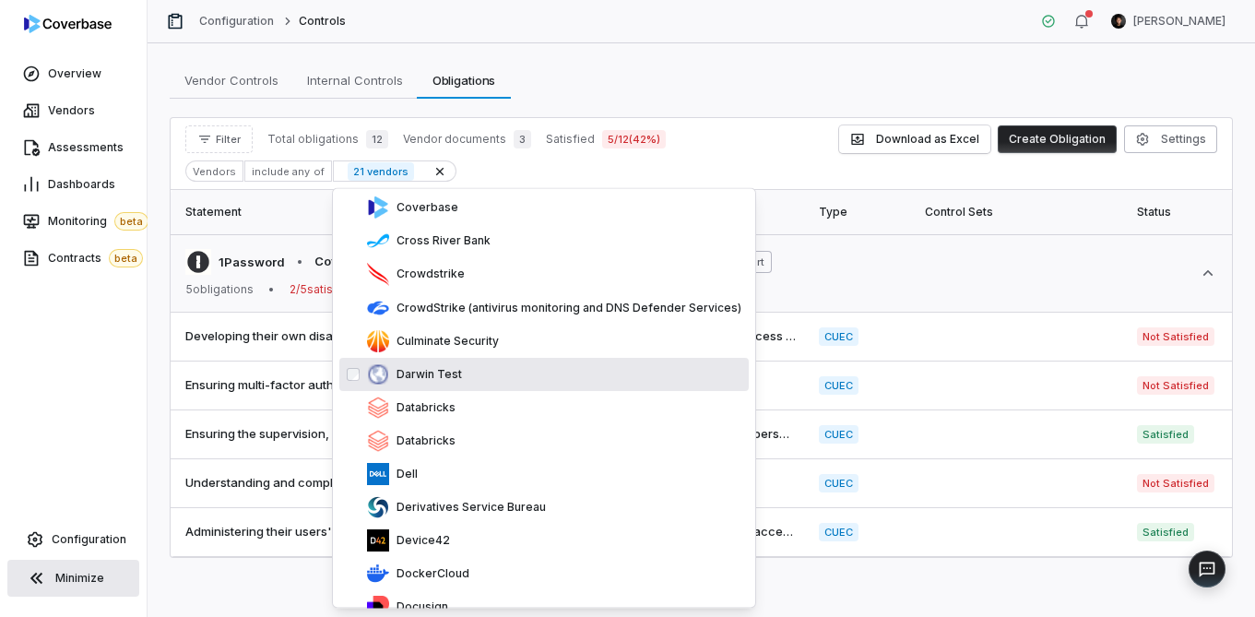
click at [455, 390] on div "Darwin Test" at bounding box center [543, 374] width 409 height 33
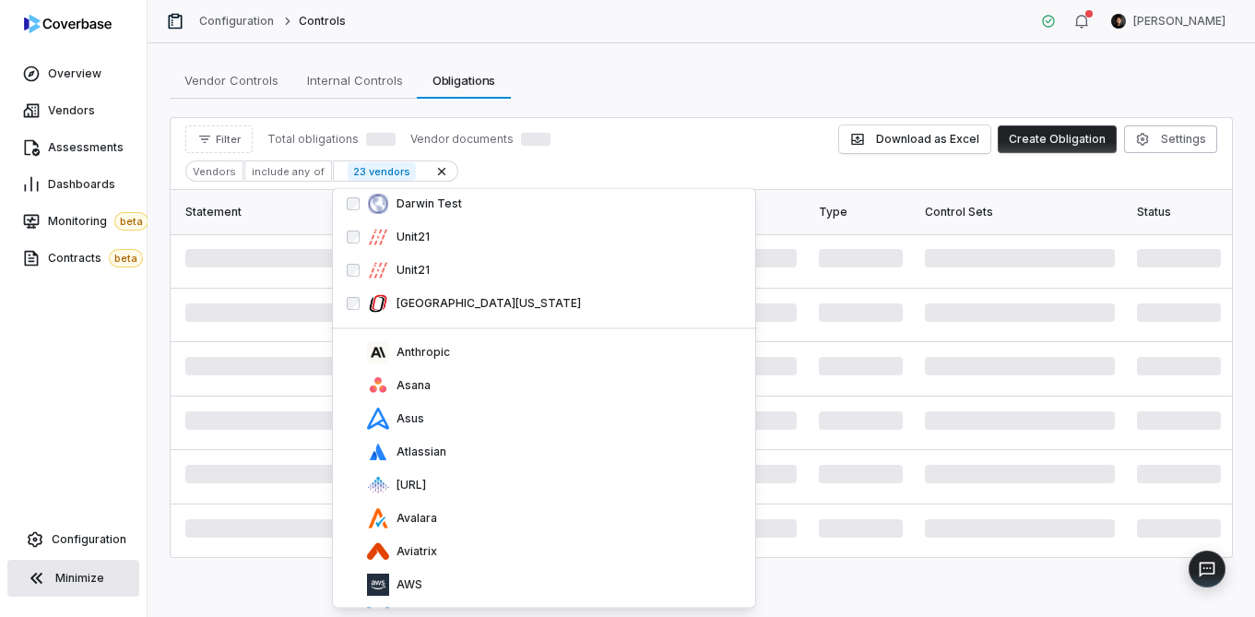
click at [455, 390] on div "Asana" at bounding box center [554, 386] width 374 height 22
click at [455, 390] on div "Asus" at bounding box center [554, 386] width 374 height 22
click at [455, 390] on div "Atlassian" at bounding box center [554, 386] width 374 height 22
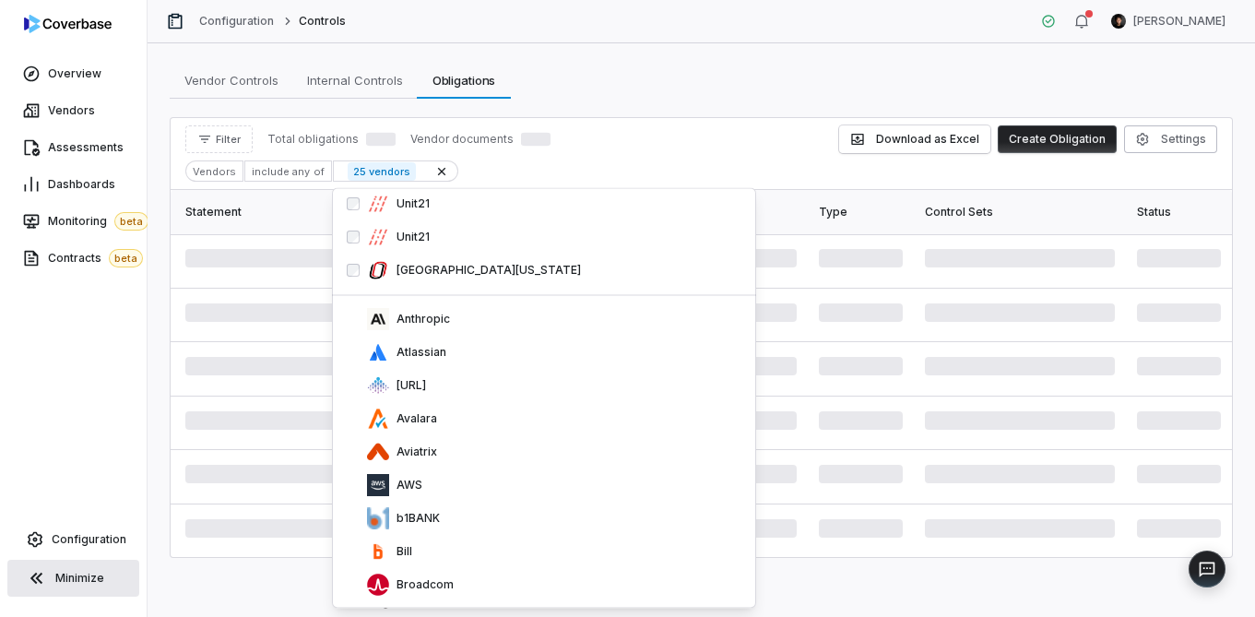
click at [426, 390] on p "Auditoria.AI" at bounding box center [407, 386] width 37 height 15
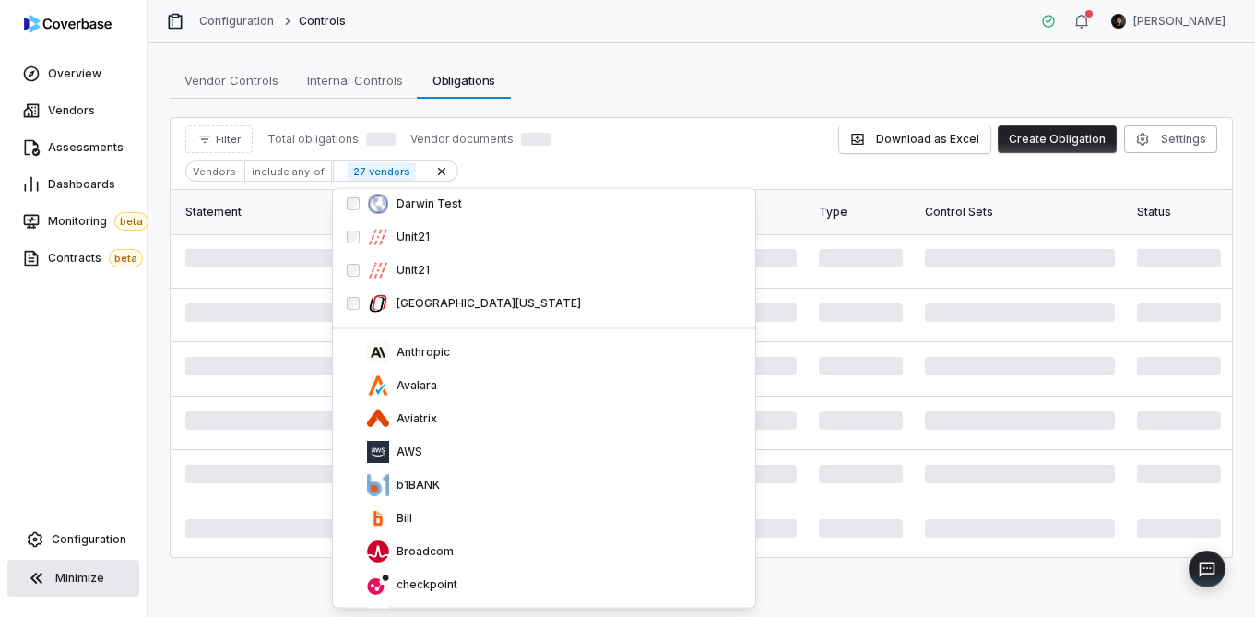
click at [455, 390] on div "Avalara" at bounding box center [554, 386] width 374 height 22
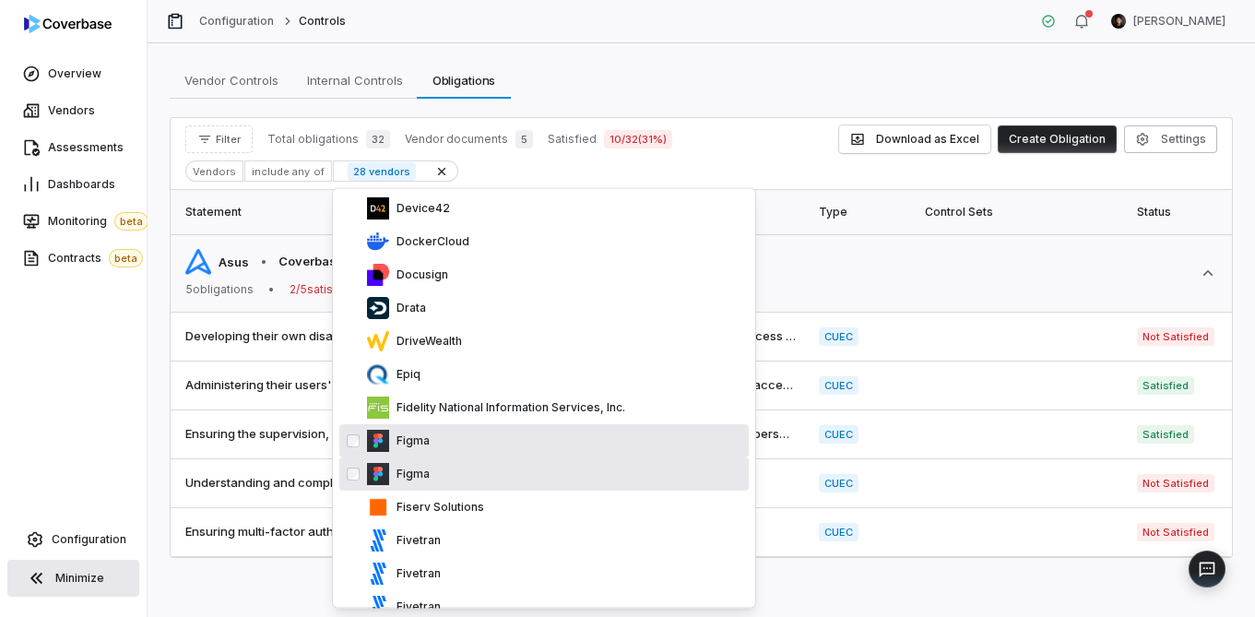
click at [438, 452] on div "Figma" at bounding box center [543, 440] width 409 height 33
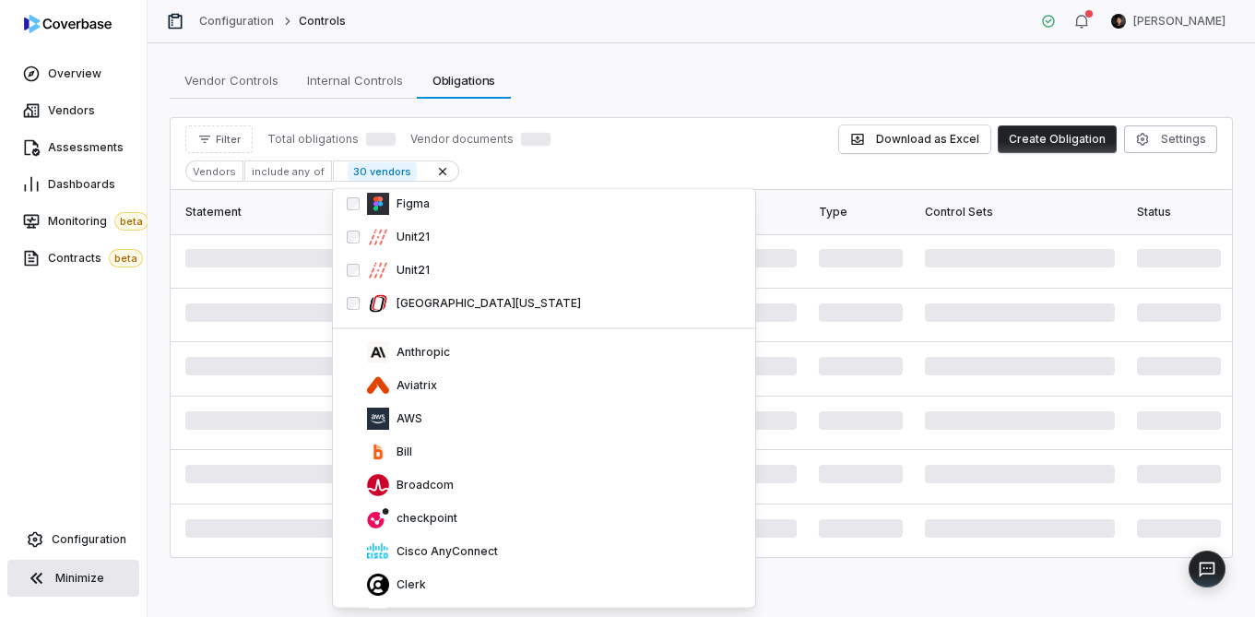
click at [438, 452] on div "Bill" at bounding box center [554, 453] width 374 height 22
click at [438, 452] on p "Broadcom" at bounding box center [421, 452] width 65 height 15
click at [438, 452] on p "checkpoint" at bounding box center [423, 452] width 68 height 15
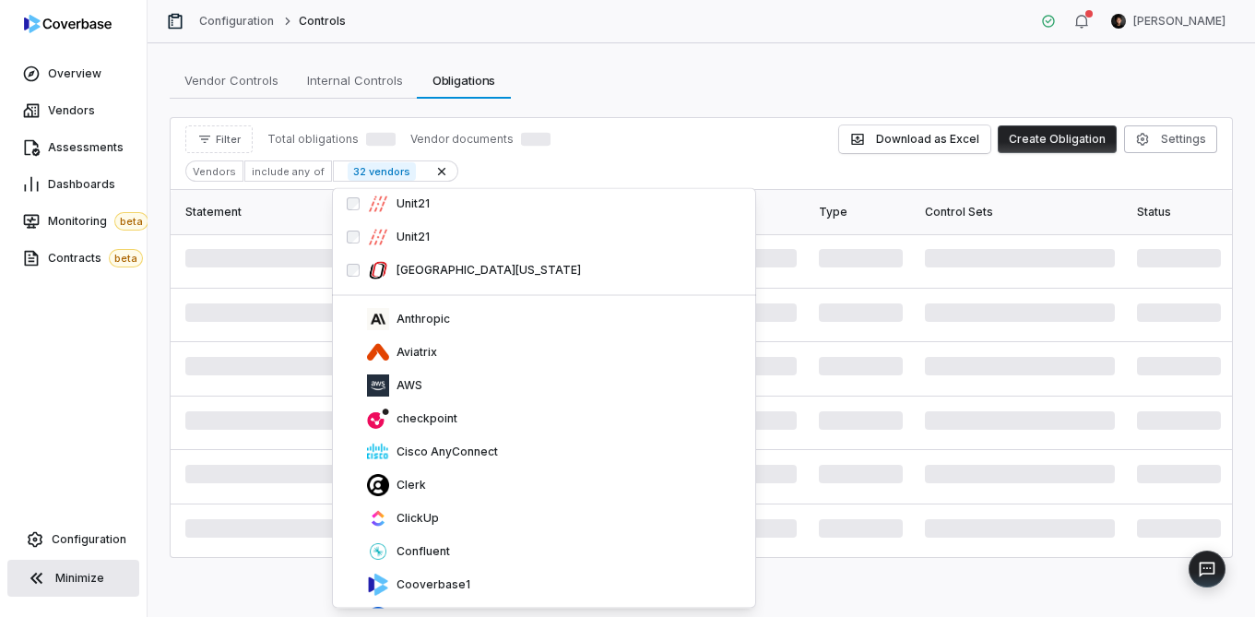
click at [438, 452] on p "Cisco AnyConnect" at bounding box center [443, 452] width 109 height 15
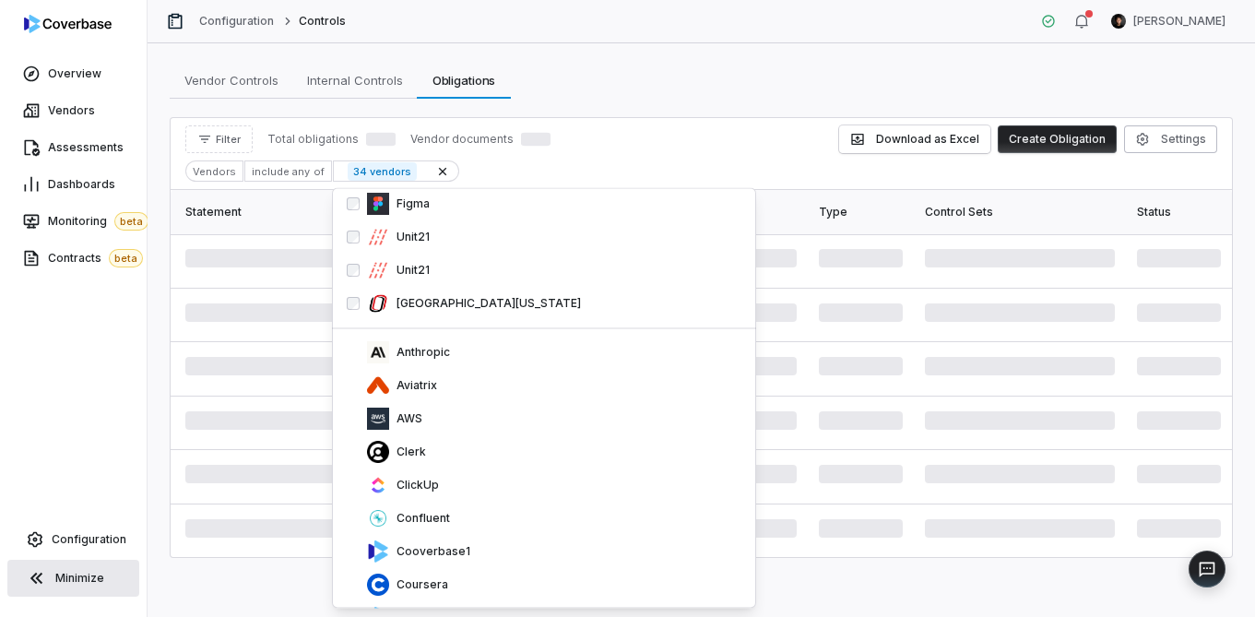
click at [438, 452] on div "Clerk" at bounding box center [554, 453] width 374 height 22
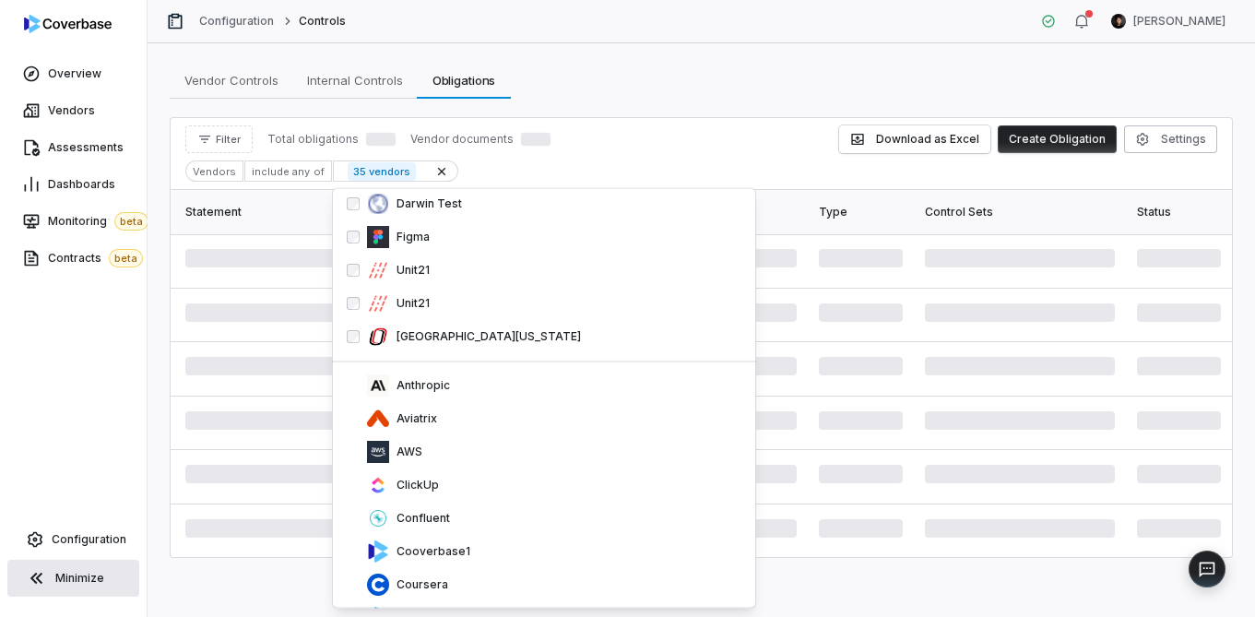
scroll to position [1078, 0]
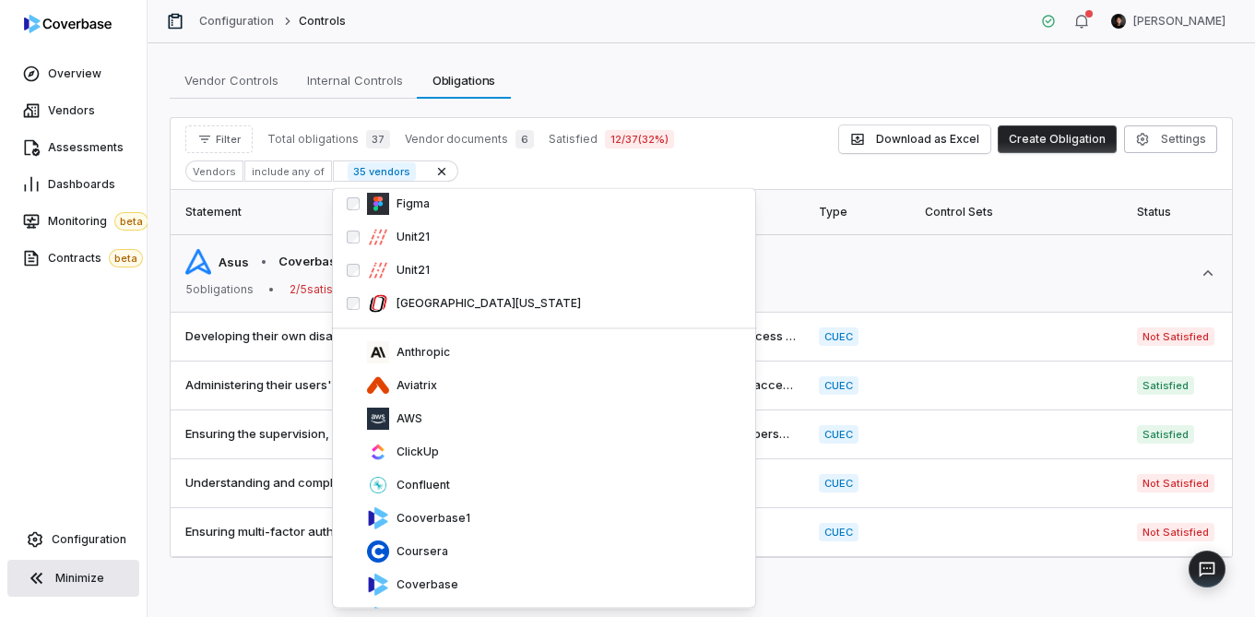
click at [438, 452] on div "ClickUp" at bounding box center [554, 453] width 374 height 22
click at [438, 479] on p "Confluent" at bounding box center [419, 486] width 61 height 15
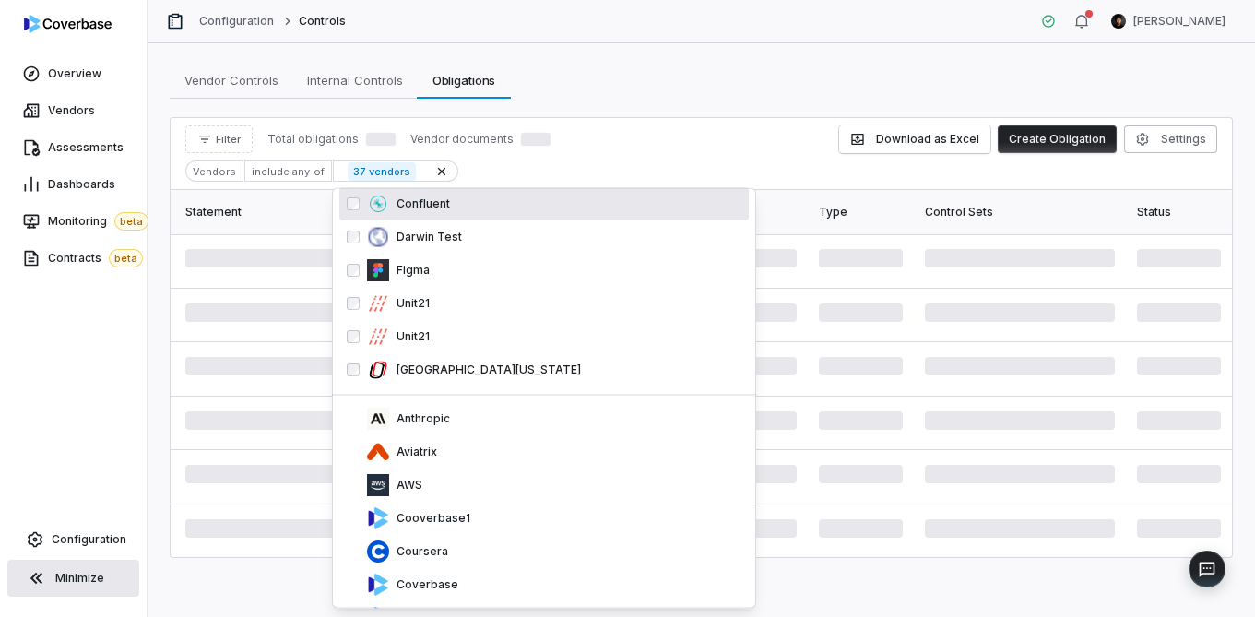
scroll to position [1178, 0]
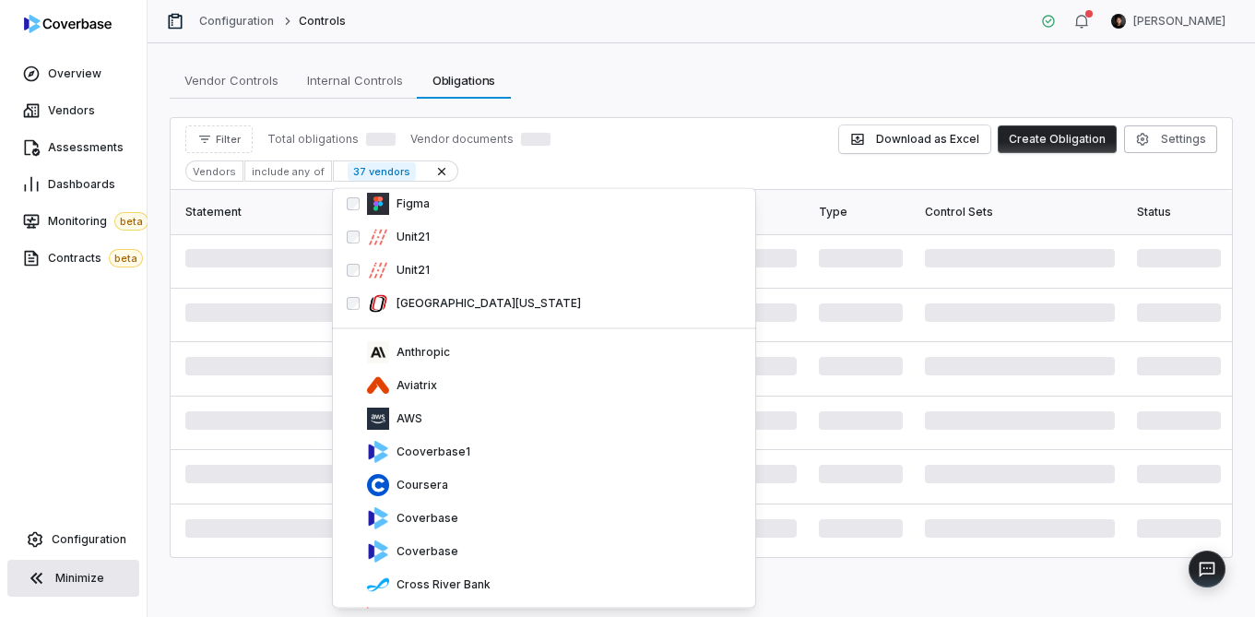
click at [438, 452] on p "Cooverbase1" at bounding box center [429, 452] width 81 height 15
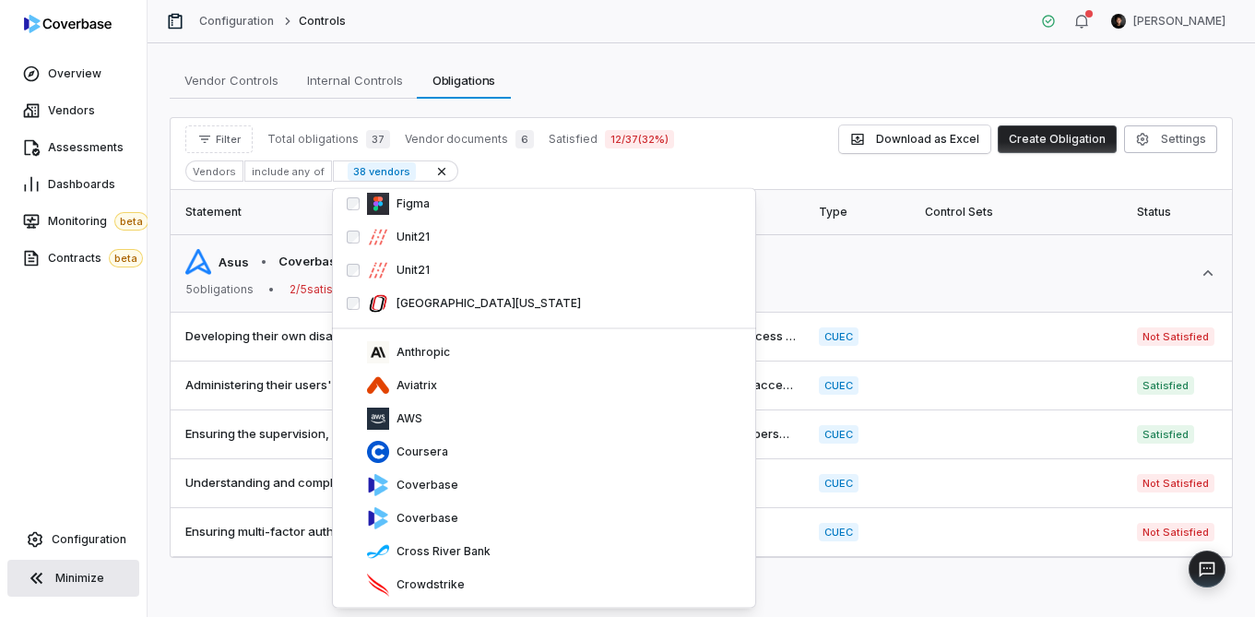
click at [438, 452] on p "Coursera" at bounding box center [418, 452] width 59 height 15
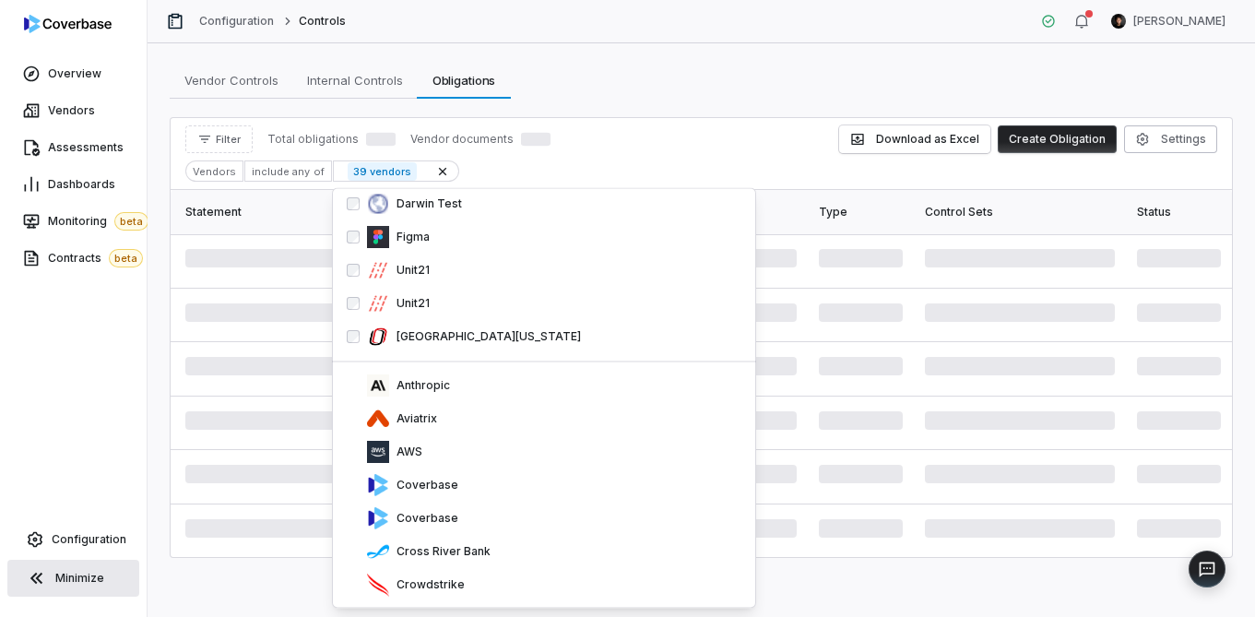
scroll to position [1211, 0]
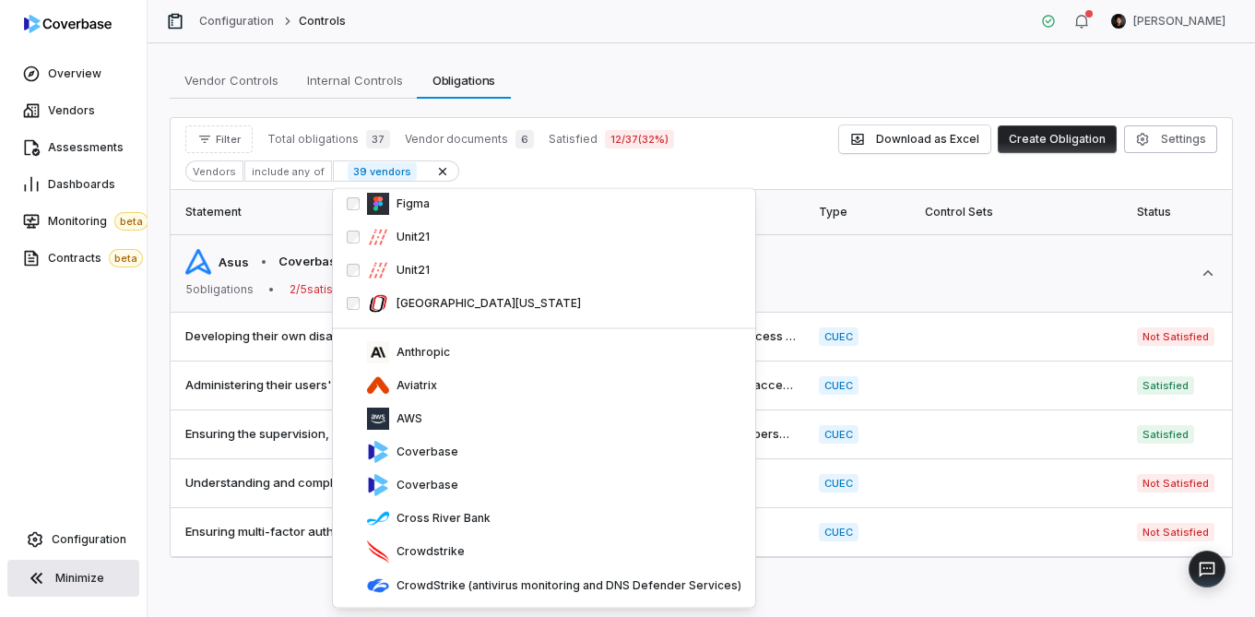
click at [438, 452] on p "Coverbase" at bounding box center [423, 452] width 69 height 15
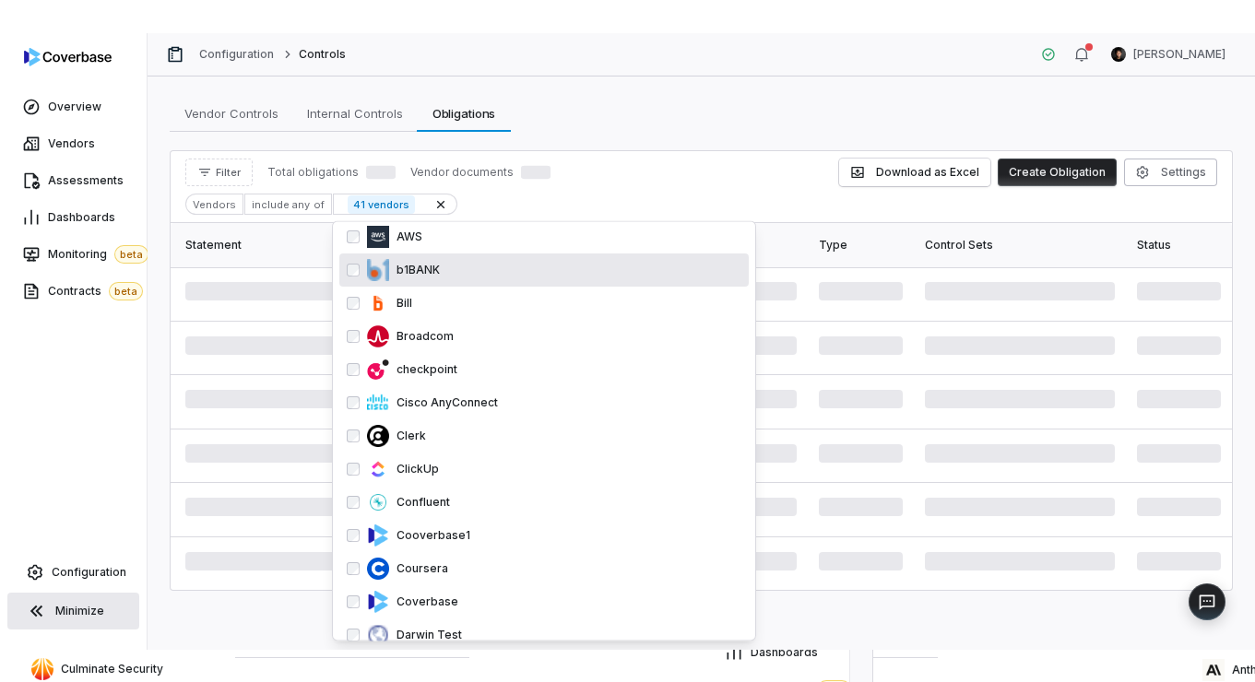
scroll to position [1072, 0]
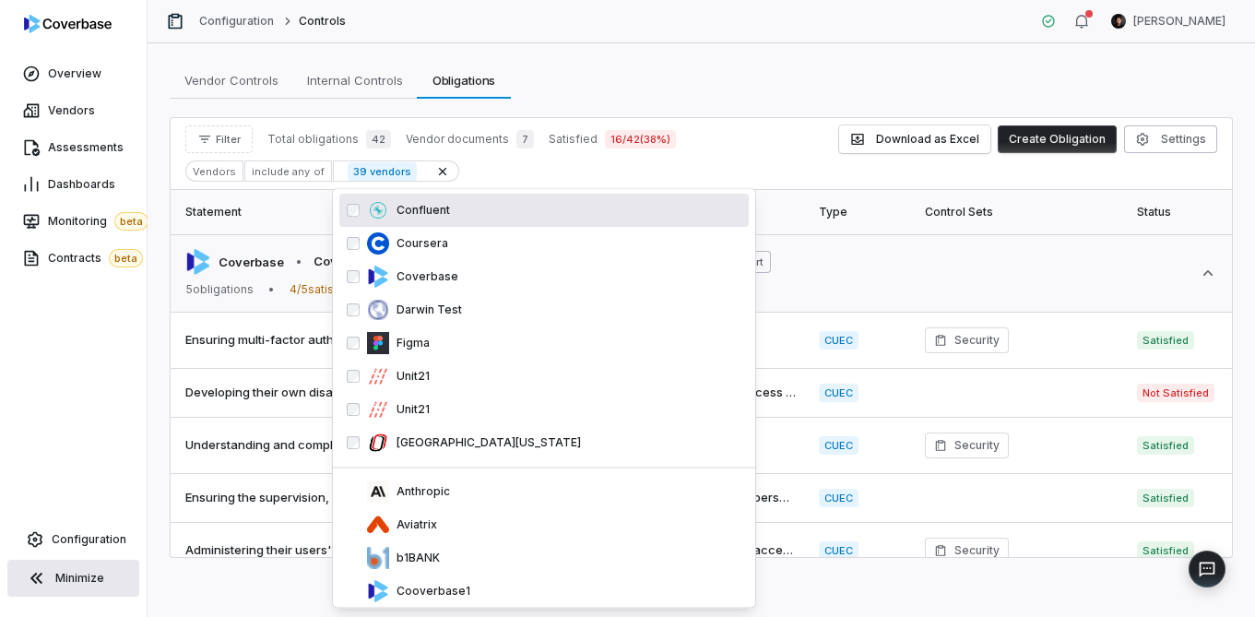
click at [719, 96] on div "Vendor Controls Vendor Controls Internal Controls Internal Controls Obligations…" at bounding box center [701, 80] width 1063 height 37
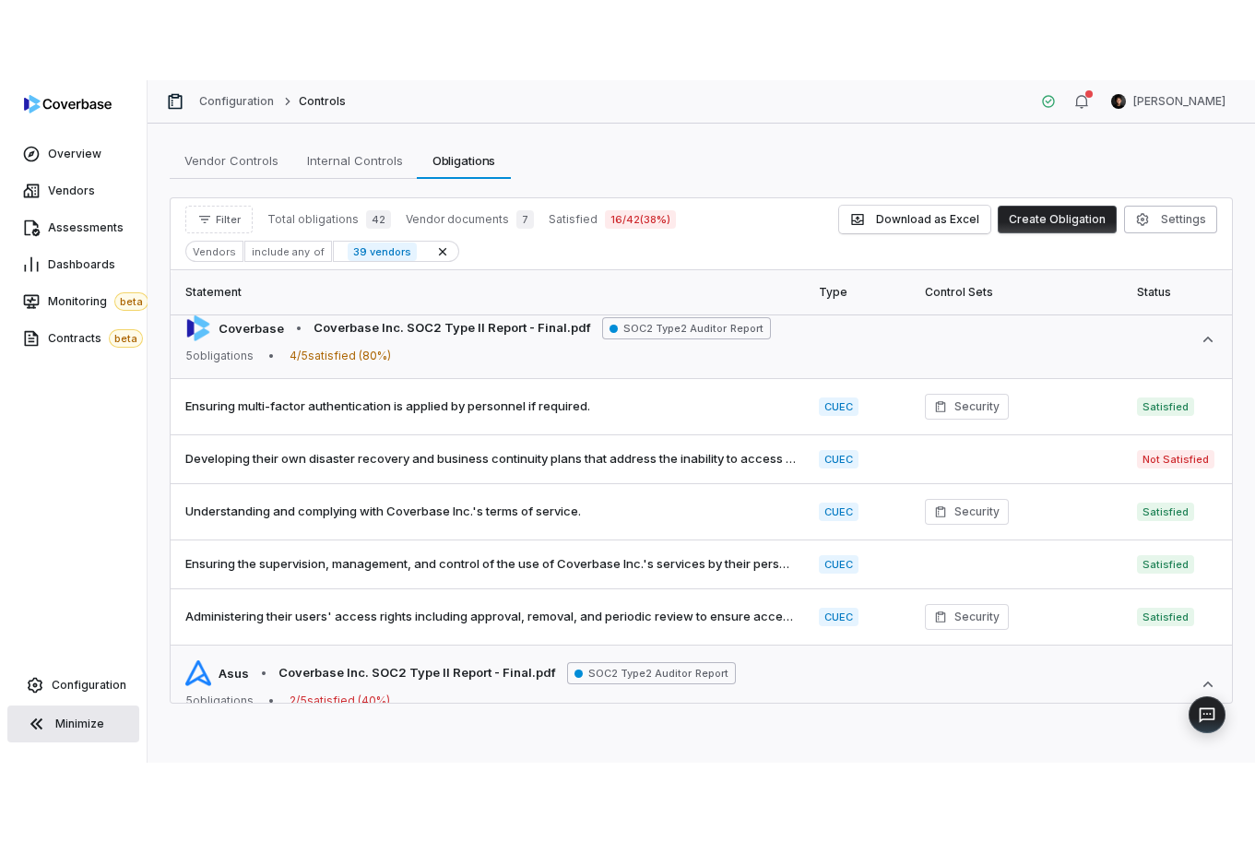
scroll to position [0, 0]
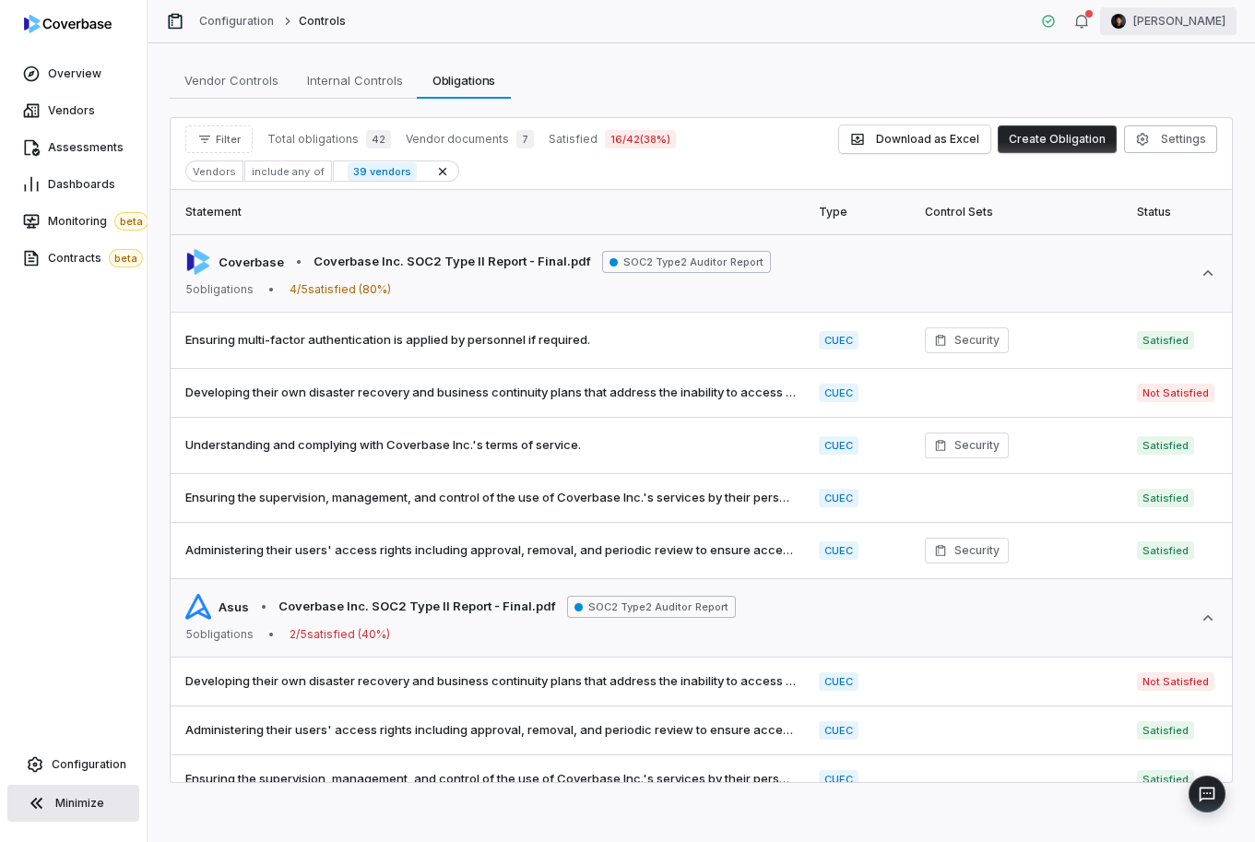
click at [1191, 13] on html "Overview Vendors Assessments Dashboards Monitoring beta Contracts beta Configur…" at bounding box center [627, 421] width 1255 height 842
click at [1162, 163] on div "Log out" at bounding box center [1158, 170] width 141 height 30
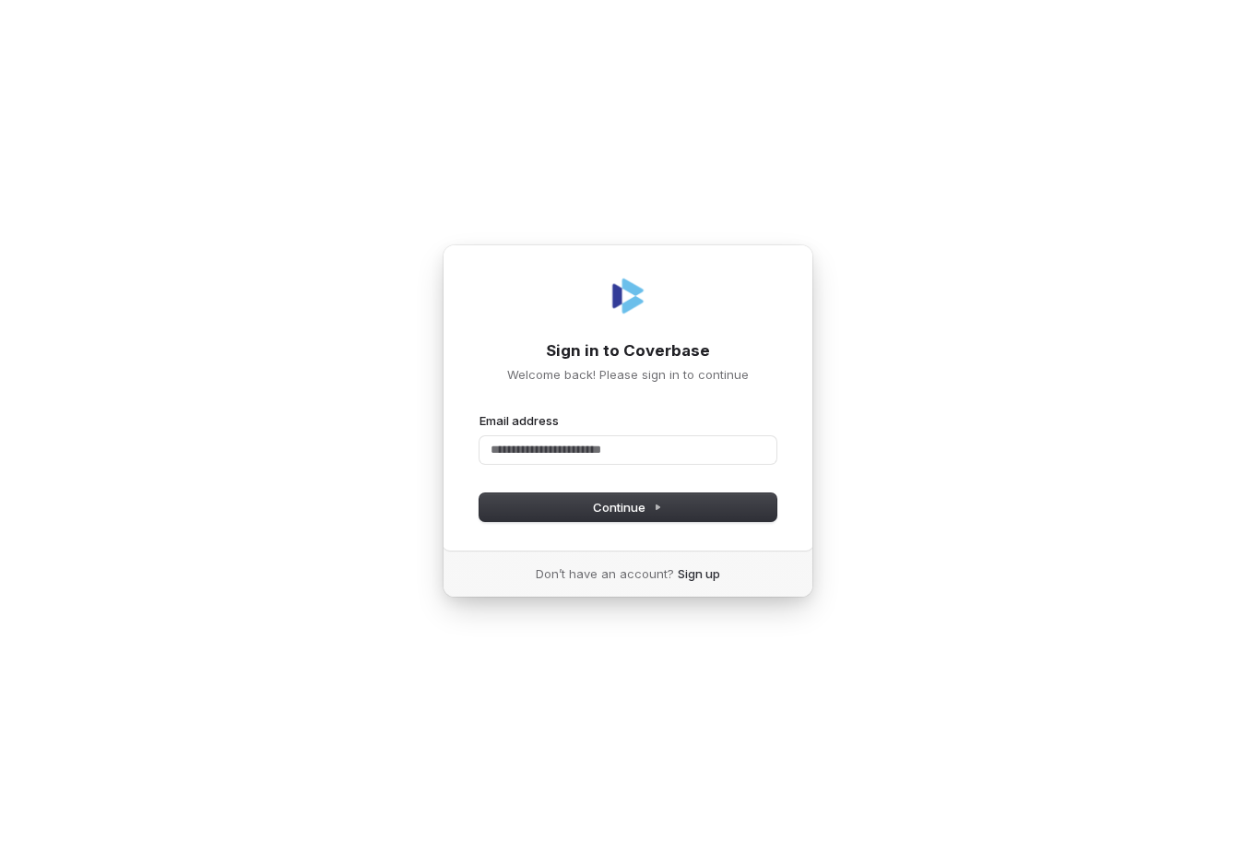
click at [410, 178] on div "Sign in to Coverbase Welcome back! Please sign in to continue Email address Pas…" at bounding box center [627, 421] width 1255 height 842
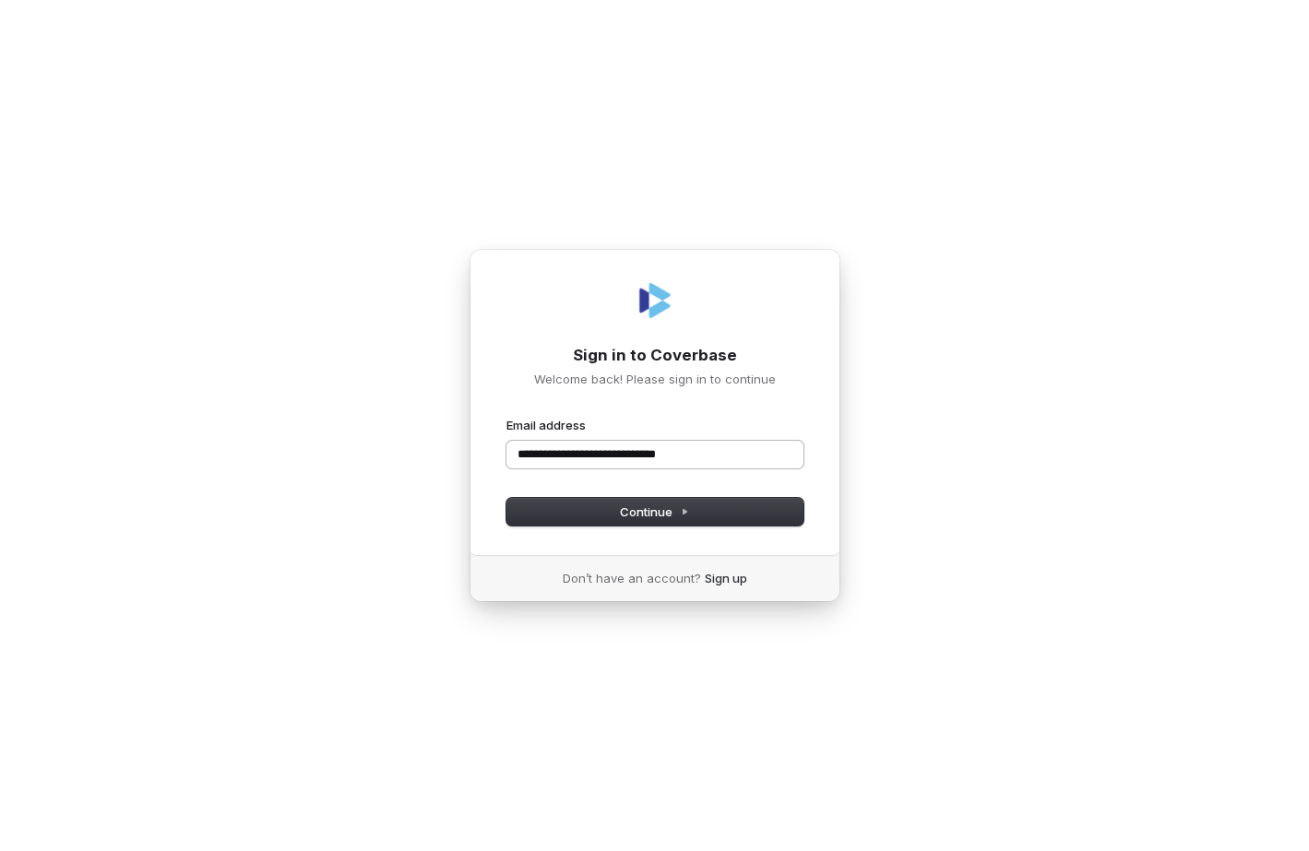
type input "**********"
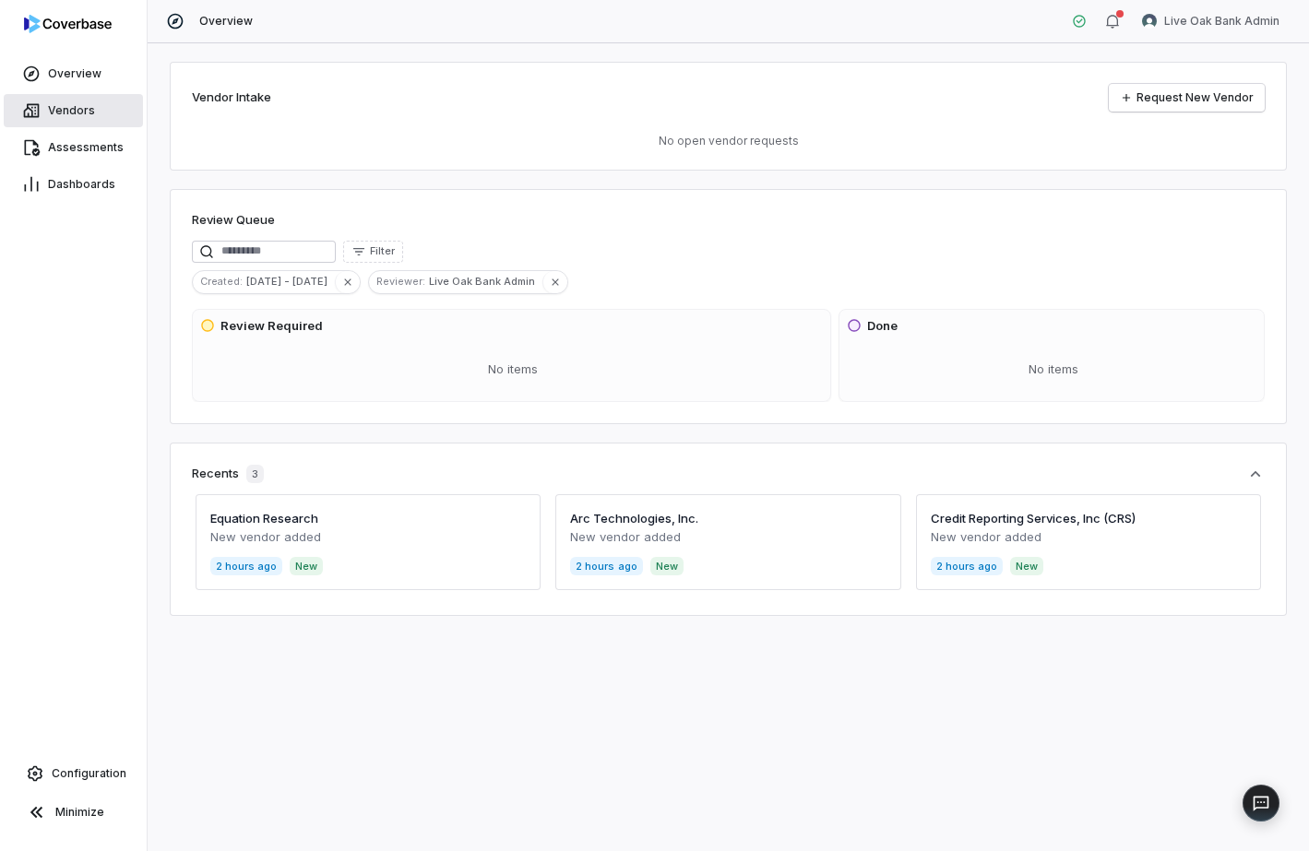
click at [70, 98] on link "Vendors" at bounding box center [73, 110] width 139 height 33
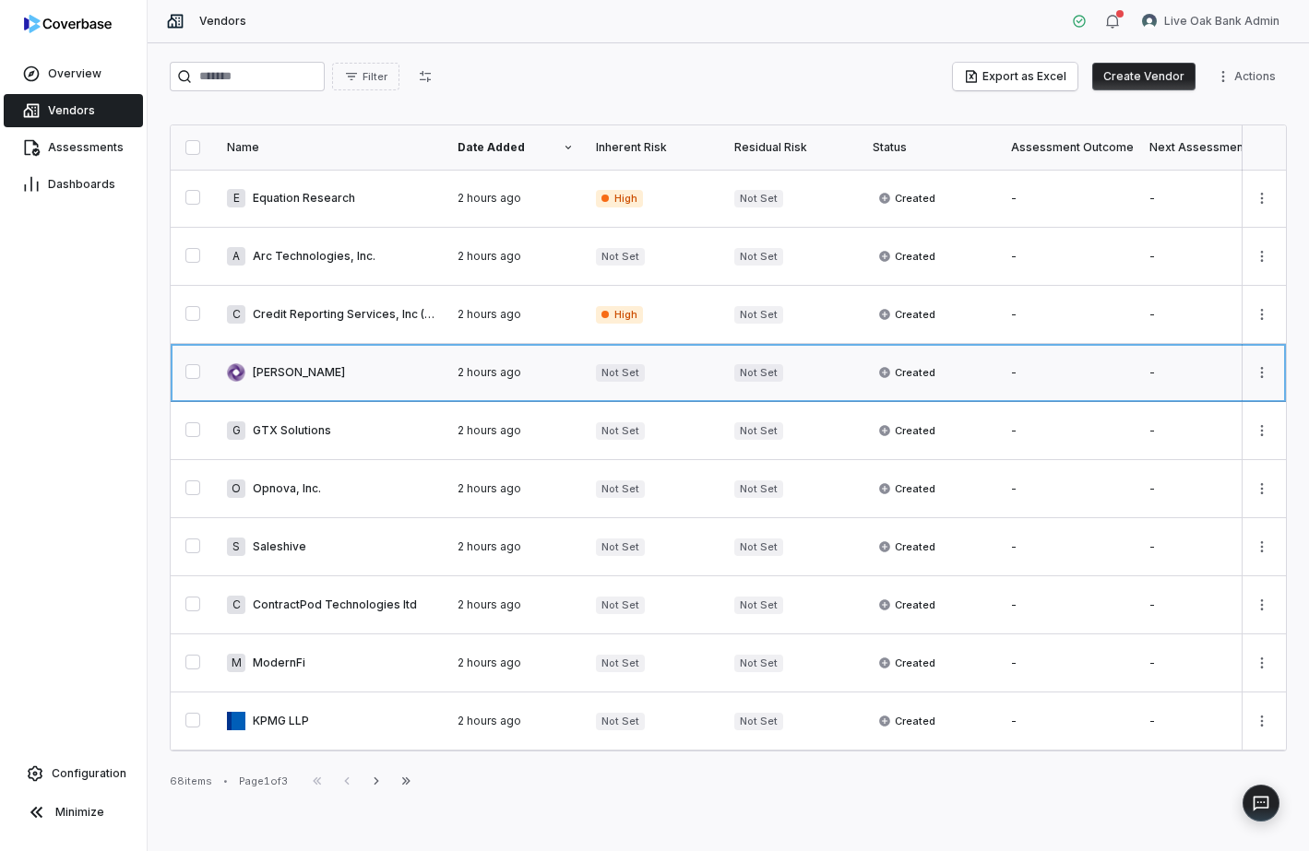
click at [311, 400] on link at bounding box center [331, 372] width 231 height 57
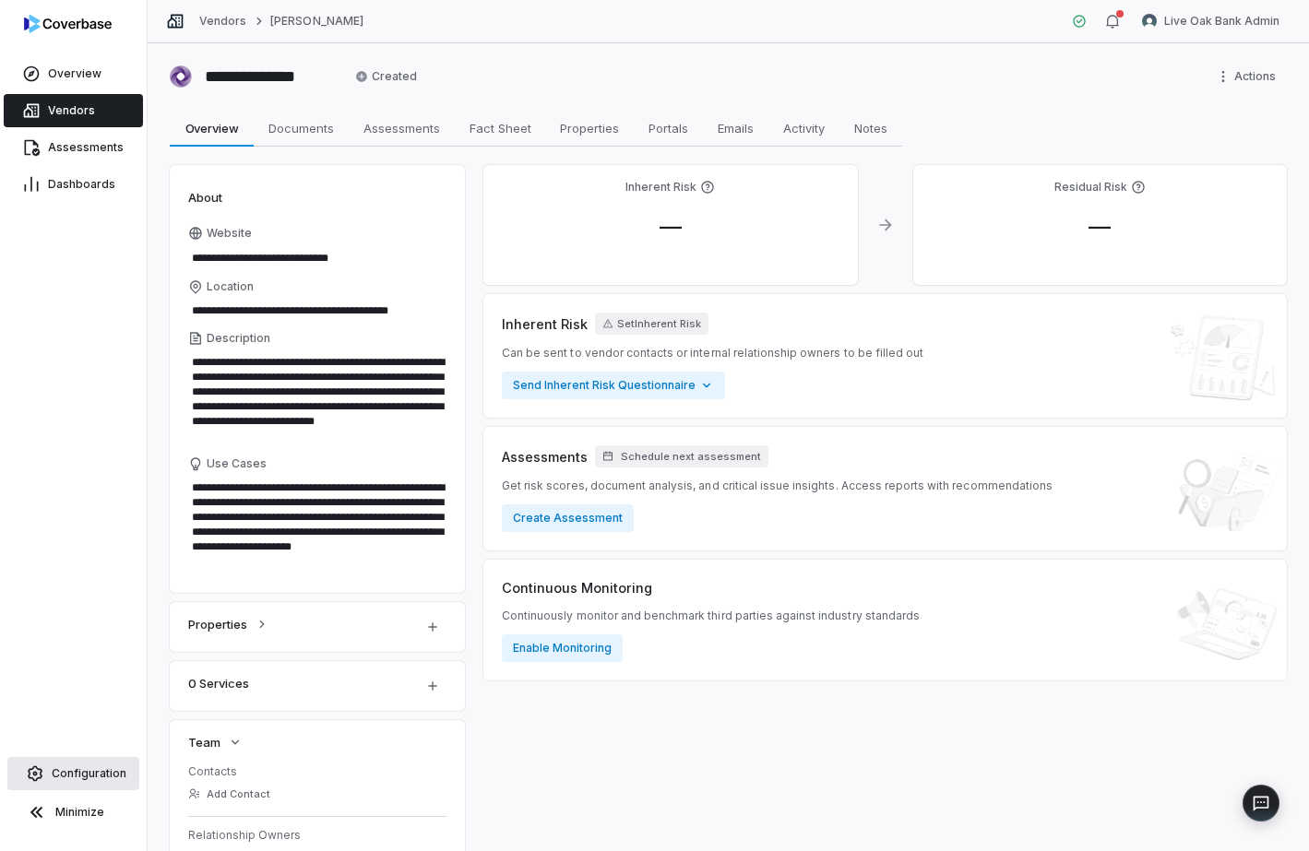
click at [49, 775] on link "Configuration" at bounding box center [73, 773] width 132 height 33
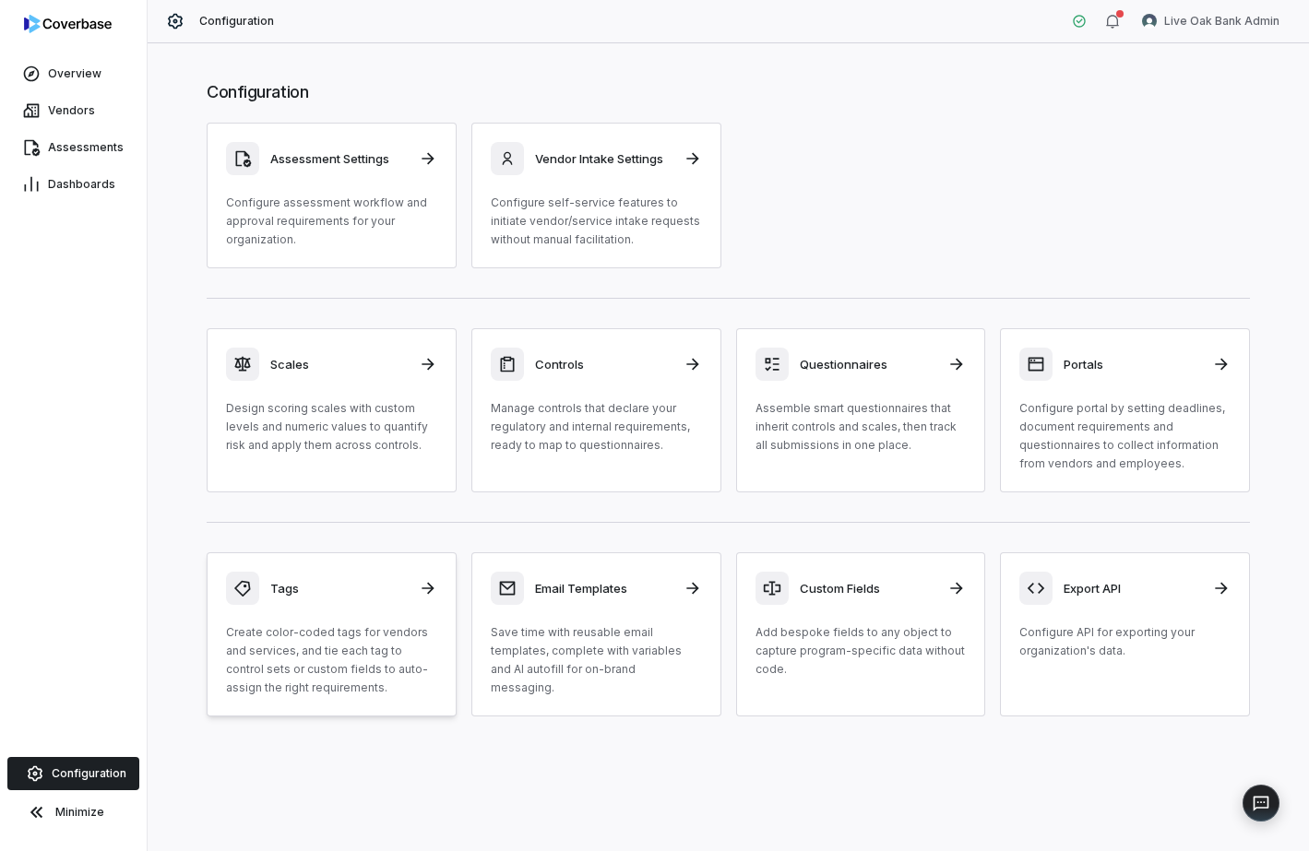
click at [326, 696] on p "Create color-coded tags for vendors and services, and tie each tag to control s…" at bounding box center [331, 660] width 211 height 74
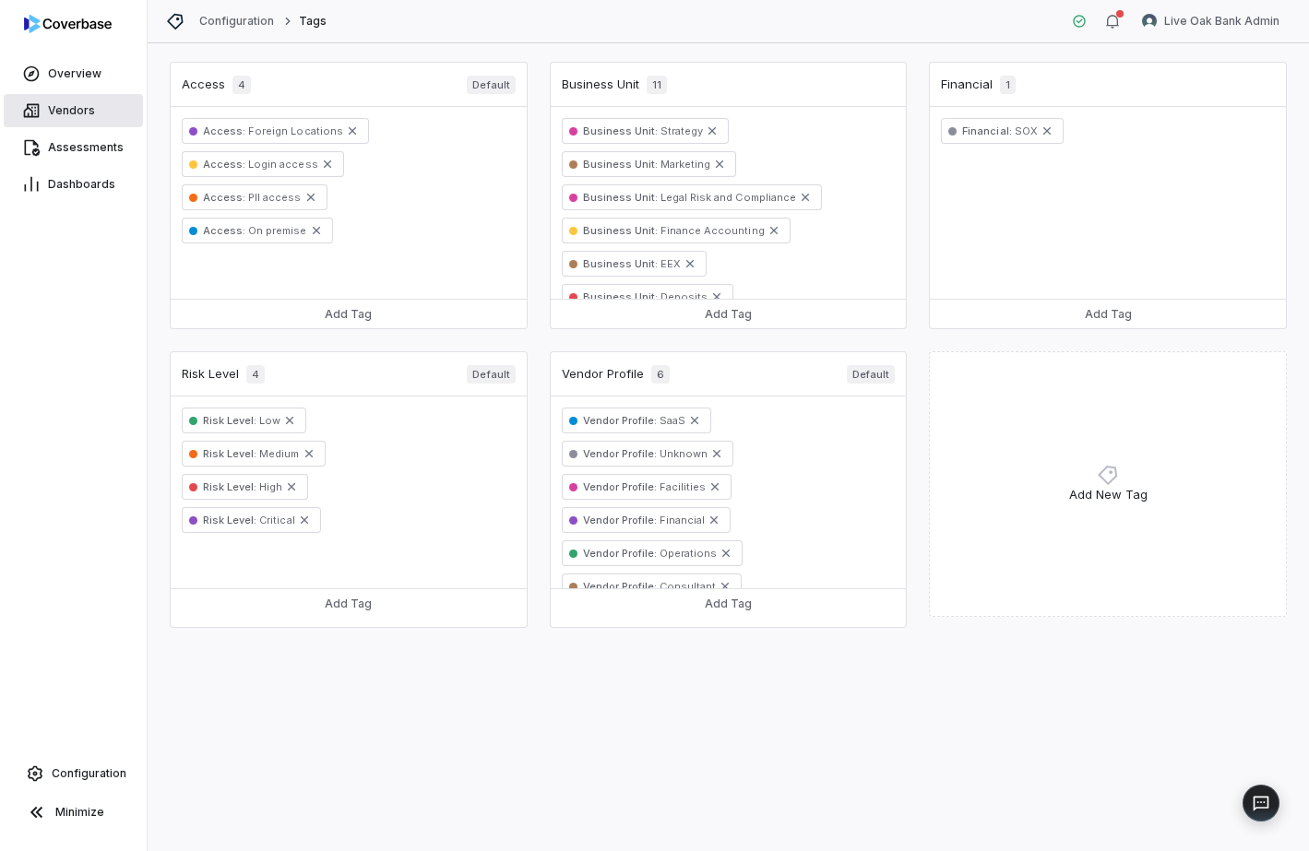
click at [64, 100] on link "Vendors" at bounding box center [73, 110] width 139 height 33
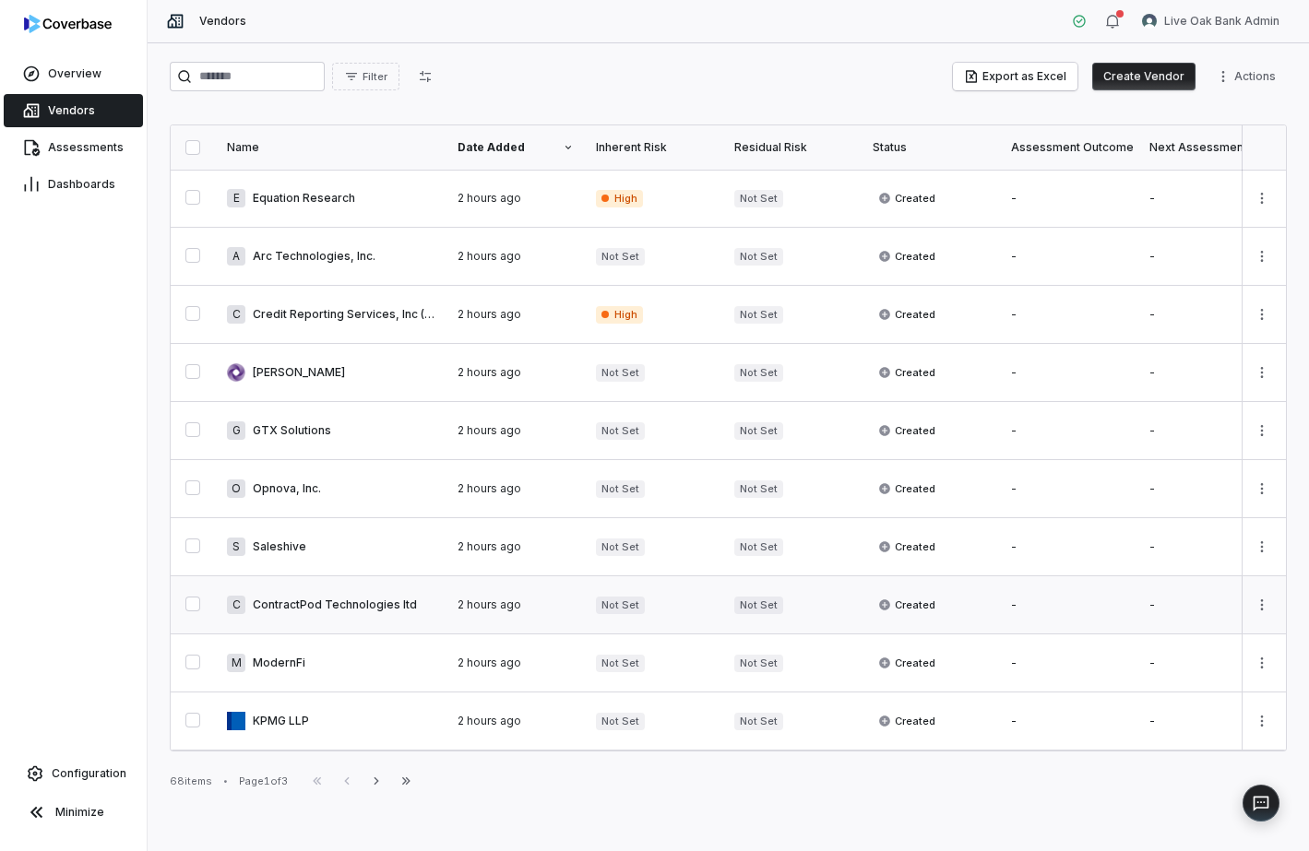
click at [345, 616] on link at bounding box center [331, 604] width 231 height 57
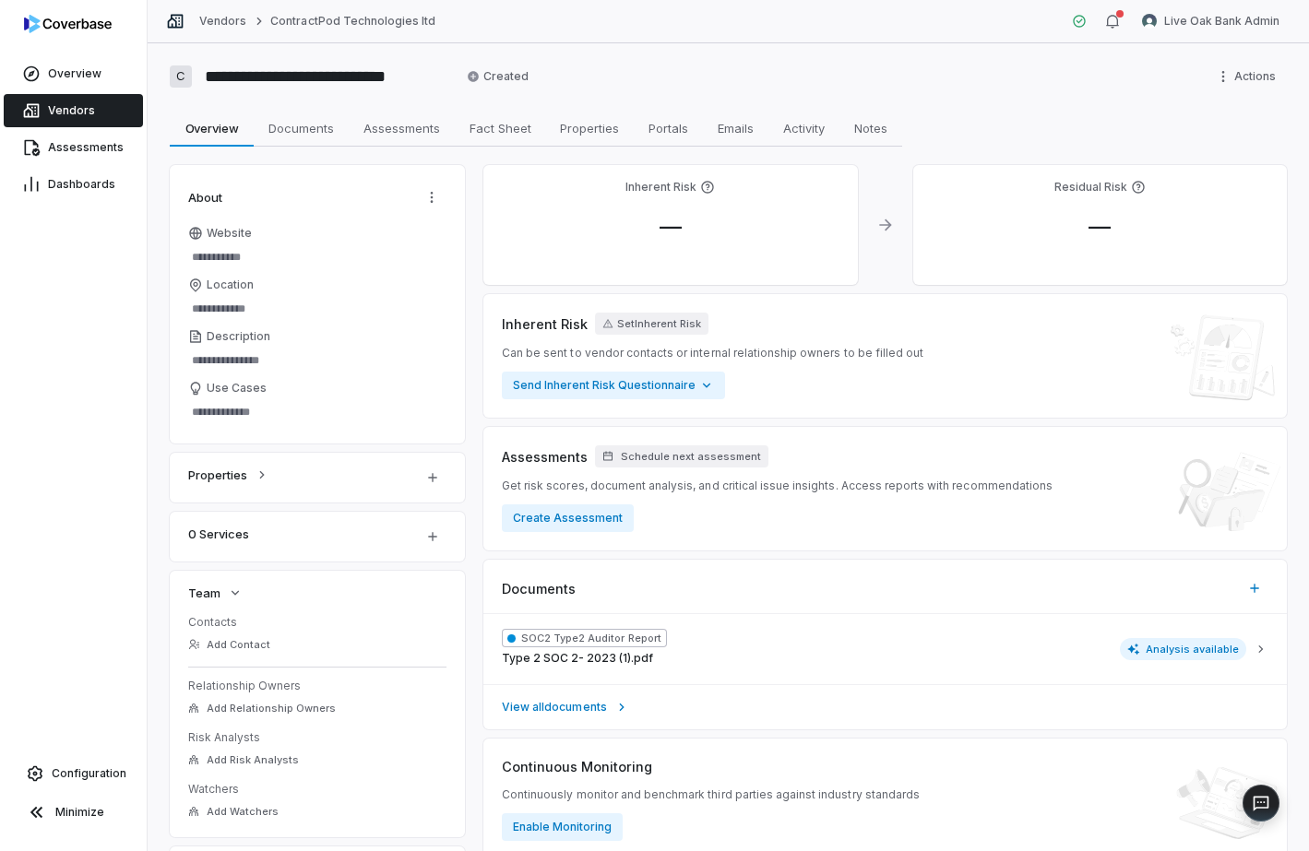
scroll to position [147, 0]
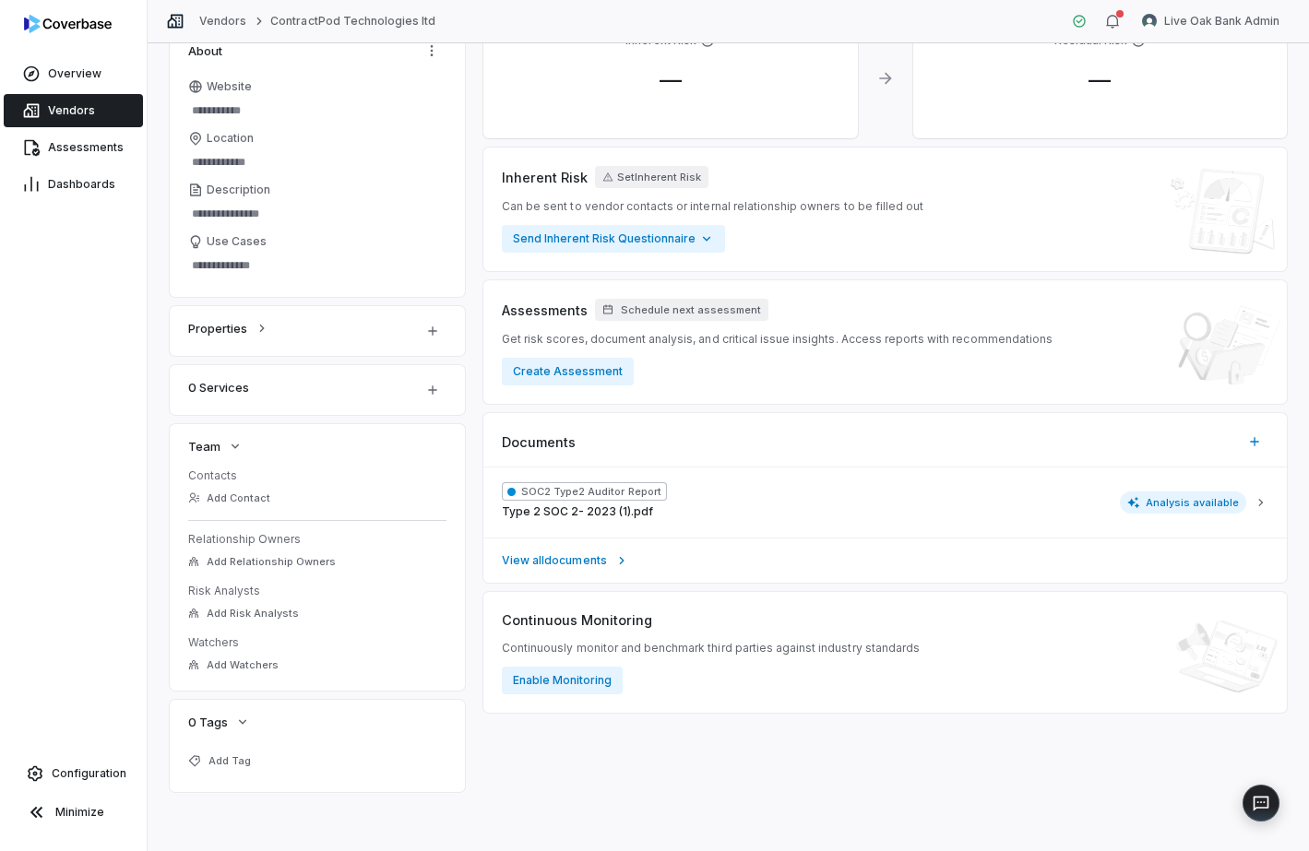
click at [114, 108] on link "Vendors" at bounding box center [73, 110] width 139 height 33
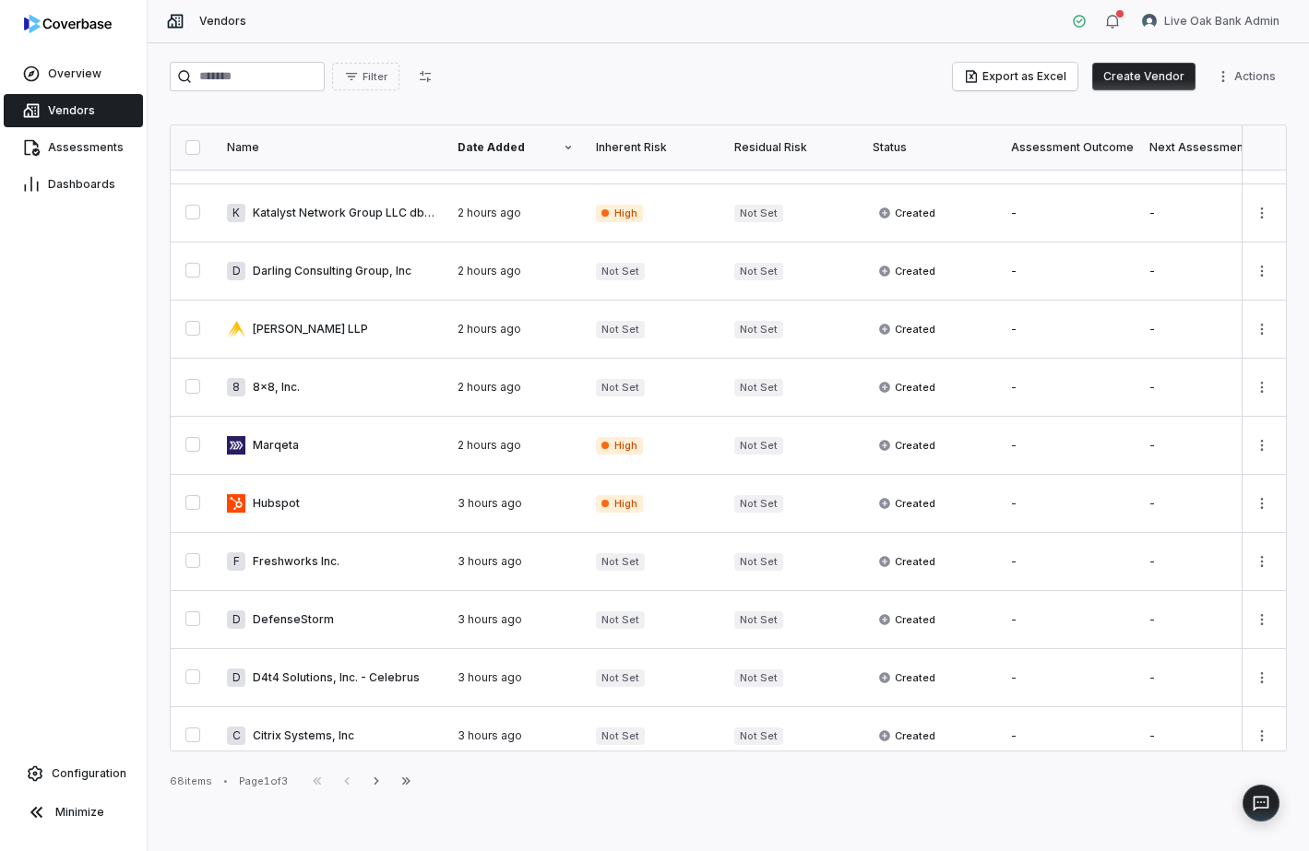
scroll to position [871, 0]
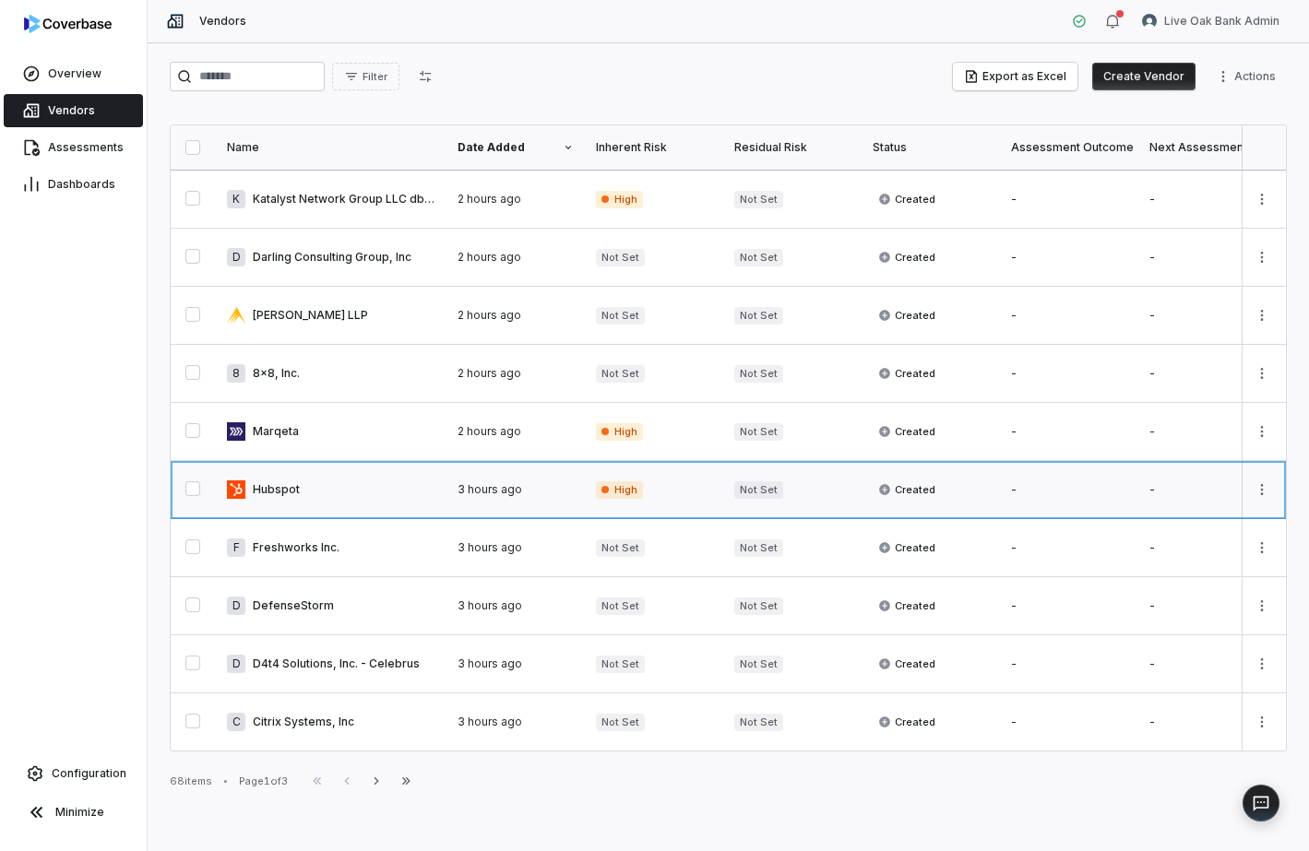
click at [310, 481] on link at bounding box center [331, 489] width 231 height 57
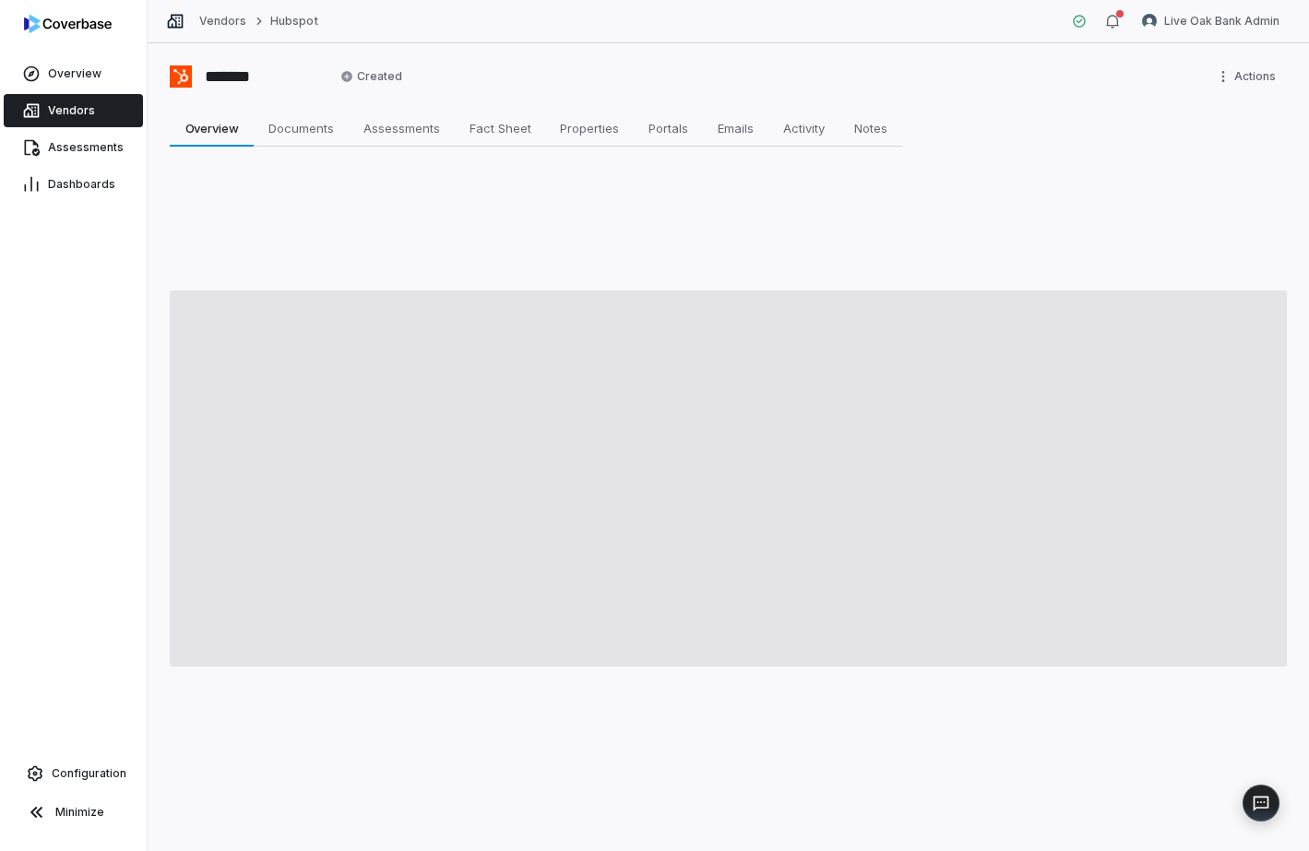
type textarea "*"
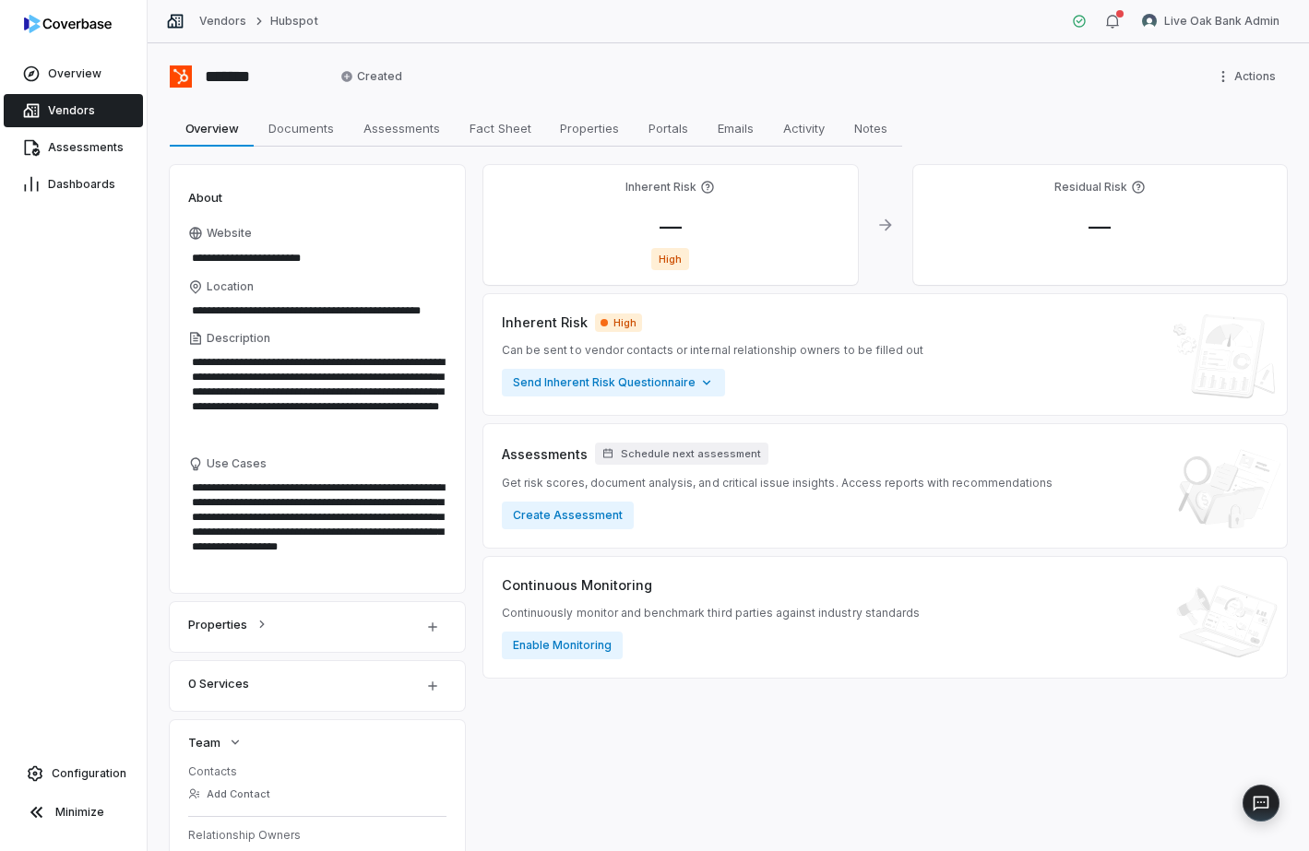
click at [70, 105] on span "Vendors" at bounding box center [71, 110] width 47 height 15
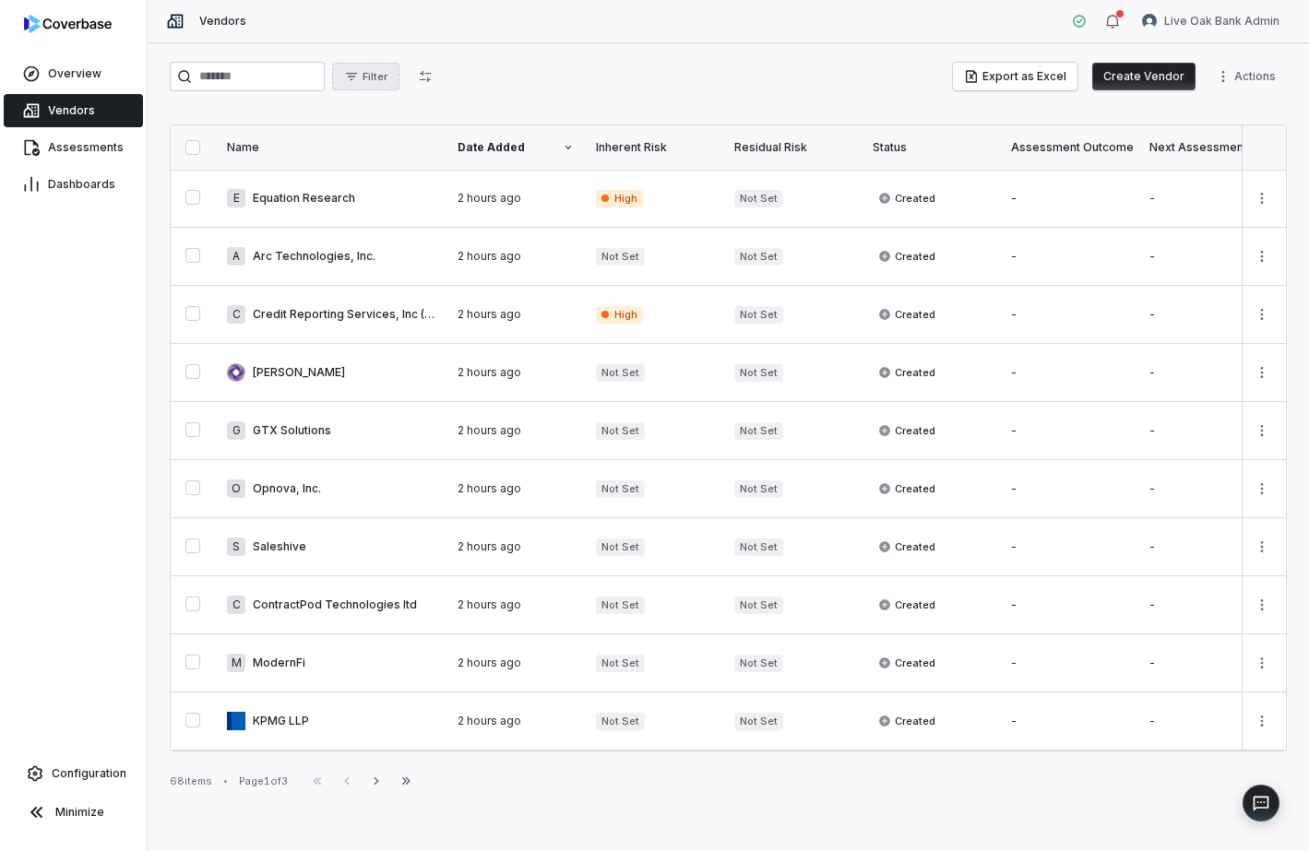
click at [387, 81] on span "Filter" at bounding box center [374, 77] width 25 height 14
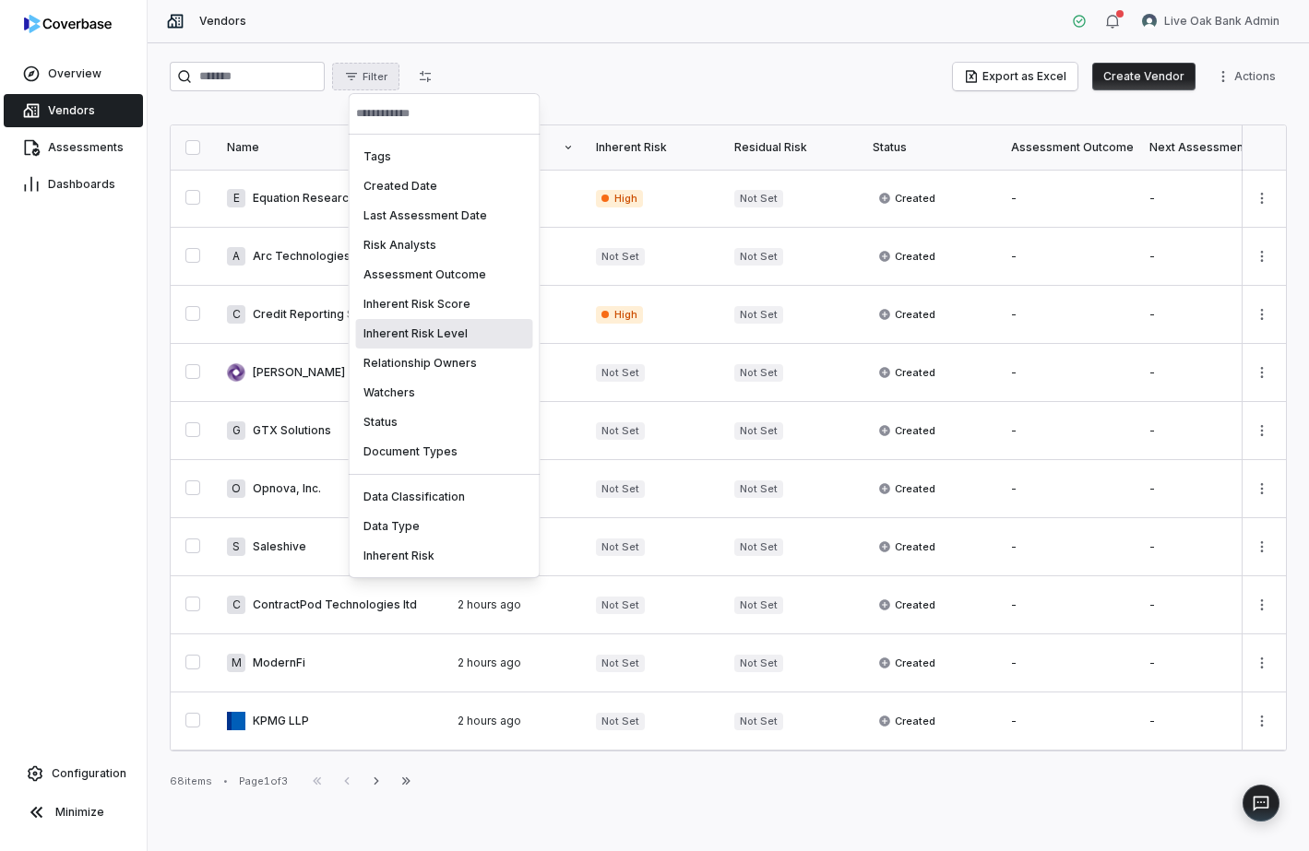
click at [440, 328] on div "Inherent Risk Level" at bounding box center [444, 334] width 177 height 30
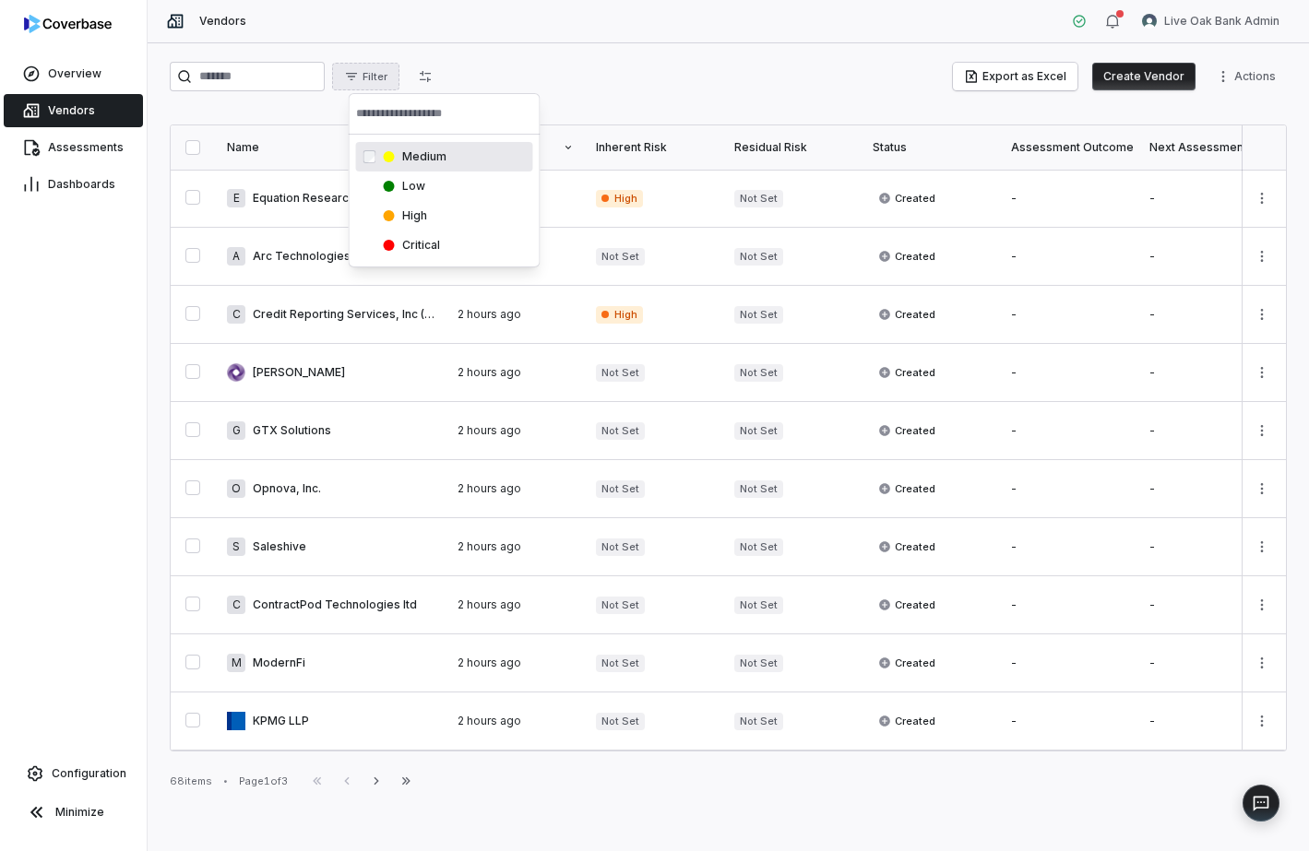
click at [523, 57] on html "Overview Vendors Assessments Dashboards Configuration Minimize Vendors Live Oak…" at bounding box center [654, 425] width 1309 height 851
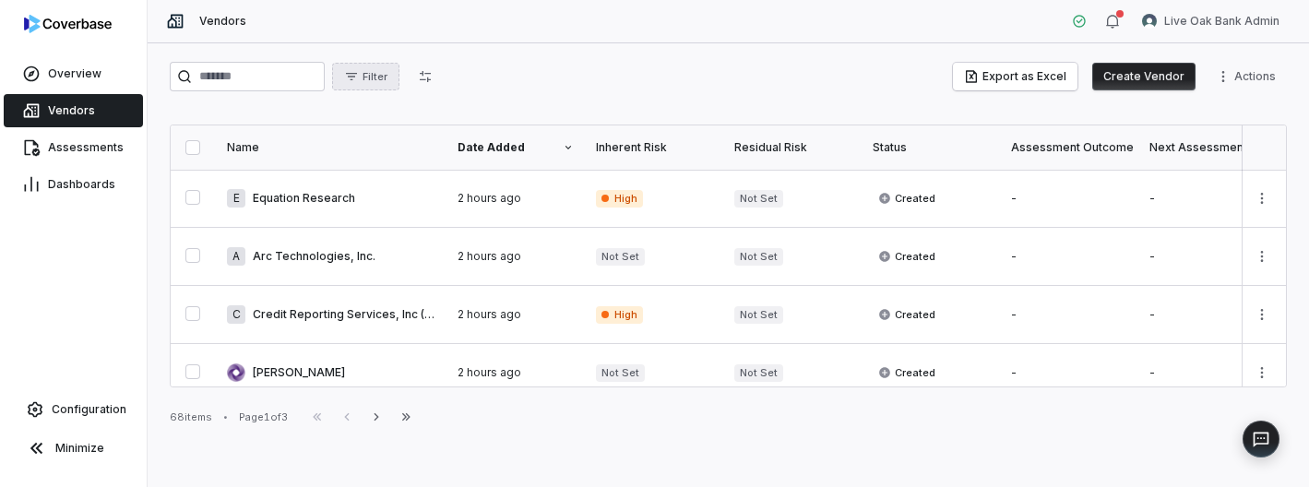
click at [385, 77] on span "Filter" at bounding box center [374, 77] width 25 height 14
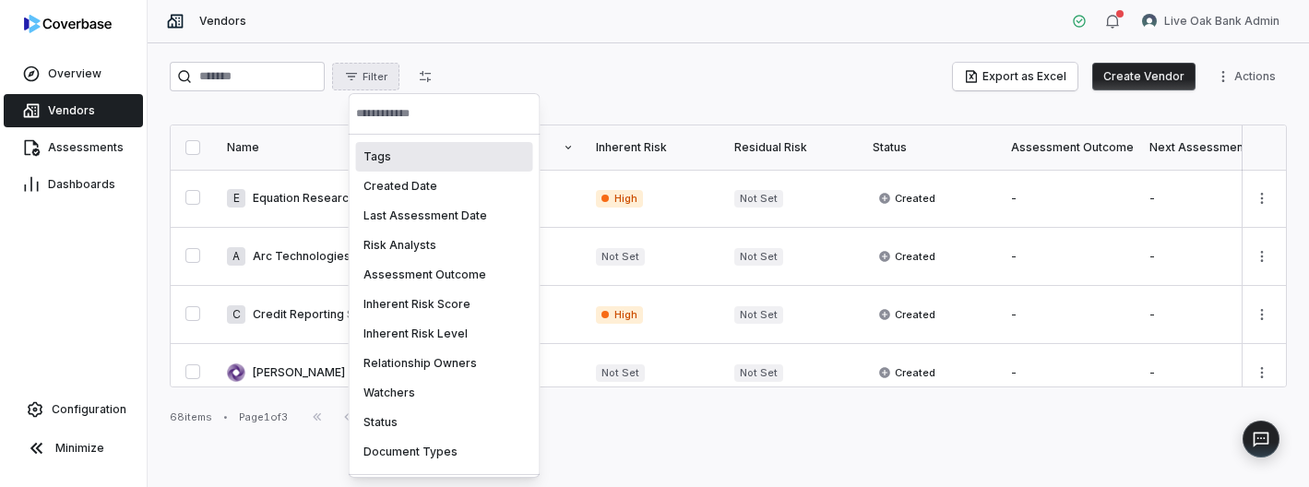
click at [406, 169] on div "Tags" at bounding box center [444, 157] width 177 height 30
